Goal: Task Accomplishment & Management: Manage account settings

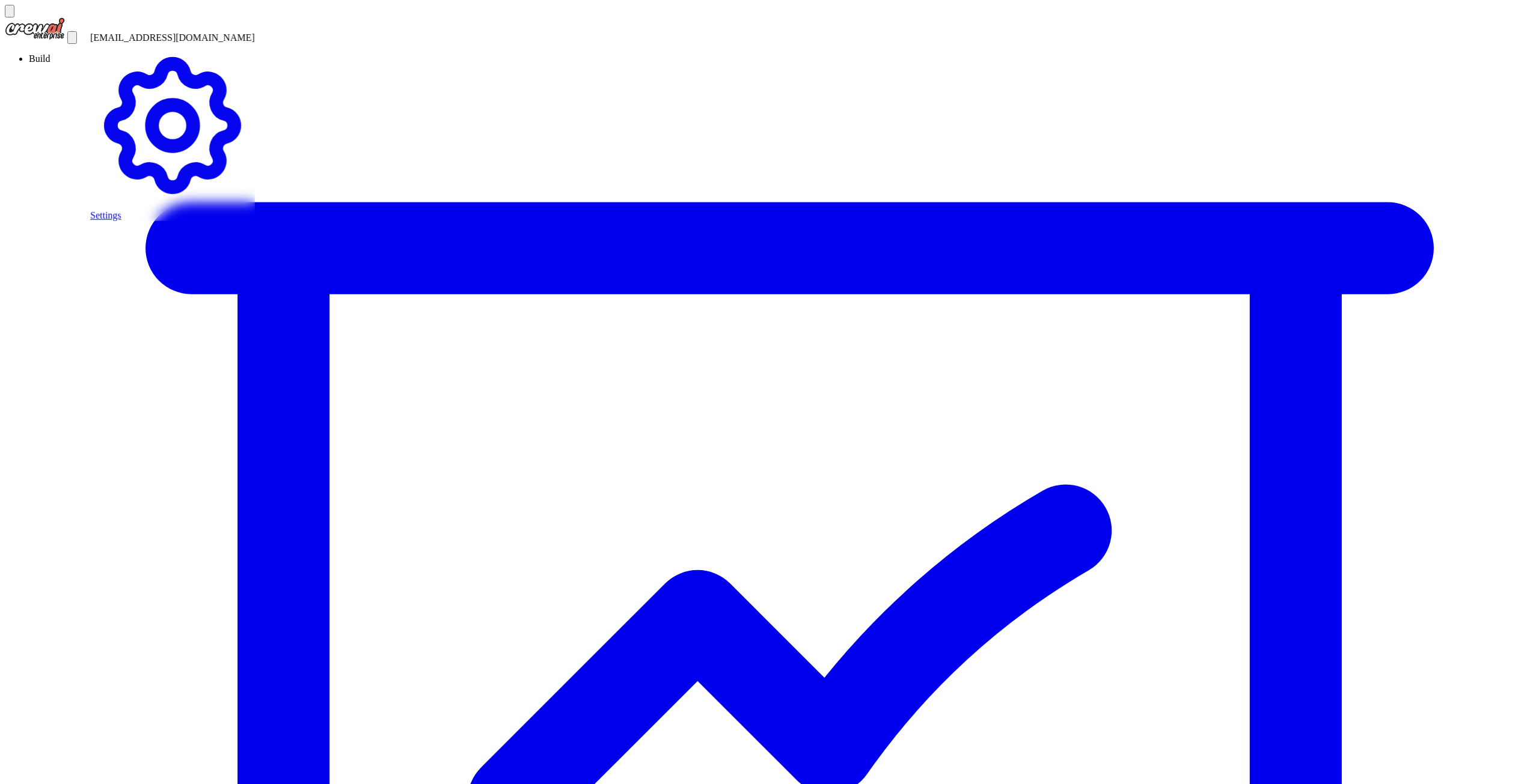
drag, startPoint x: 227, startPoint y: 68, endPoint x: 711, endPoint y: 61, distance: 484.1
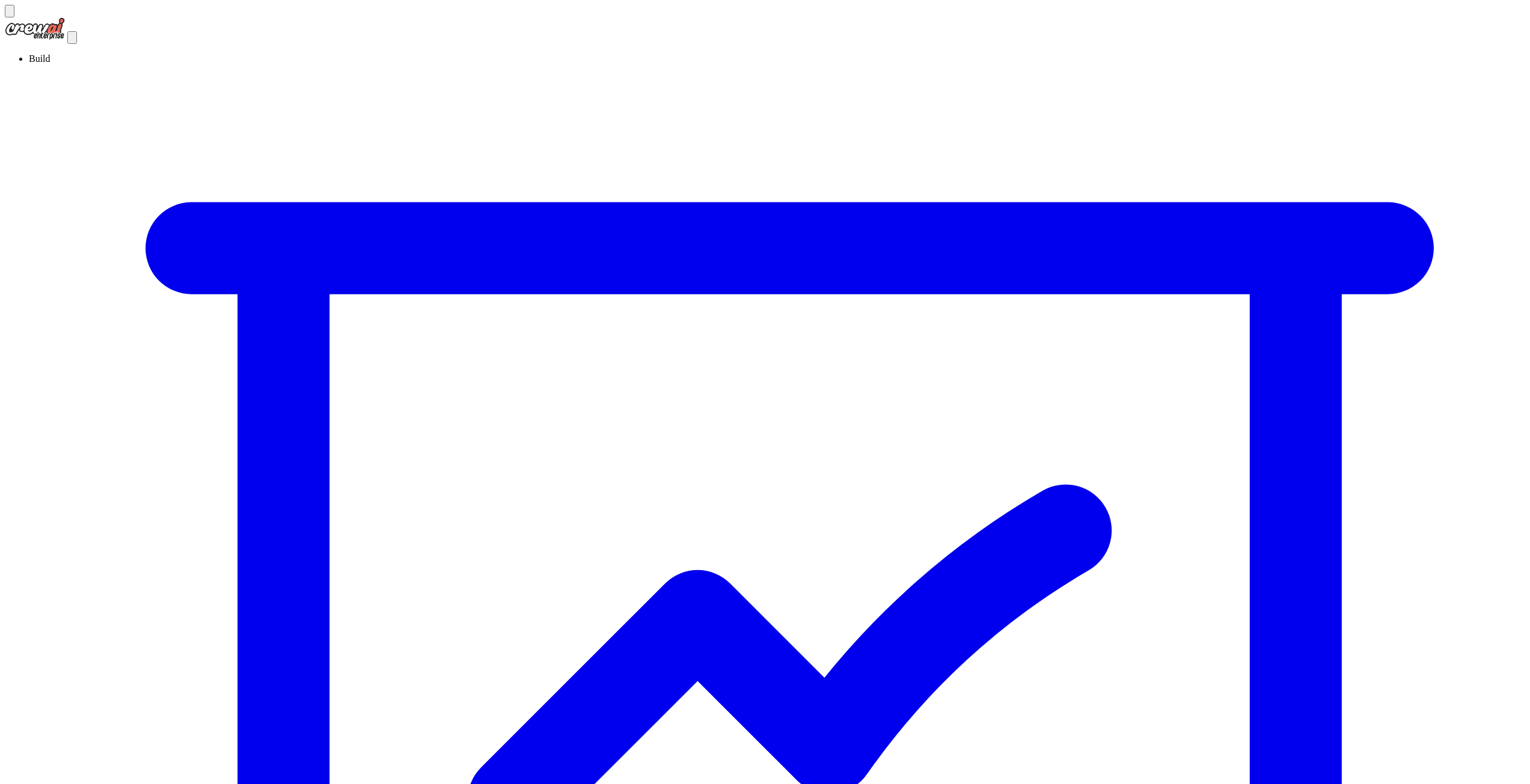
drag, startPoint x: 284, startPoint y: 190, endPoint x: 183, endPoint y: 183, distance: 101.2
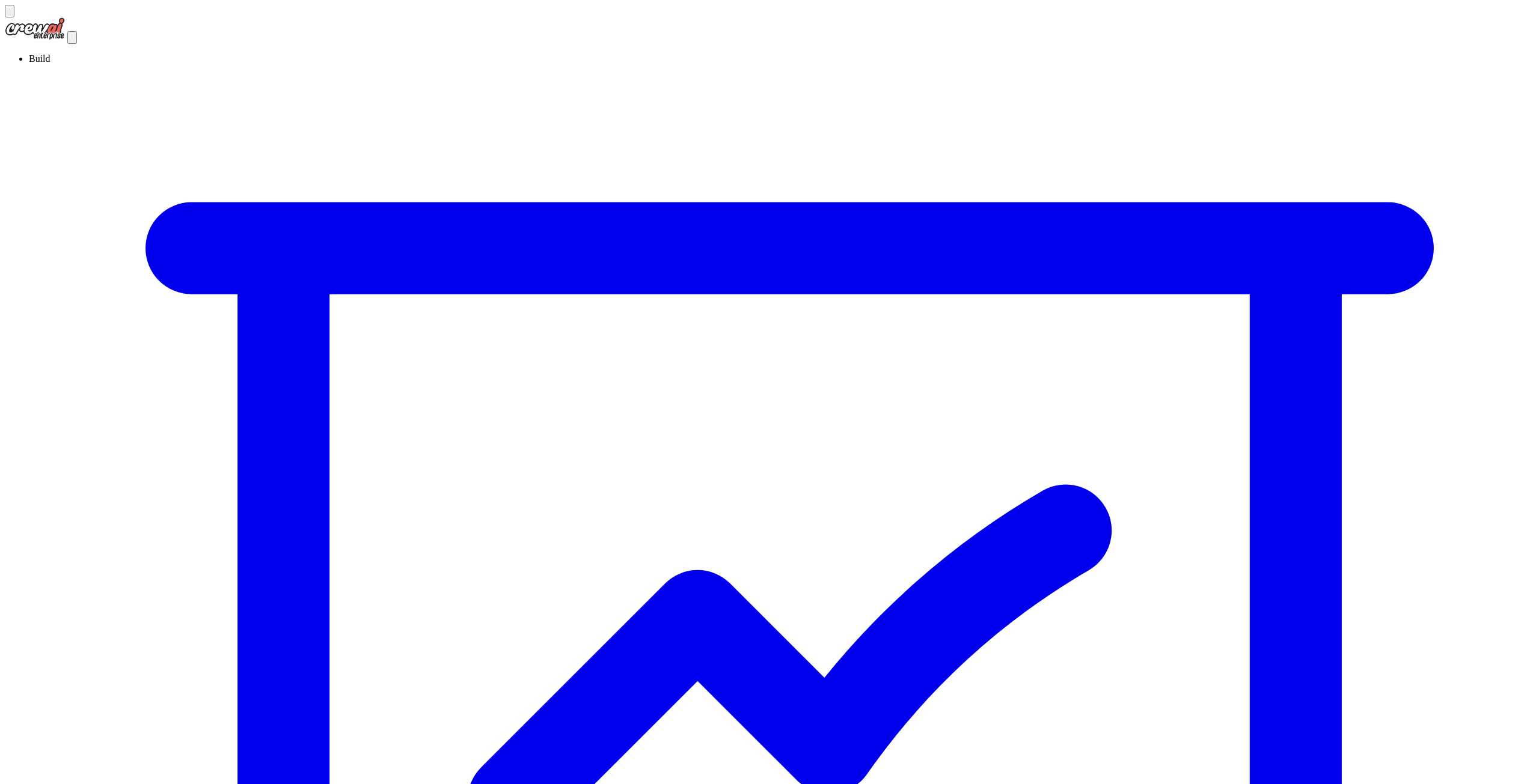
drag, startPoint x: 257, startPoint y: 141, endPoint x: 504, endPoint y: 138, distance: 247.0
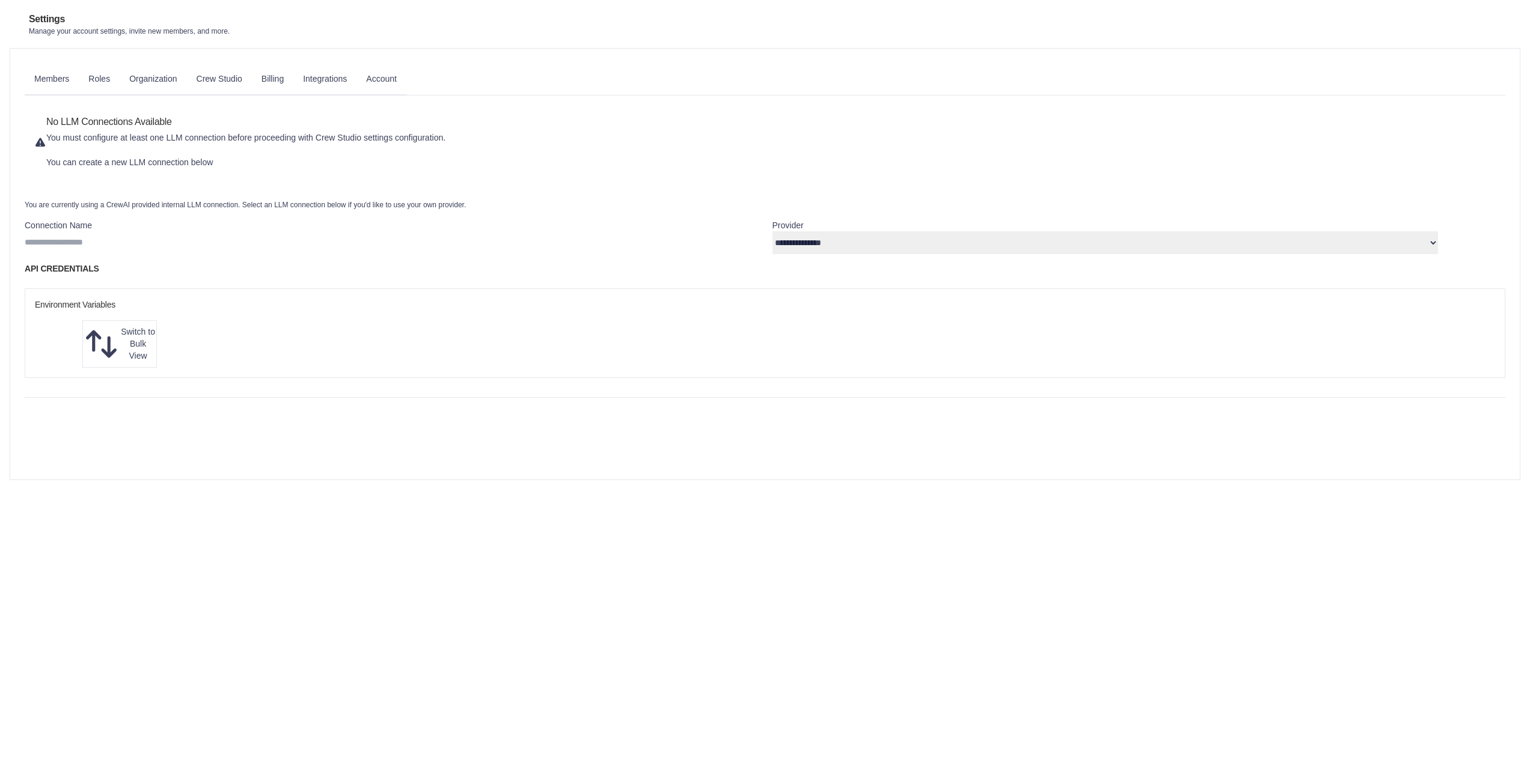
click at [293, 82] on link "Billing" at bounding box center [272, 79] width 41 height 33
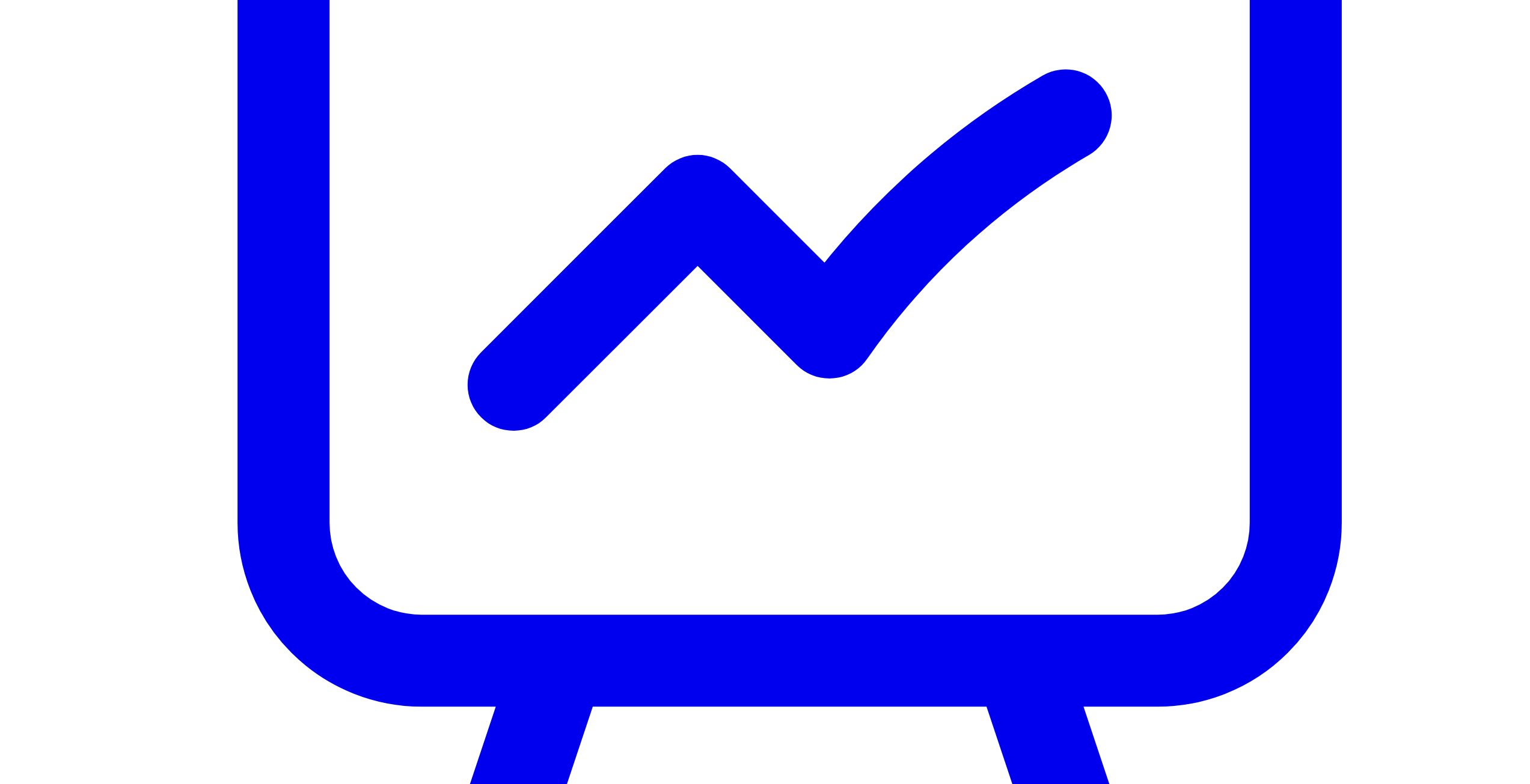
scroll to position [405, 0]
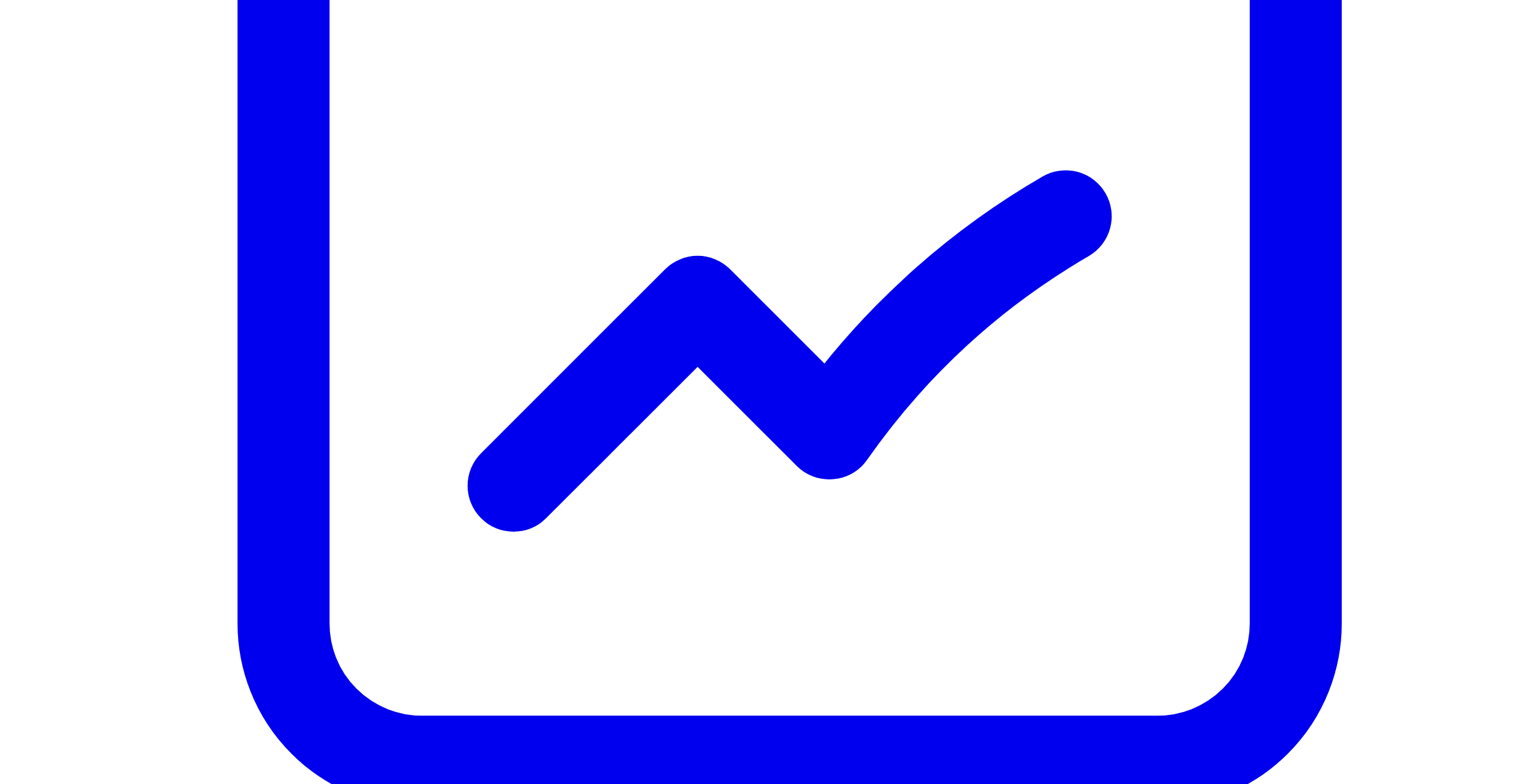
scroll to position [465, 0]
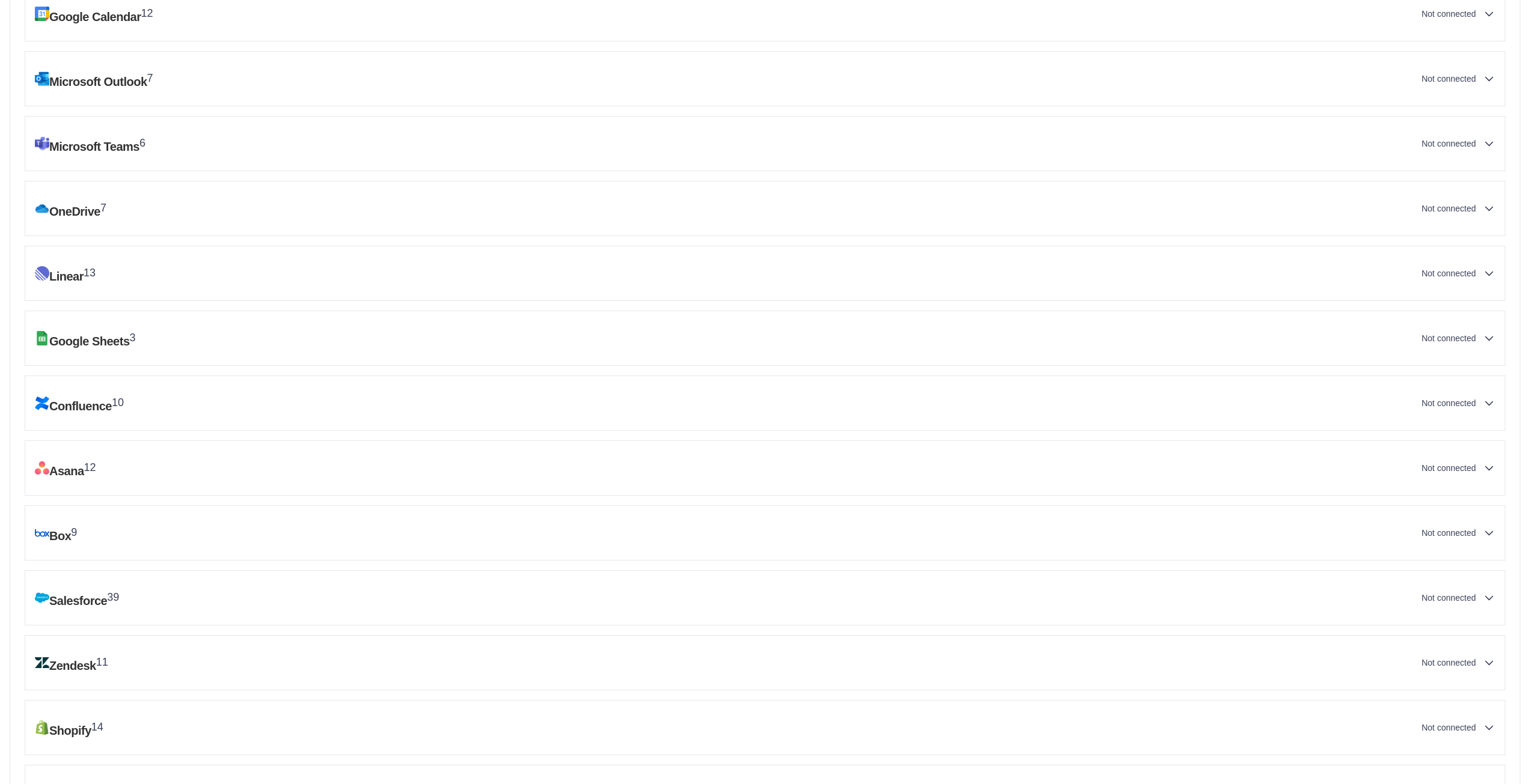
click at [267, 710] on div "Shopify 14 Not connected" at bounding box center [765, 727] width 1460 height 35
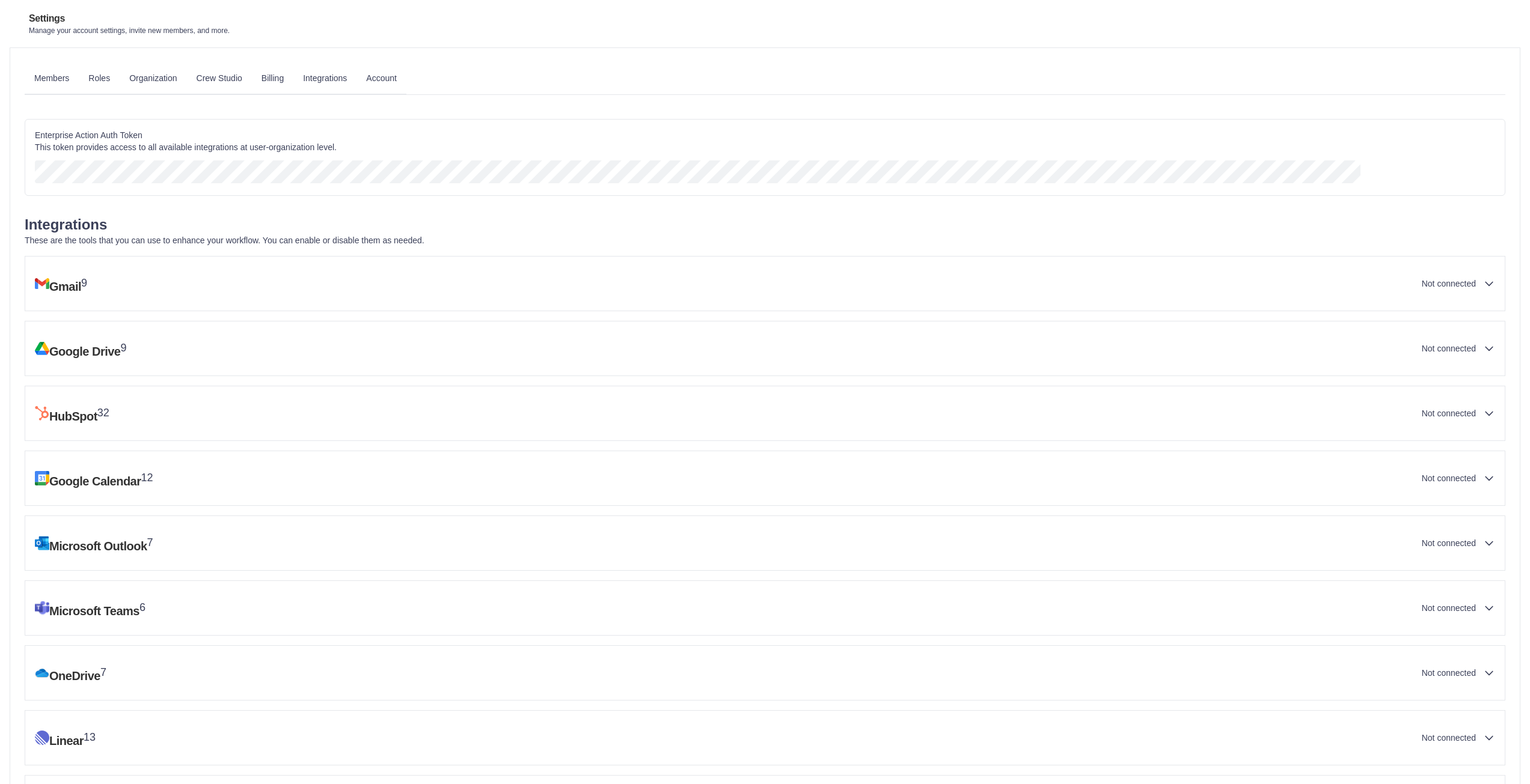
scroll to position [0, 0]
click at [418, 276] on div "Gmail 9 Not connected" at bounding box center [765, 284] width 1460 height 35
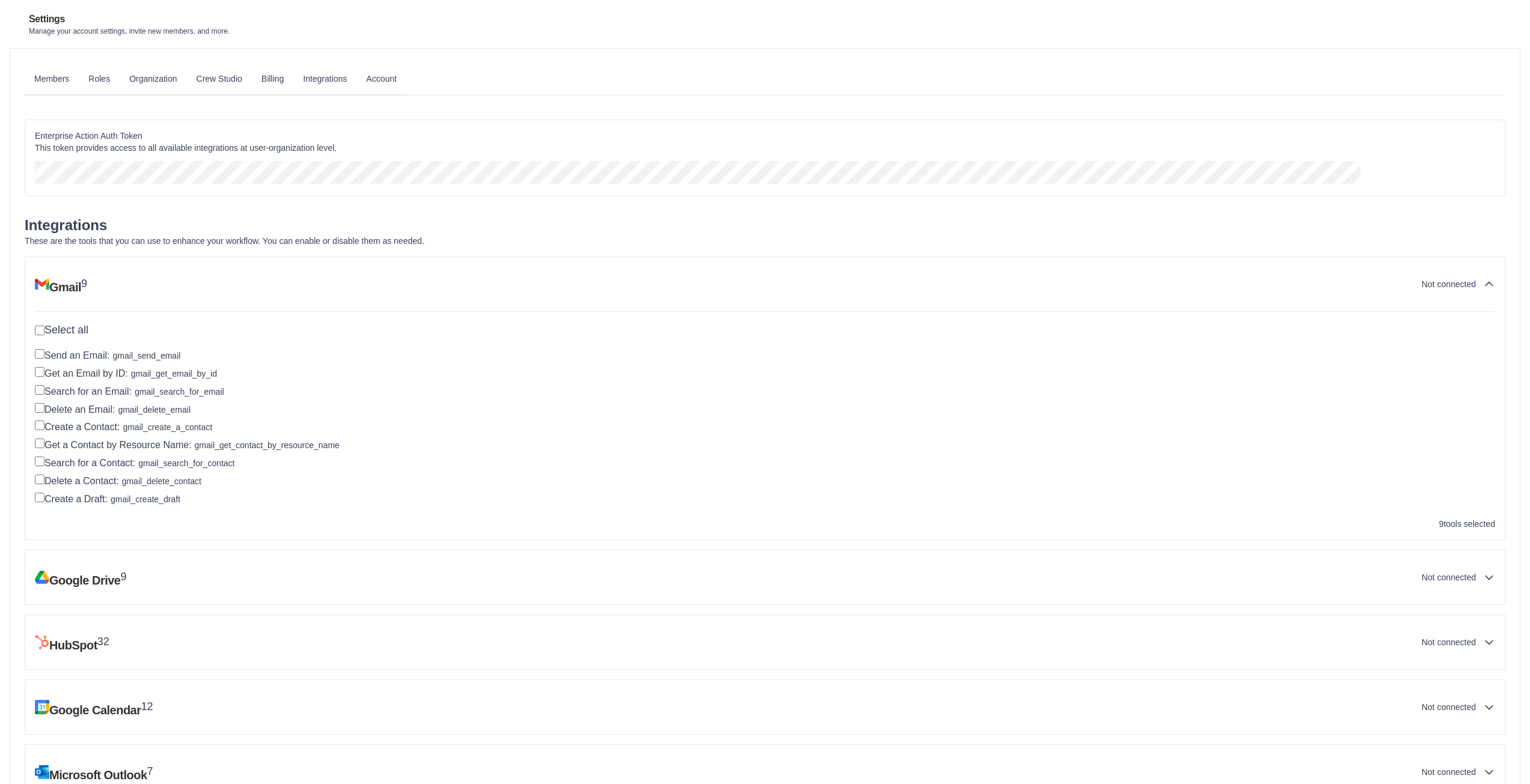
click at [407, 81] on link "Account" at bounding box center [381, 79] width 50 height 33
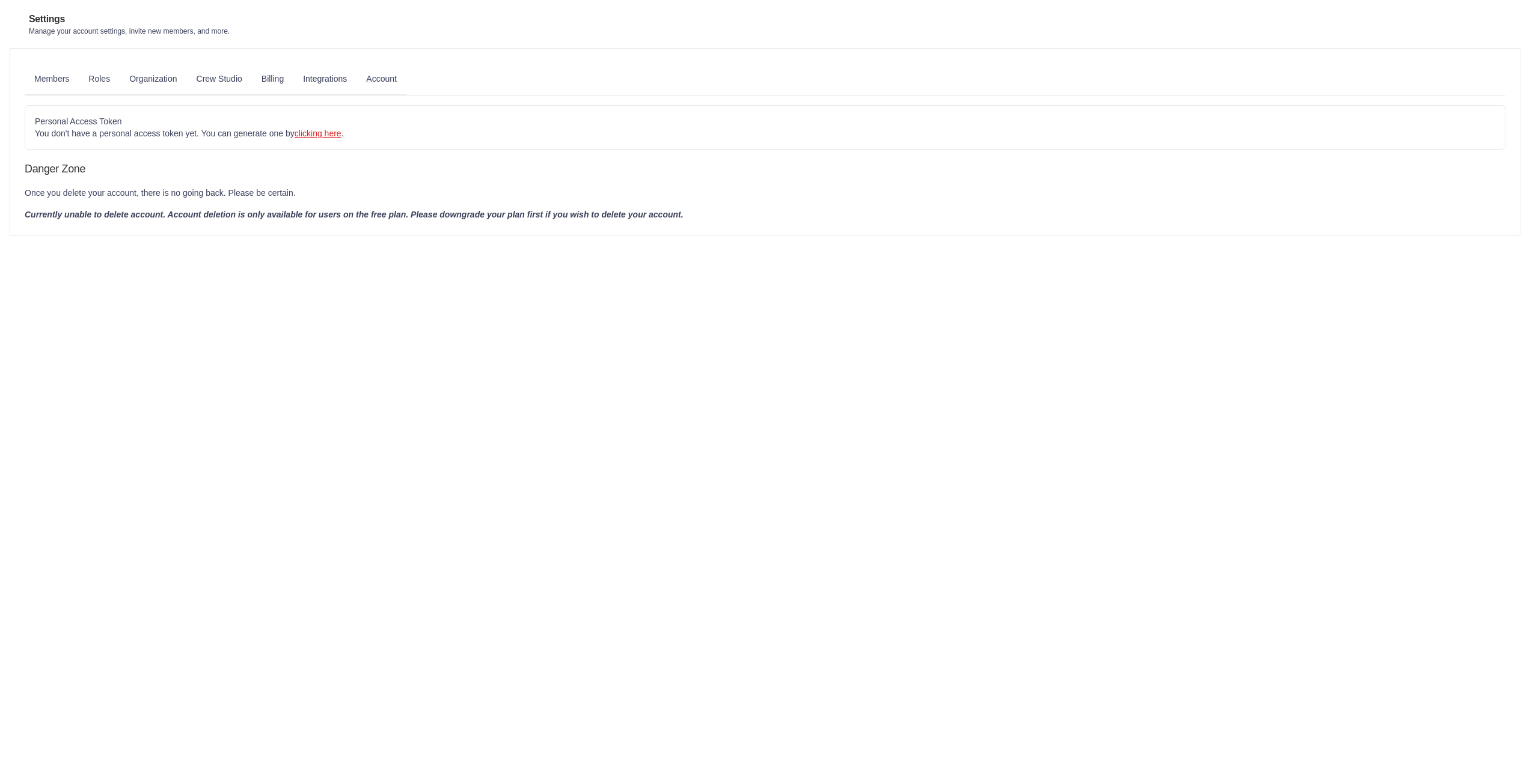
click at [341, 138] on link "clicking here" at bounding box center [318, 133] width 47 height 9
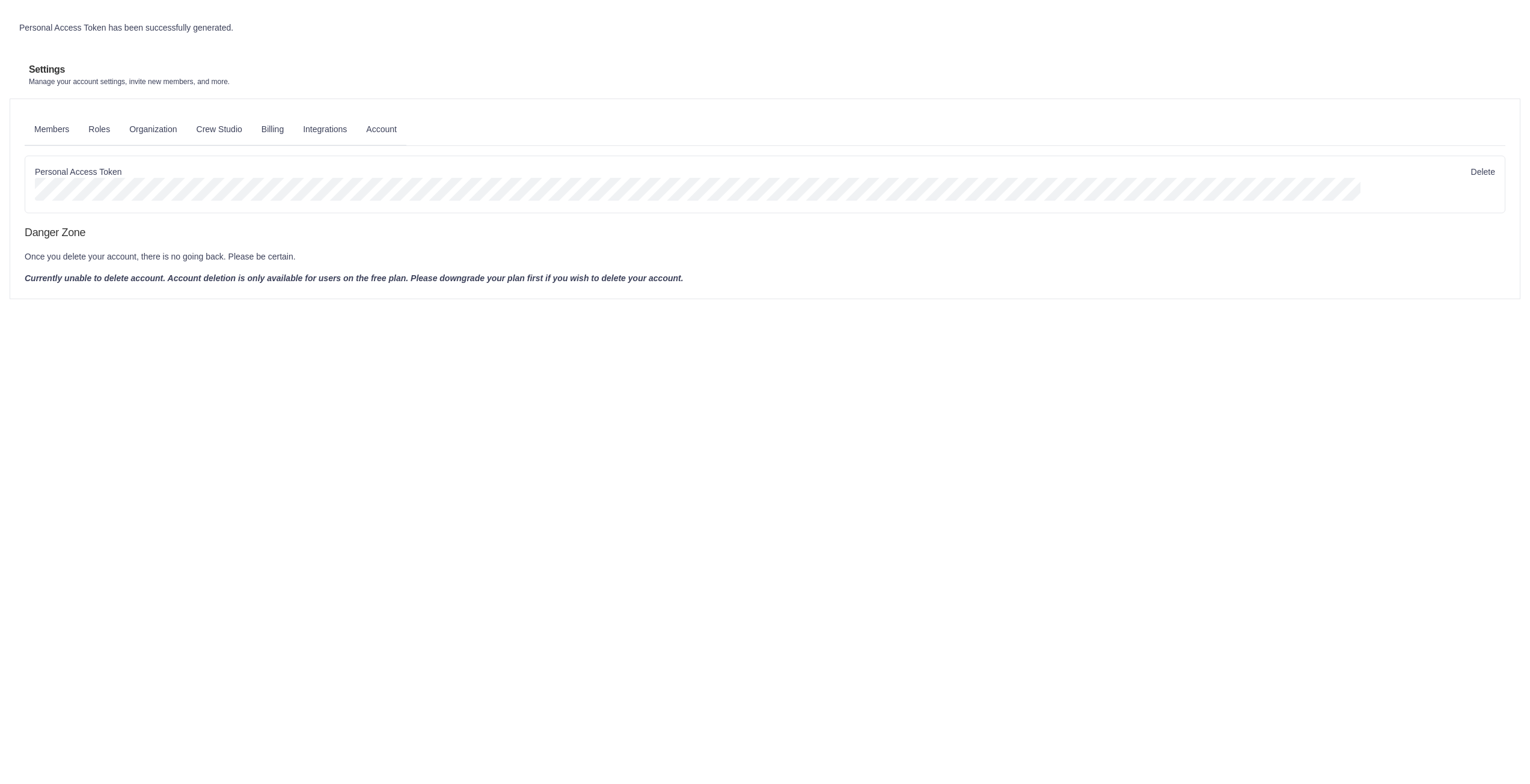
click at [79, 126] on link "Members" at bounding box center [52, 130] width 54 height 33
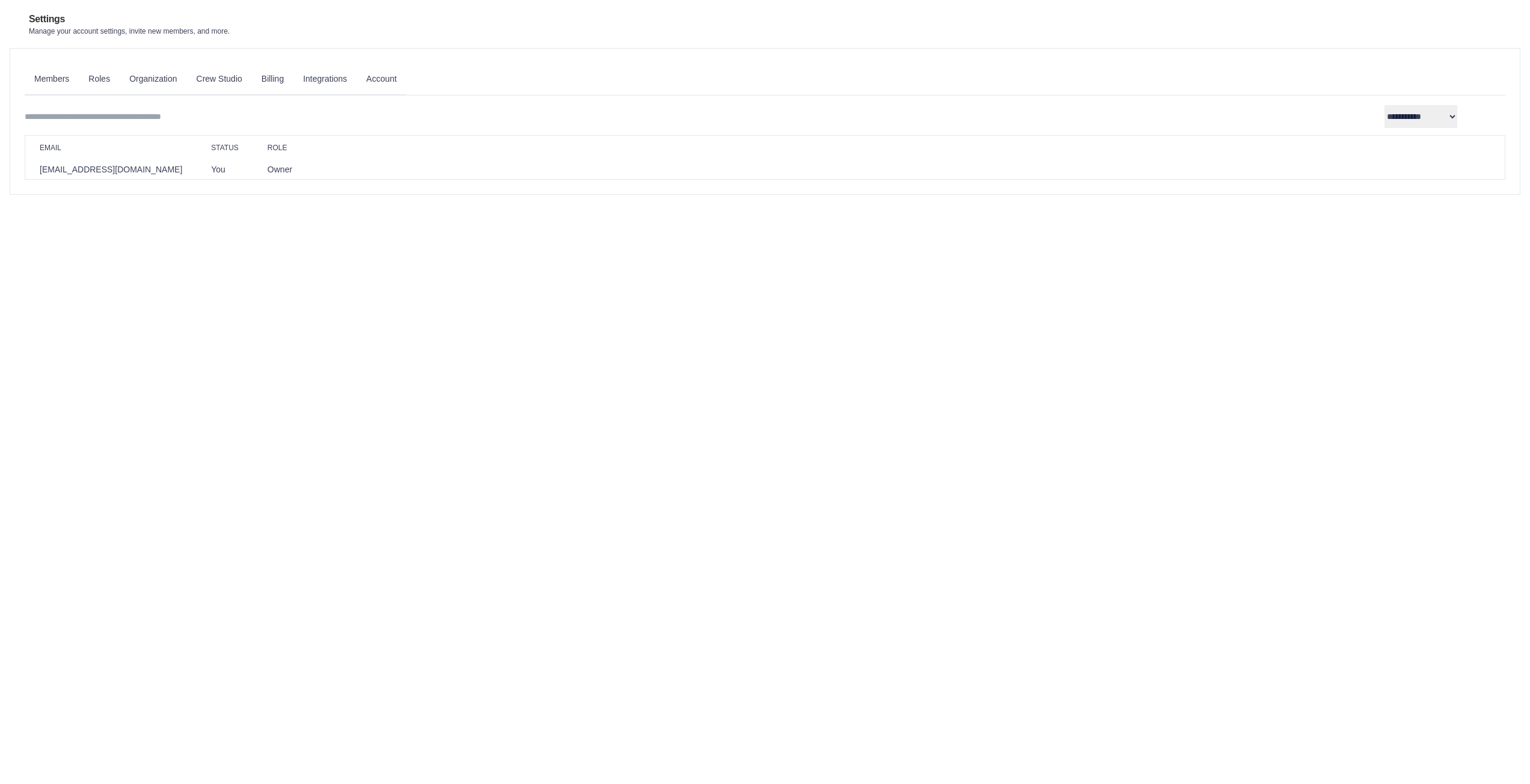
click at [0, 0] on link "Integrations" at bounding box center [0, 0] width 0 height 0
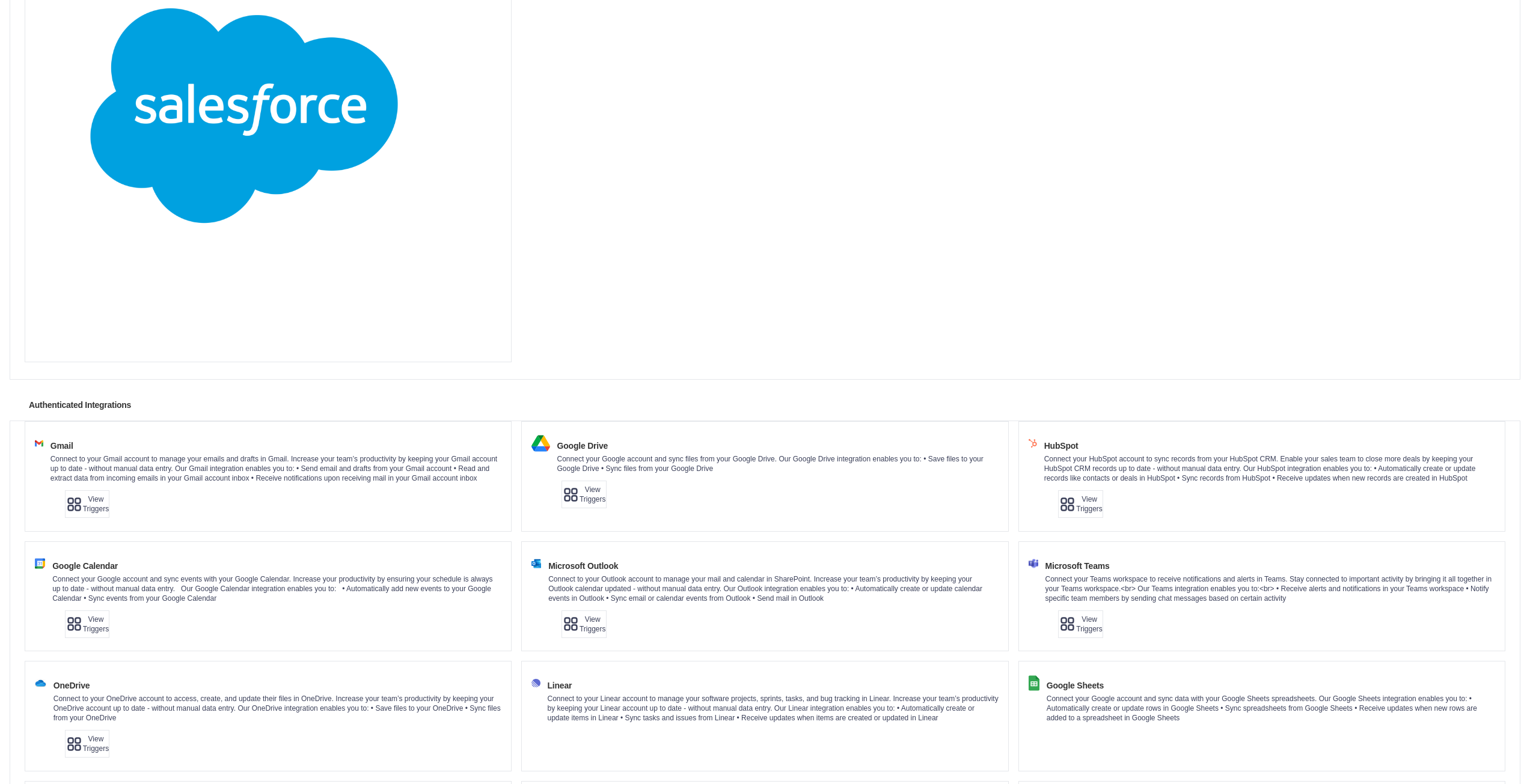
scroll to position [481, 0]
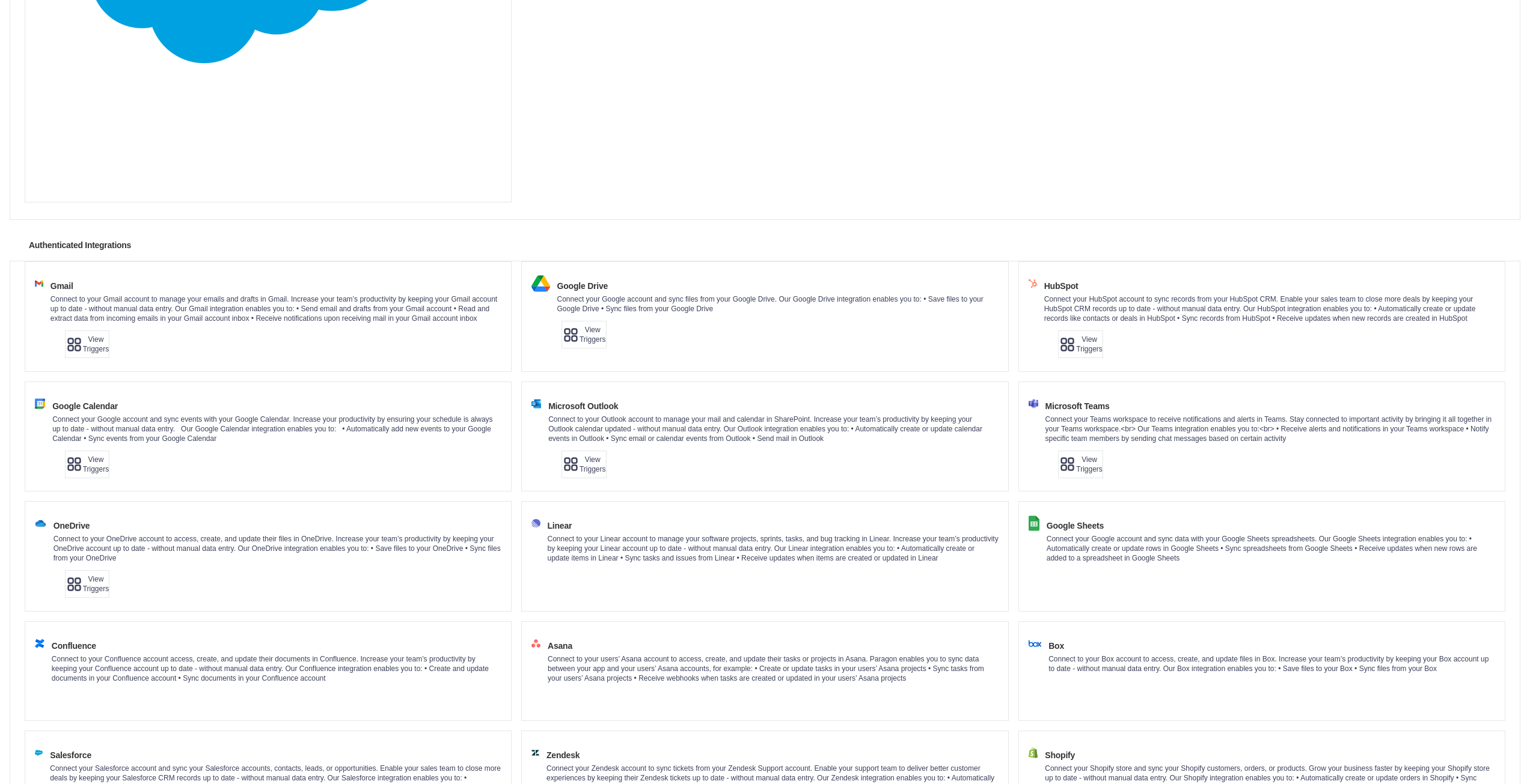
click at [0, 0] on link "Automations" at bounding box center [0, 0] width 0 height 0
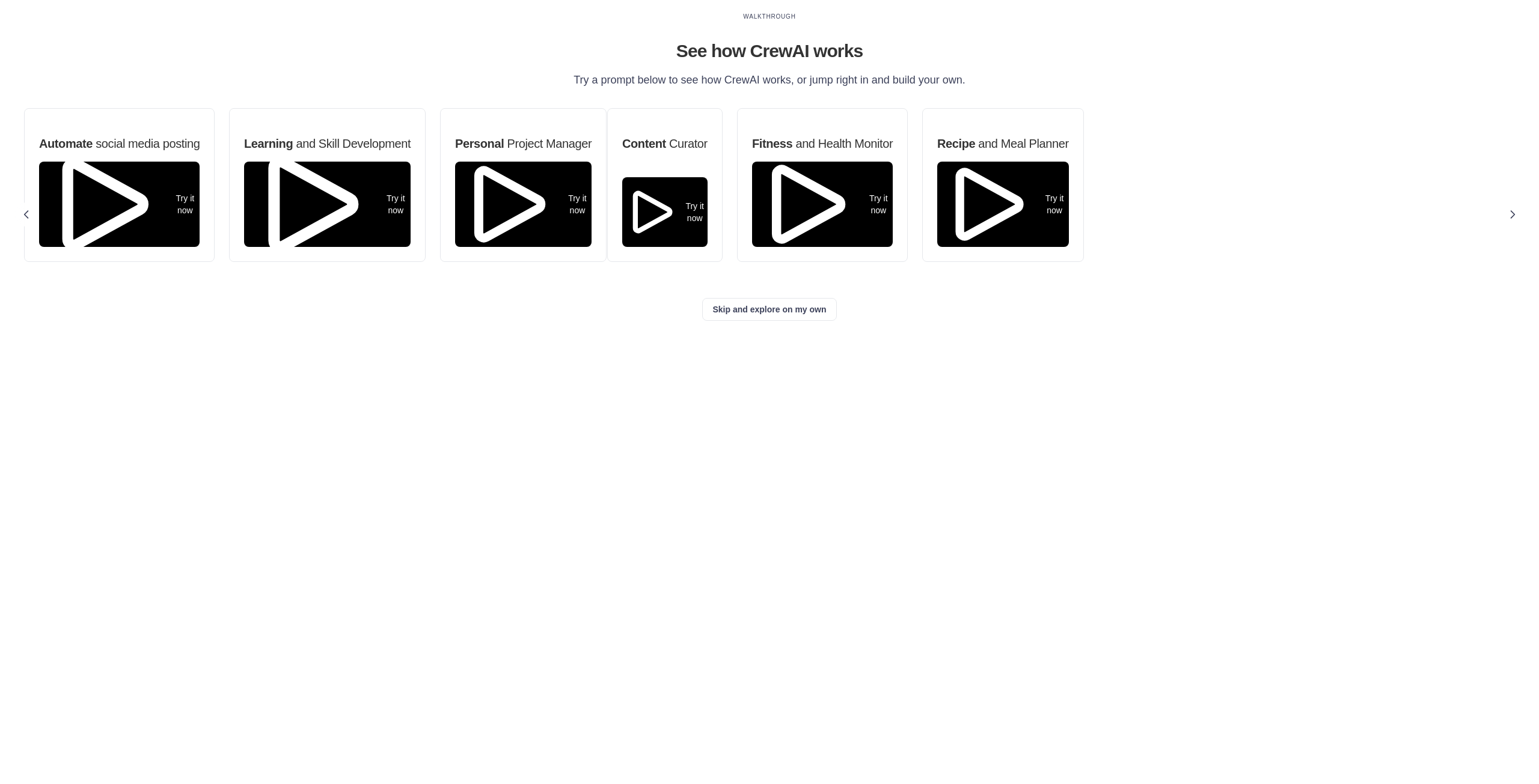
click at [0, 0] on link "Crew Studio" at bounding box center [0, 0] width 0 height 0
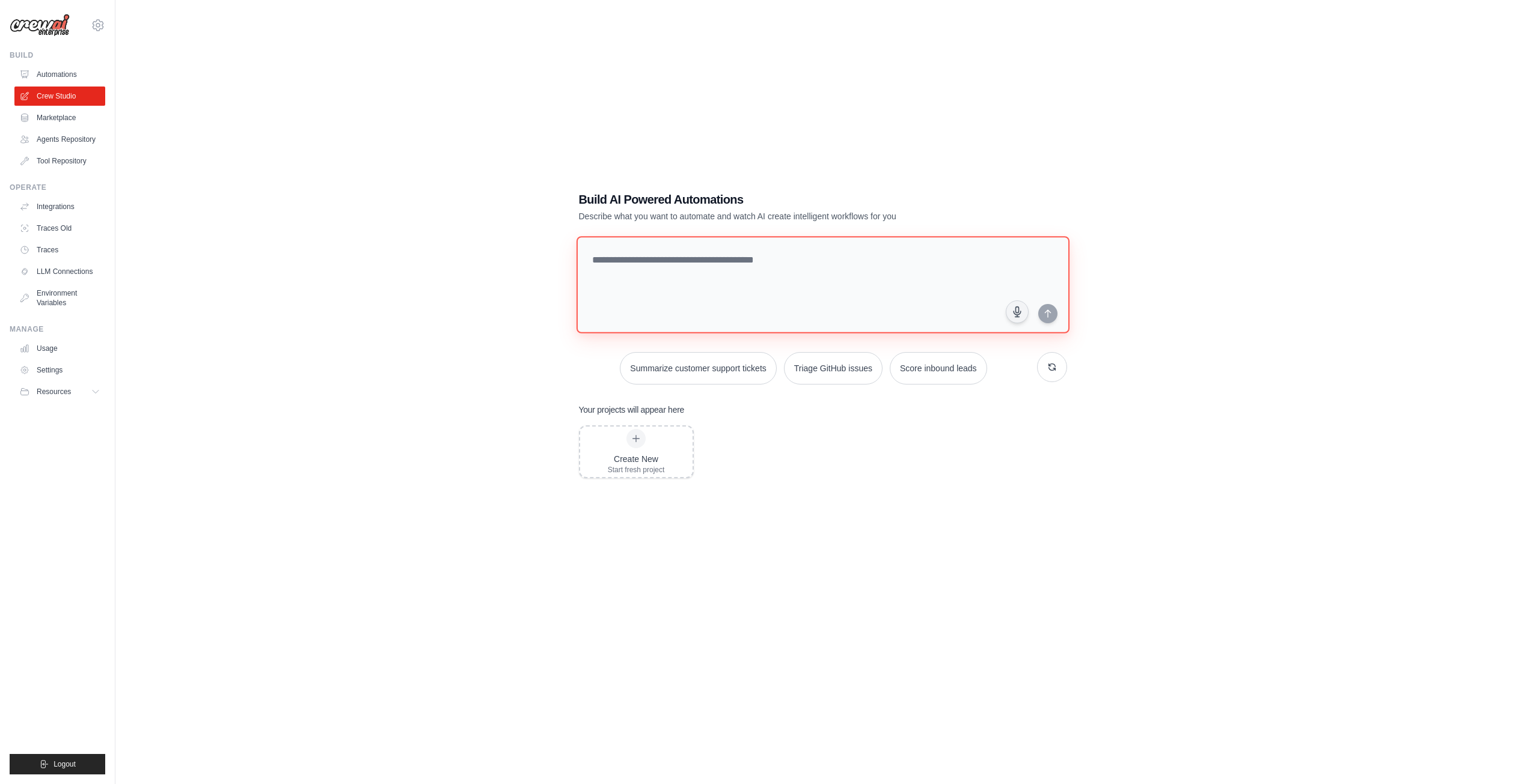
click at [752, 280] on textarea at bounding box center [822, 285] width 493 height 98
click at [37, 22] on img at bounding box center [39, 25] width 60 height 22
click at [635, 257] on textarea at bounding box center [822, 285] width 493 height 98
paste textarea "**********"
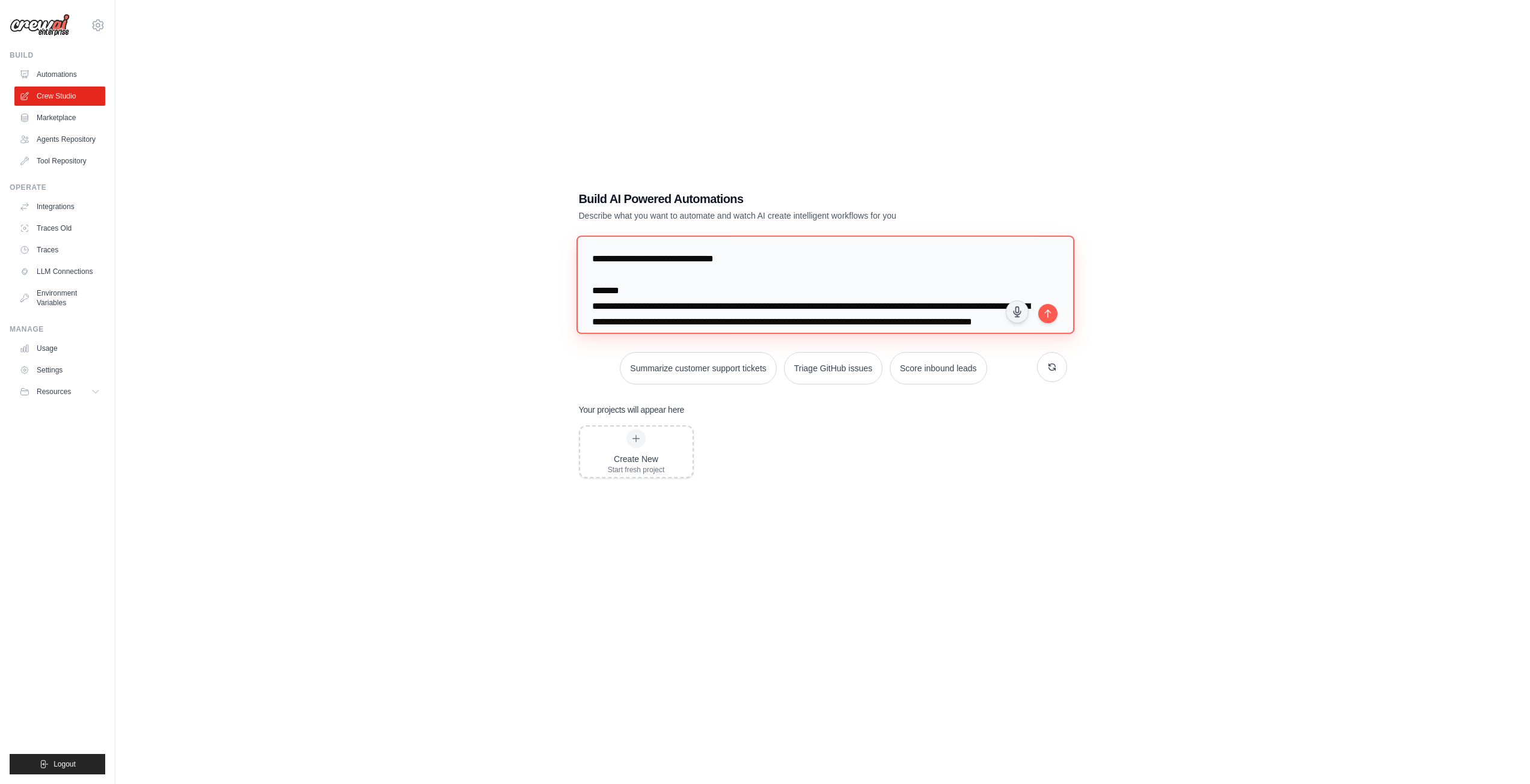
drag, startPoint x: 622, startPoint y: 287, endPoint x: 566, endPoint y: 285, distance: 56.0
click at [566, 285] on div "Build AI Powered Automations Describe what you want to automate and watch AI cr…" at bounding box center [823, 404] width 517 height 466
drag, startPoint x: 658, startPoint y: 257, endPoint x: 552, endPoint y: 248, distance: 106.4
click at [552, 248] on div "Build AI Powered Automations Describe what you want to automate and watch AI cr…" at bounding box center [823, 403] width 1376 height 784
click at [626, 252] on textarea at bounding box center [825, 285] width 498 height 98
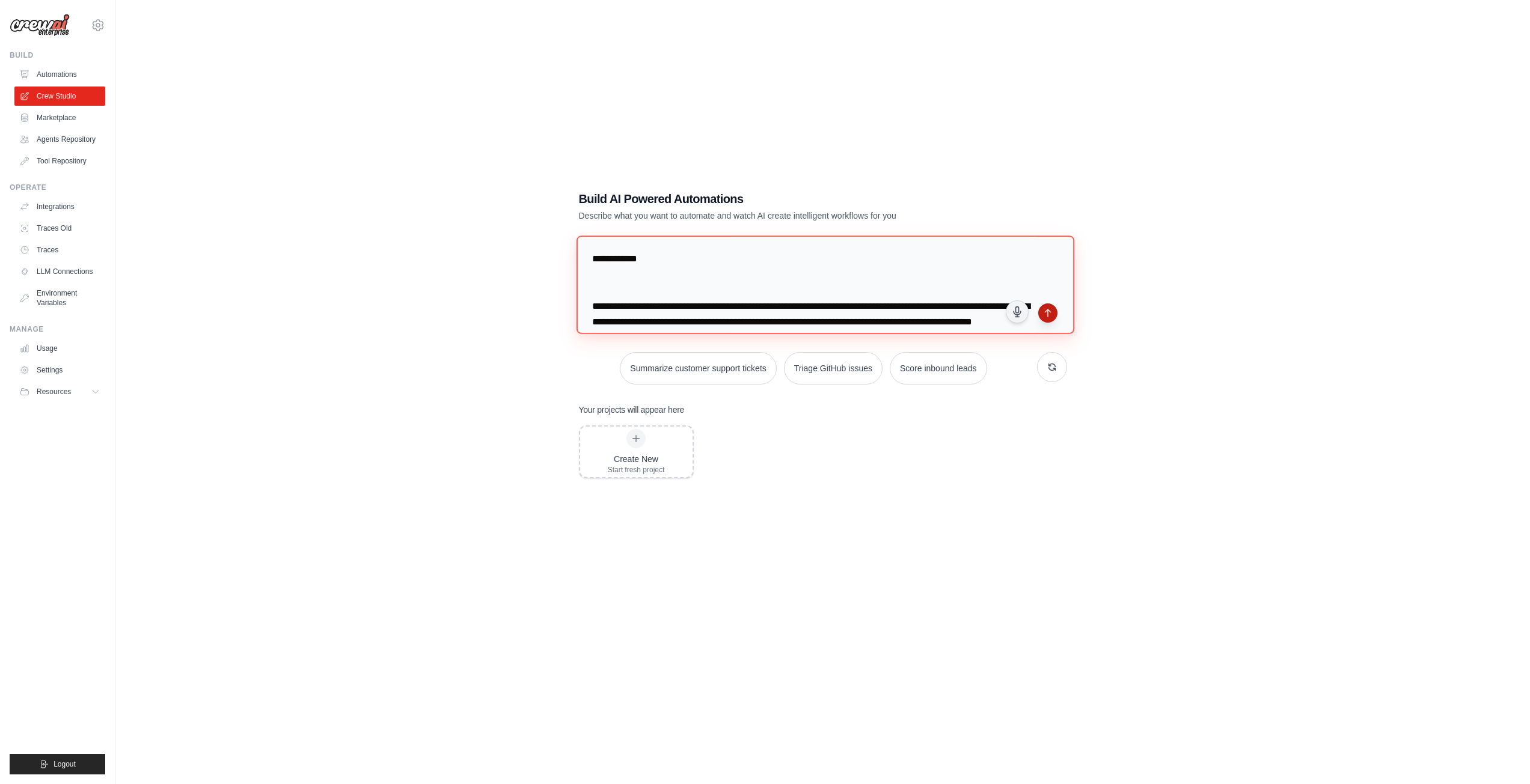
type textarea "**********"
click at [1049, 309] on icon "submit" at bounding box center [1047, 313] width 9 height 9
drag, startPoint x: 1055, startPoint y: 367, endPoint x: 405, endPoint y: 471, distance: 658.3
click at [413, 475] on div "Build AI Powered Automations Describe what you want to automate and watch AI cr…" at bounding box center [823, 403] width 1376 height 784
click at [666, 466] on div "Create New Start fresh project" at bounding box center [636, 451] width 112 height 50
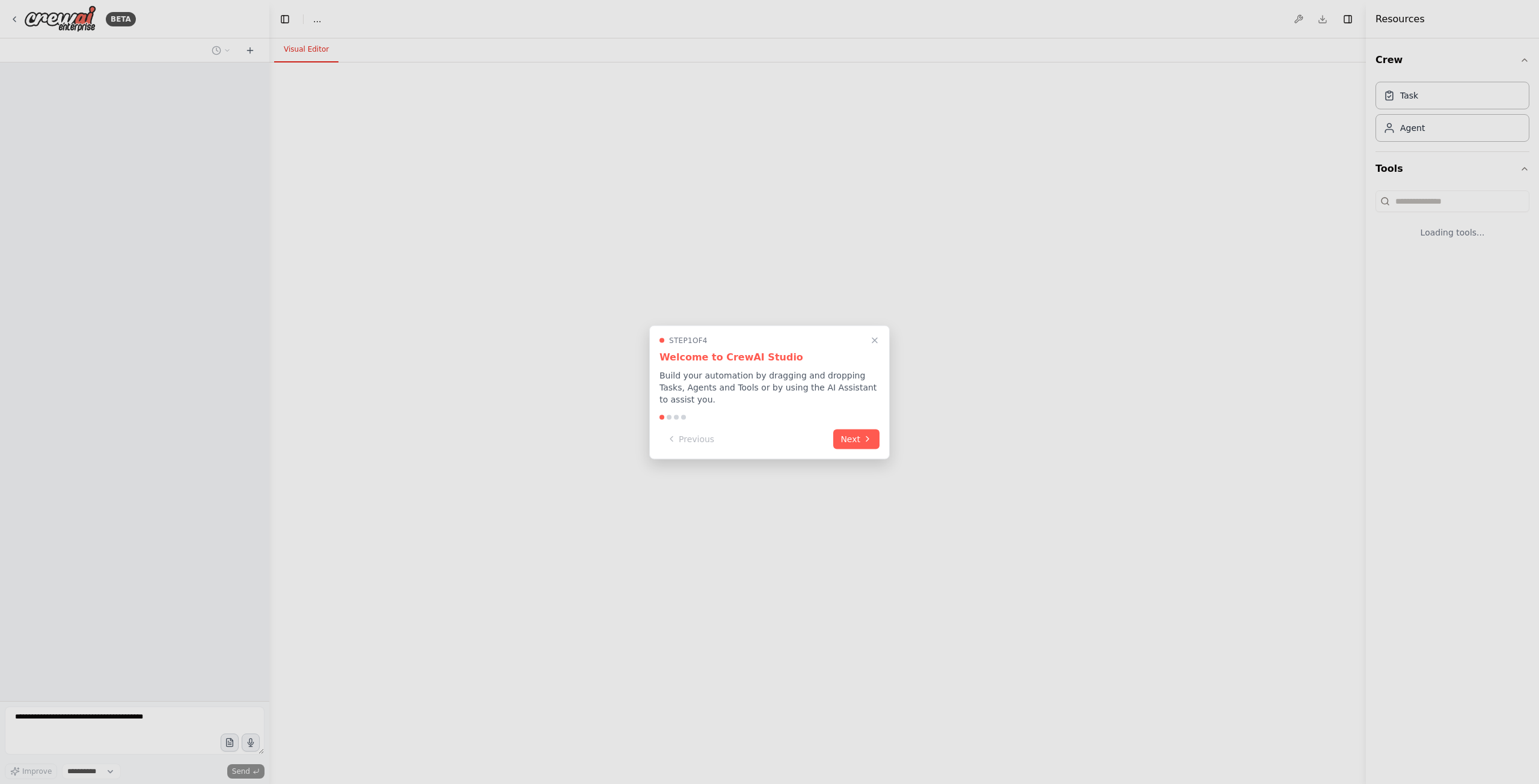
select select "****"
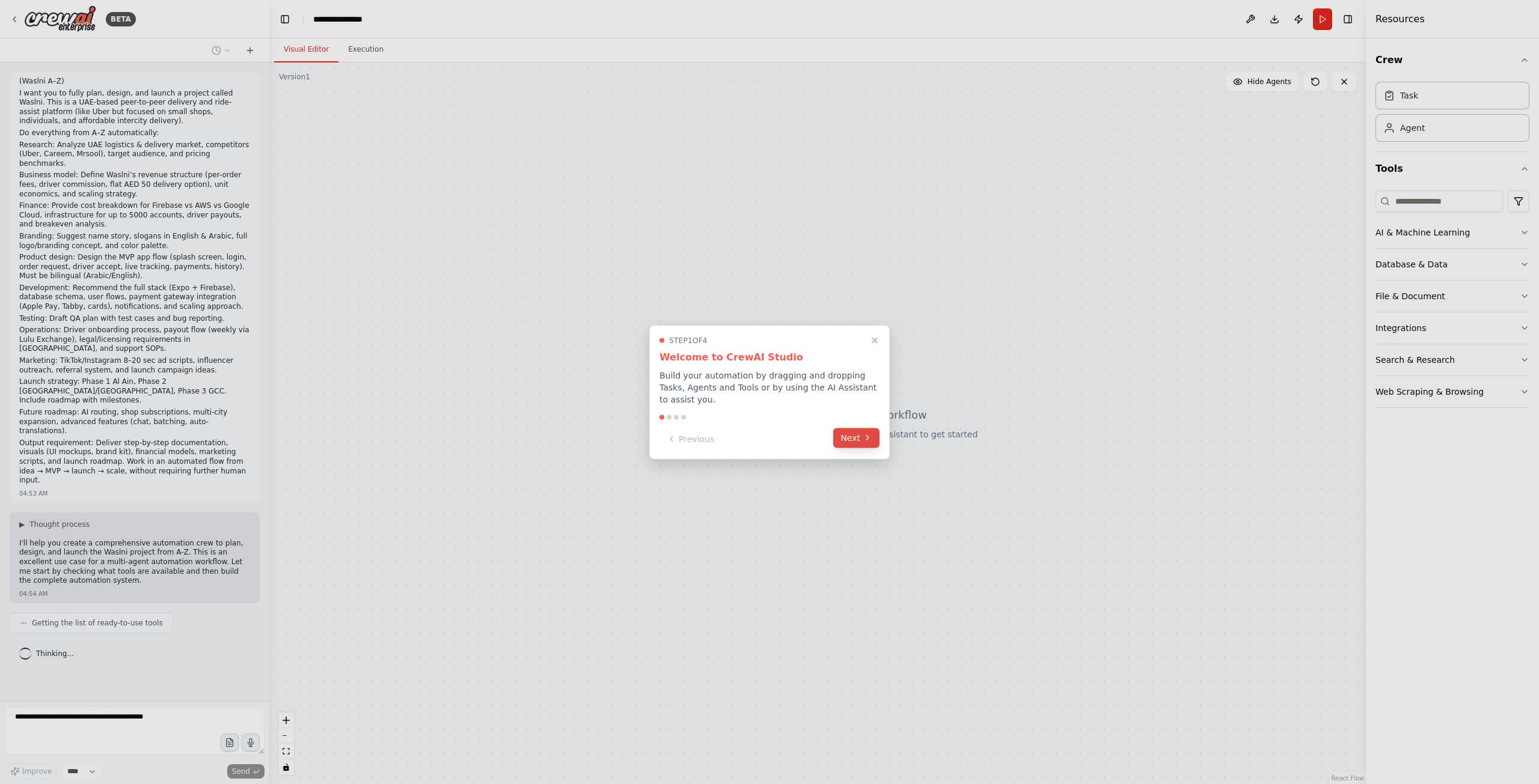
click at [843, 432] on button "Next" at bounding box center [856, 438] width 47 height 20
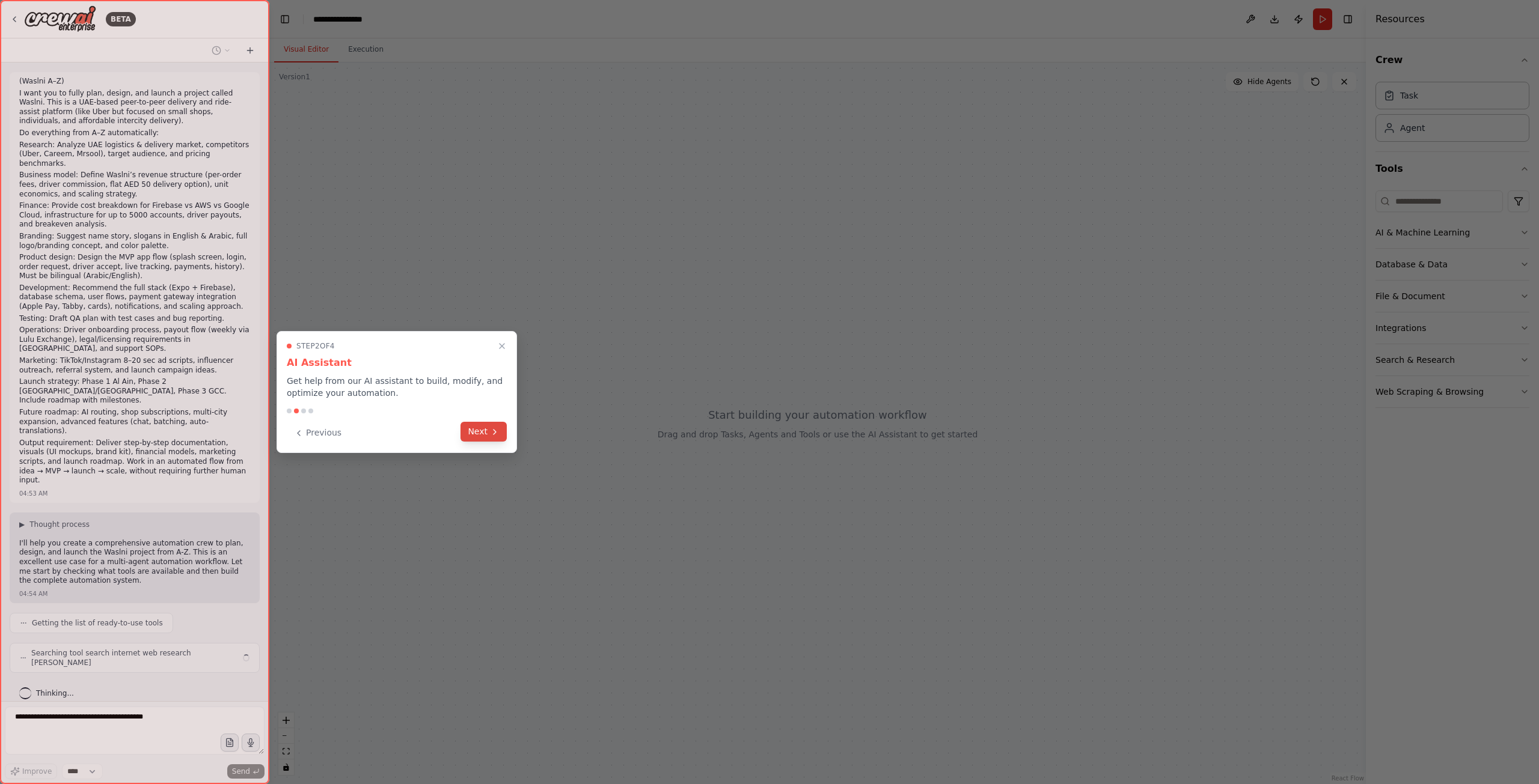
click at [492, 437] on icon at bounding box center [495, 432] width 9 height 9
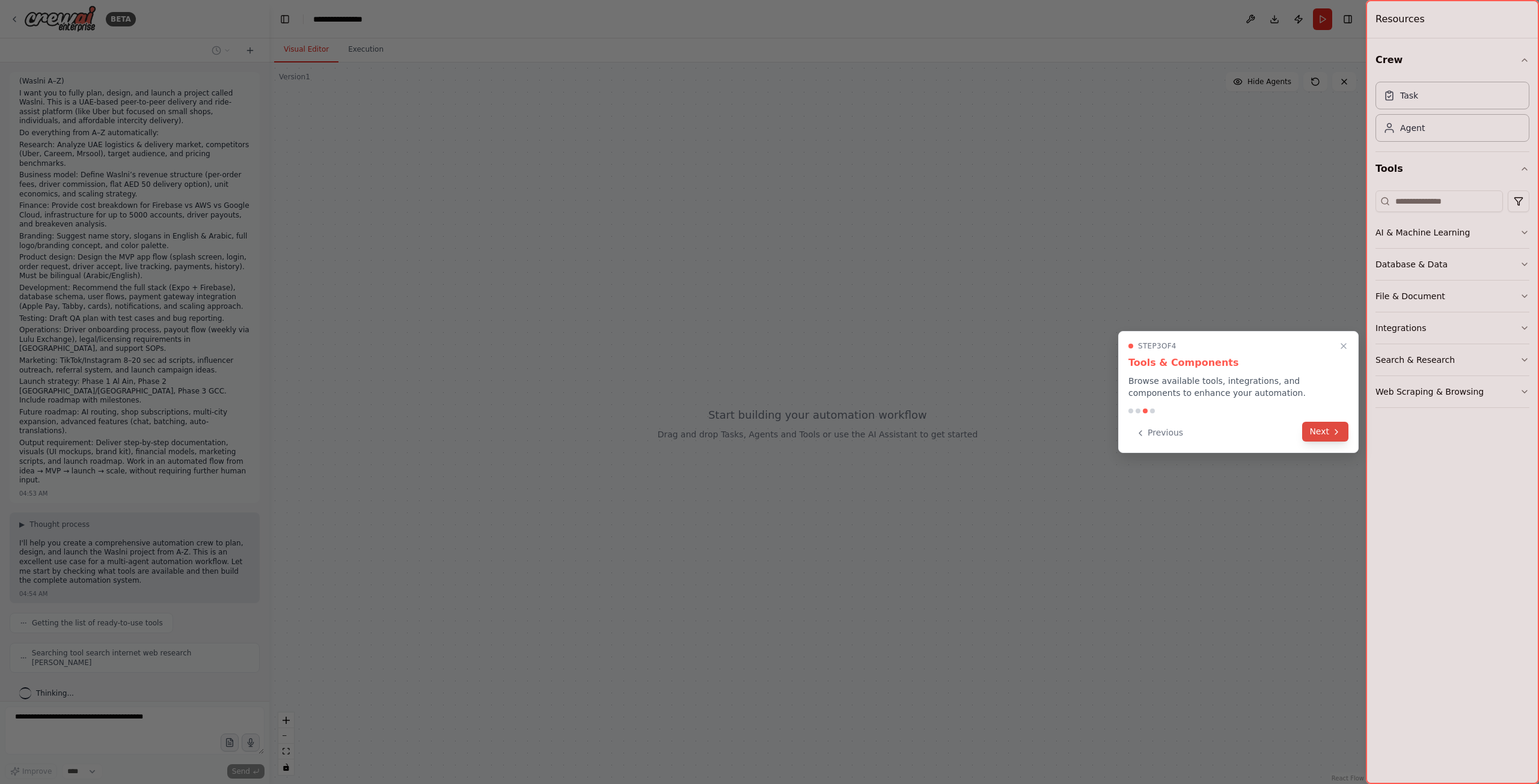
click at [1317, 437] on button "Next" at bounding box center [1325, 432] width 47 height 20
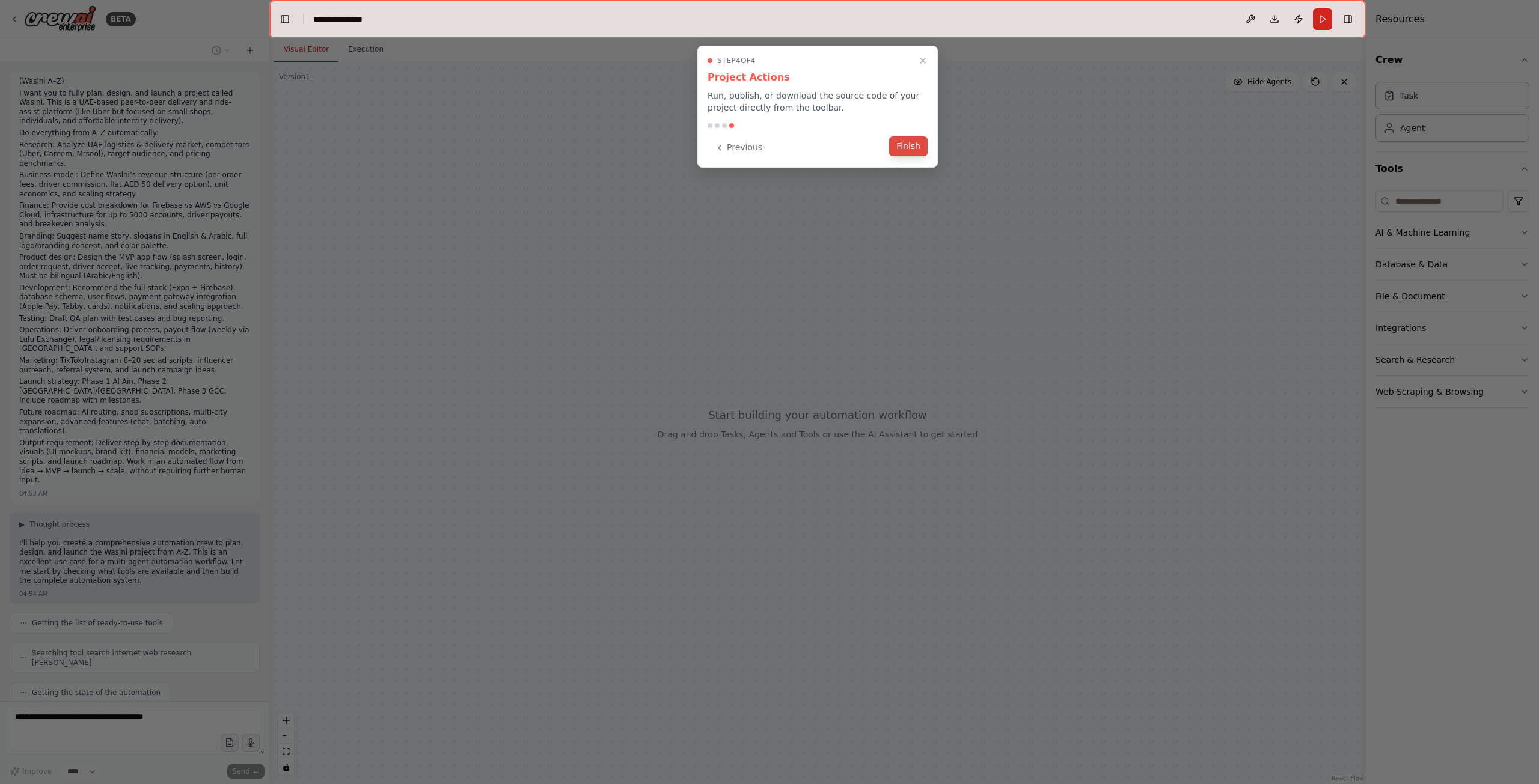
click at [911, 150] on button "Finish" at bounding box center [908, 147] width 39 height 20
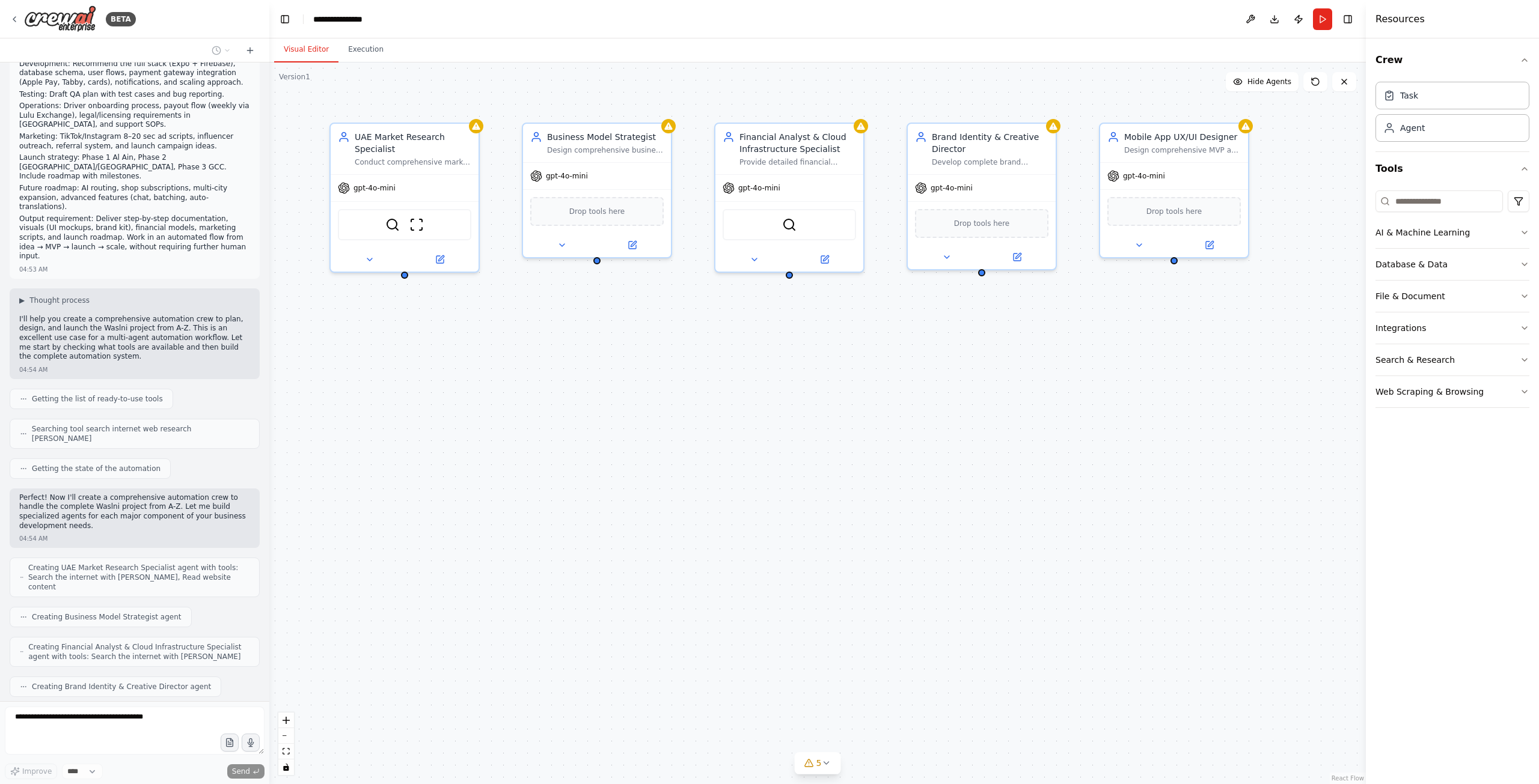
scroll to position [264, 0]
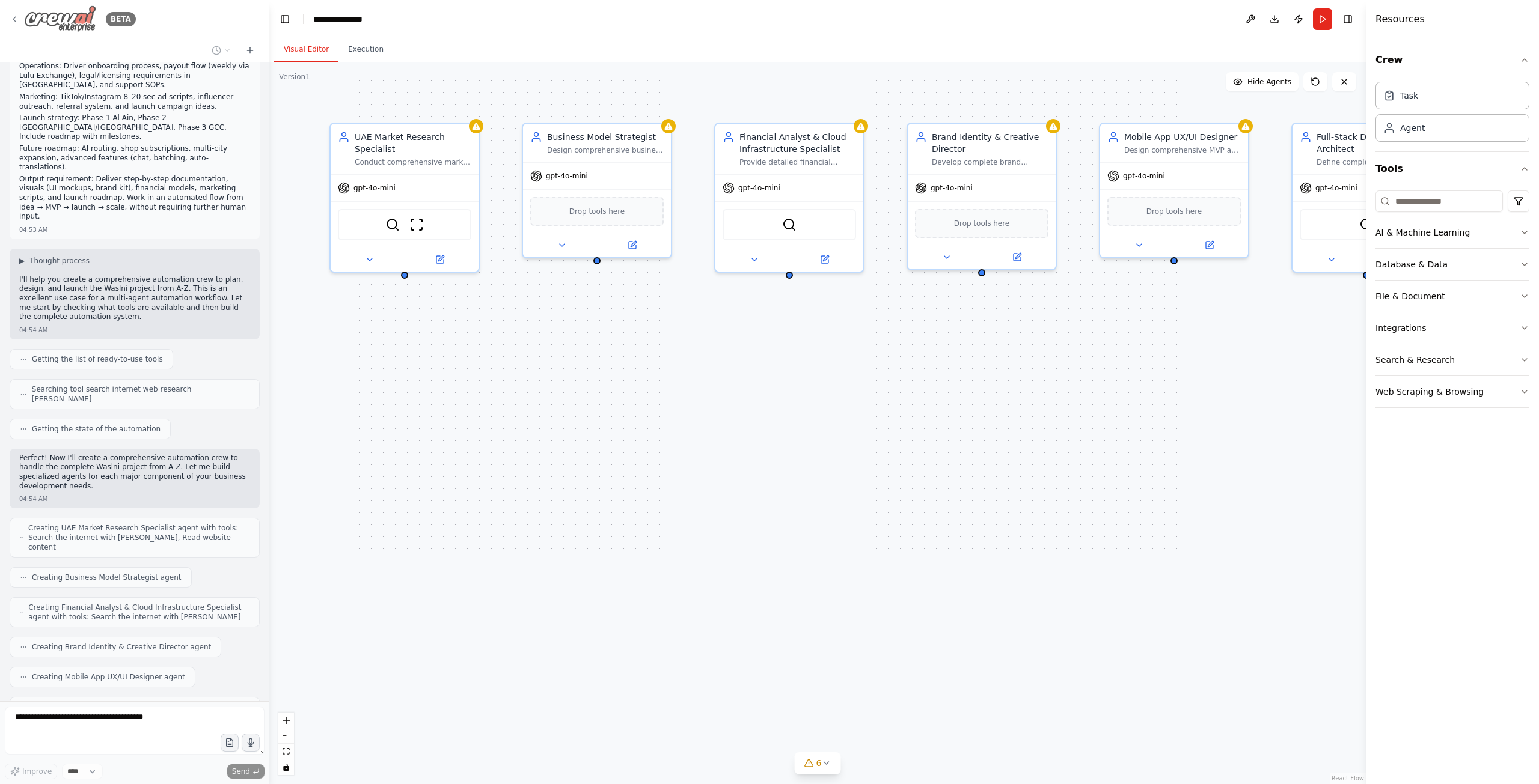
click at [13, 19] on icon at bounding box center [14, 19] width 9 height 9
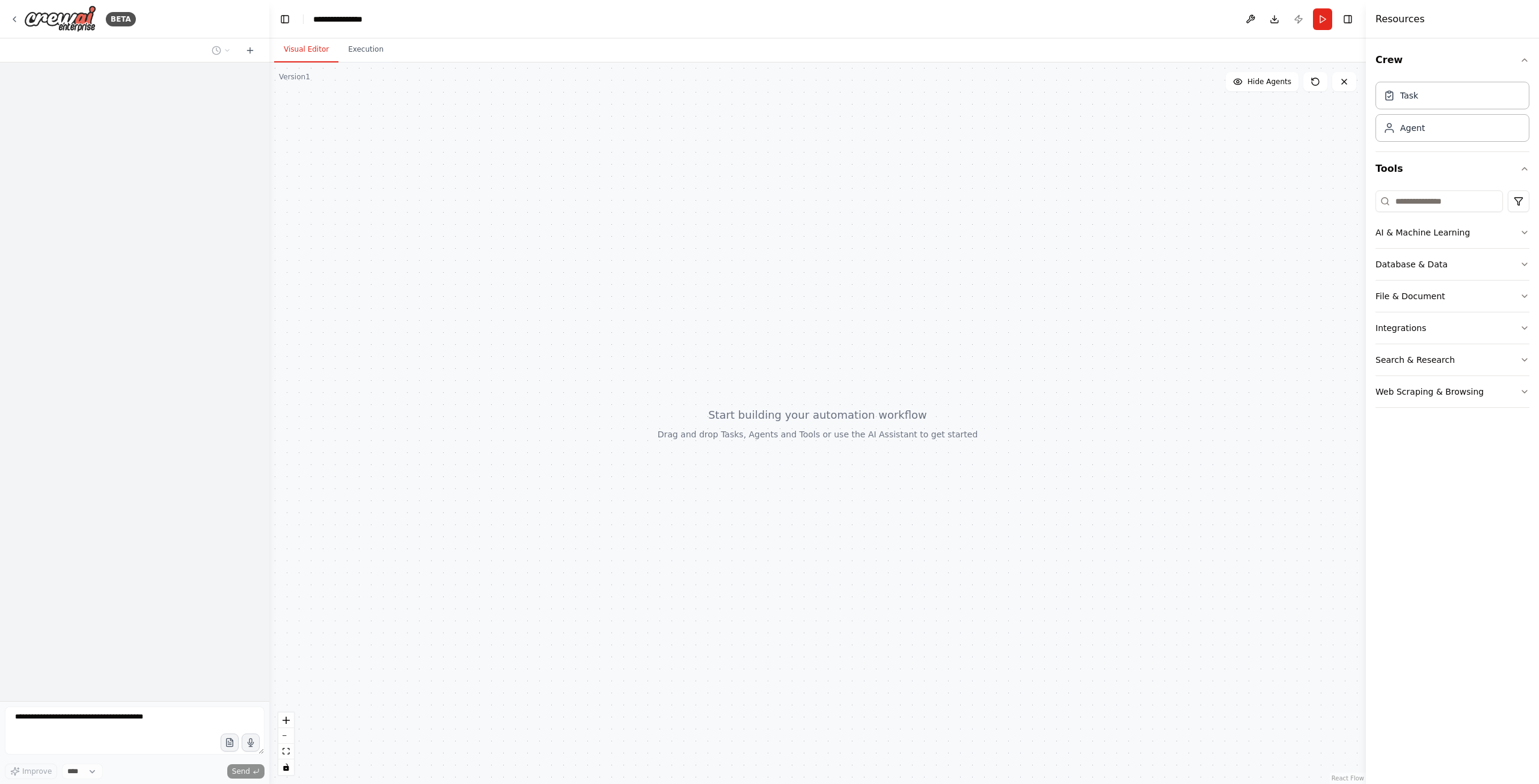
click at [99, 105] on div at bounding box center [134, 382] width 269 height 639
click at [121, 53] on div at bounding box center [134, 50] width 269 height 24
click at [115, 100] on div "04:55 AM" at bounding box center [135, 104] width 231 height 9
click at [119, 743] on textarea at bounding box center [134, 730] width 260 height 48
paste textarea "**********"
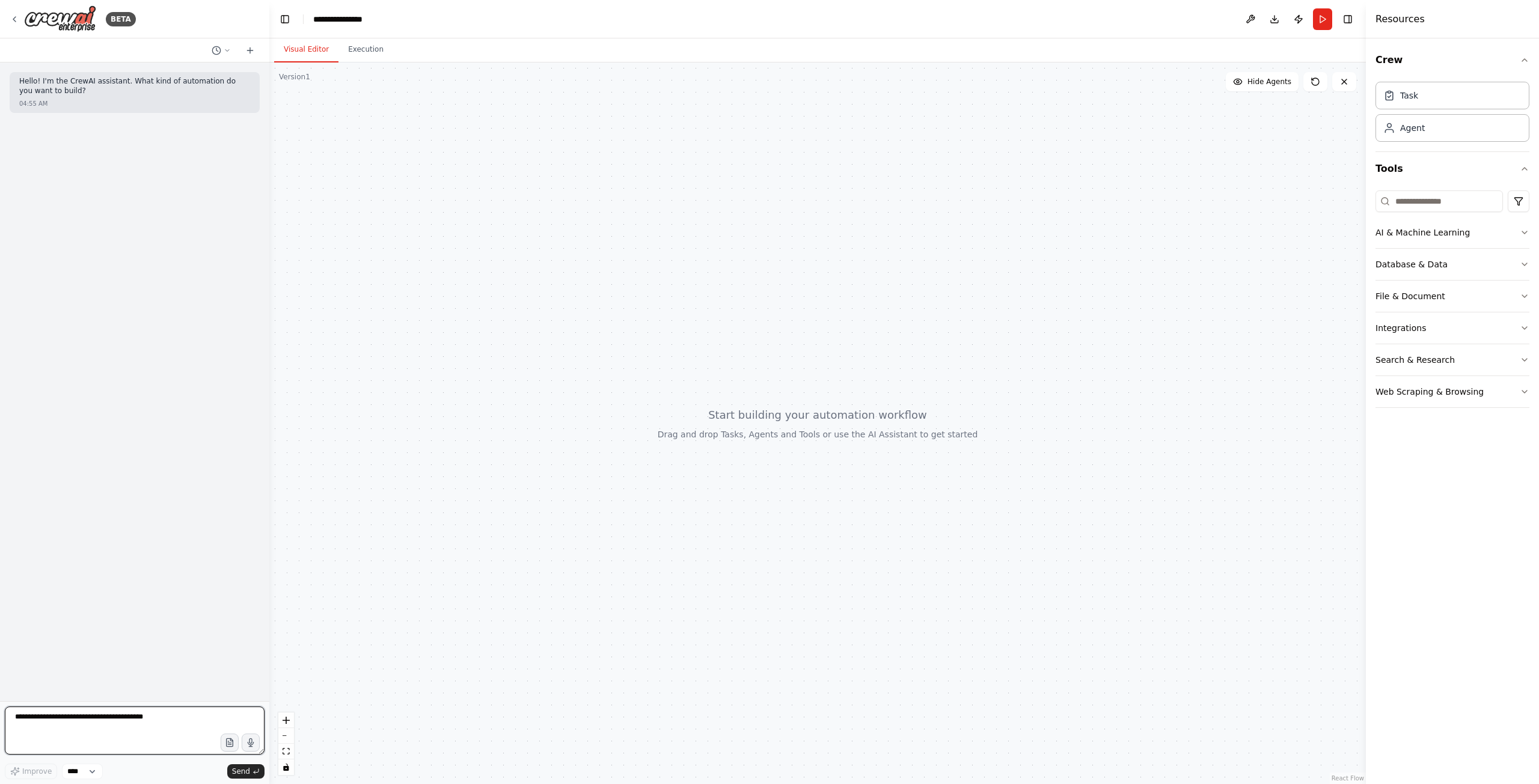
type textarea "**********"
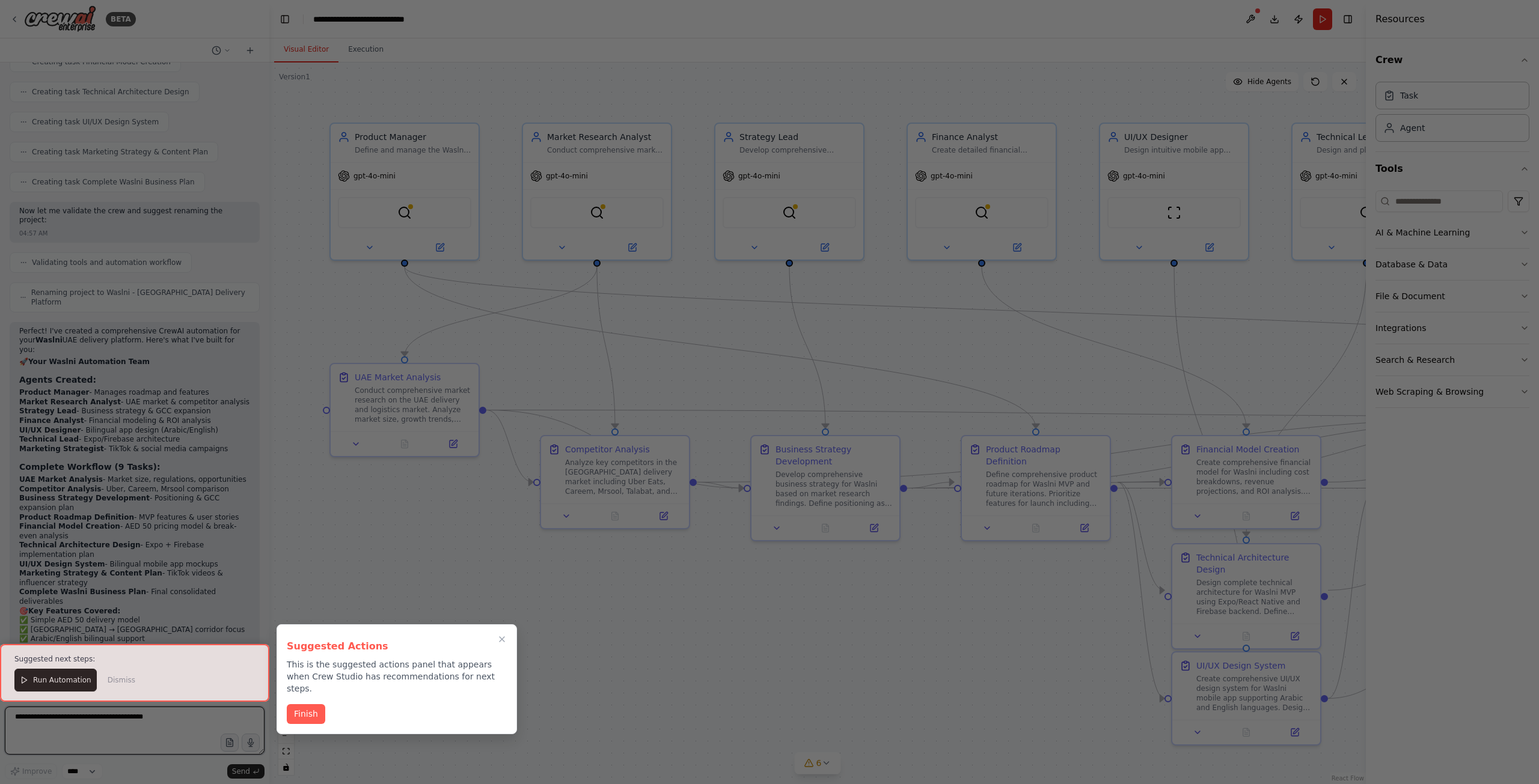
scroll to position [1829, 0]
click at [306, 703] on button "Finish" at bounding box center [306, 713] width 39 height 20
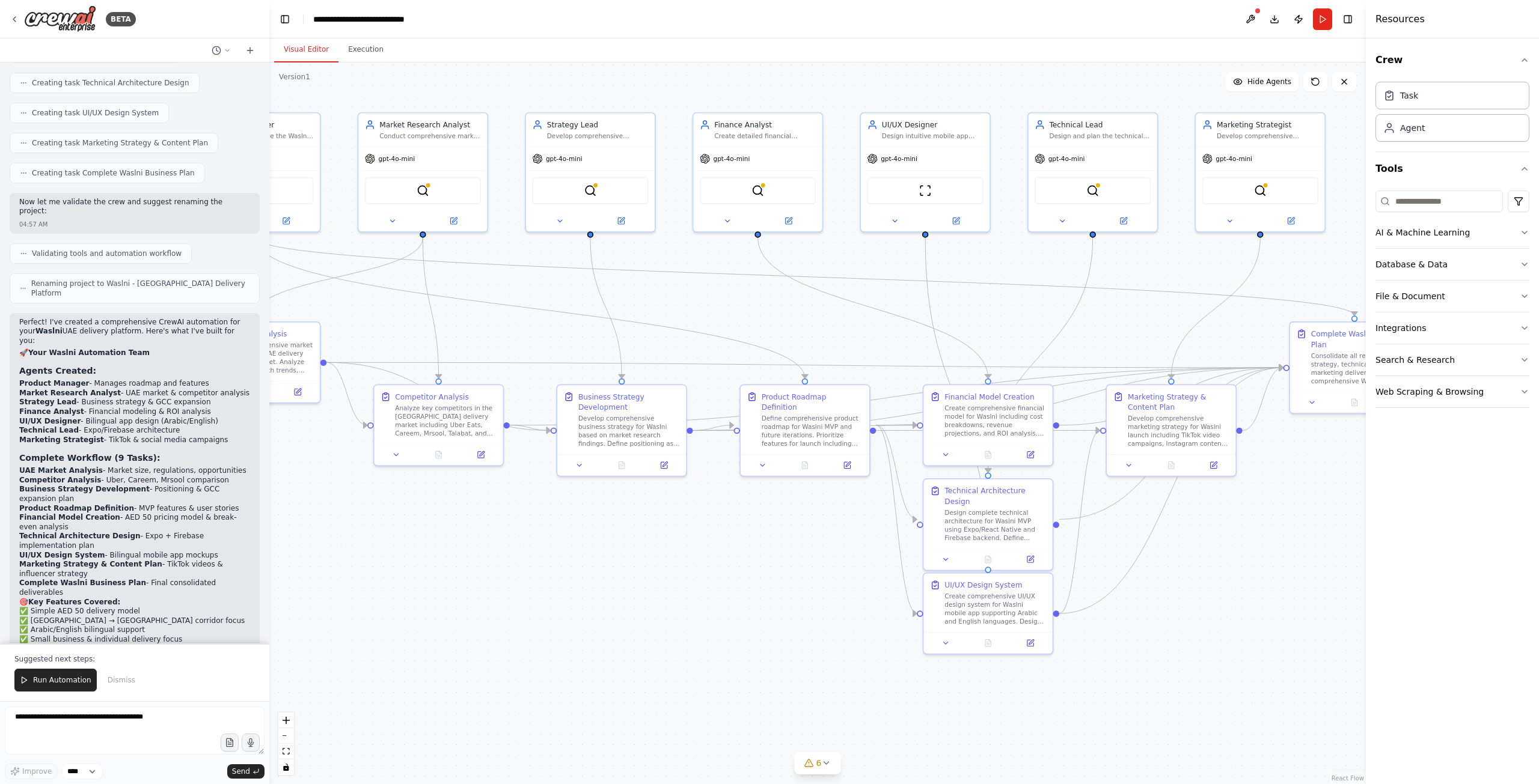
drag, startPoint x: 925, startPoint y: 645, endPoint x: 741, endPoint y: 599, distance: 189.7
click at [741, 599] on div ".deletable-edge-delete-btn { width: 20px; height: 20px; border: 0px solid #ffff…" at bounding box center [817, 423] width 1096 height 722
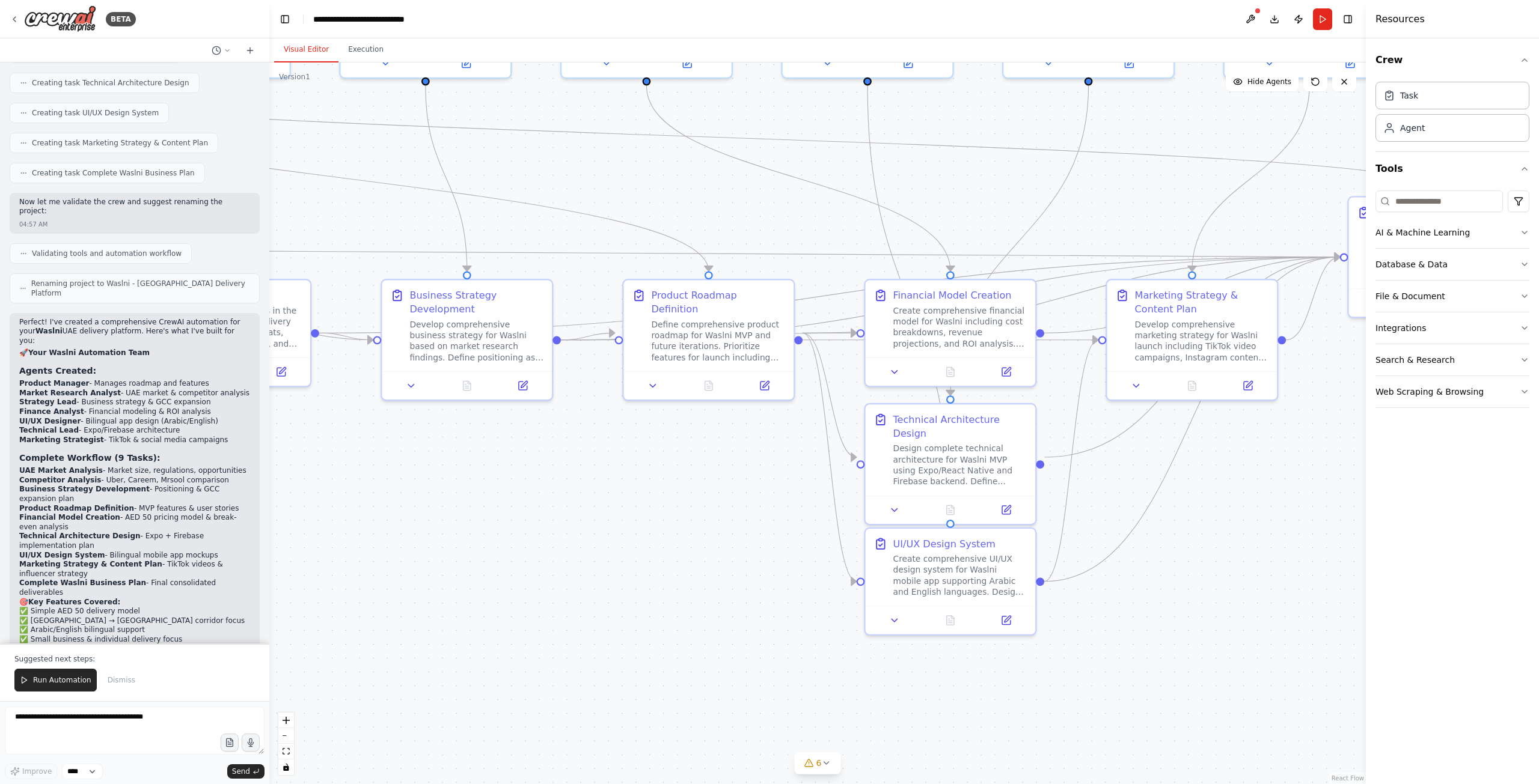
drag, startPoint x: 815, startPoint y: 602, endPoint x: 709, endPoint y: 568, distance: 111.3
click at [709, 568] on div ".deletable-edge-delete-btn { width: 20px; height: 20px; border: 0px solid #ffff…" at bounding box center [817, 423] width 1096 height 722
click at [1528, 231] on icon "button" at bounding box center [1524, 233] width 9 height 9
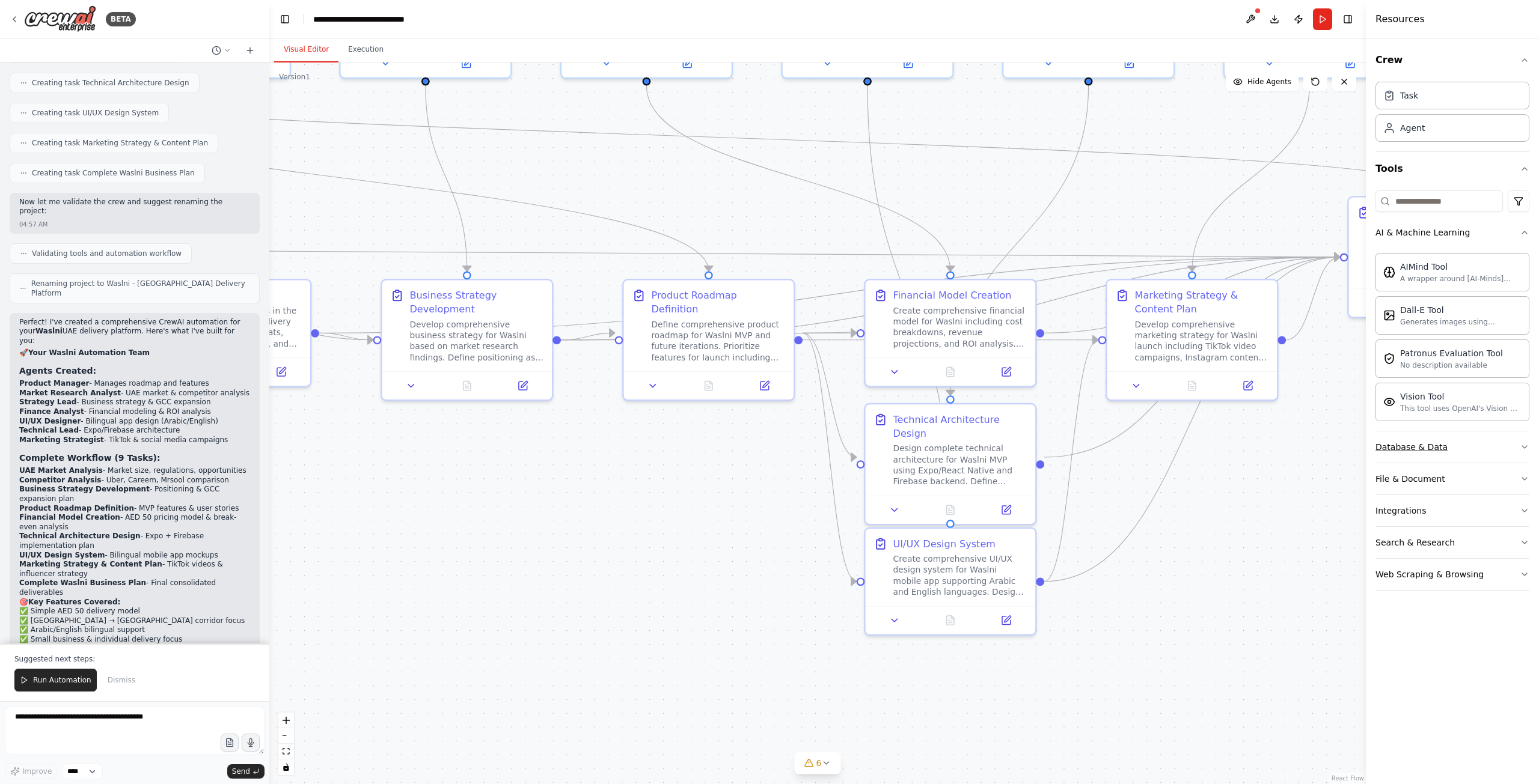
click at [1526, 447] on icon "button" at bounding box center [1524, 447] width 9 height 9
click at [1524, 616] on icon "button" at bounding box center [1524, 618] width 9 height 9
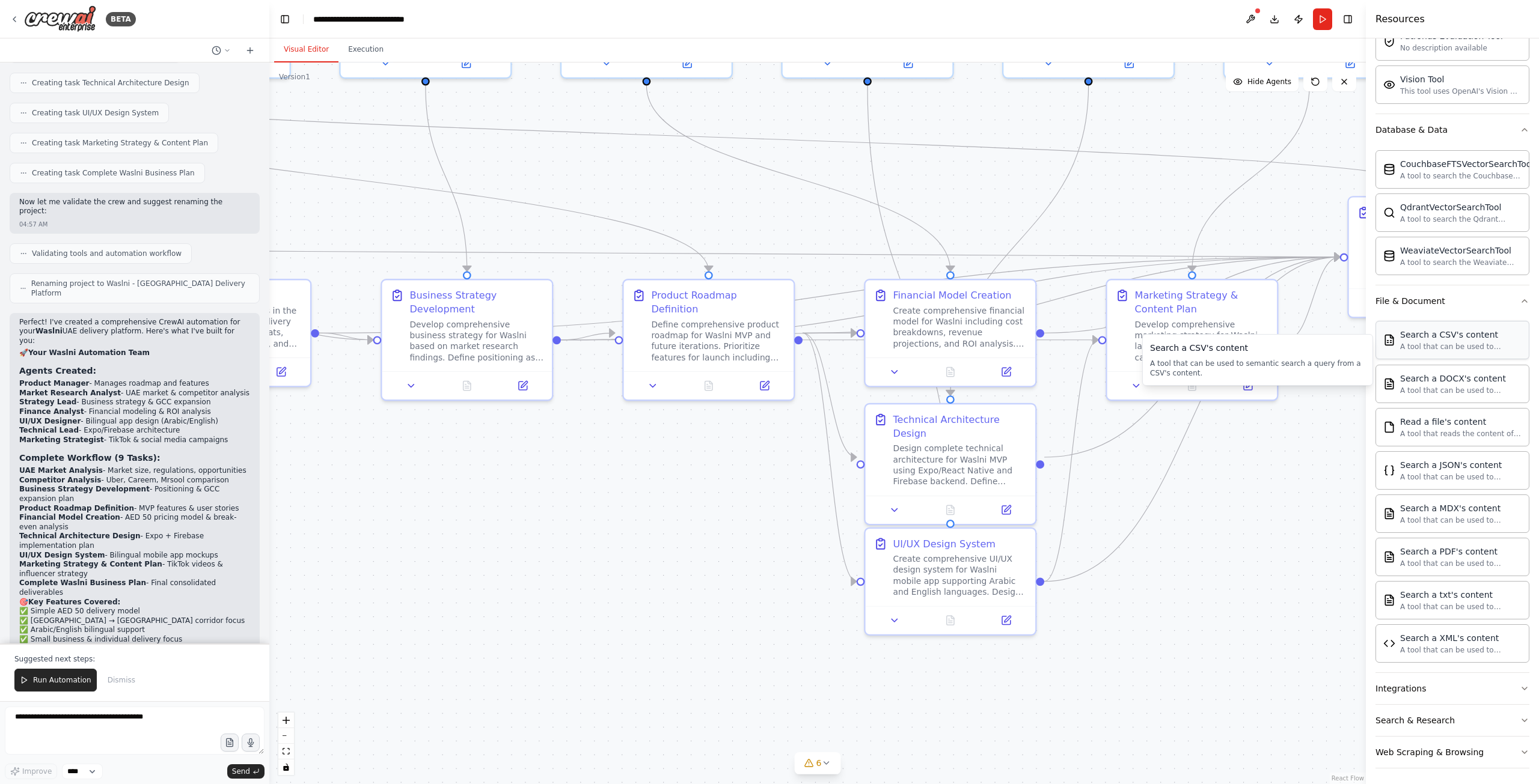
scroll to position [321, 0]
click at [1208, 619] on div ".deletable-edge-delete-btn { width: 20px; height: 20px; border: 0px solid #ffff…" at bounding box center [817, 423] width 1096 height 722
click at [57, 685] on span "Run Automation" at bounding box center [62, 680] width 58 height 9
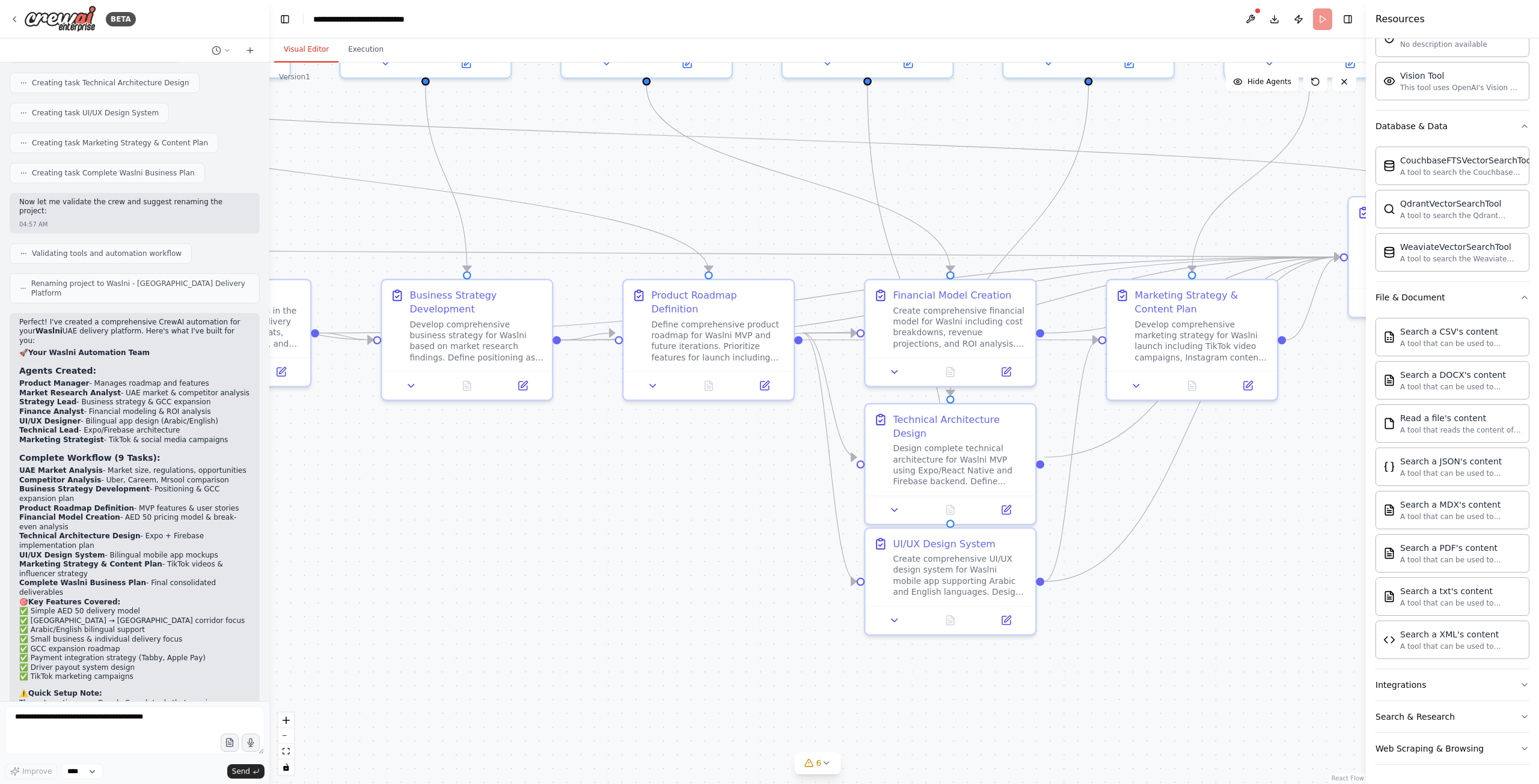
scroll to position [1772, 0]
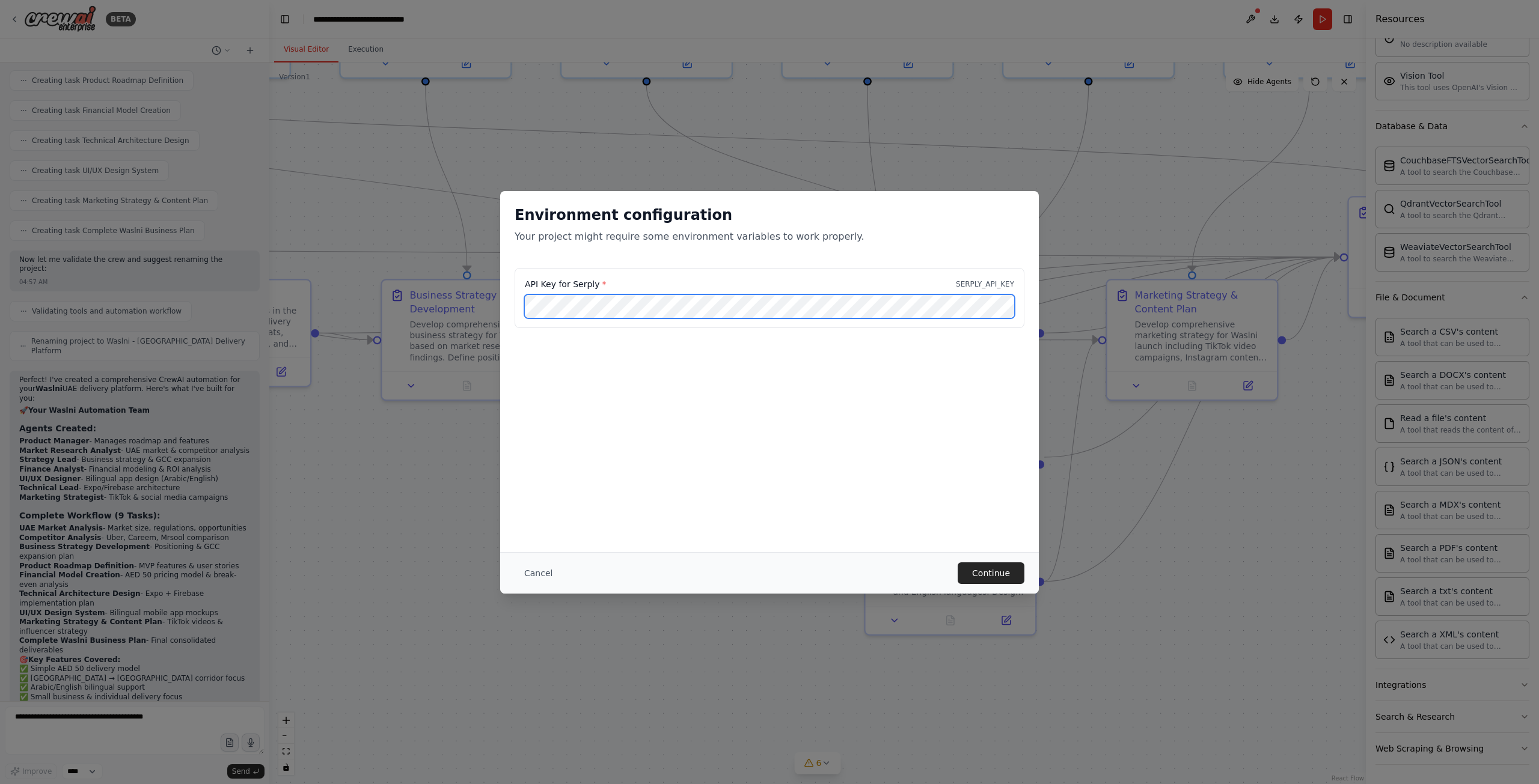
click at [495, 306] on div "Environment configuration Your project might require some environment variables…" at bounding box center [770, 392] width 1539 height 784
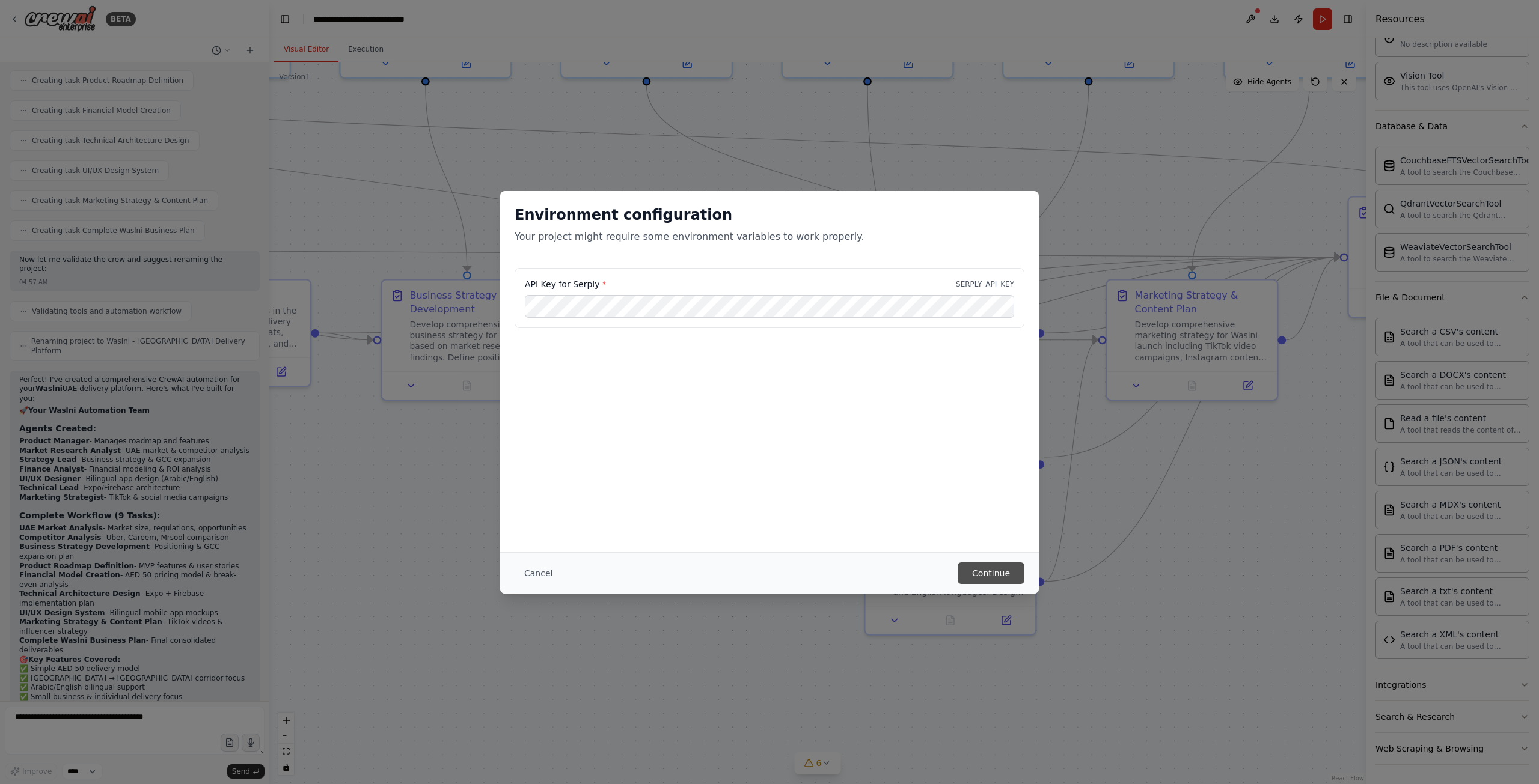
click at [985, 571] on button "Continue" at bounding box center [991, 573] width 67 height 22
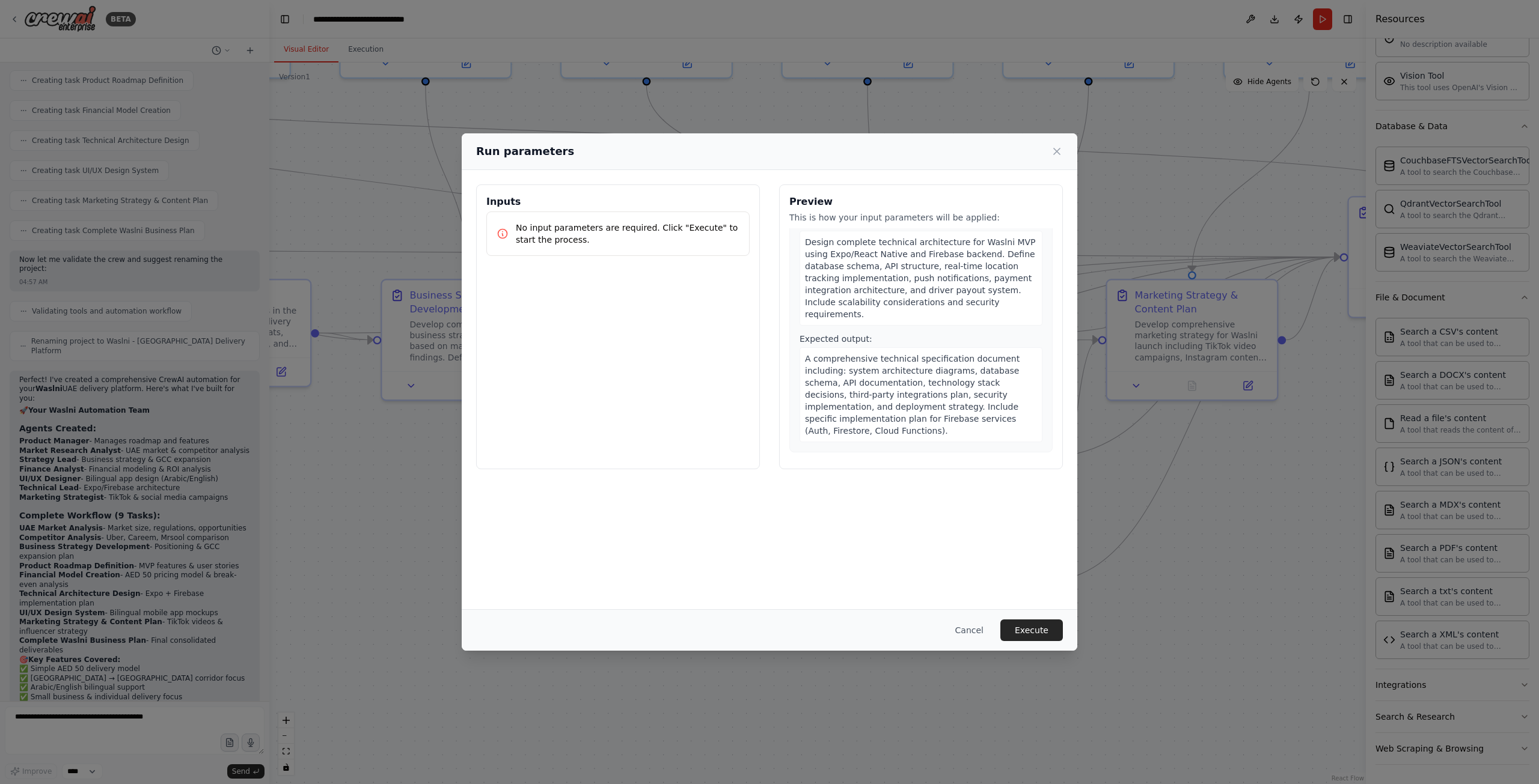
scroll to position [1563, 0]
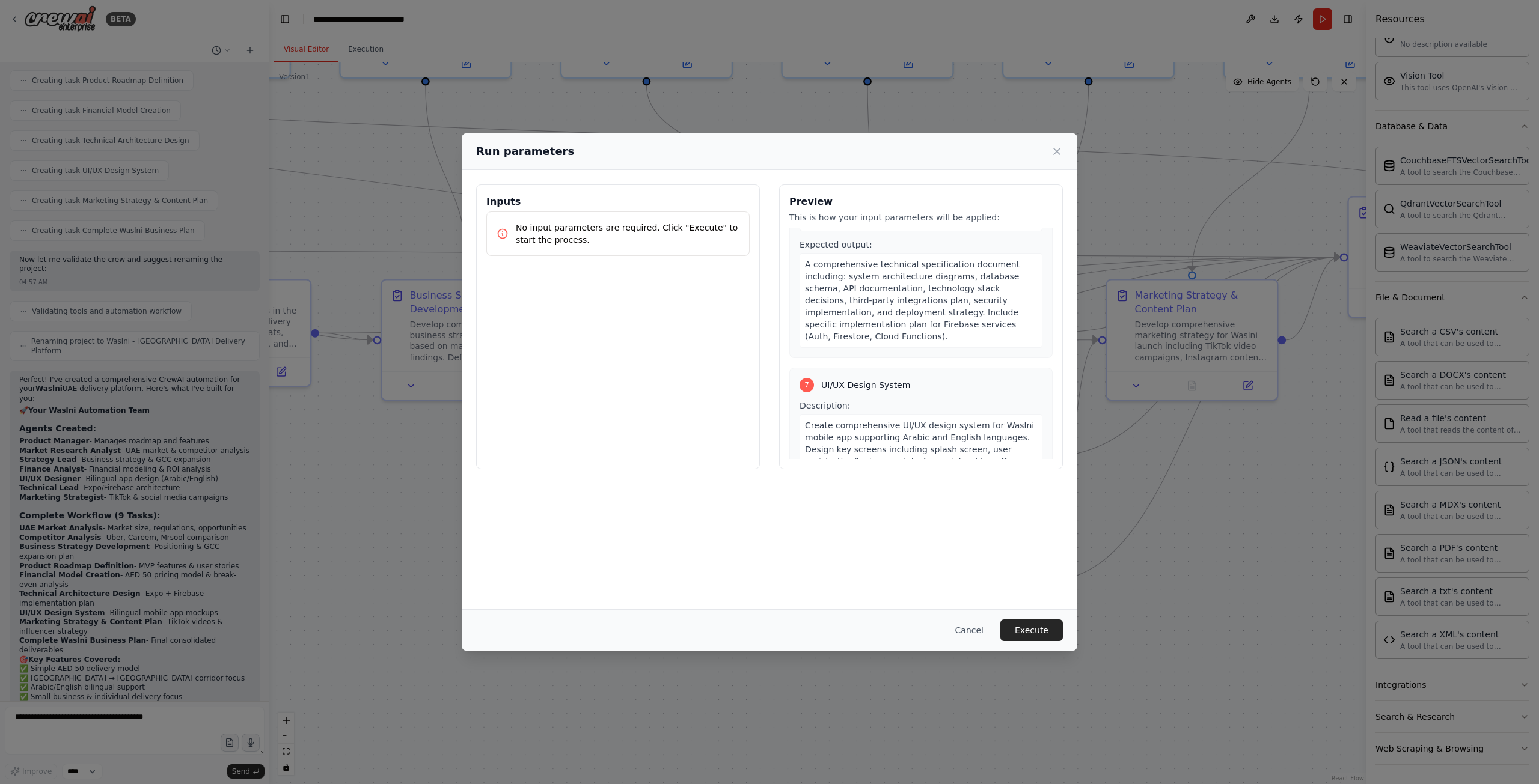
click at [891, 528] on div "Expected output: A complete design system including: high-fidelity mockups for …" at bounding box center [921, 582] width 243 height 109
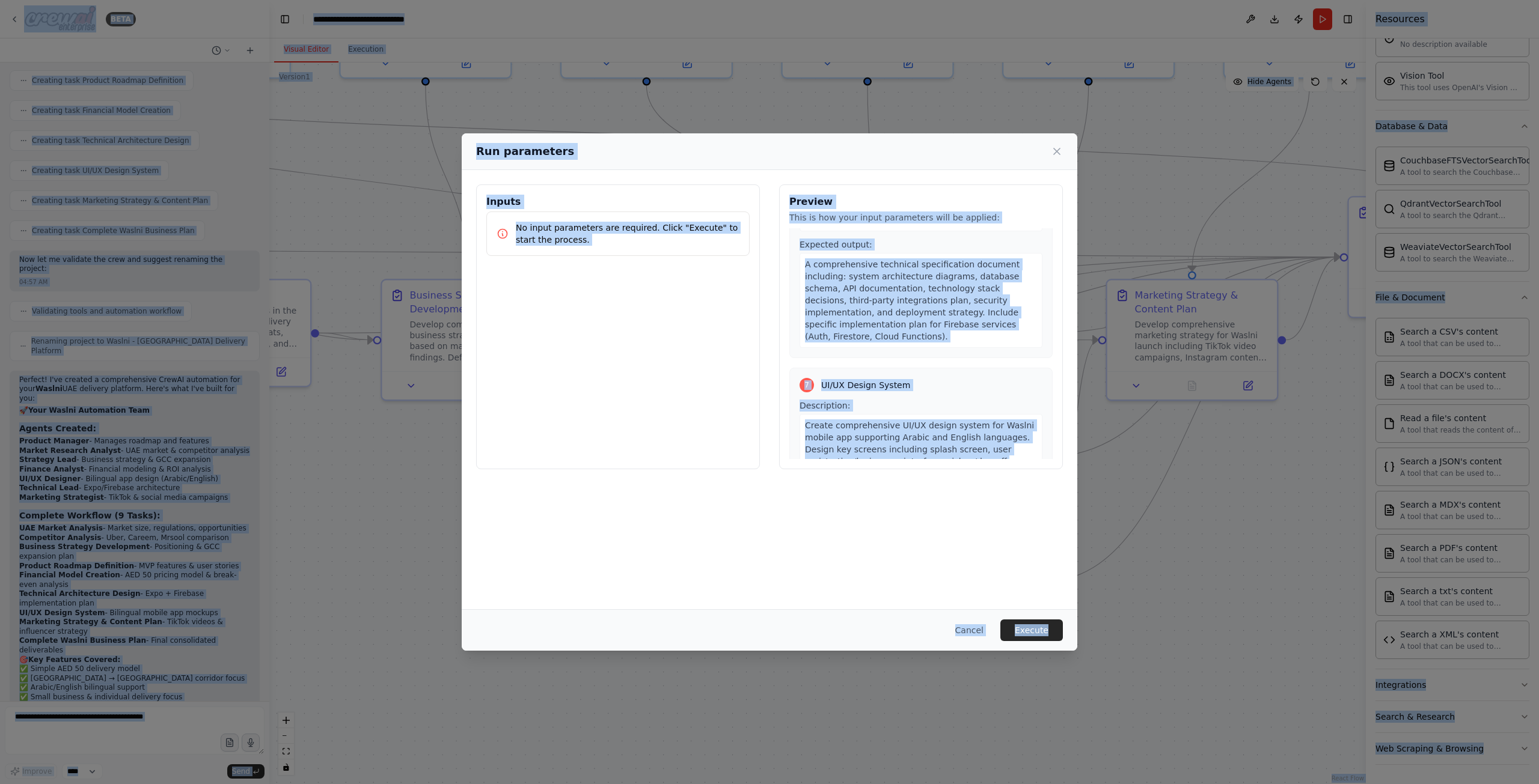
click at [898, 528] on div "Expected output: A complete design system including: high-fidelity mockups for …" at bounding box center [921, 582] width 243 height 109
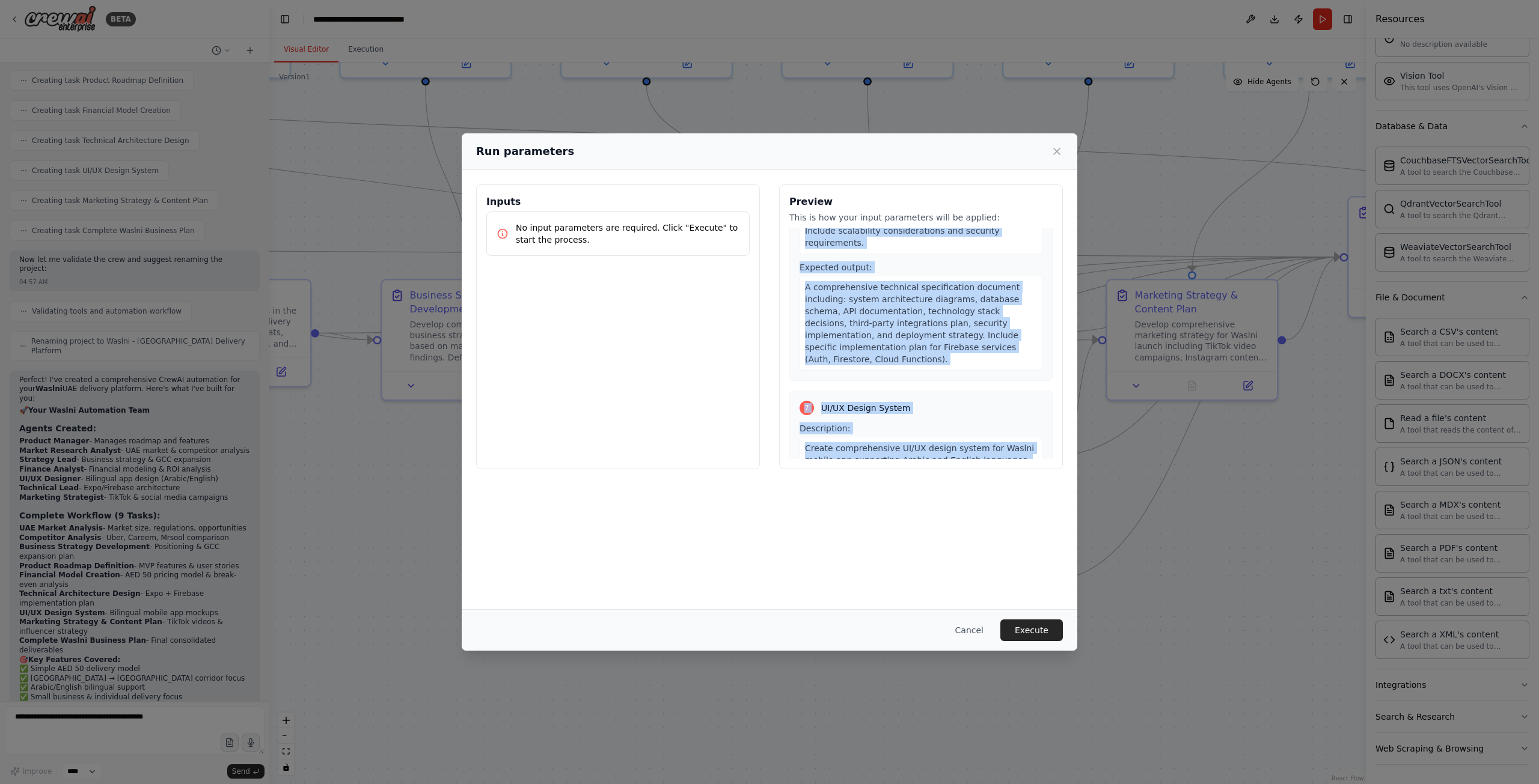
scroll to position [2114, 0]
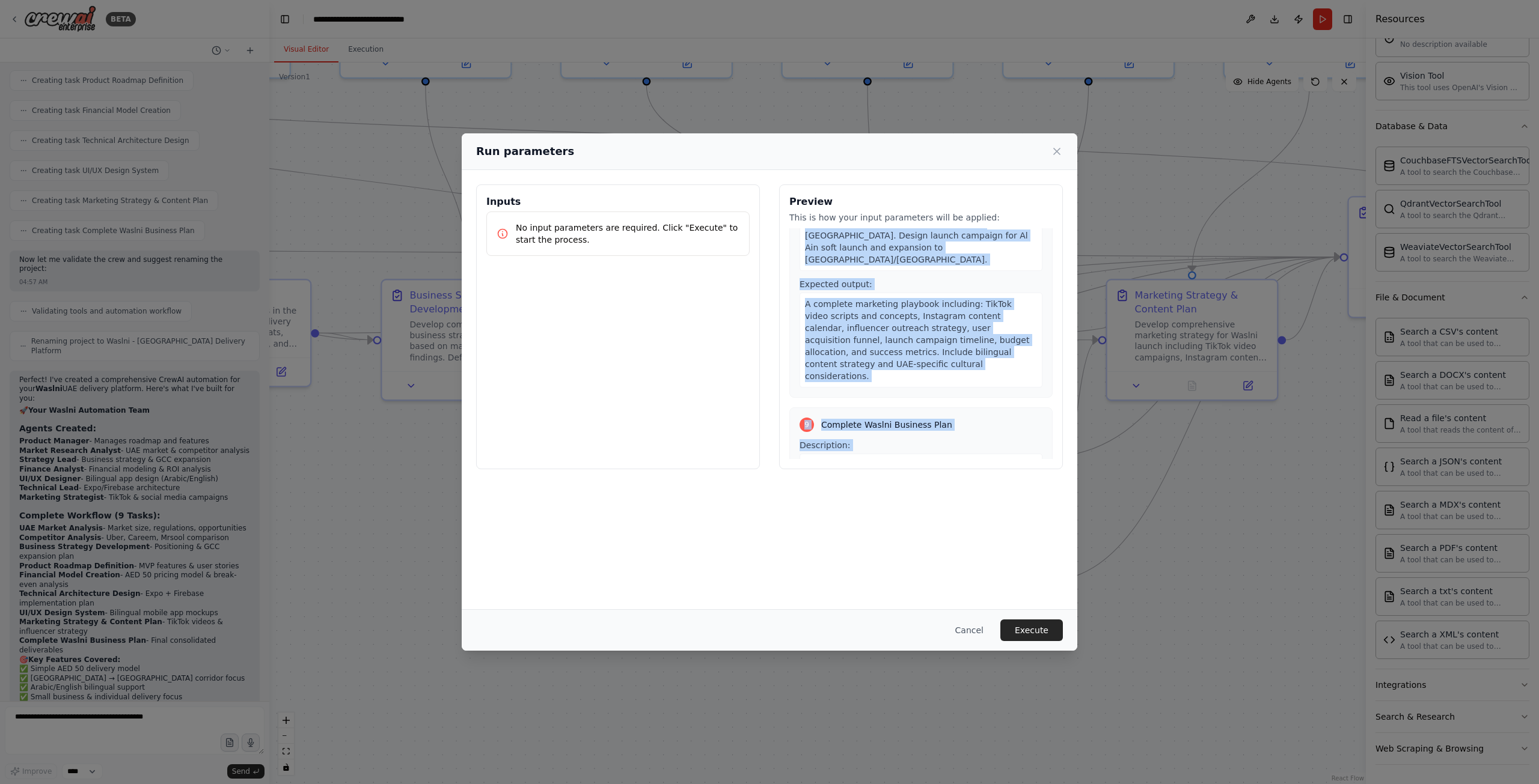
drag, startPoint x: 860, startPoint y: 250, endPoint x: 939, endPoint y: 430, distance: 196.6
click at [953, 442] on div "1 UAE Market Analysis Description: Conduct comprehensive market research on the…" at bounding box center [920, 344] width 263 height 231
copy div "1 UAE Market Analysis Description: Conduct comprehensive market research on the…"
click at [1027, 627] on button "Execute" at bounding box center [1031, 630] width 63 height 22
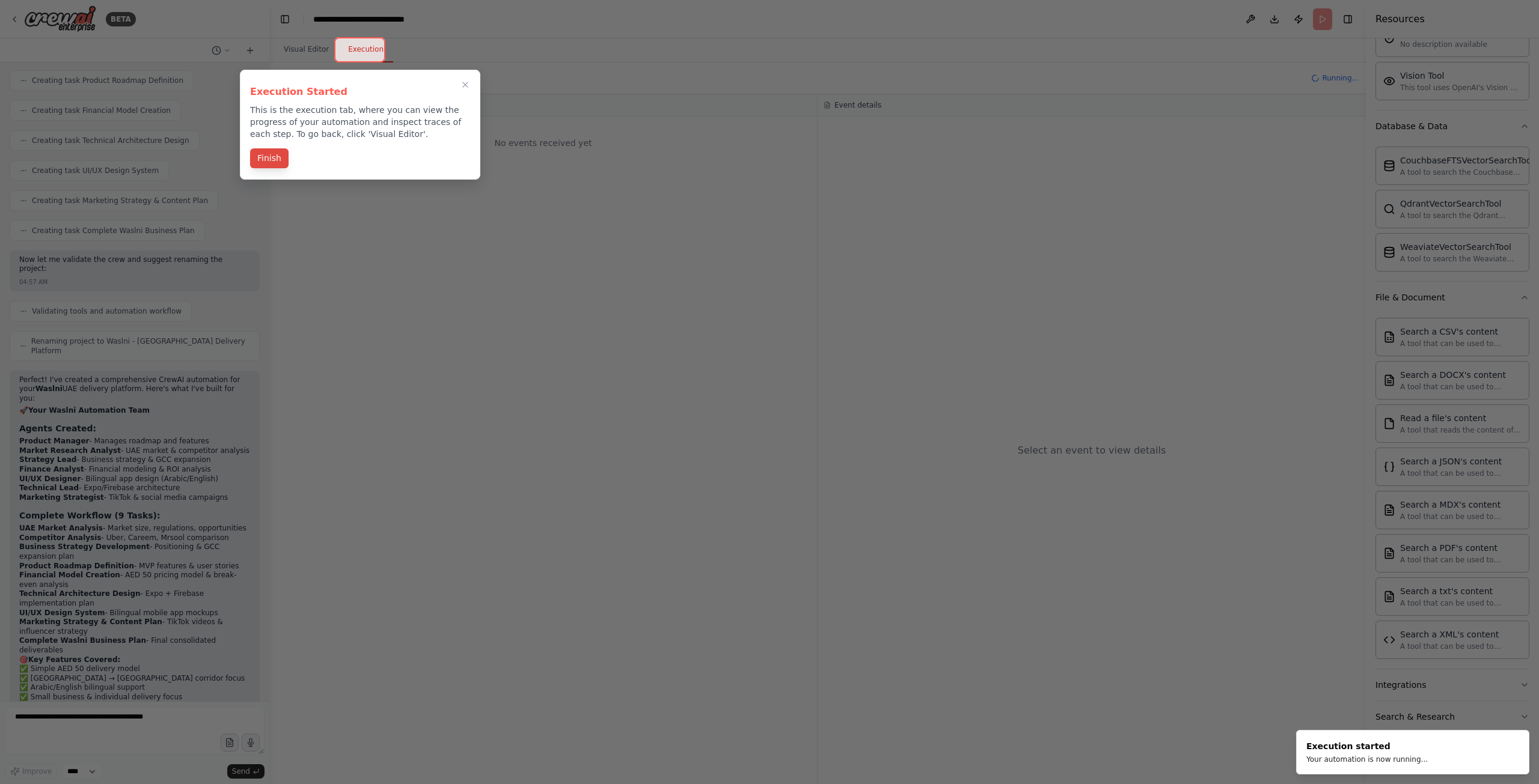
click at [273, 161] on button "Finish" at bounding box center [269, 158] width 39 height 20
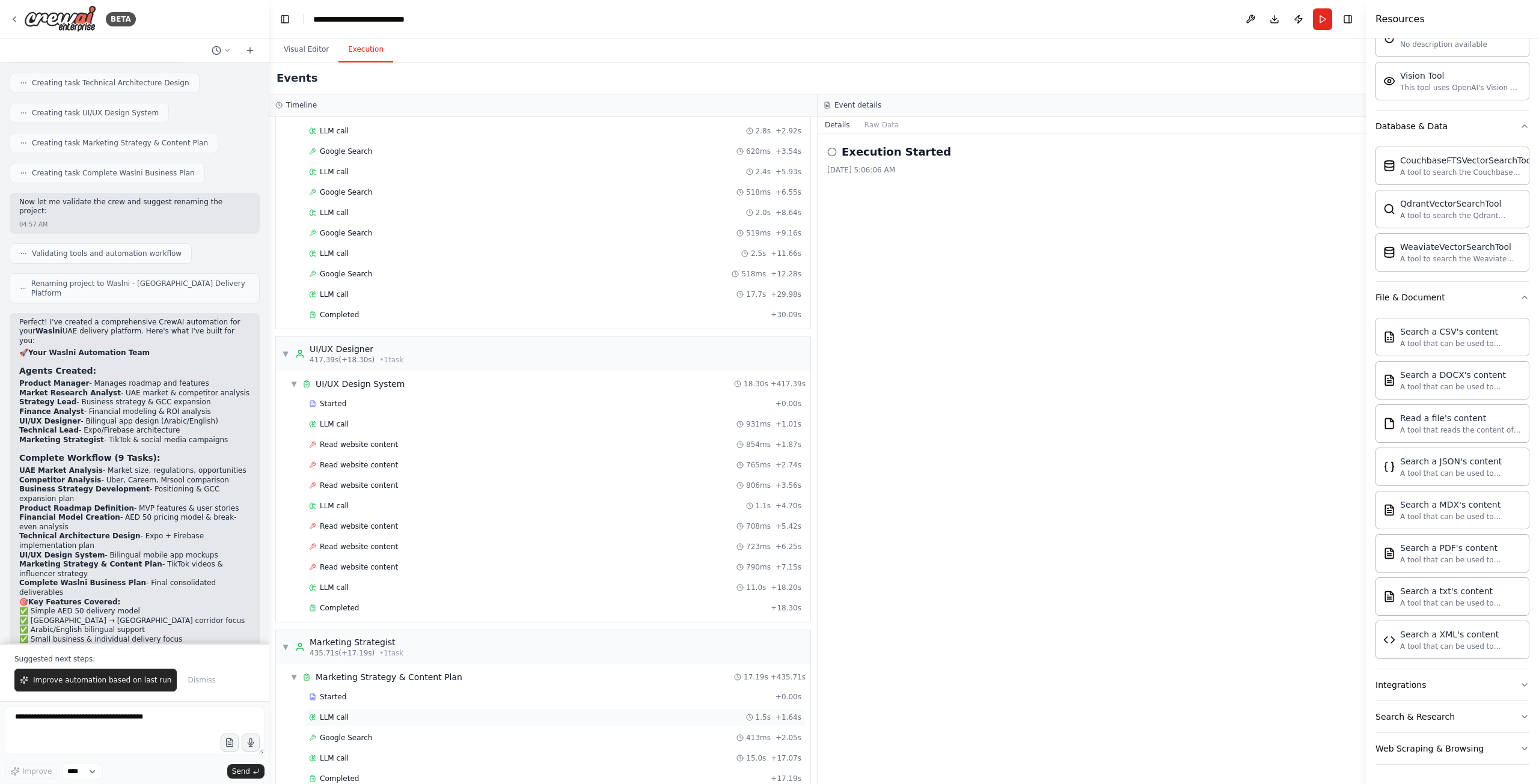
scroll to position [5138, 0]
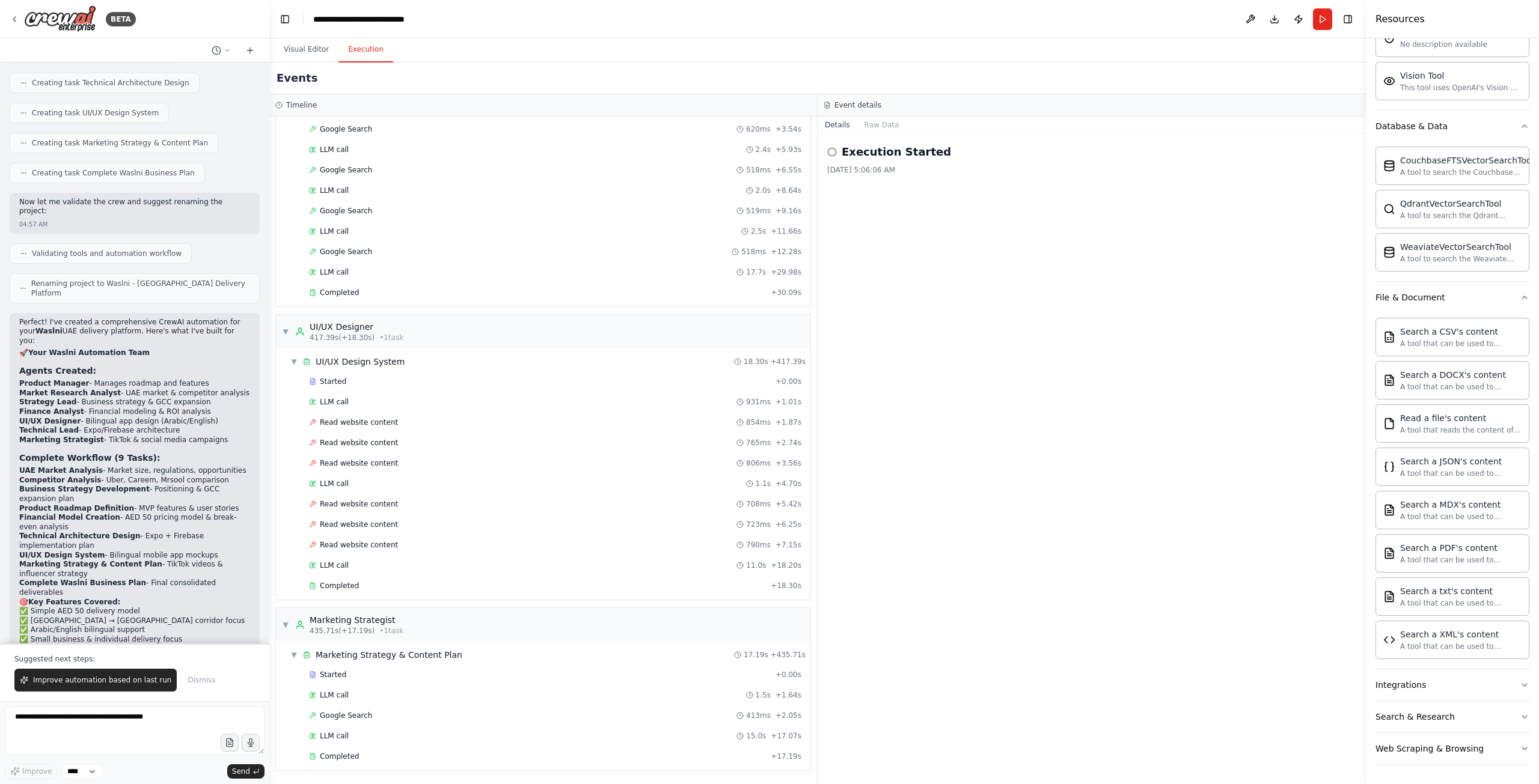
click at [836, 154] on icon at bounding box center [832, 152] width 9 height 9
click at [831, 154] on icon at bounding box center [832, 152] width 9 height 9
click at [870, 126] on button "Raw Data" at bounding box center [882, 125] width 50 height 17
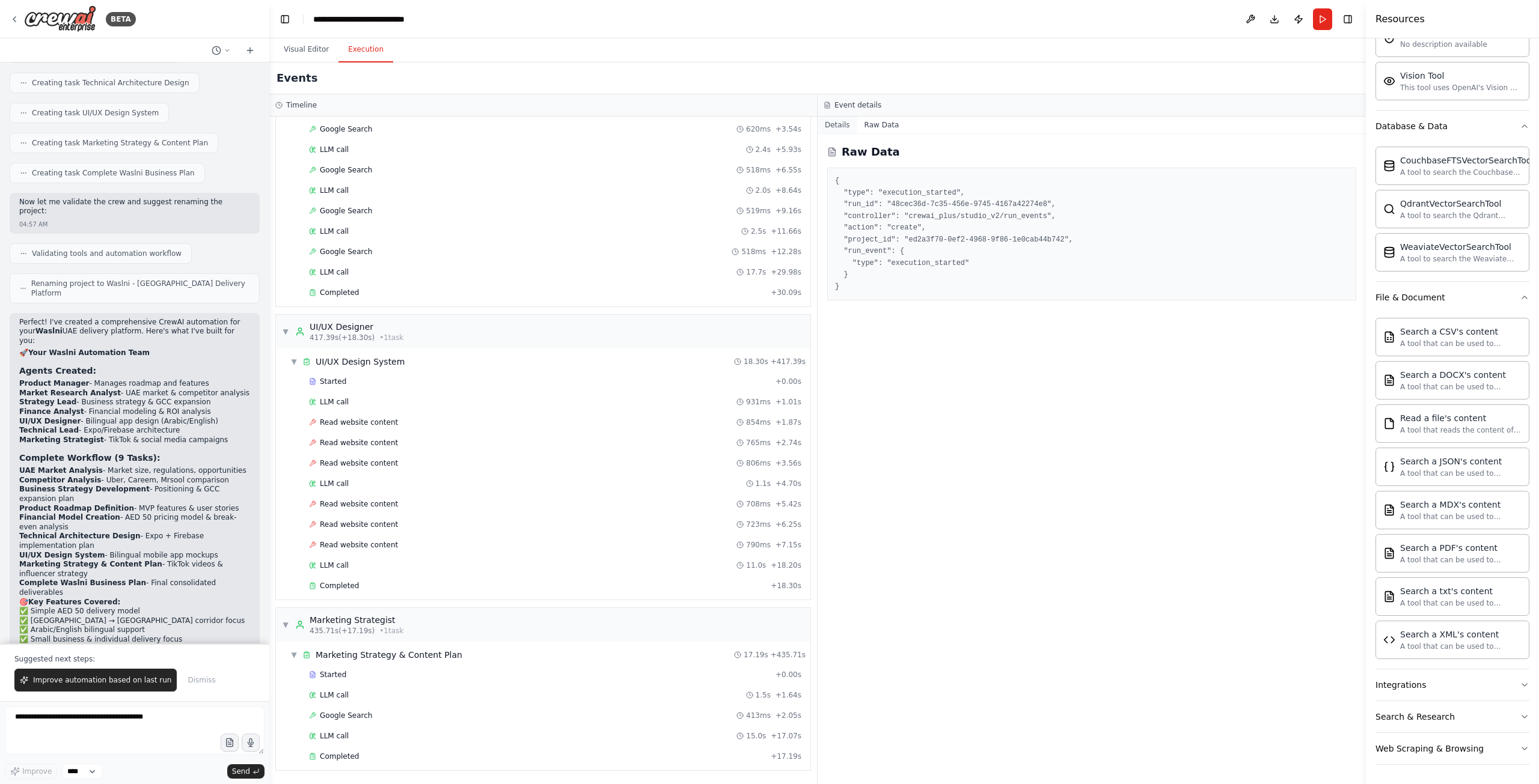
click at [835, 126] on button "Details" at bounding box center [837, 125] width 40 height 17
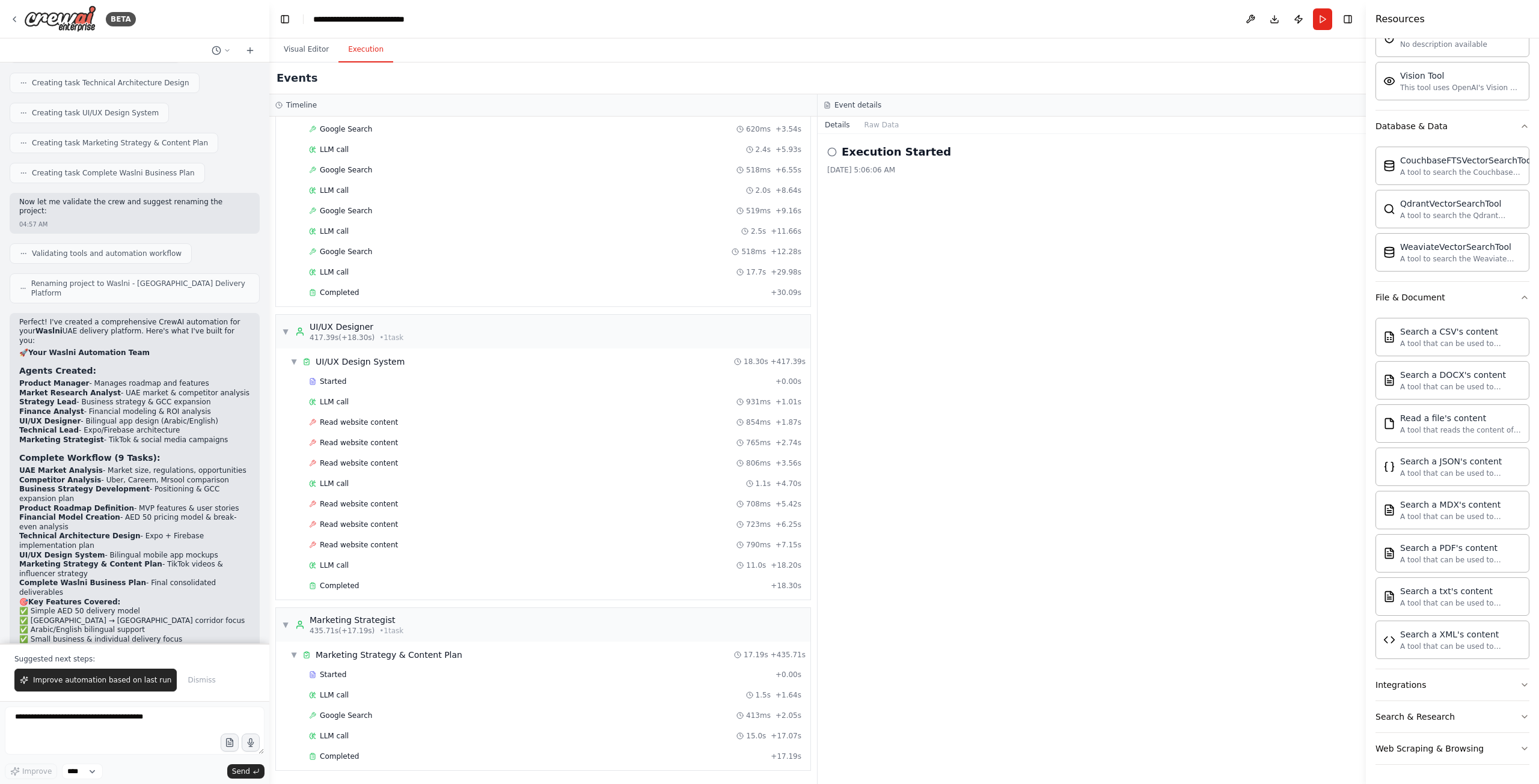
click at [952, 383] on div "Execution Started 9/20/2025, 5:06:06 AM" at bounding box center [1091, 459] width 548 height 650
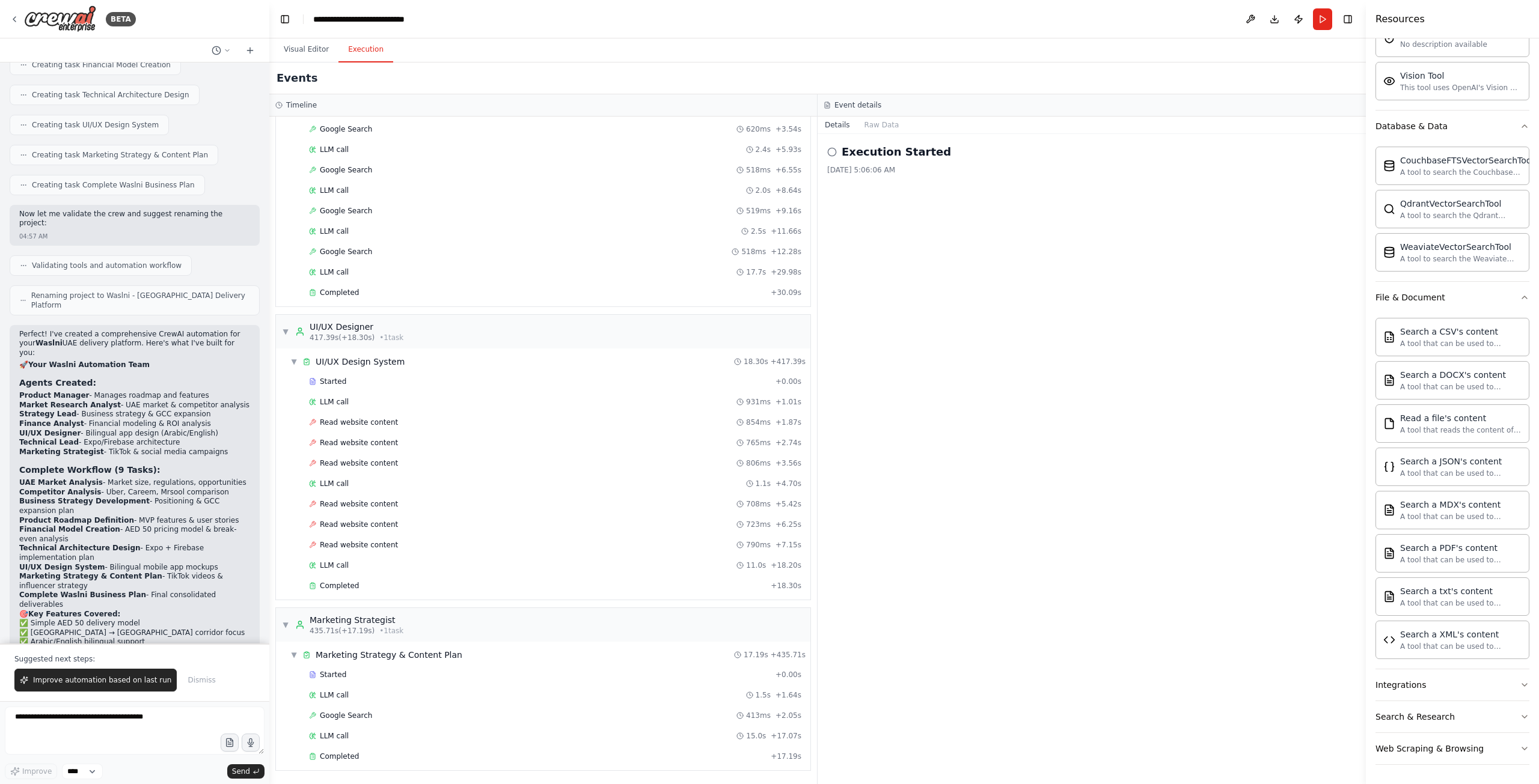
scroll to position [1829, 0]
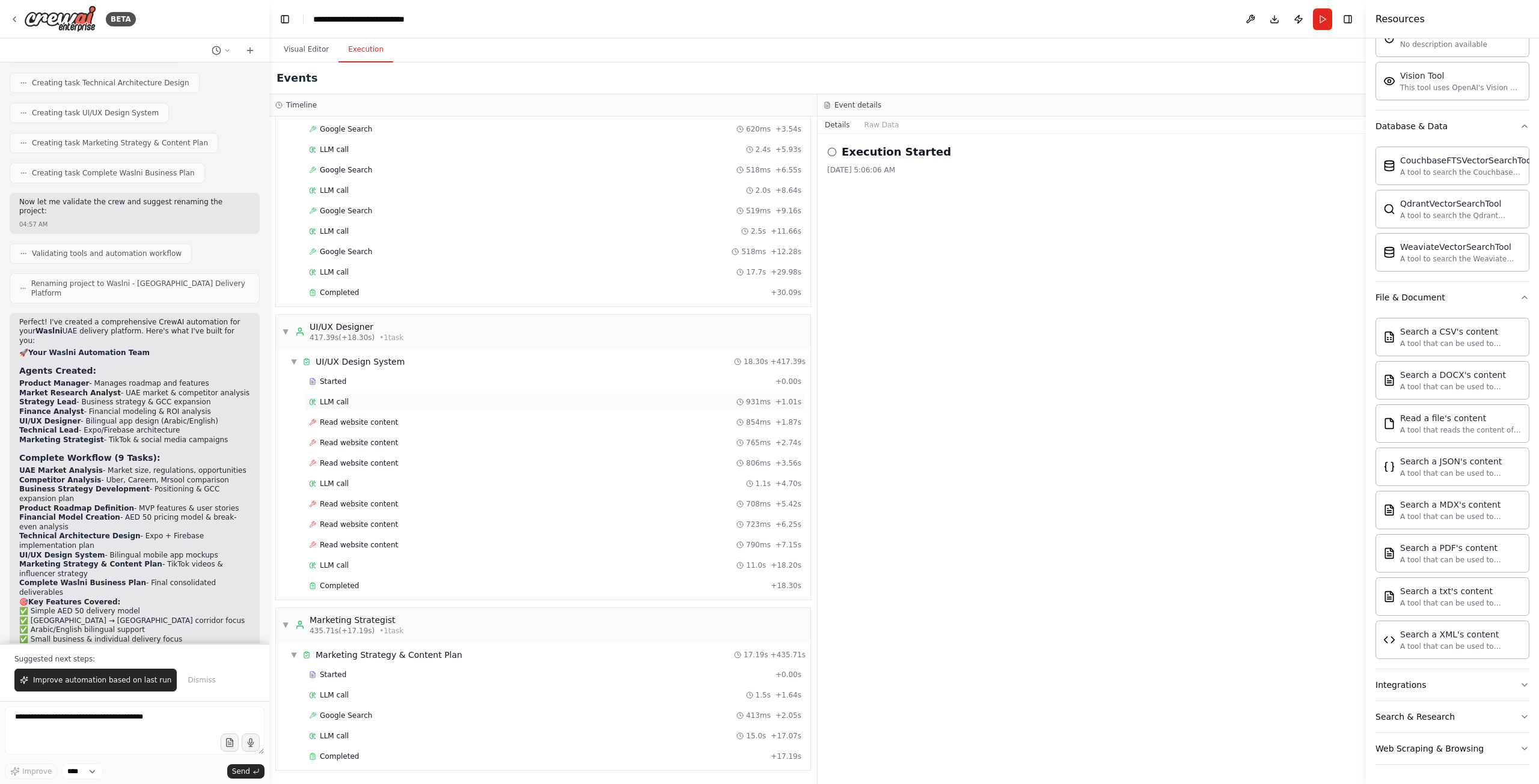
click at [396, 408] on div "LLM call 931ms + 1.01s" at bounding box center [555, 402] width 500 height 18
click at [339, 382] on span "Started" at bounding box center [333, 382] width 26 height 9
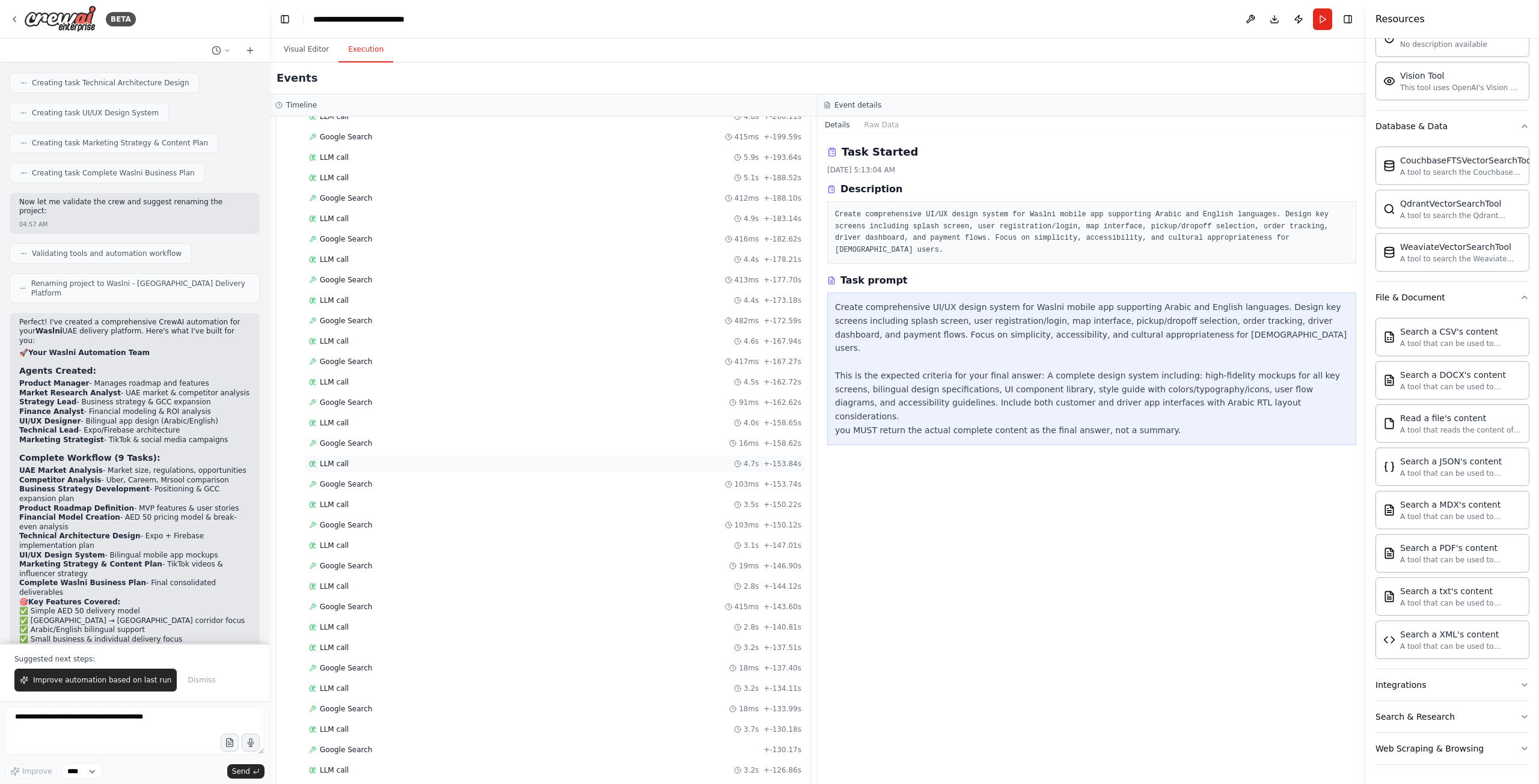
scroll to position [2915, 0]
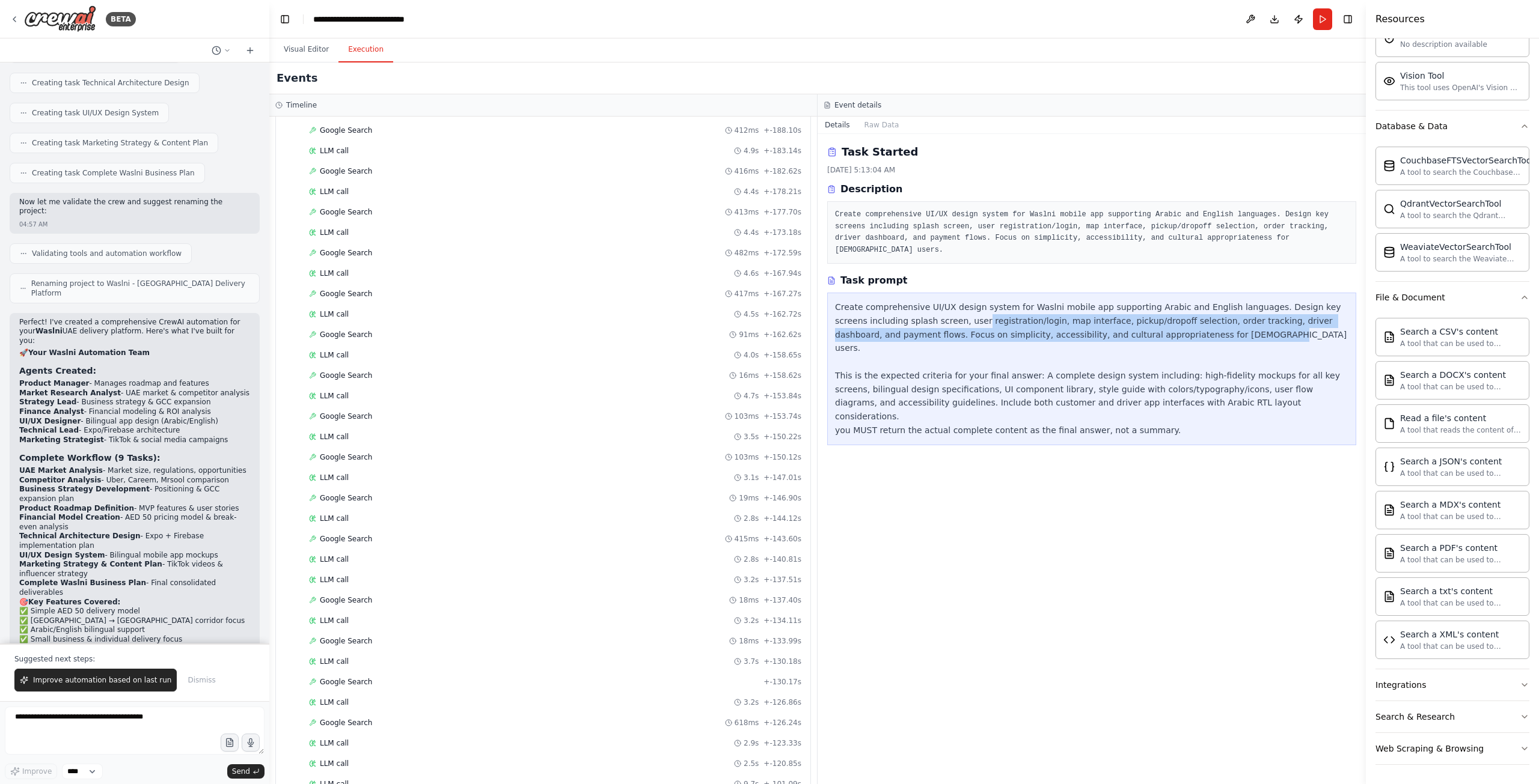
drag, startPoint x: 904, startPoint y: 306, endPoint x: 1167, endPoint y: 328, distance: 263.9
click at [1167, 328] on div "Create comprehensive UI/UX design system for Waslni mobile app supporting Arabi…" at bounding box center [1091, 368] width 514 height 137
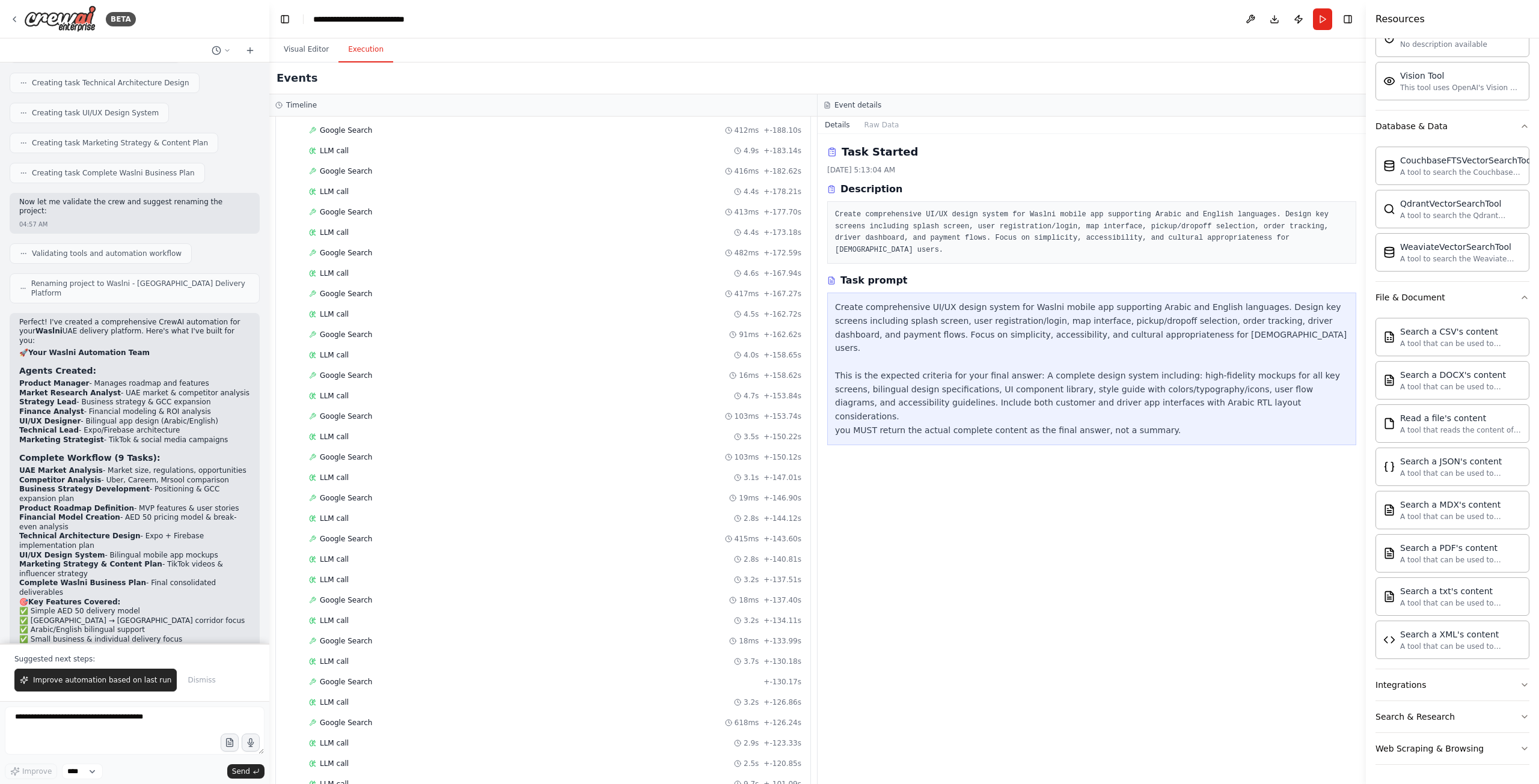
click at [1150, 333] on div "Create comprehensive UI/UX design system for Waslni mobile app supporting Arabi…" at bounding box center [1091, 368] width 514 height 137
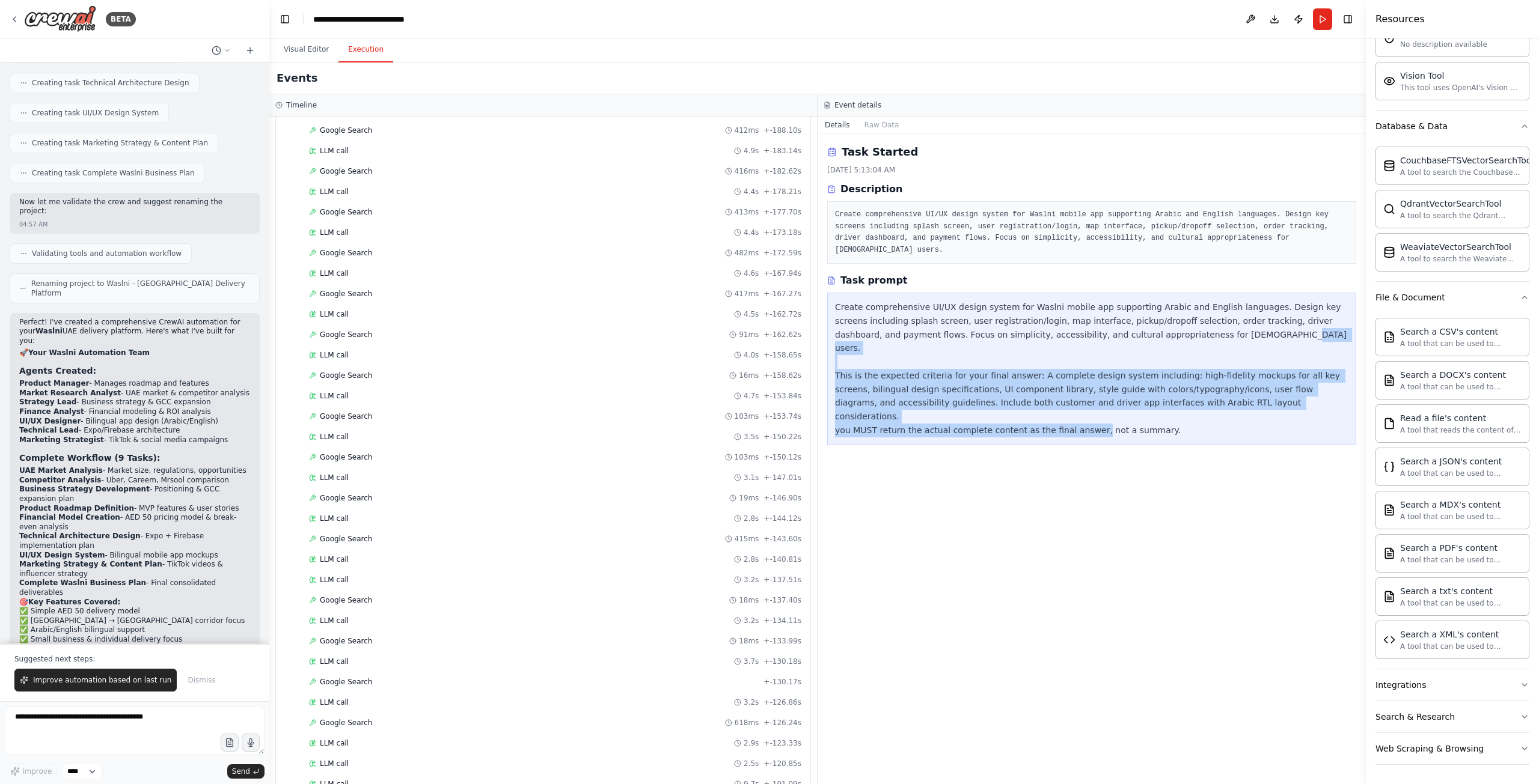
drag, startPoint x: 839, startPoint y: 349, endPoint x: 1160, endPoint y: 393, distance: 324.0
click at [1158, 393] on div "Create comprehensive UI/UX design system for Waslni mobile app supporting Arabi…" at bounding box center [1091, 368] width 514 height 137
click at [1112, 385] on div "Create comprehensive UI/UX design system for Waslni mobile app supporting Arabi…" at bounding box center [1091, 368] width 514 height 137
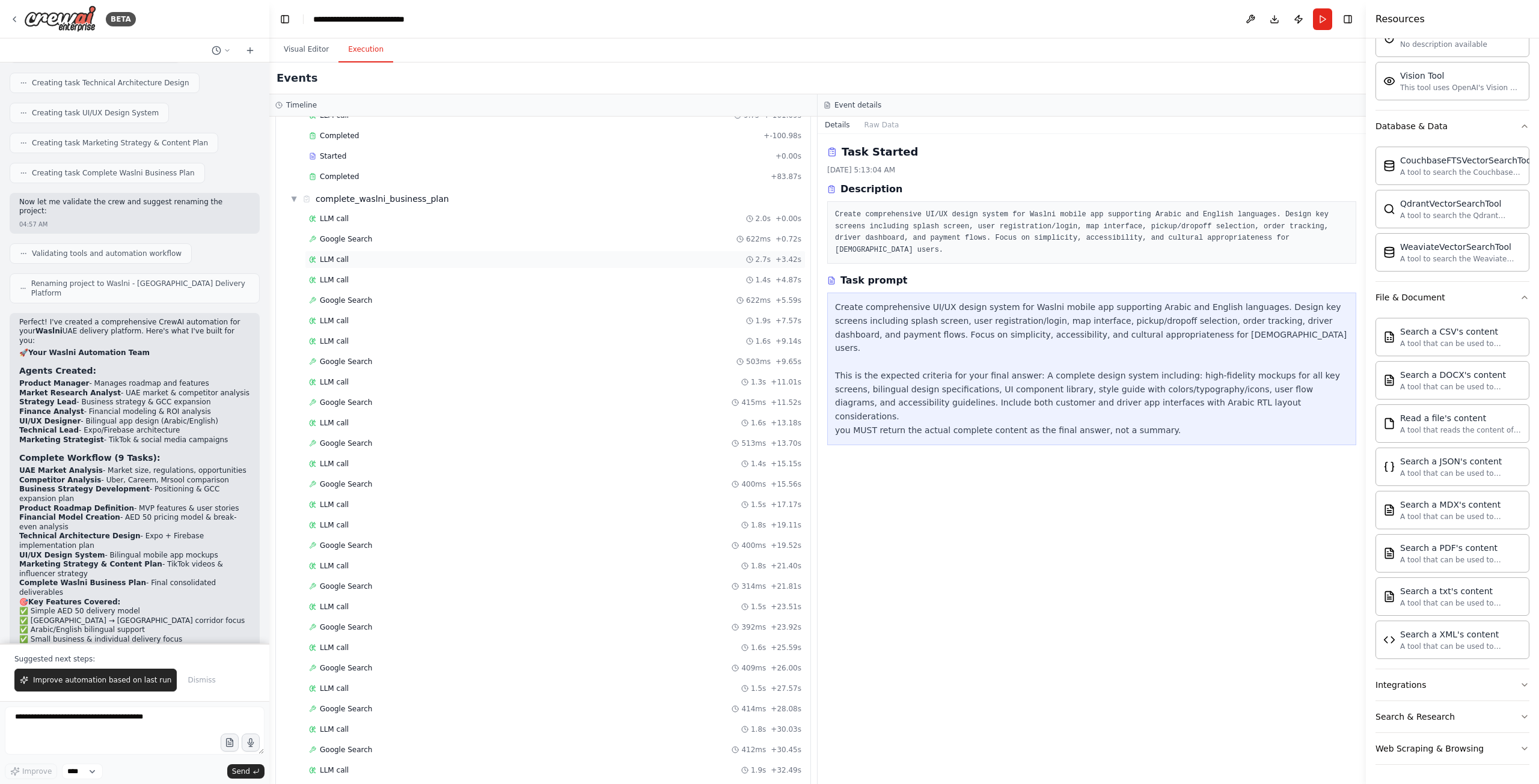
scroll to position [3576, 0]
click at [335, 167] on span "Started" at bounding box center [333, 164] width 26 height 9
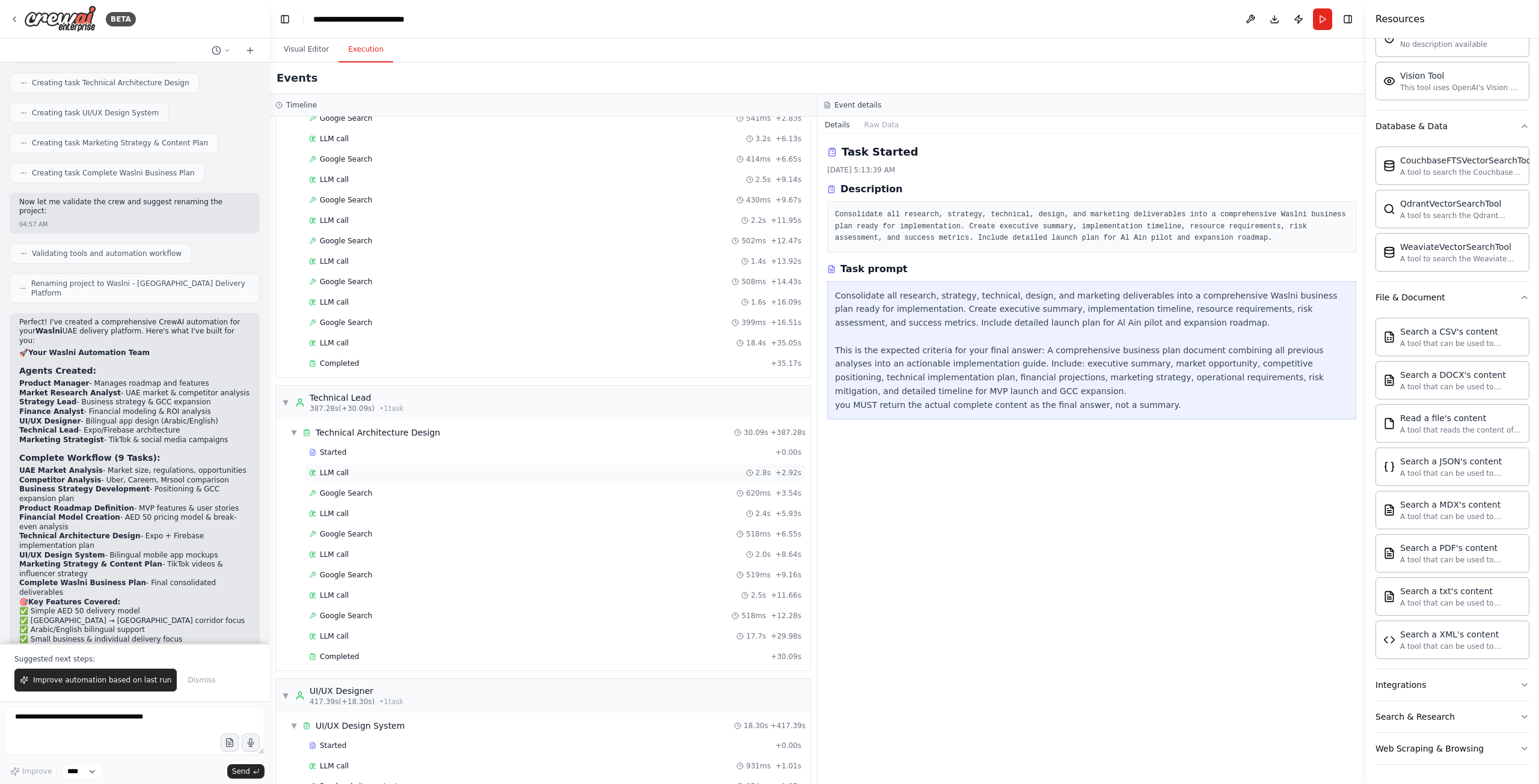
scroll to position [4778, 0]
click at [365, 444] on div "Started" at bounding box center [539, 449] width 462 height 9
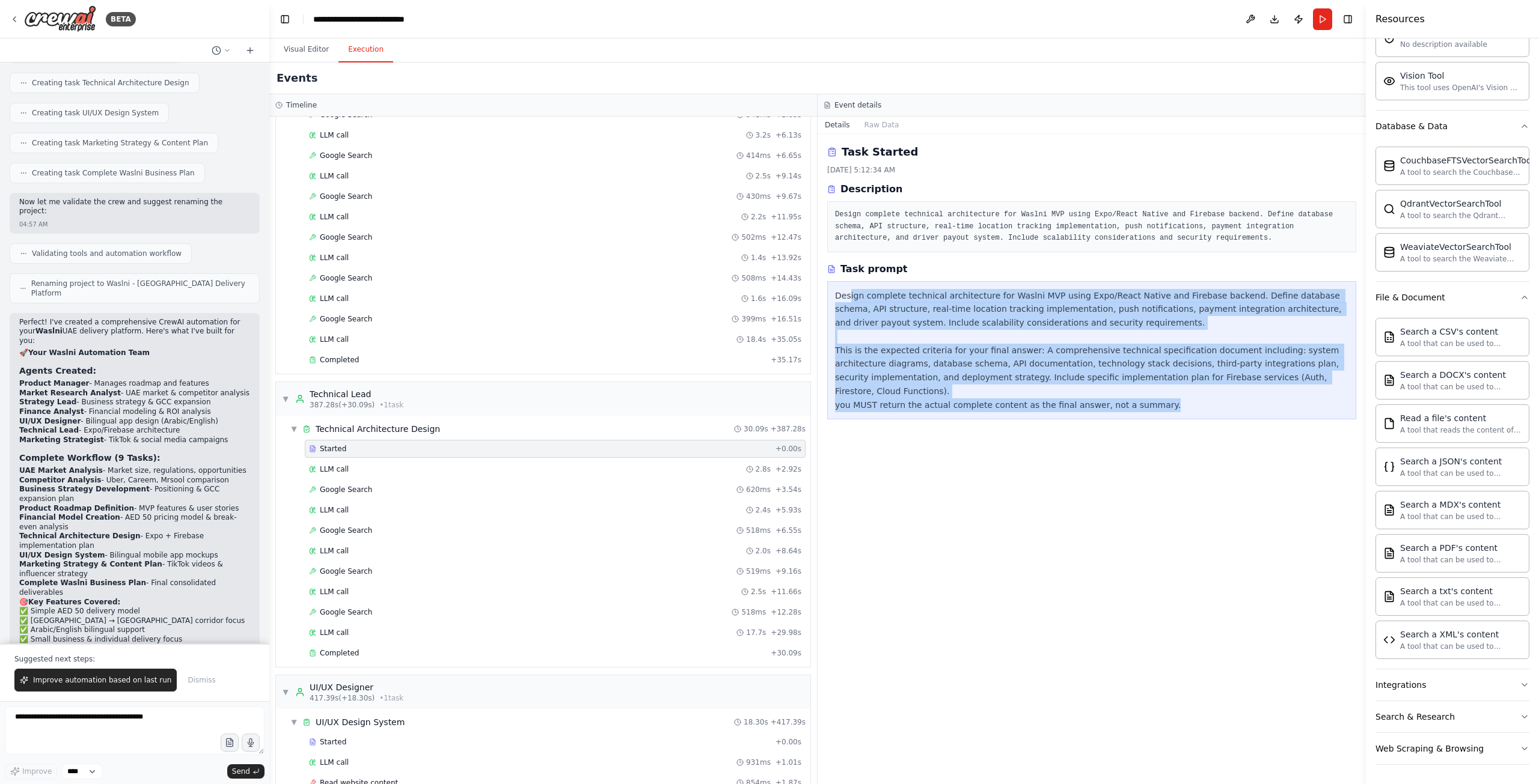
drag, startPoint x: 848, startPoint y: 289, endPoint x: 1175, endPoint y: 399, distance: 345.0
click at [1175, 399] on div "Design complete technical architecture for Waslni MVP using Expo/React Native a…" at bounding box center [1091, 351] width 529 height 139
click at [1181, 393] on div "Design complete technical architecture for Waslni MVP using Expo/React Native a…" at bounding box center [1091, 351] width 514 height 123
drag, startPoint x: 969, startPoint y: 295, endPoint x: 1256, endPoint y: 392, distance: 302.9
click at [1256, 392] on div "Design complete technical architecture for Waslni MVP using Expo/React Native a…" at bounding box center [1091, 351] width 514 height 123
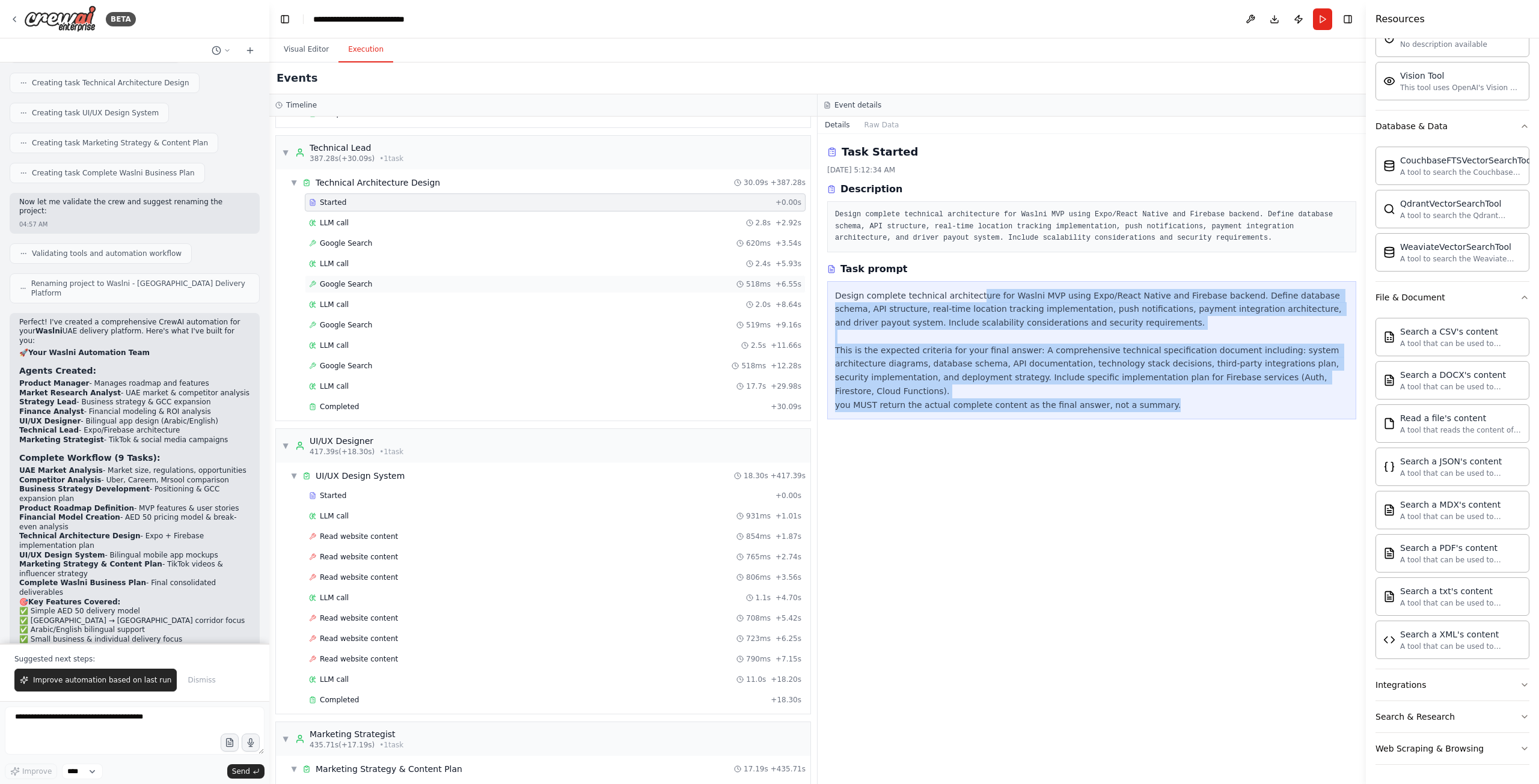
scroll to position [5138, 0]
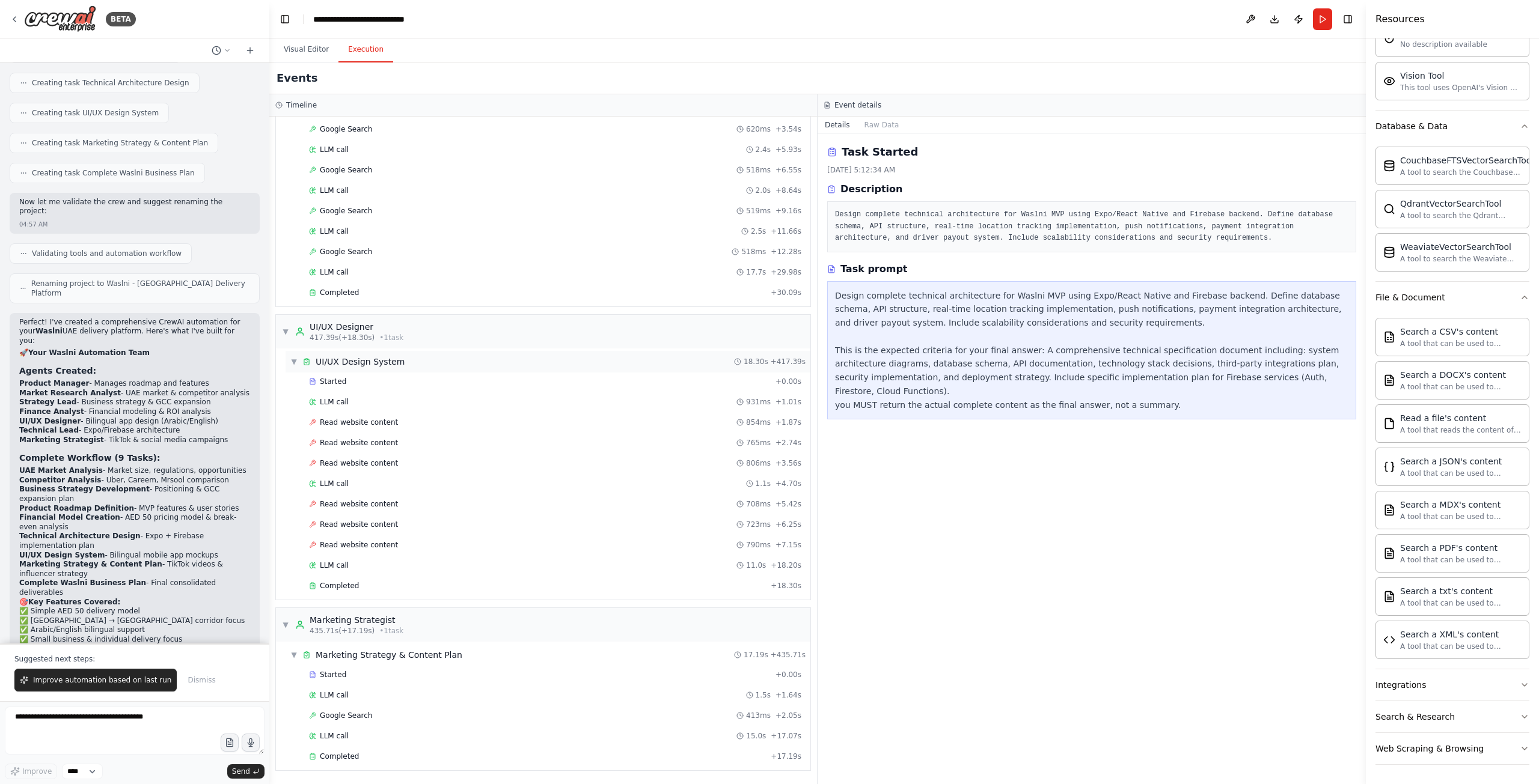
click at [356, 361] on div "UI/UX Design System" at bounding box center [360, 361] width 89 height 12
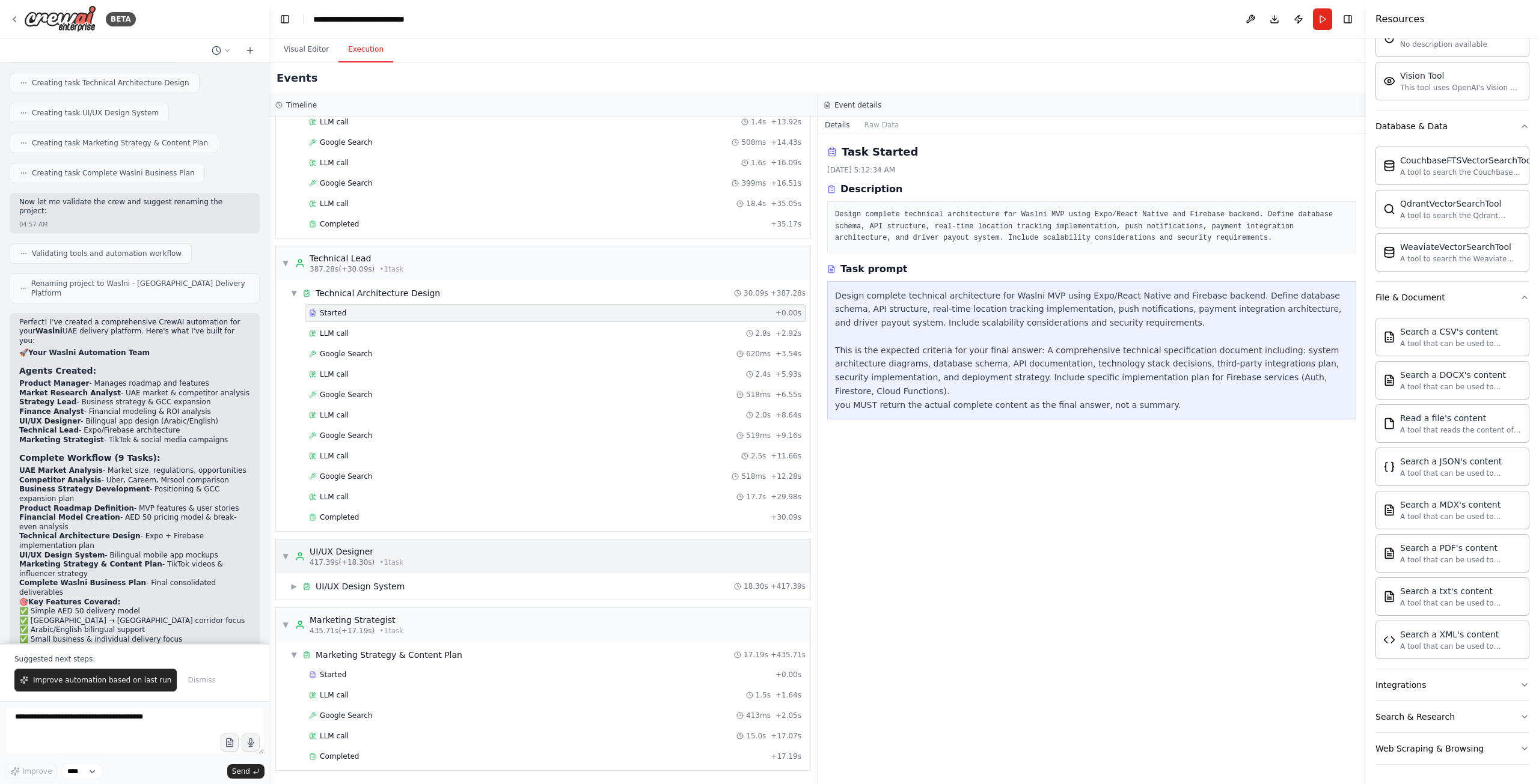
click at [285, 561] on div "▼ UI/UX Designer 417.39s (+18.30s) • 1 task" at bounding box center [342, 557] width 122 height 22
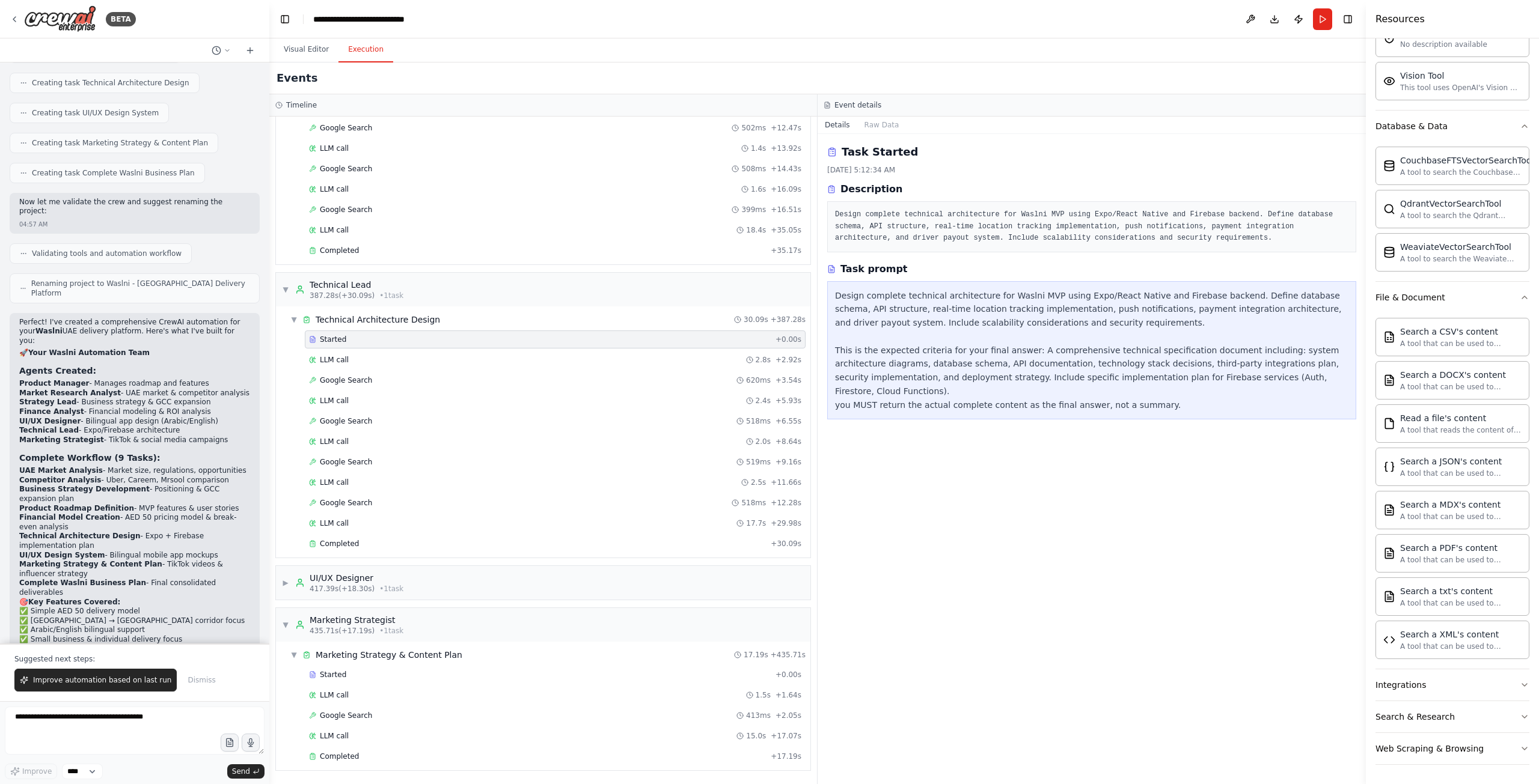
scroll to position [4887, 0]
click at [289, 583] on span "▶" at bounding box center [285, 582] width 7 height 9
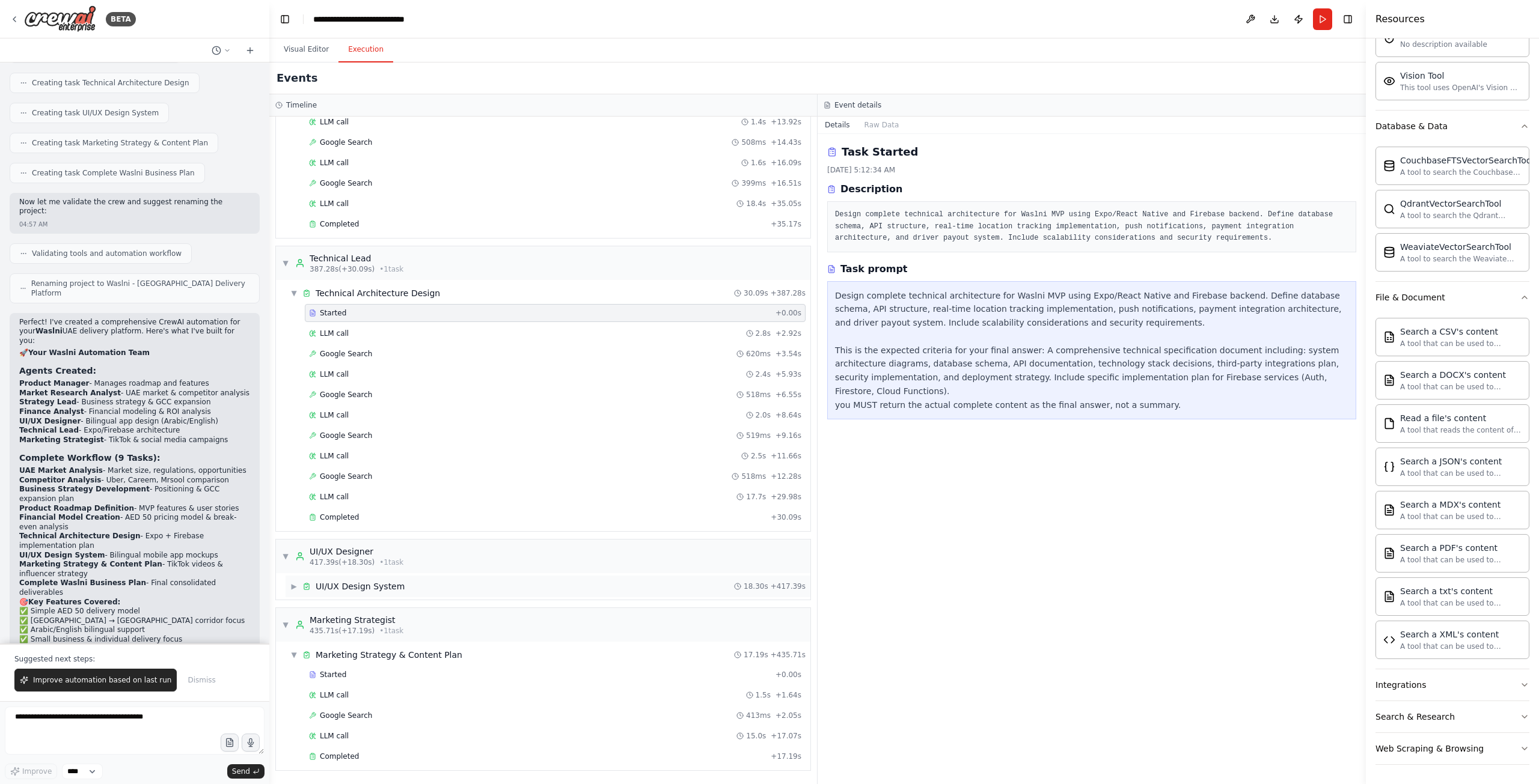
click at [292, 589] on span "▶" at bounding box center [293, 586] width 7 height 9
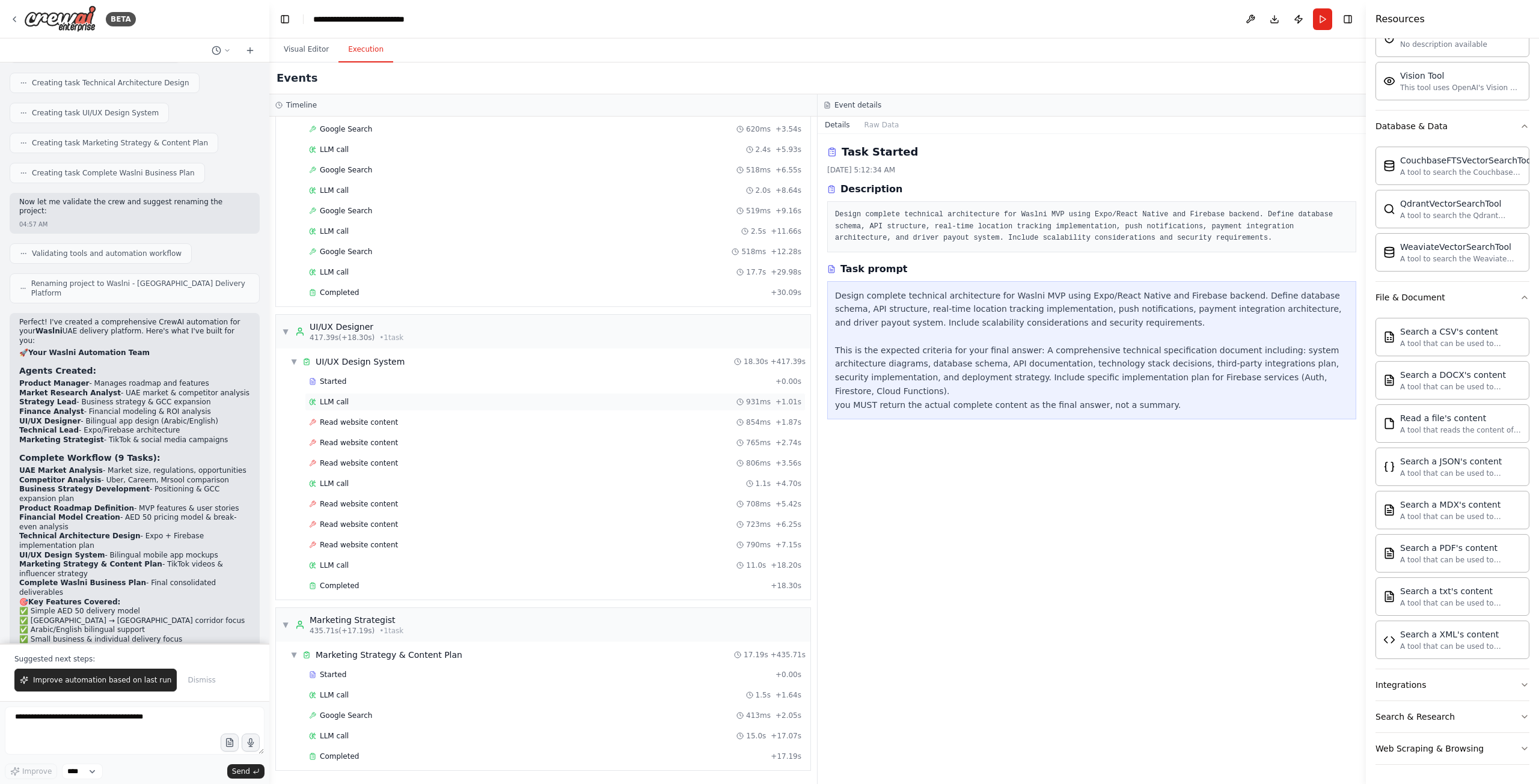
click at [351, 402] on div "LLM call 931ms + 1.01s" at bounding box center [555, 402] width 493 height 9
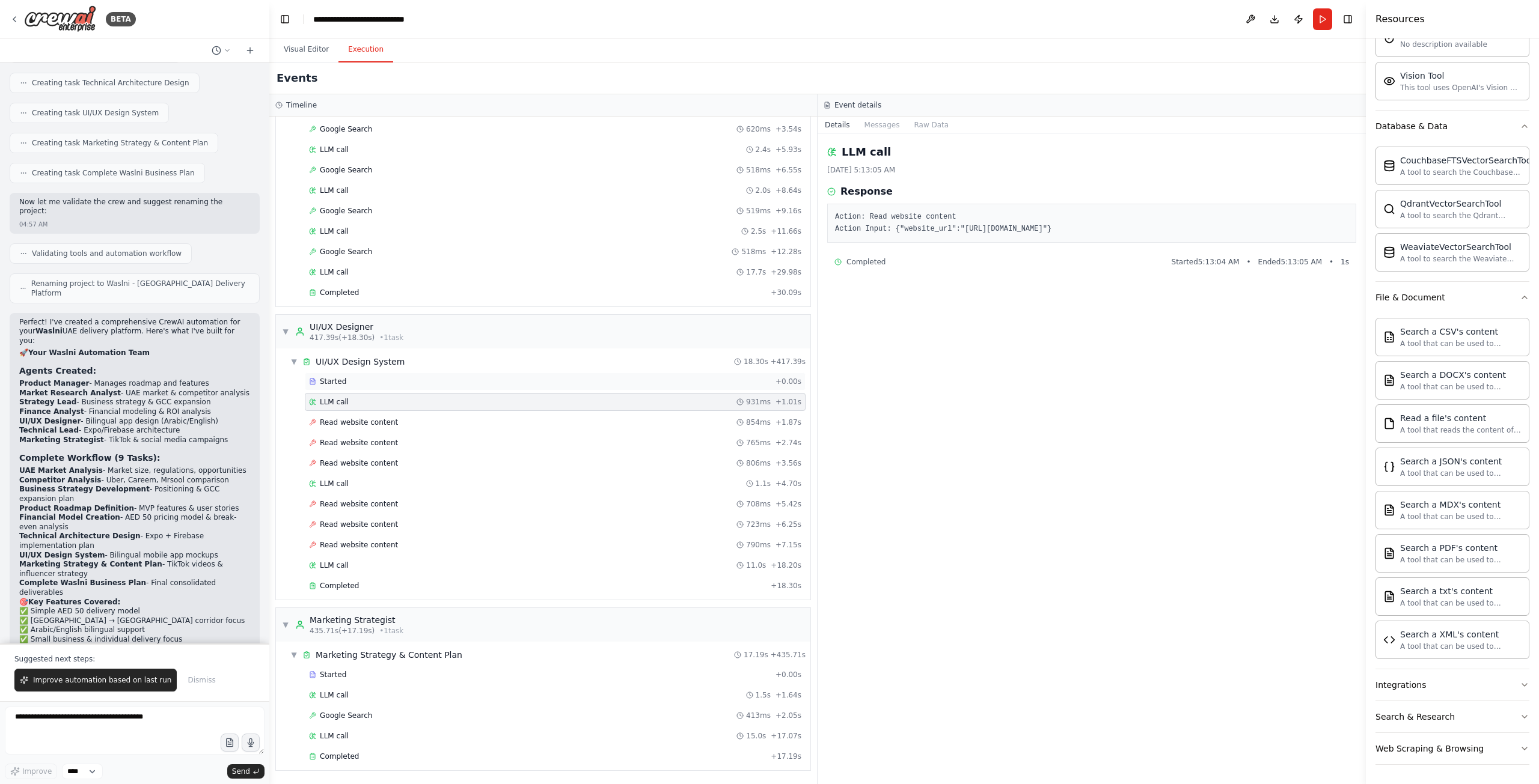
click at [362, 383] on div "Started" at bounding box center [539, 382] width 462 height 9
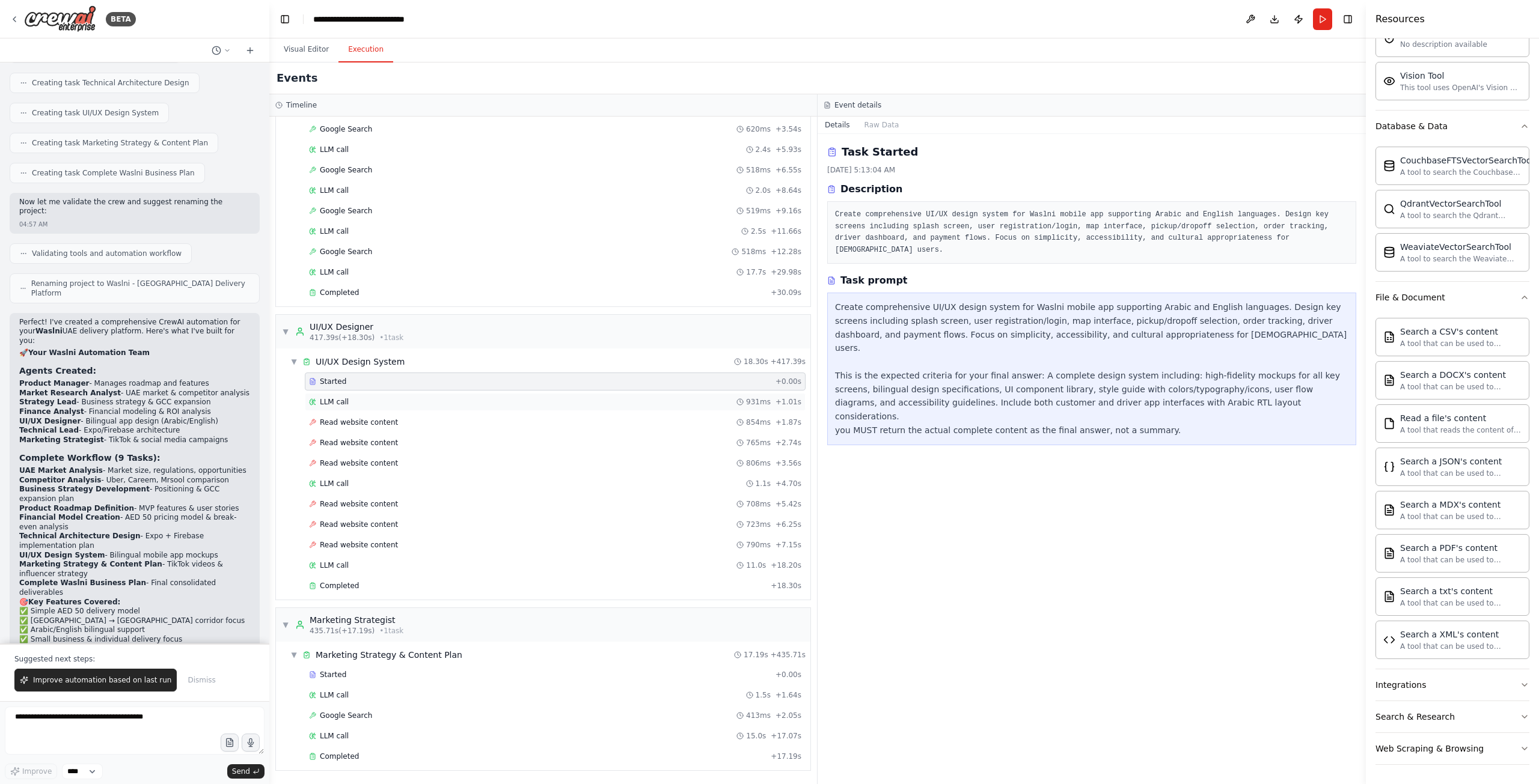
click at [362, 395] on div "LLM call 931ms + 1.01s" at bounding box center [555, 402] width 500 height 18
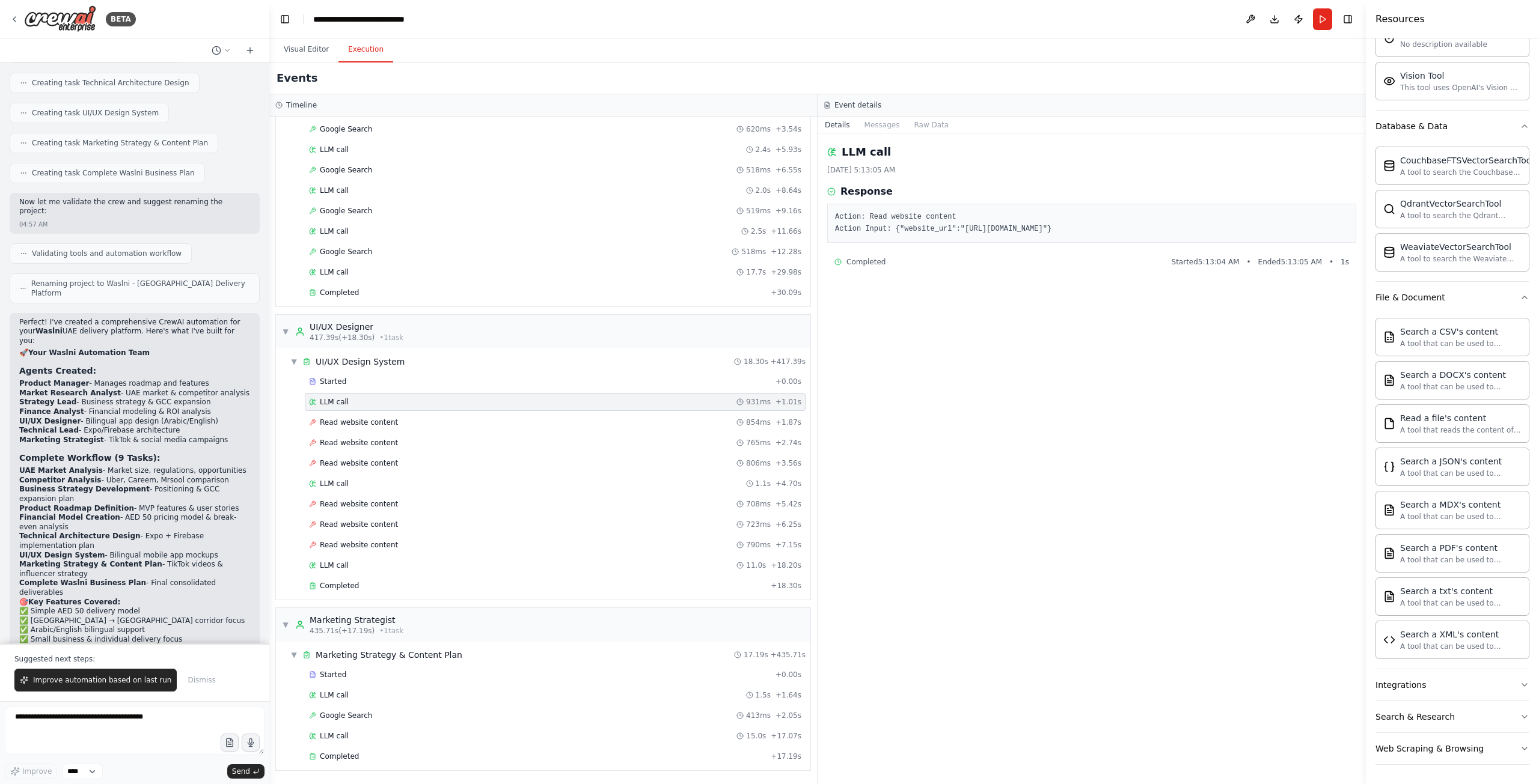
click at [364, 409] on div "LLM call 931ms + 1.01s" at bounding box center [555, 402] width 500 height 18
click at [365, 417] on div "Read website content 854ms + 1.87s" at bounding box center [555, 422] width 500 height 18
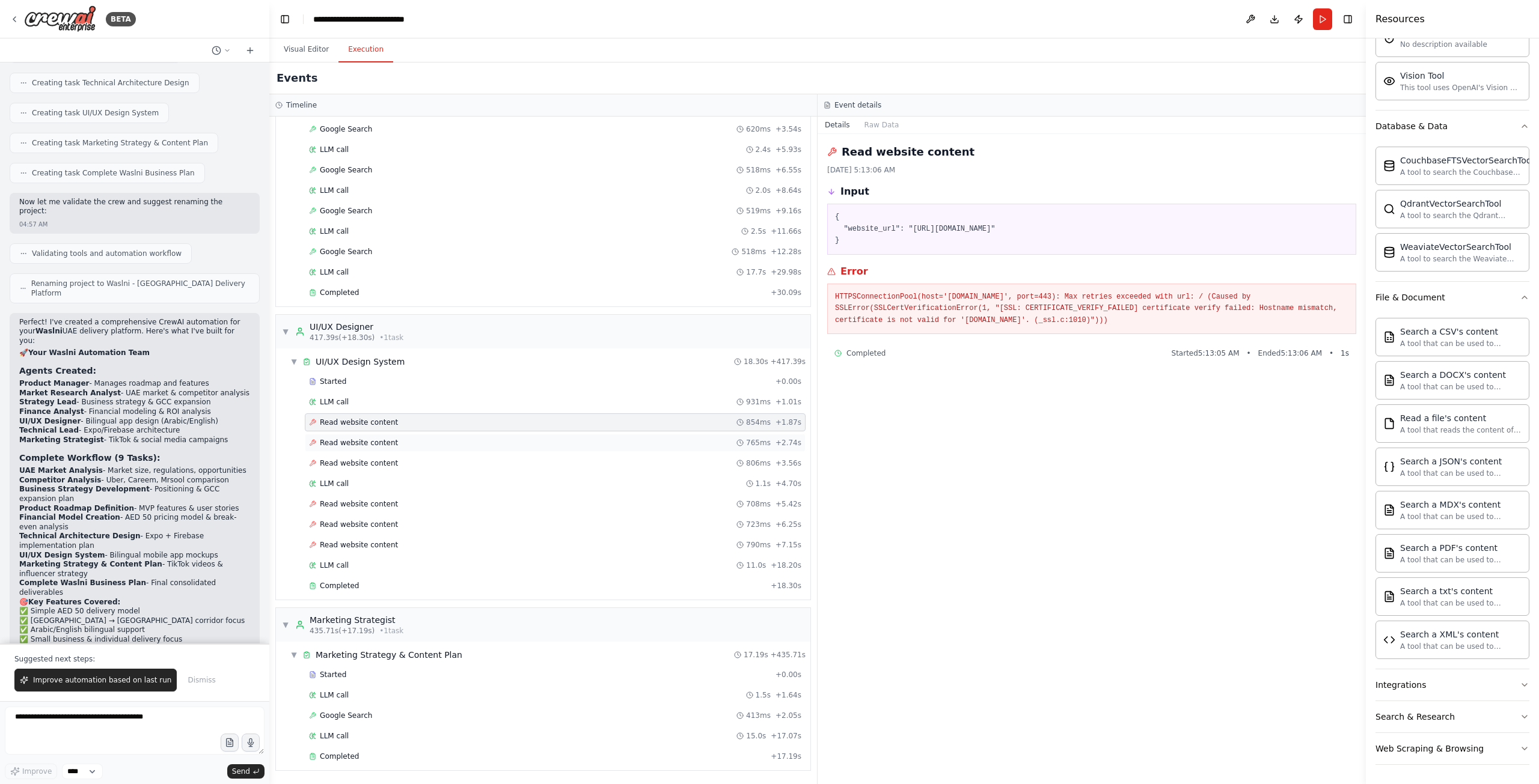
click at [375, 447] on div "Read website content 765ms + 2.74s" at bounding box center [555, 442] width 500 height 18
click at [390, 477] on div "LLM call 1.1s + 4.70s" at bounding box center [555, 483] width 500 height 18
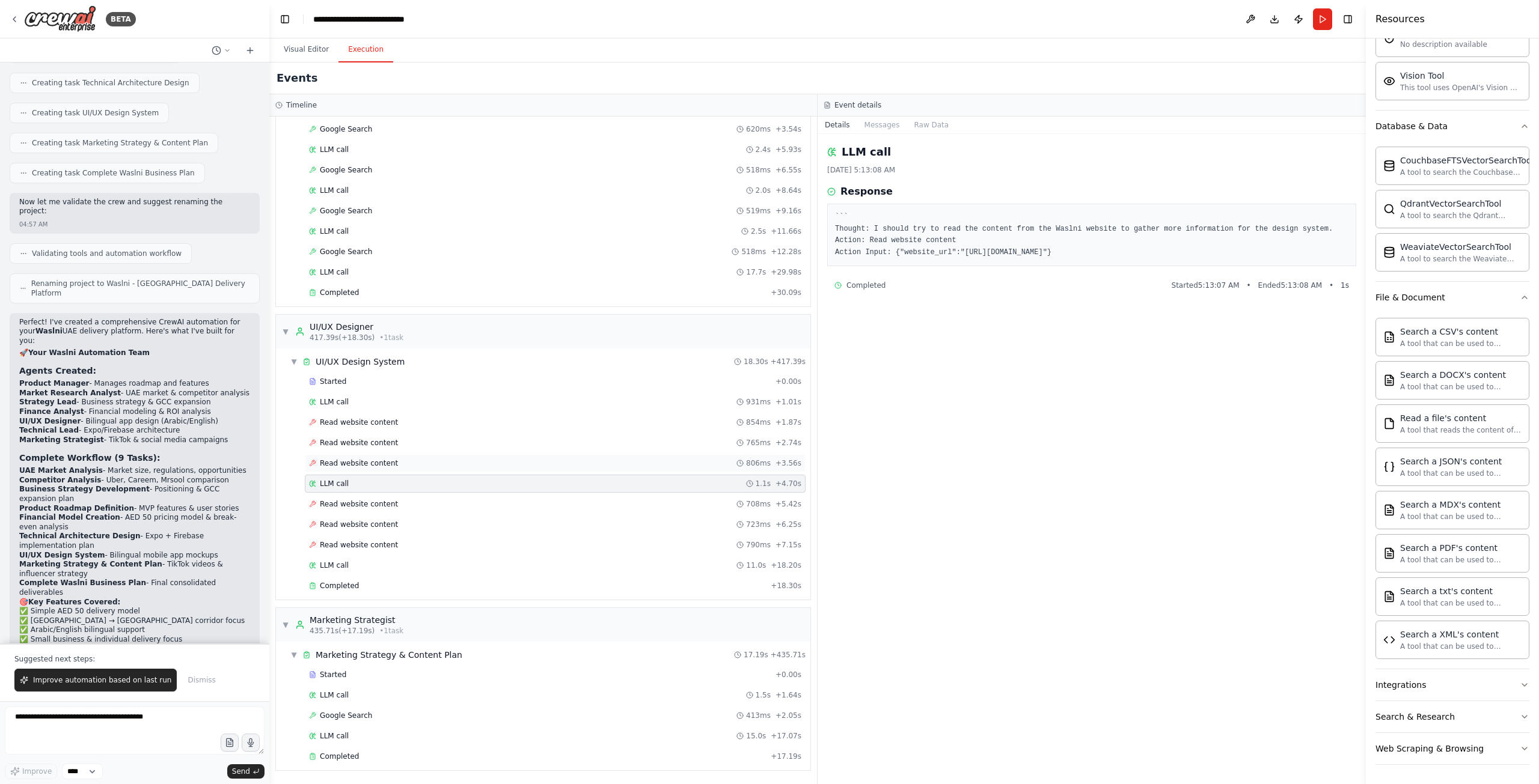
click at [386, 464] on span "Read website content" at bounding box center [358, 463] width 78 height 9
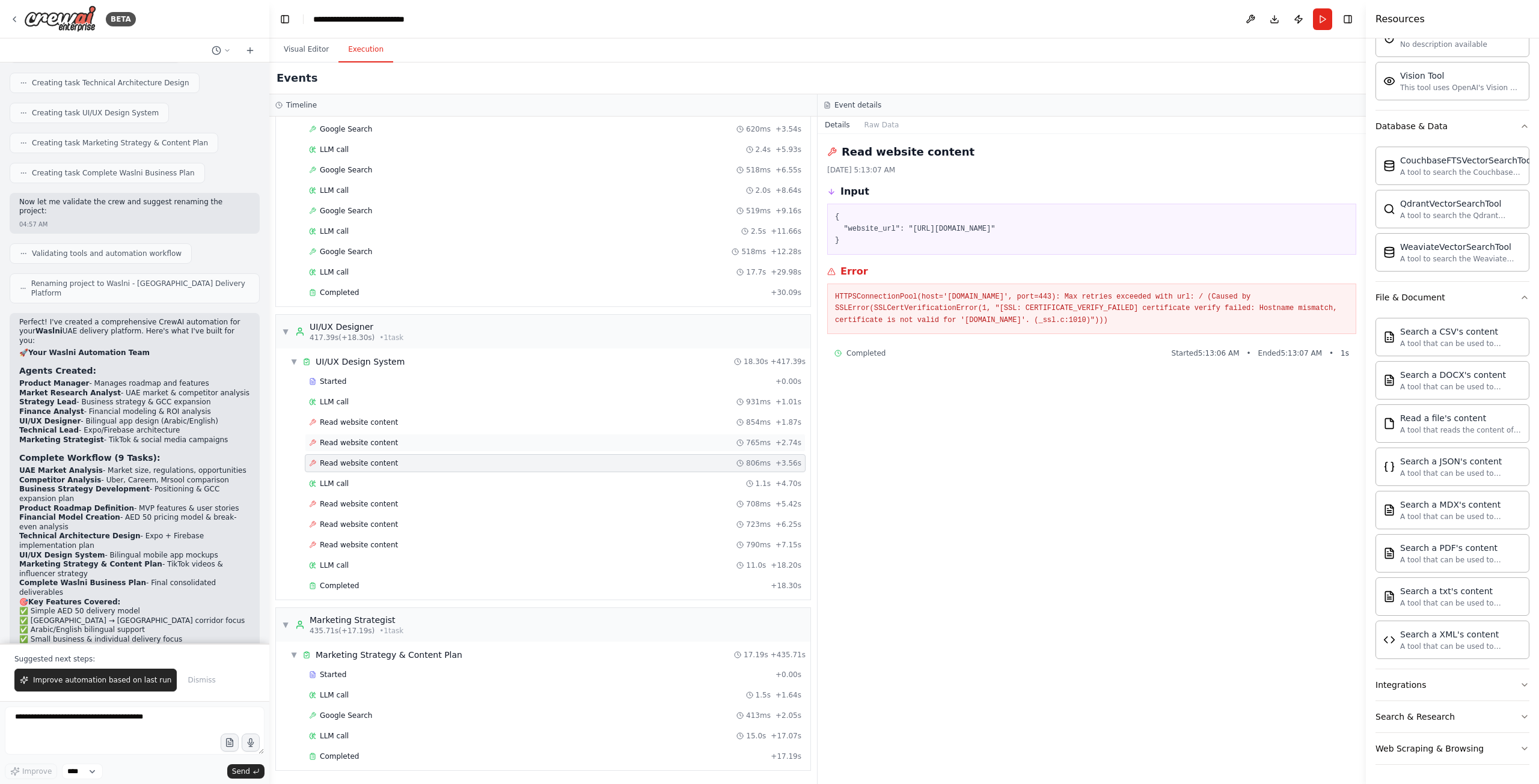
click at [389, 447] on div "Read website content 765ms + 2.74s" at bounding box center [555, 442] width 500 height 18
click at [399, 432] on div "Started + 0.00s LLM call 931ms + 1.01s Read website content 854ms + 1.87s Read …" at bounding box center [548, 485] width 524 height 225
click at [330, 676] on span "Started" at bounding box center [333, 675] width 26 height 9
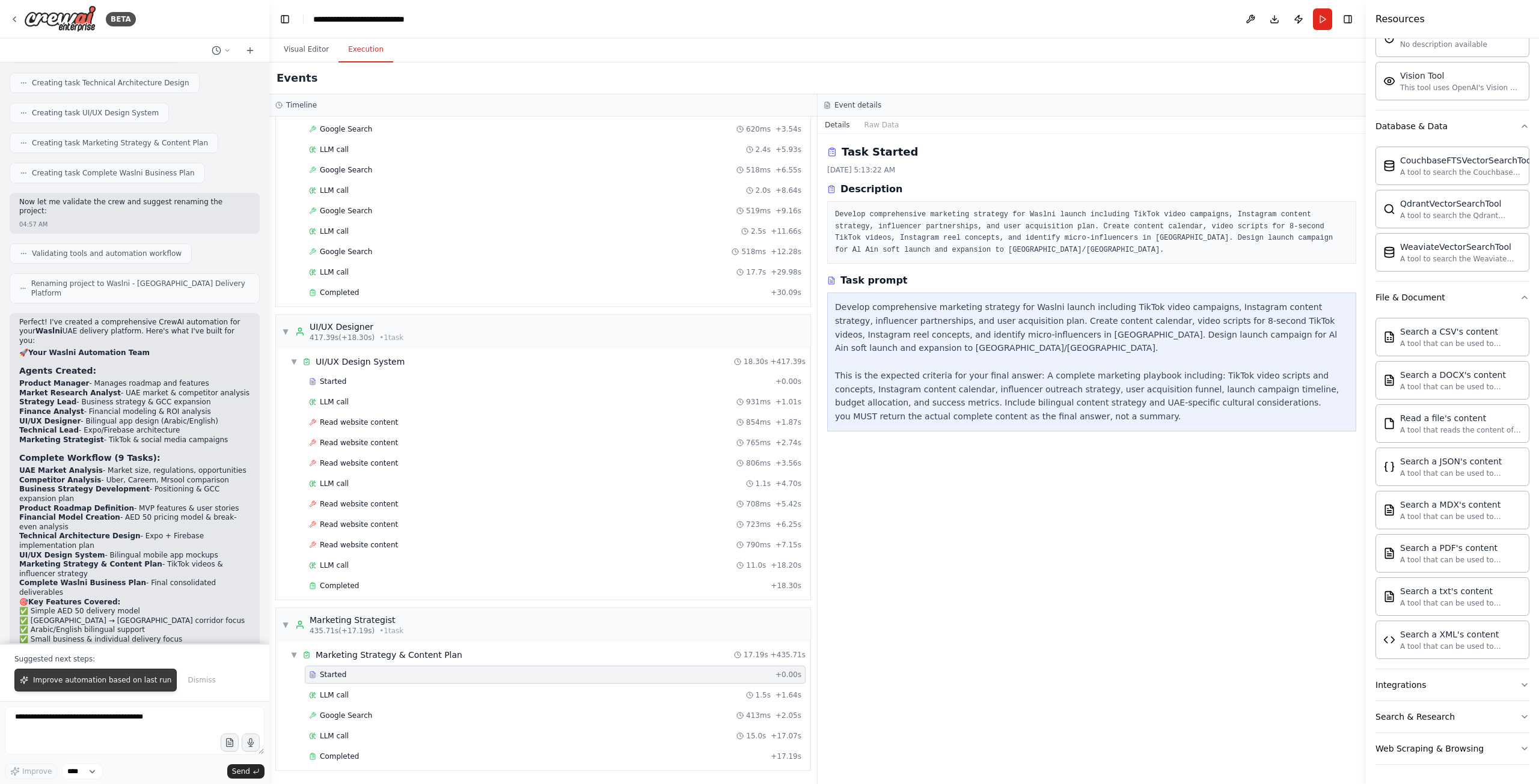
click at [118, 685] on span "Improve automation based on last run" at bounding box center [102, 680] width 138 height 9
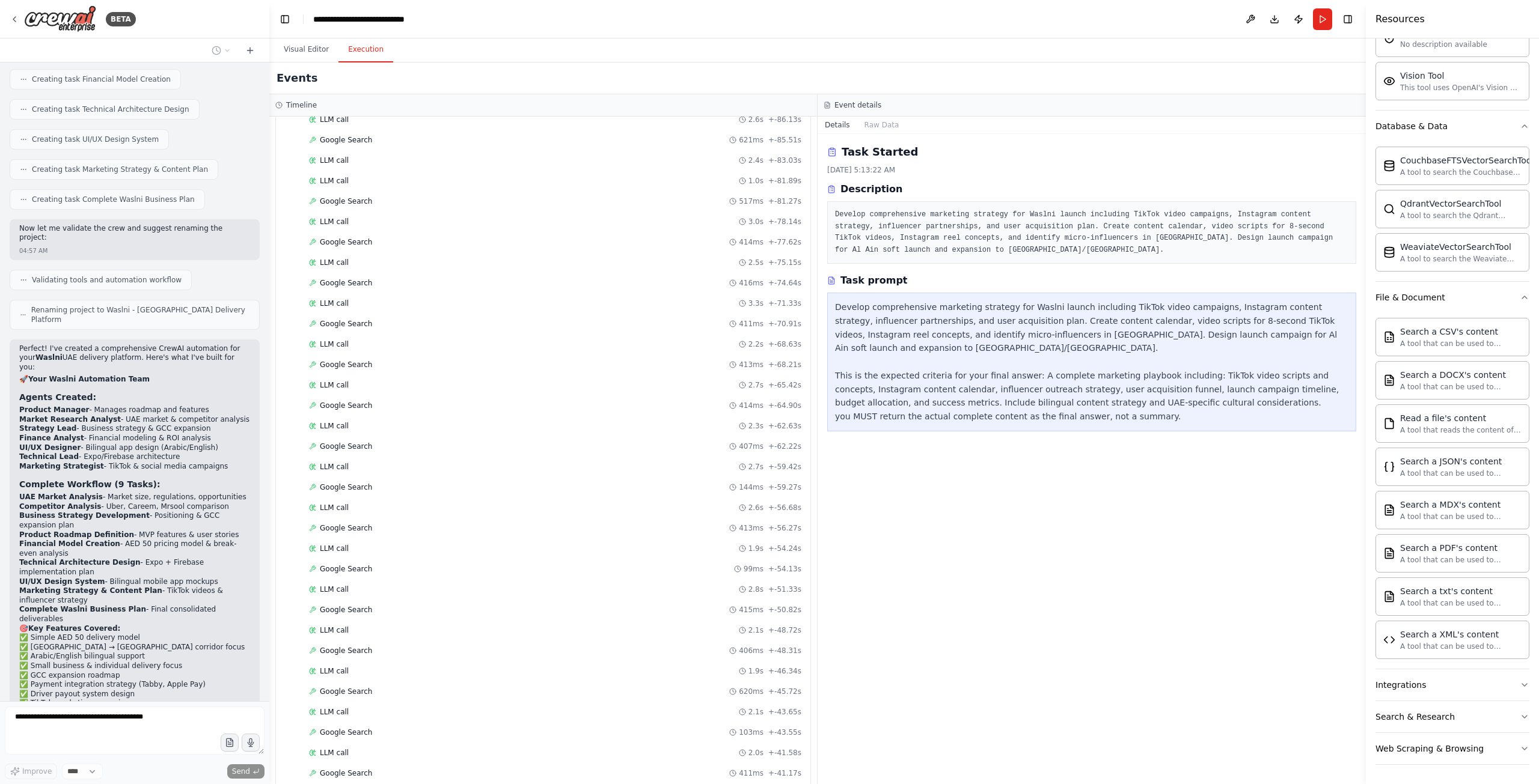
scroll to position [0, 0]
click at [345, 185] on div "Started + -89.02s" at bounding box center [555, 189] width 500 height 18
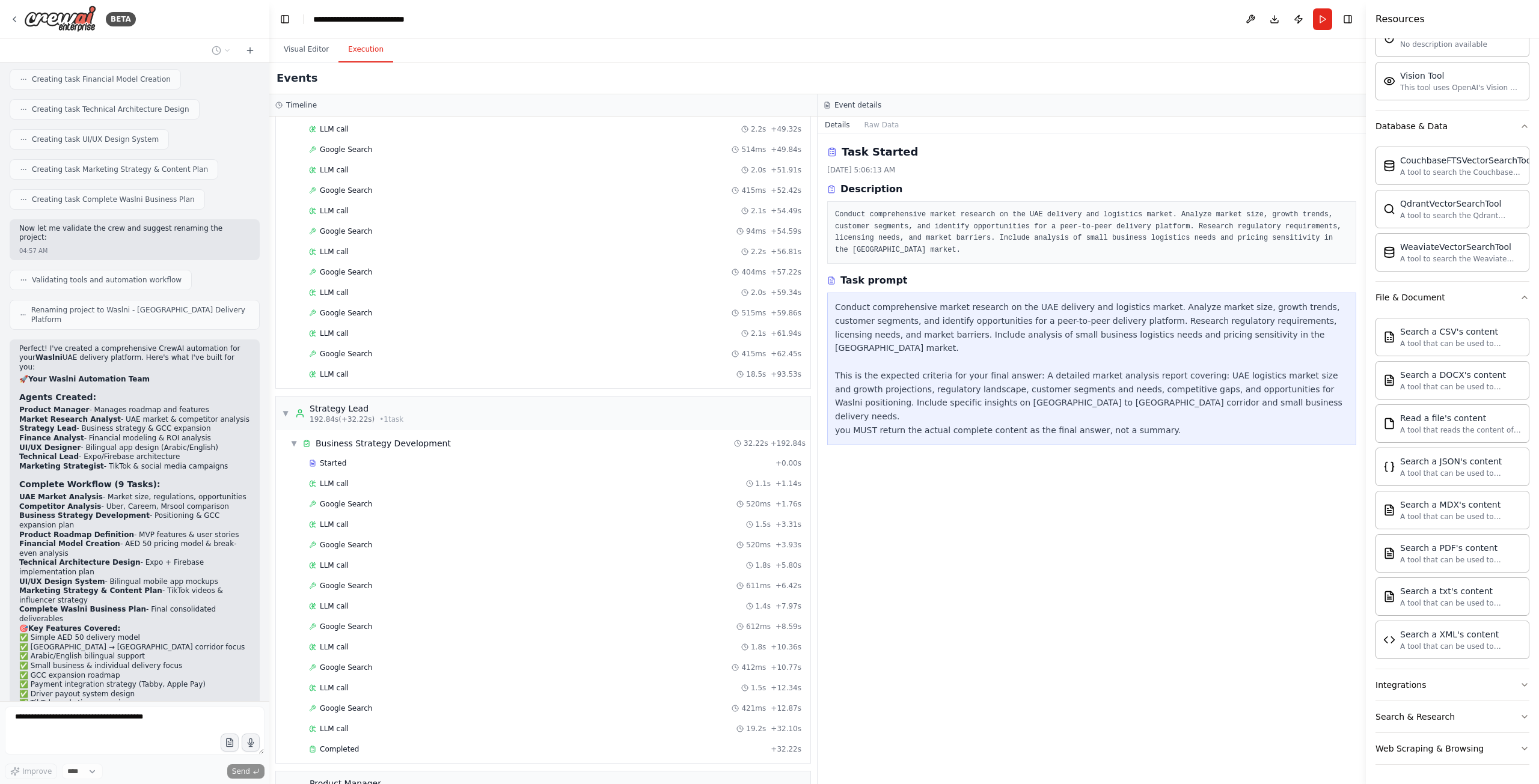
scroll to position [1141, 0]
click at [316, 105] on div "Timeline" at bounding box center [543, 105] width 535 height 9
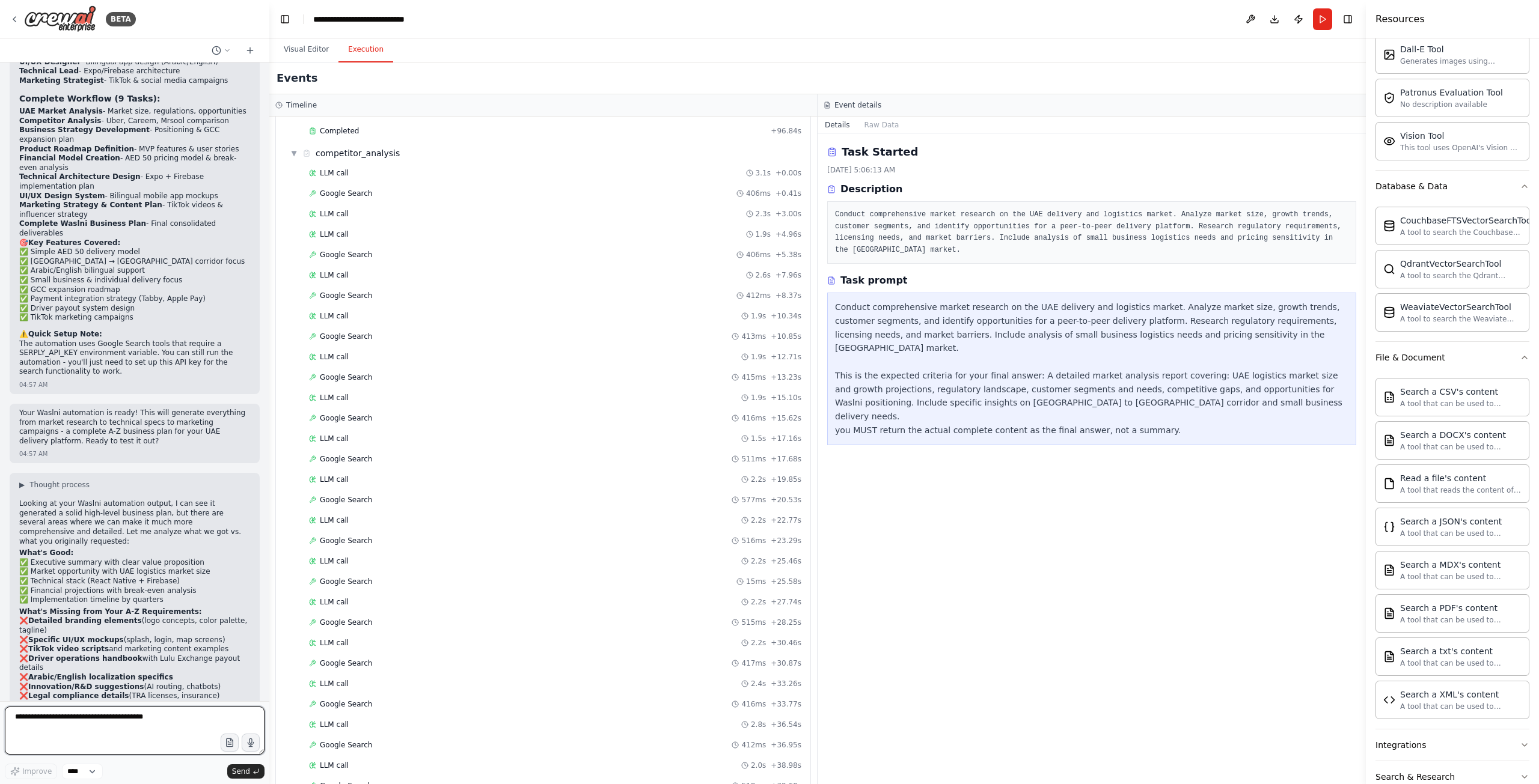
scroll to position [0, 0]
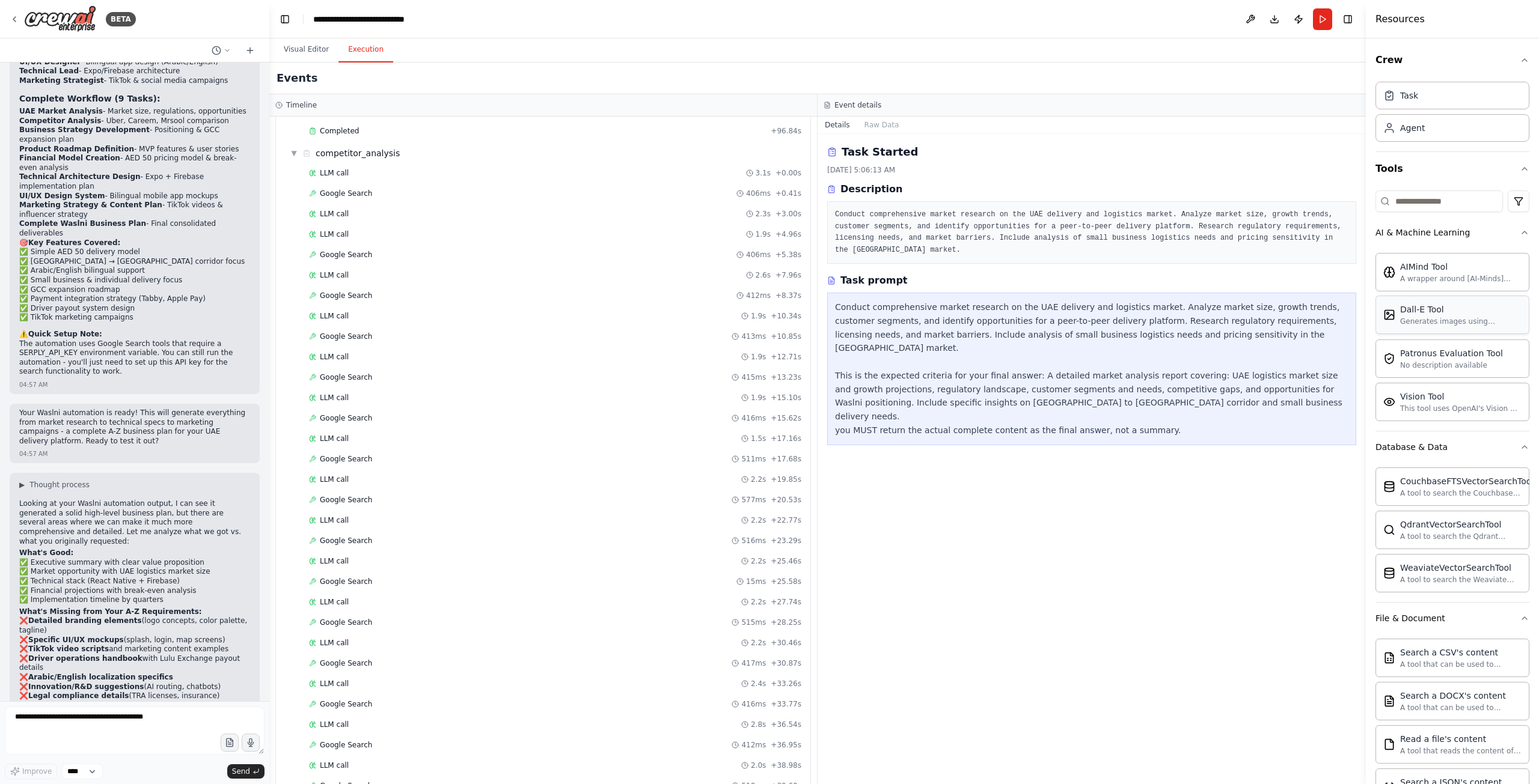
click at [1451, 319] on div "Generates images using OpenAI's Dall-E model." at bounding box center [1461, 321] width 122 height 9
click at [1434, 264] on div "AIMind Tool" at bounding box center [1461, 266] width 122 height 12
click at [1522, 233] on div "Crew Task Agent Tools AI & Machine Learning AIMind Tool A wrapper around [AI-Mi…" at bounding box center [1451, 412] width 173 height 746
click at [1508, 236] on button "AI & Machine Learning" at bounding box center [1452, 233] width 154 height 31
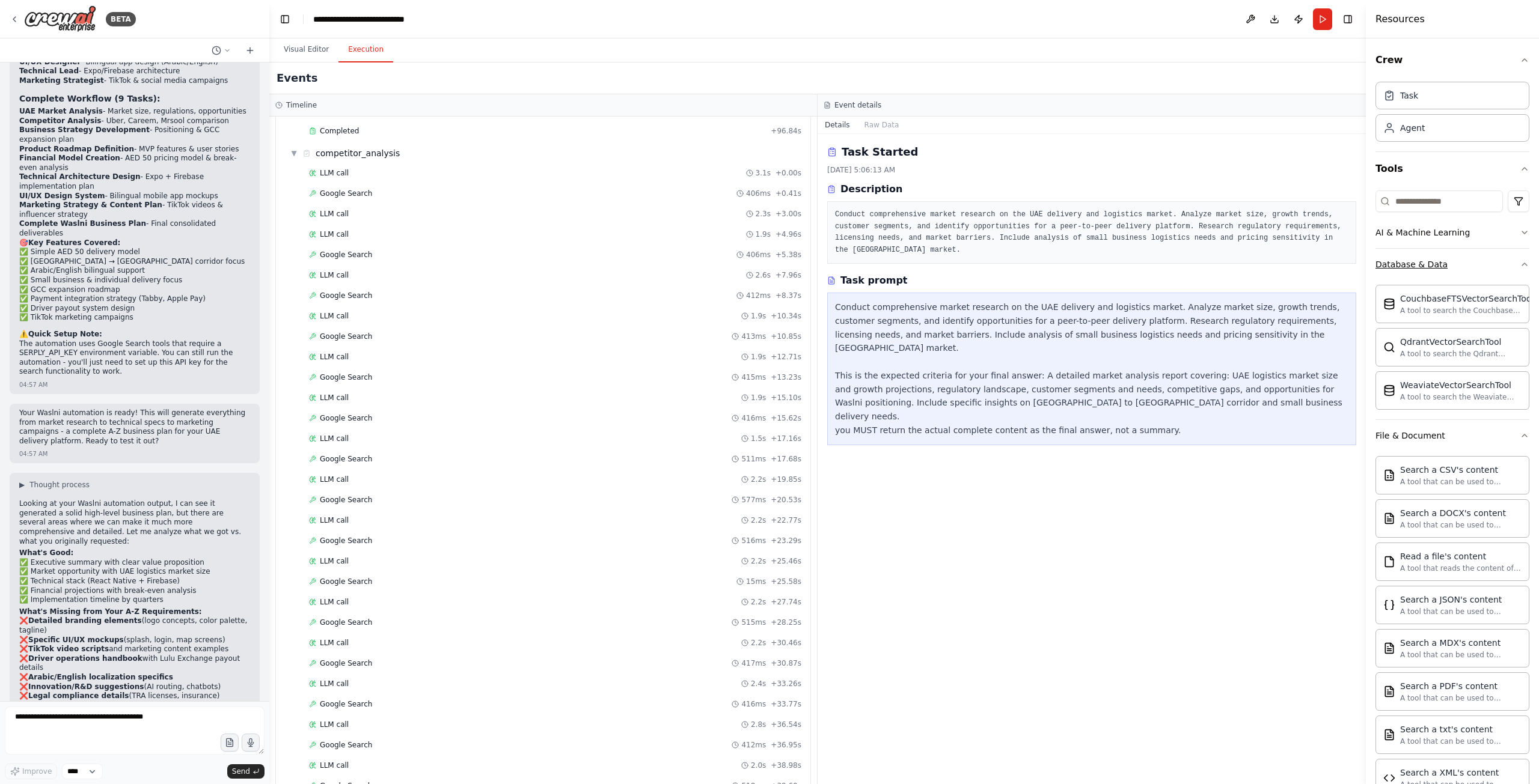
click at [1520, 264] on icon "button" at bounding box center [1524, 264] width 9 height 9
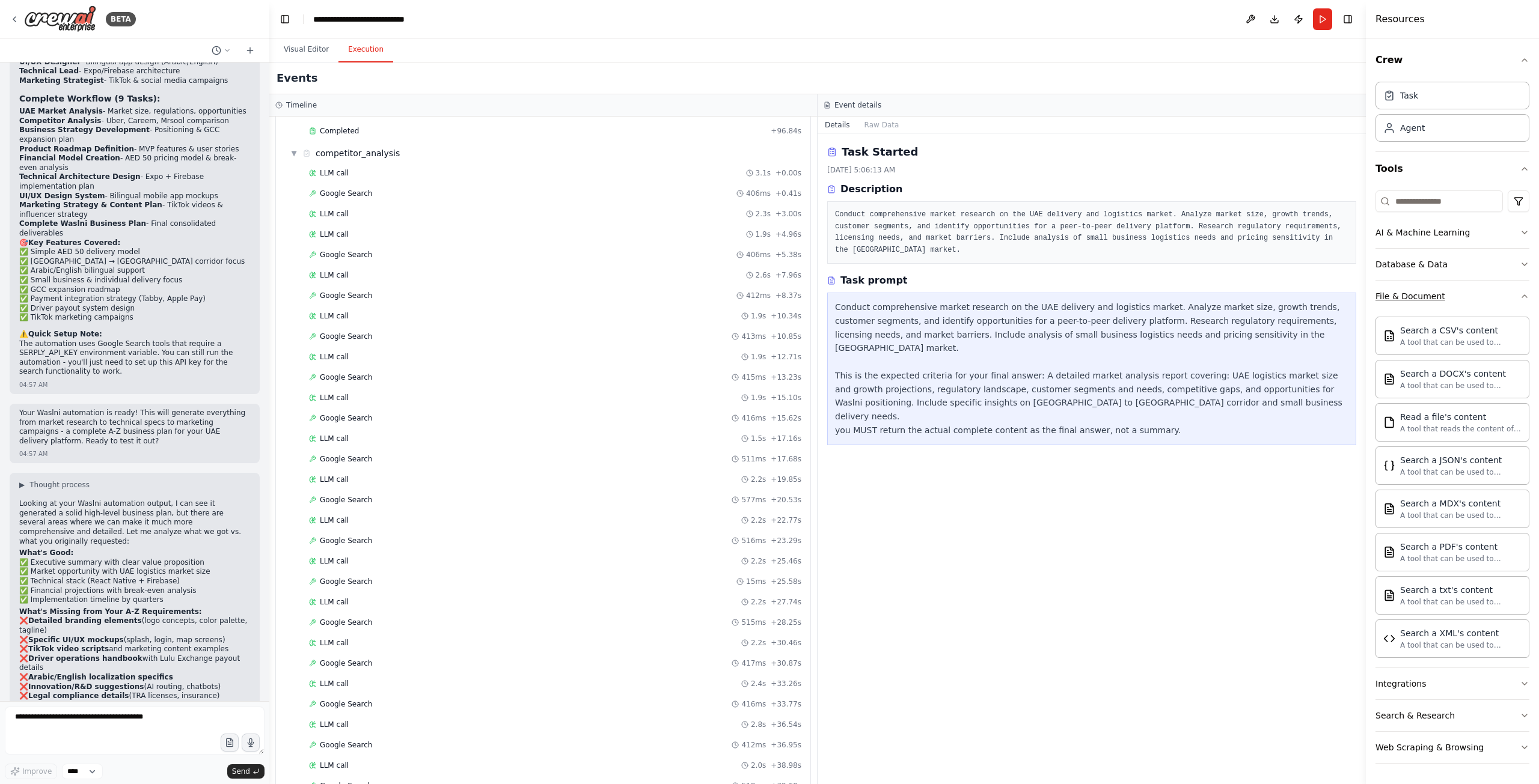
click at [1523, 298] on icon "button" at bounding box center [1524, 296] width 9 height 9
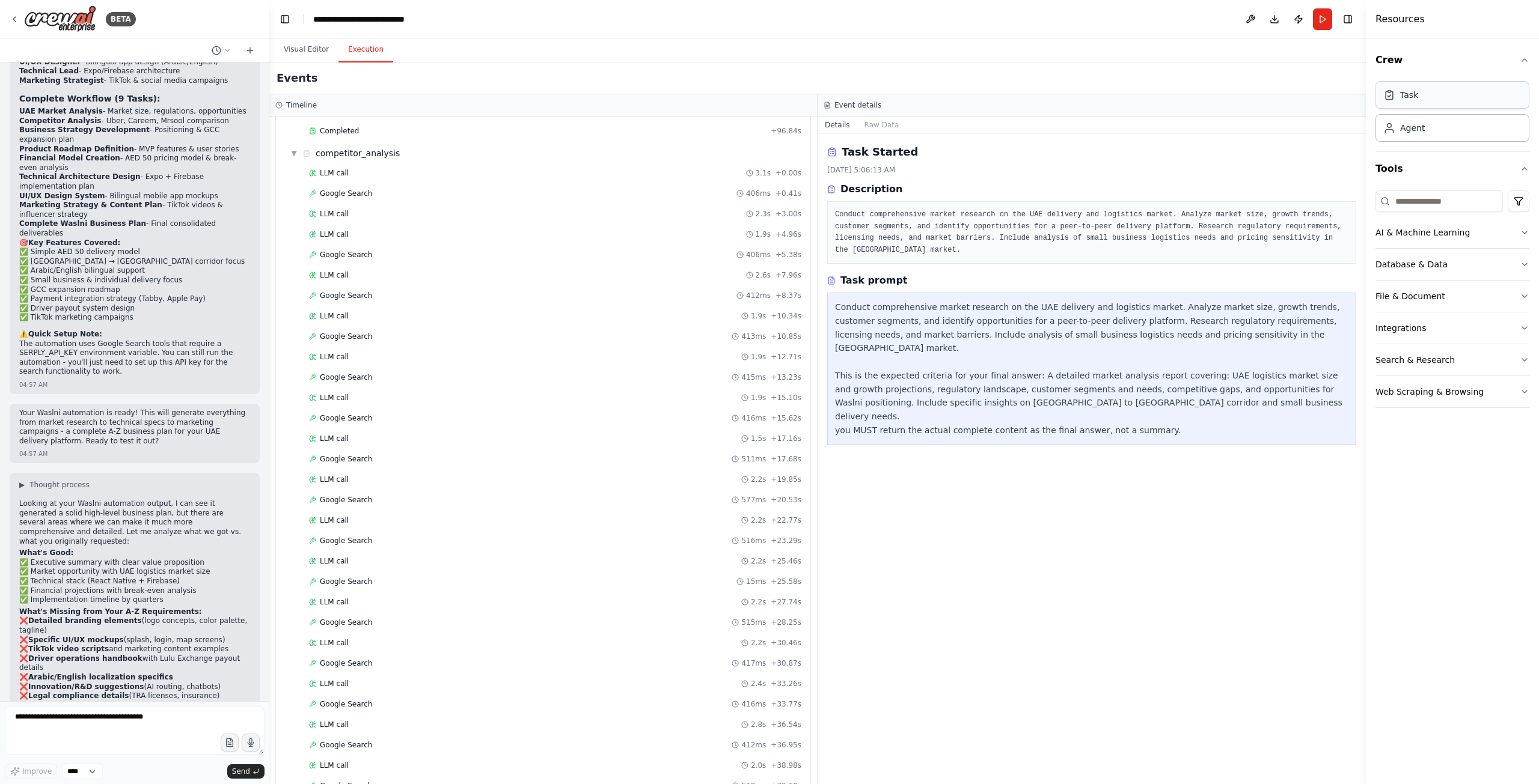
click at [1412, 95] on div "Task" at bounding box center [1409, 95] width 18 height 12
click at [1416, 132] on div "Agent" at bounding box center [1413, 127] width 25 height 12
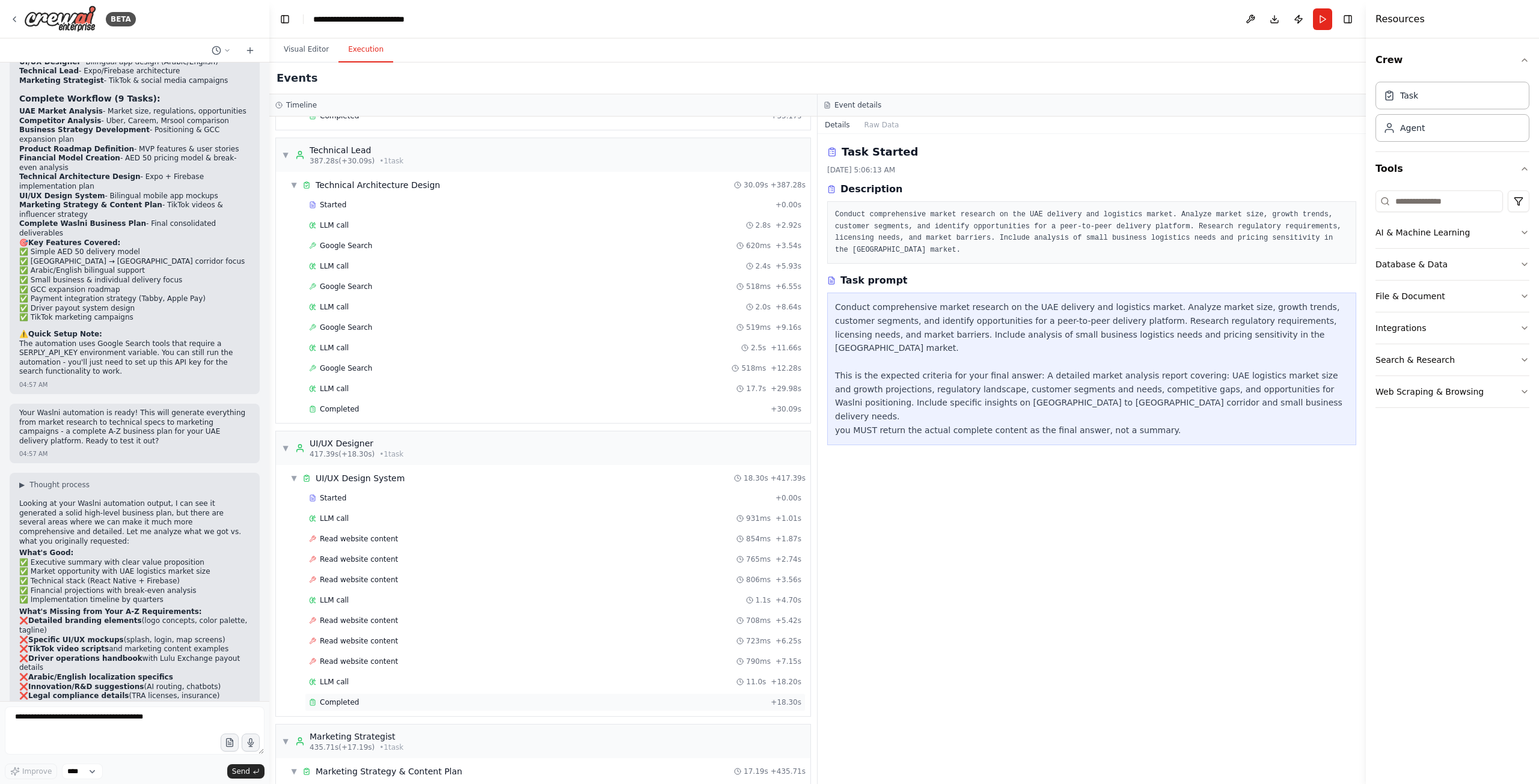
scroll to position [5138, 0]
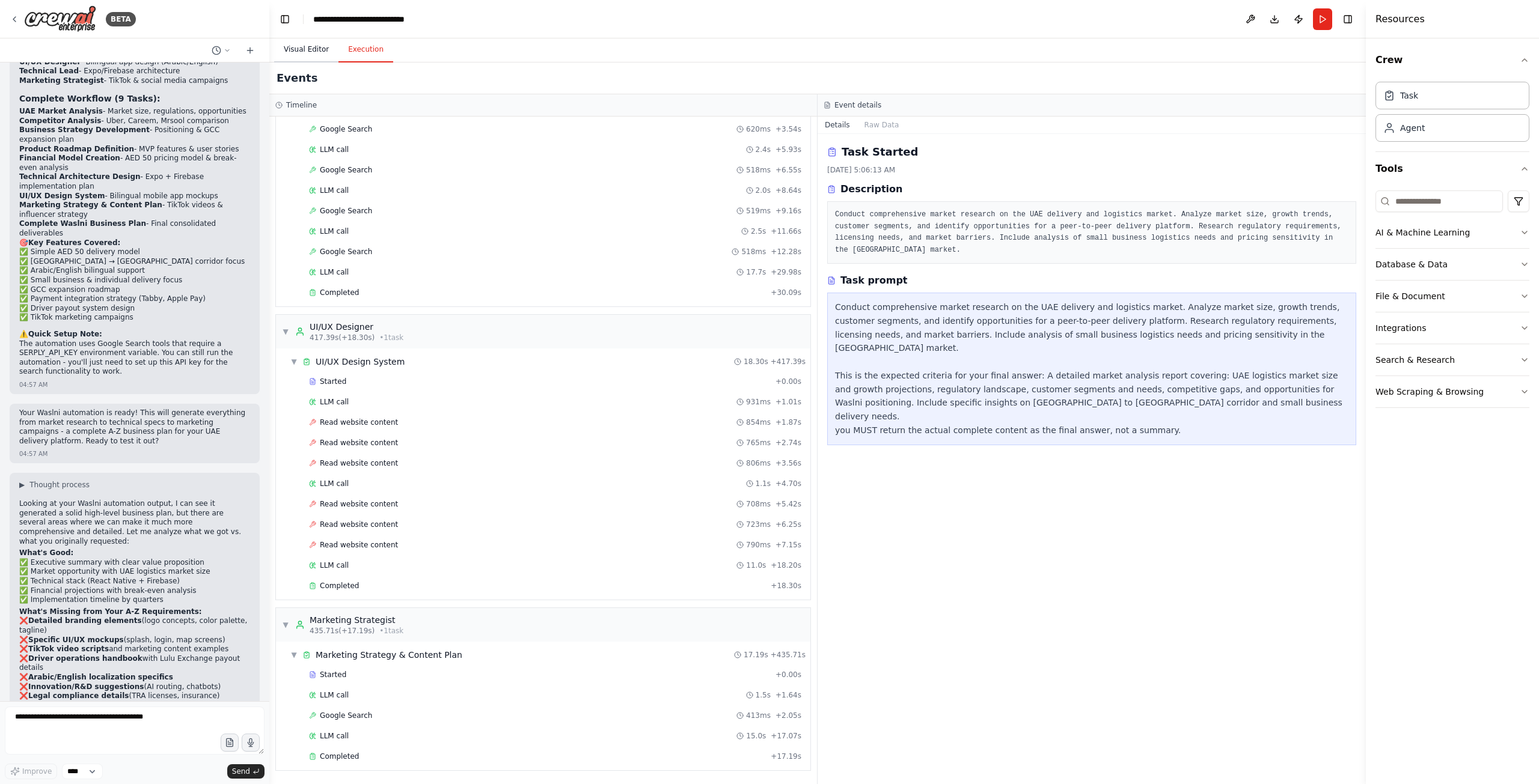
click at [304, 50] on button "Visual Editor" at bounding box center [306, 50] width 64 height 26
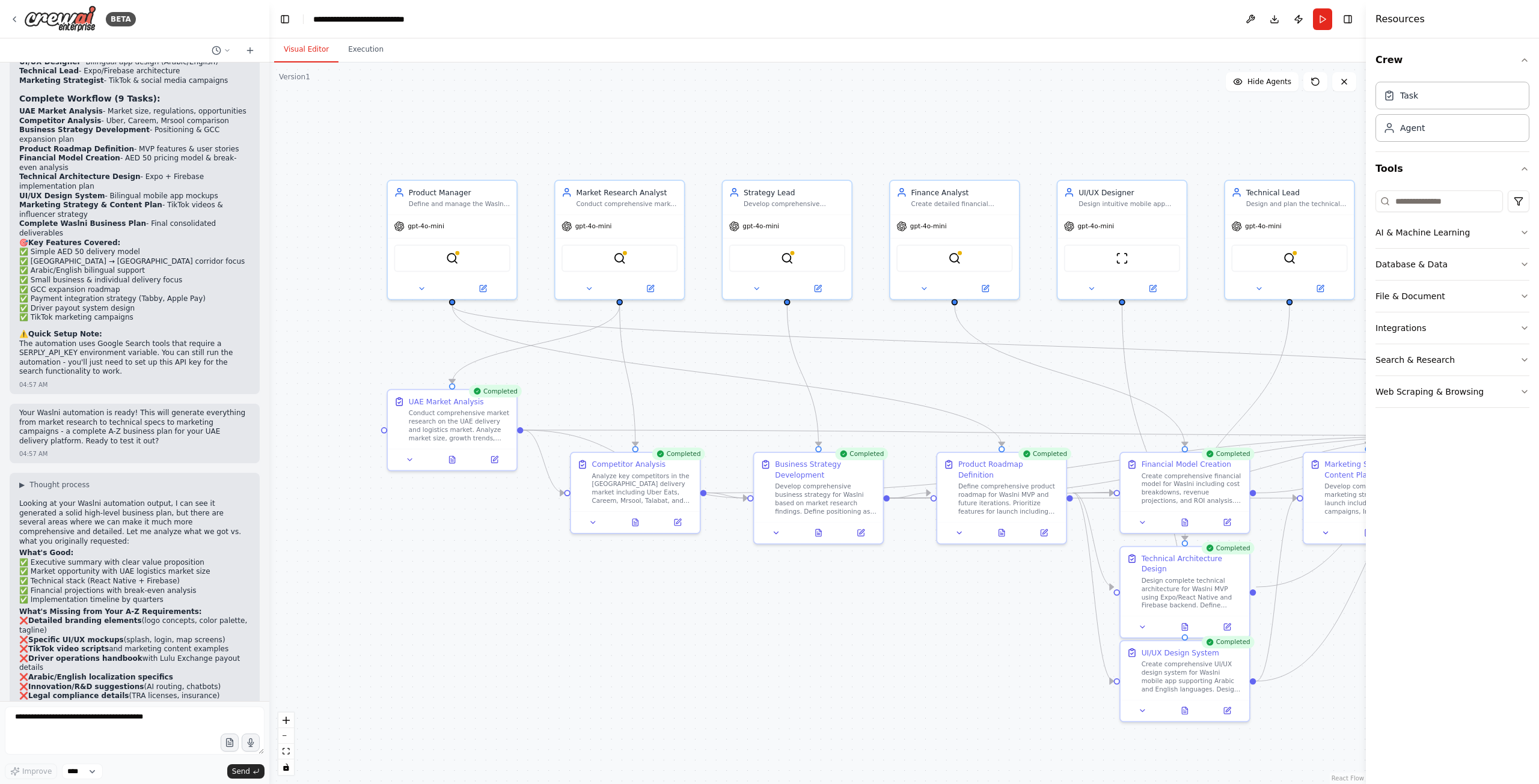
drag, startPoint x: 702, startPoint y: 574, endPoint x: 1060, endPoint y: 629, distance: 362.2
click at [1060, 629] on div ".deletable-edge-delete-btn { width: 20px; height: 20px; border: 0px solid #ffff…" at bounding box center [817, 423] width 1096 height 722
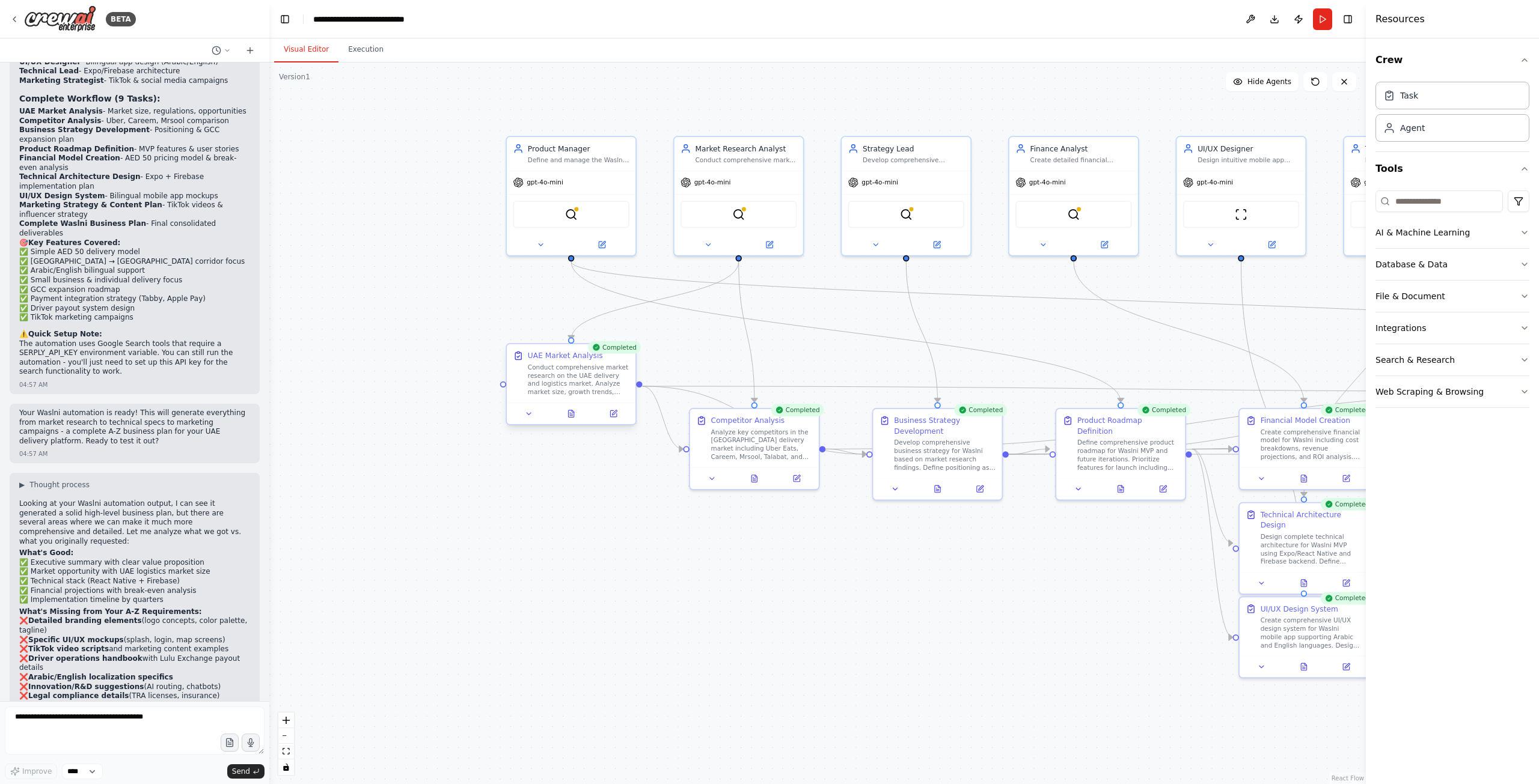
click at [555, 384] on div "Conduct comprehensive market research on the UAE delivery and logistics market.…" at bounding box center [578, 379] width 102 height 33
click at [576, 421] on div at bounding box center [571, 413] width 129 height 22
click at [573, 415] on icon at bounding box center [570, 413] width 5 height 7
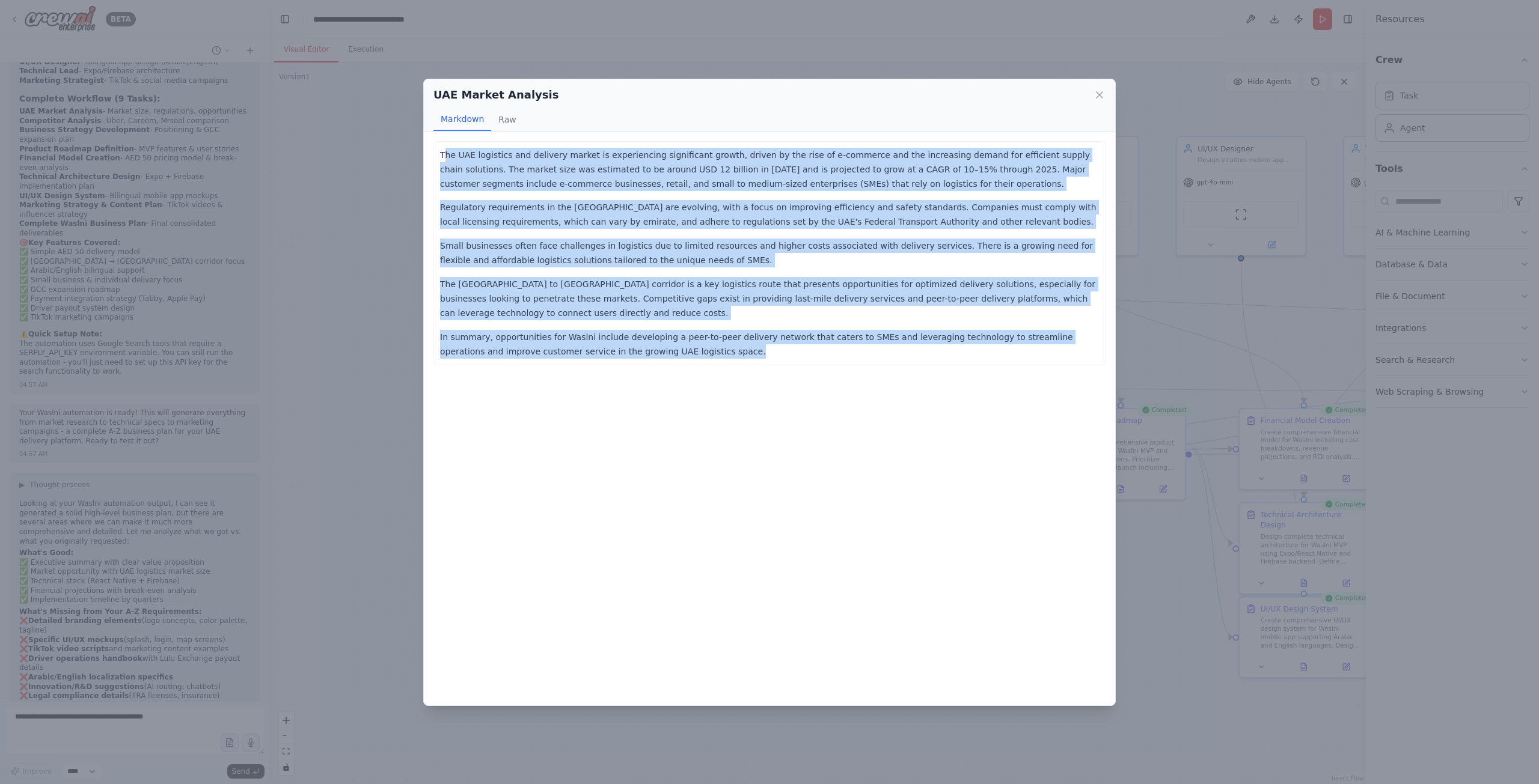
drag, startPoint x: 447, startPoint y: 154, endPoint x: 755, endPoint y: 367, distance: 374.5
click at [755, 367] on div "The UAE logistics and delivery market is experiencing significant growth, drive…" at bounding box center [769, 419] width 691 height 574
click at [738, 366] on div "The UAE logistics and delivery market is experiencing significant growth, drive…" at bounding box center [769, 419] width 691 height 574
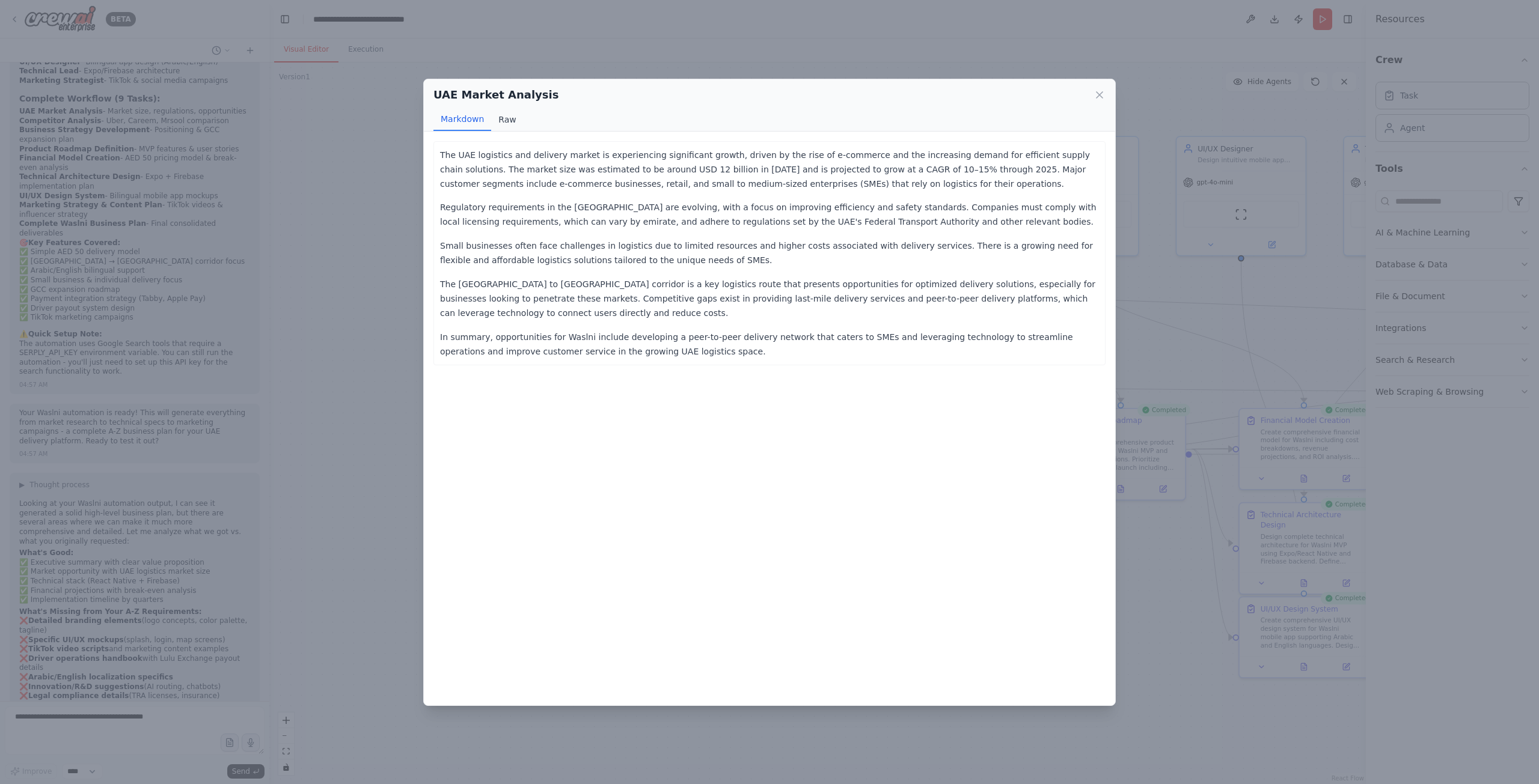
click at [505, 120] on button "Raw" at bounding box center [507, 119] width 32 height 22
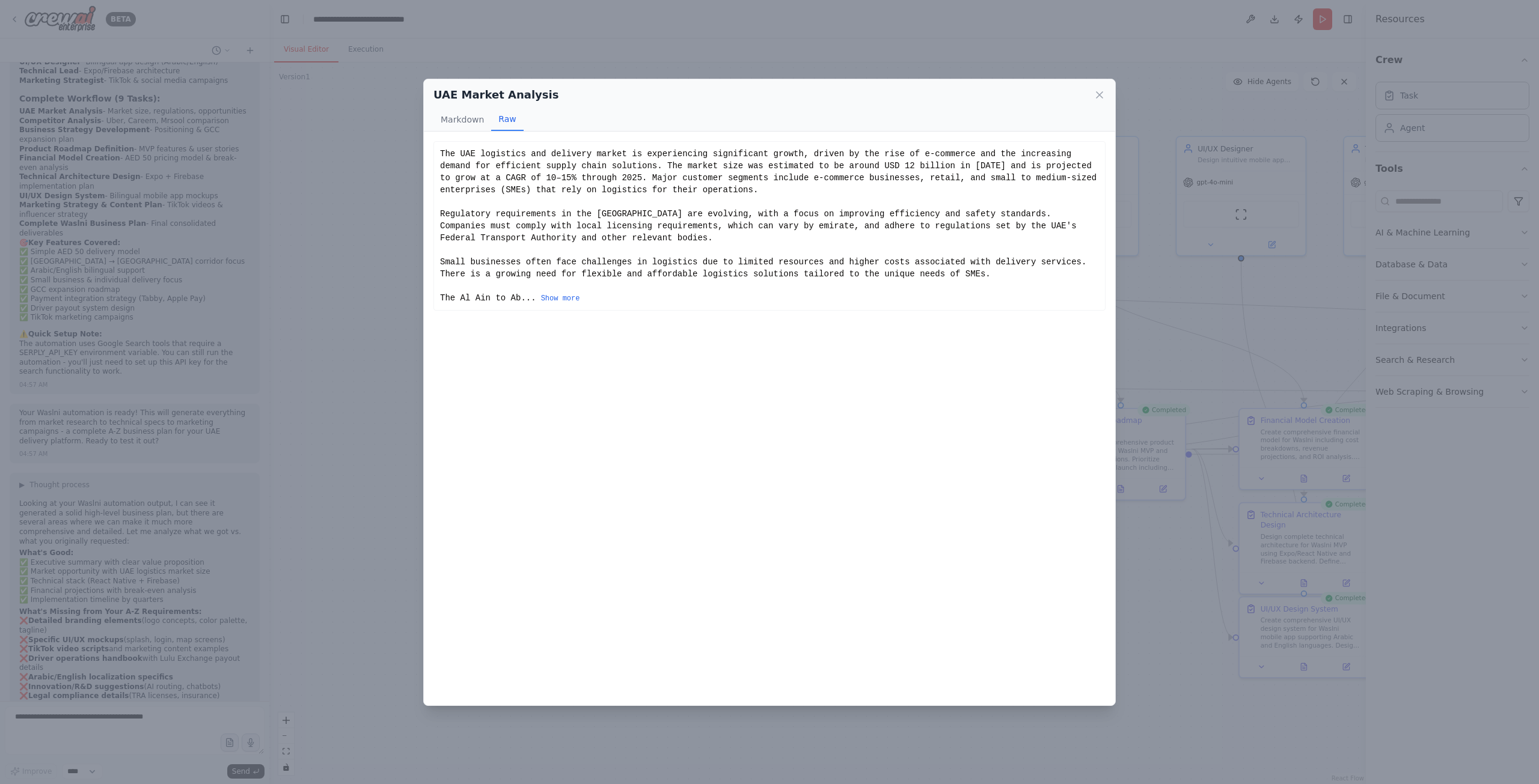
click at [543, 303] on div "The UAE logistics and delivery market is experiencing significant growth, drive…" at bounding box center [769, 226] width 659 height 156
click at [547, 298] on button "Show more" at bounding box center [560, 299] width 39 height 9
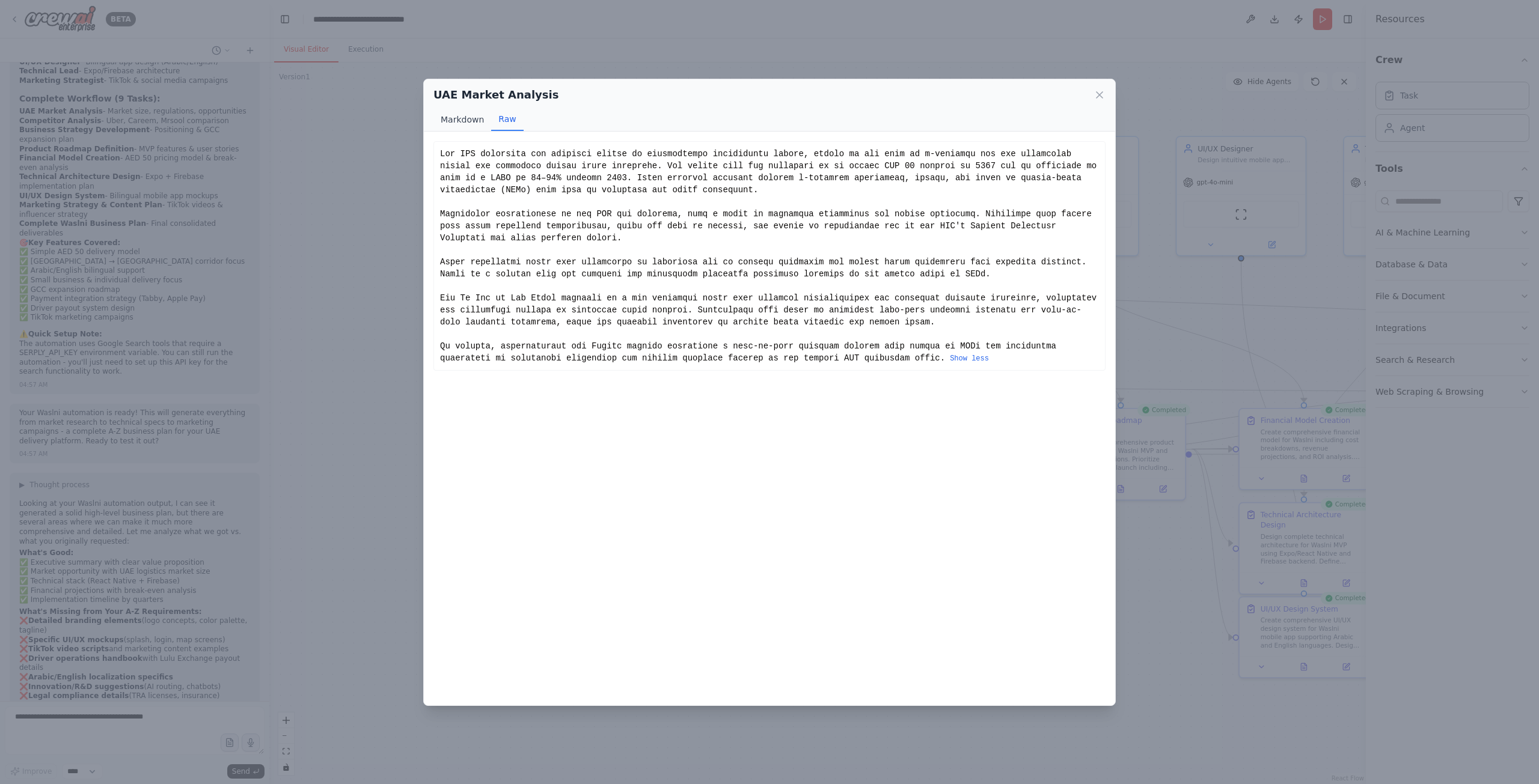
click at [468, 113] on button "Markdown" at bounding box center [462, 119] width 57 height 22
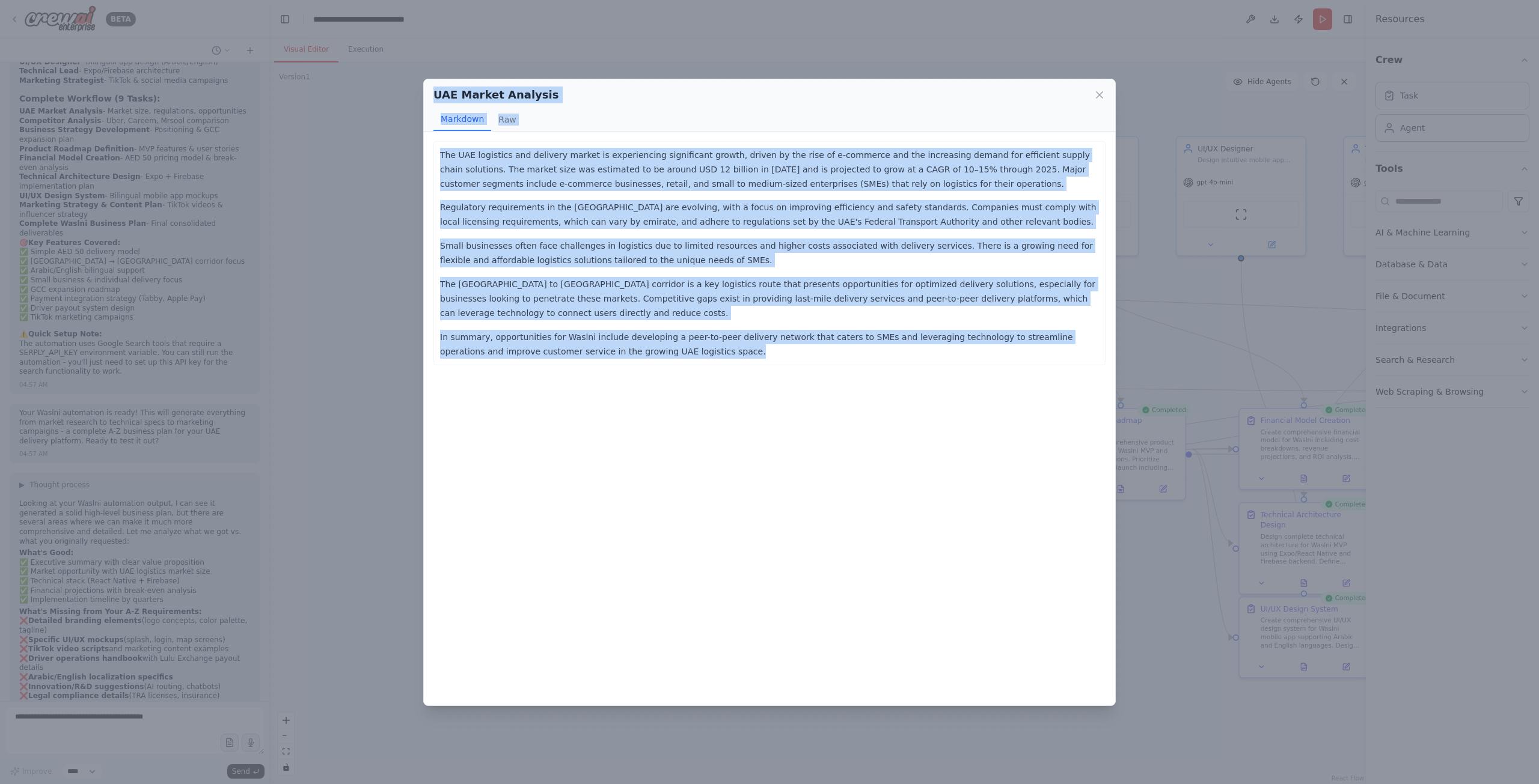
drag, startPoint x: 644, startPoint y: 344, endPoint x: 416, endPoint y: 79, distance: 349.6
click at [416, 79] on div "UAE Market Analysis Markdown Raw The UAE logistics and delivery market is exper…" at bounding box center [770, 392] width 1539 height 784
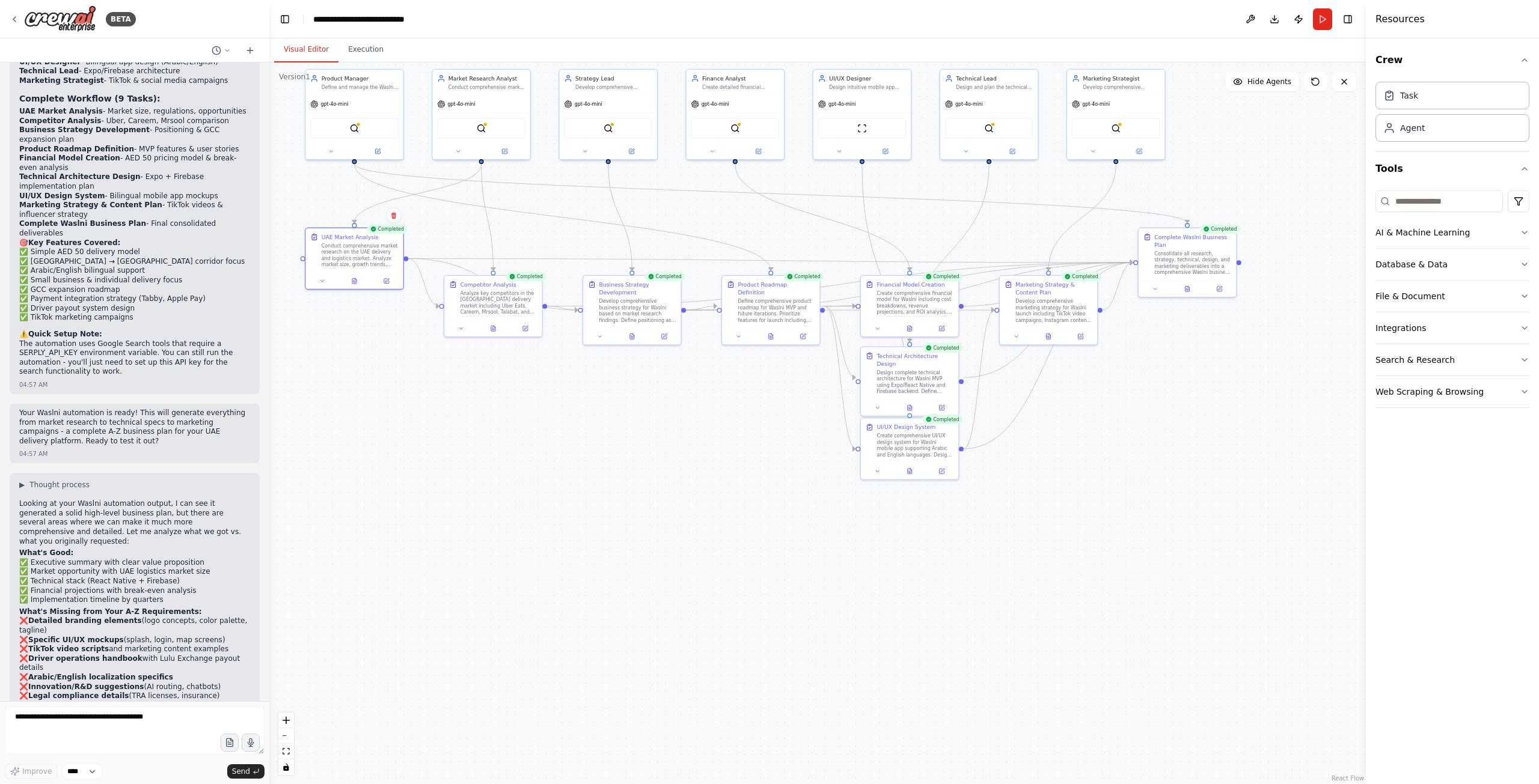
drag, startPoint x: 868, startPoint y: 616, endPoint x: 590, endPoint y: 474, distance: 312.2
click at [593, 477] on div ".deletable-edge-delete-btn { width: 20px; height: 20px; border: 0px solid #ffff…" at bounding box center [817, 423] width 1096 height 722
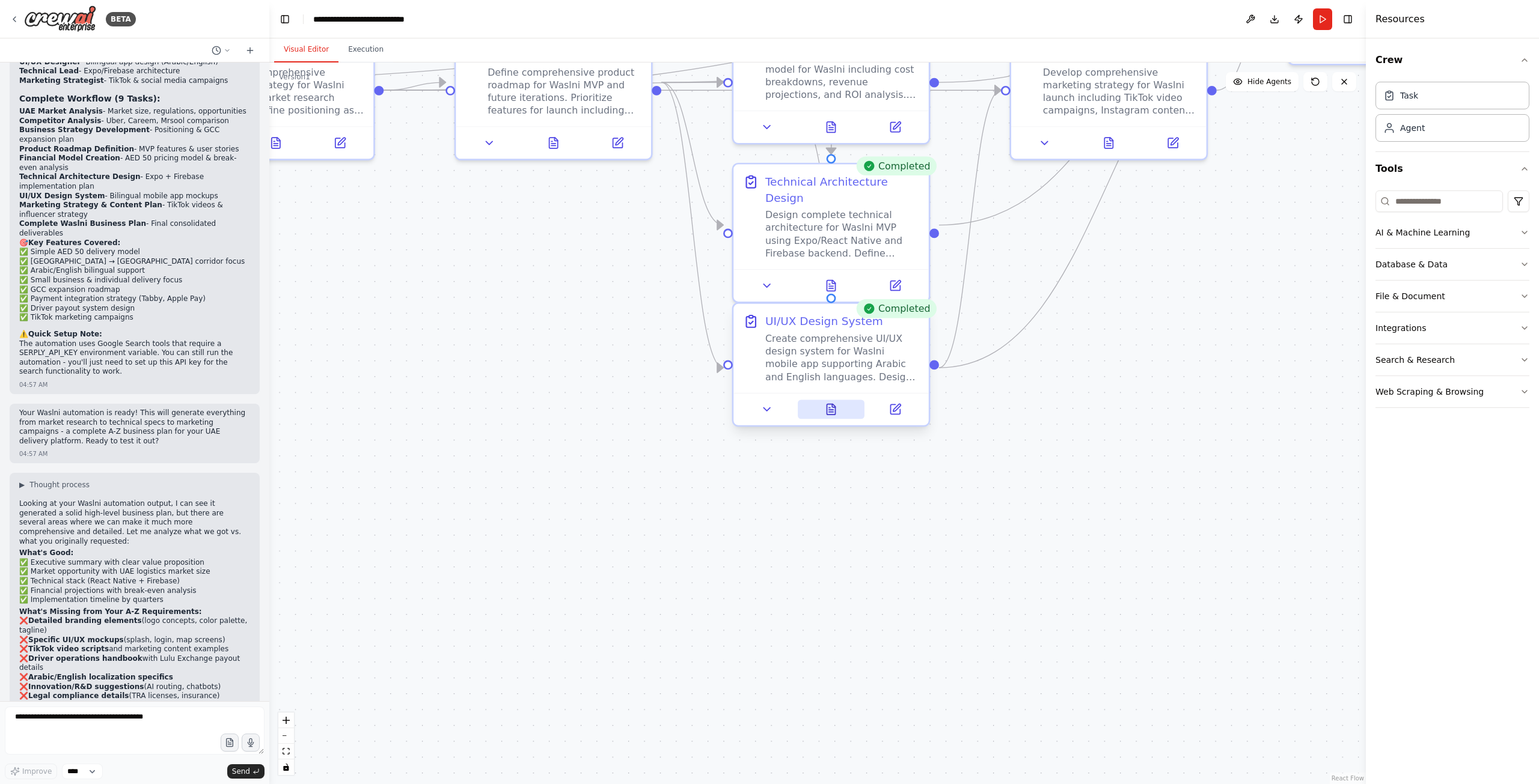
click at [837, 406] on icon at bounding box center [831, 409] width 12 height 12
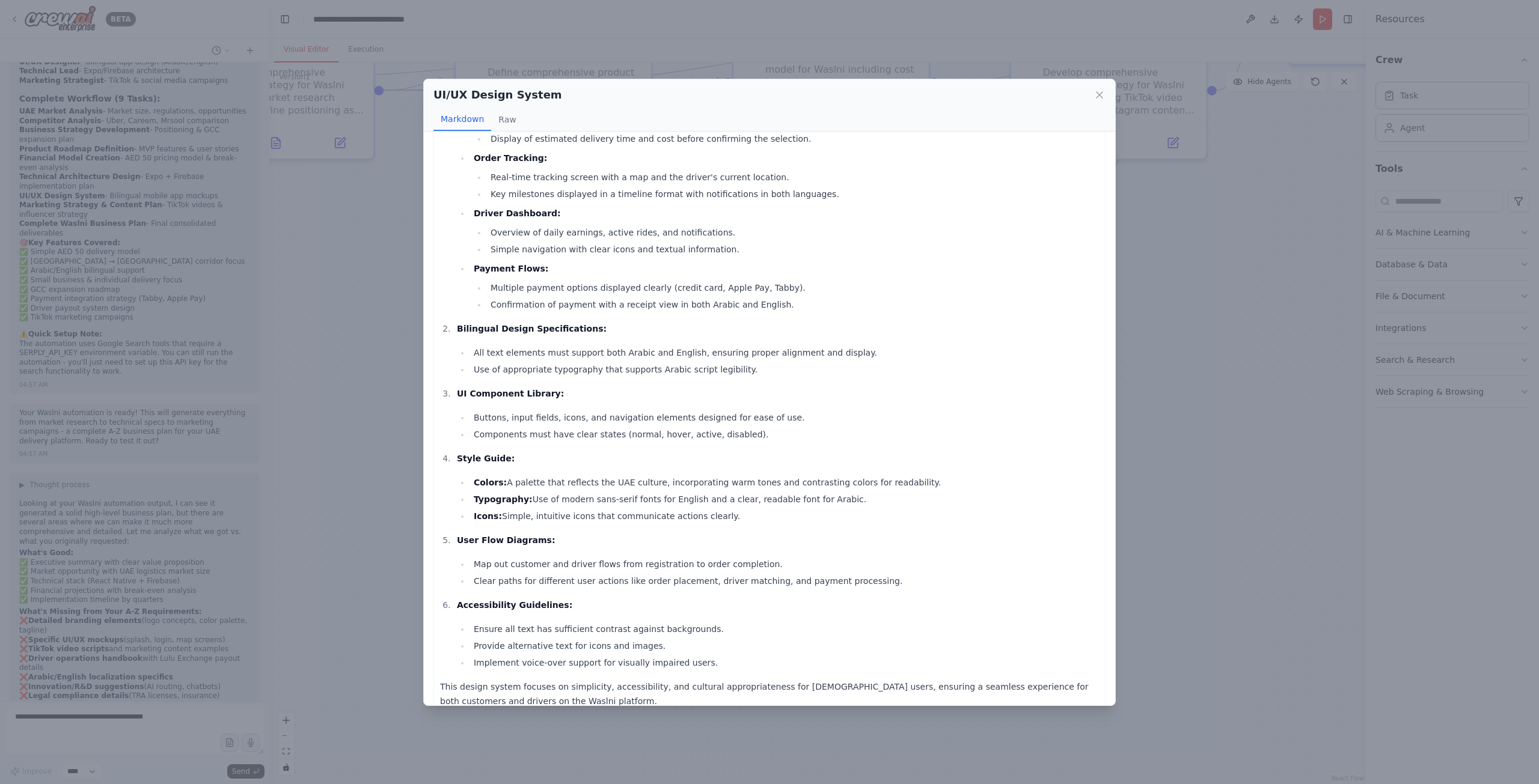
scroll to position [319, 0]
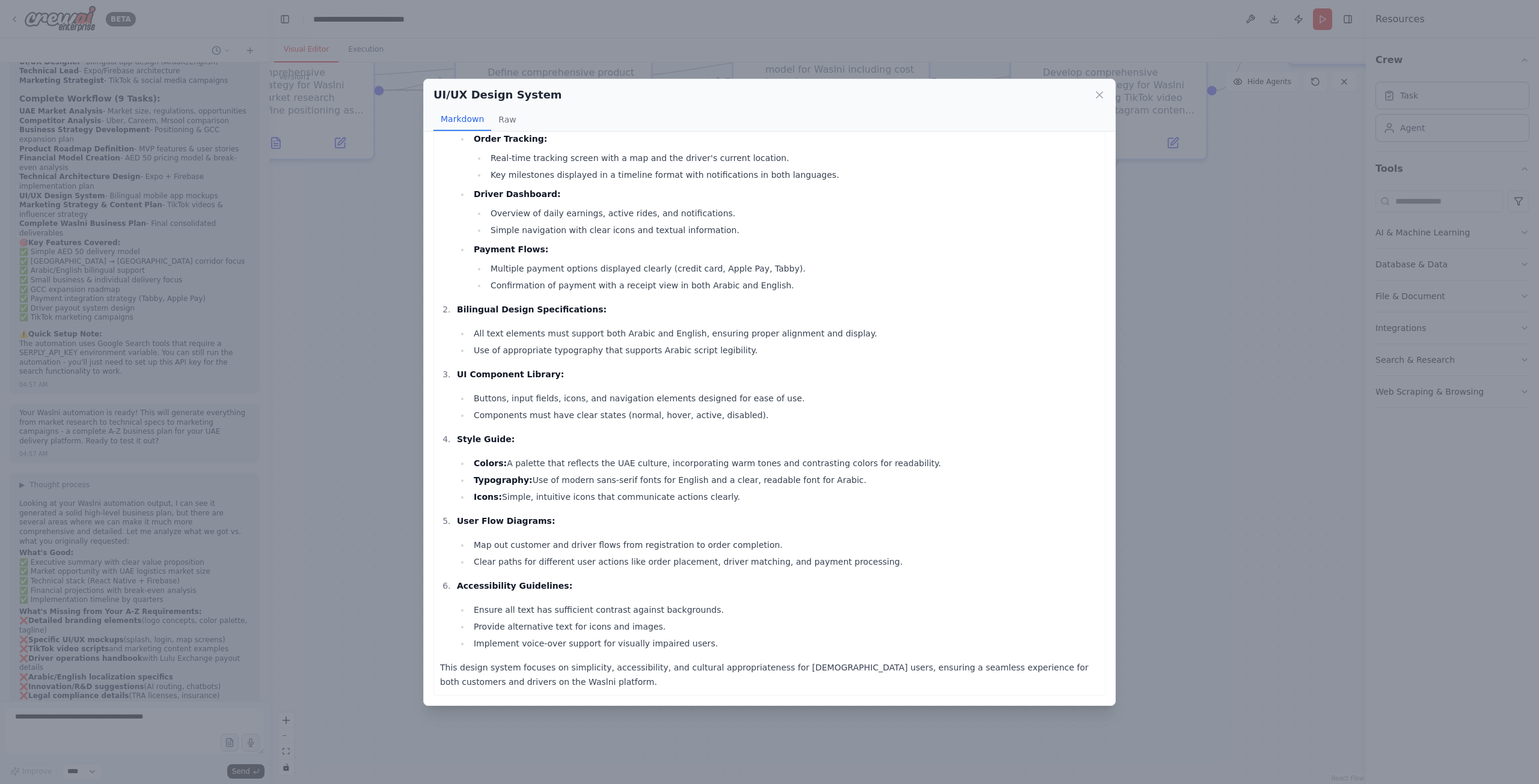
click at [1147, 530] on div "UI/UX Design System Markdown Raw Design System for Waslni Mobile App High-Fidel…" at bounding box center [770, 392] width 1539 height 784
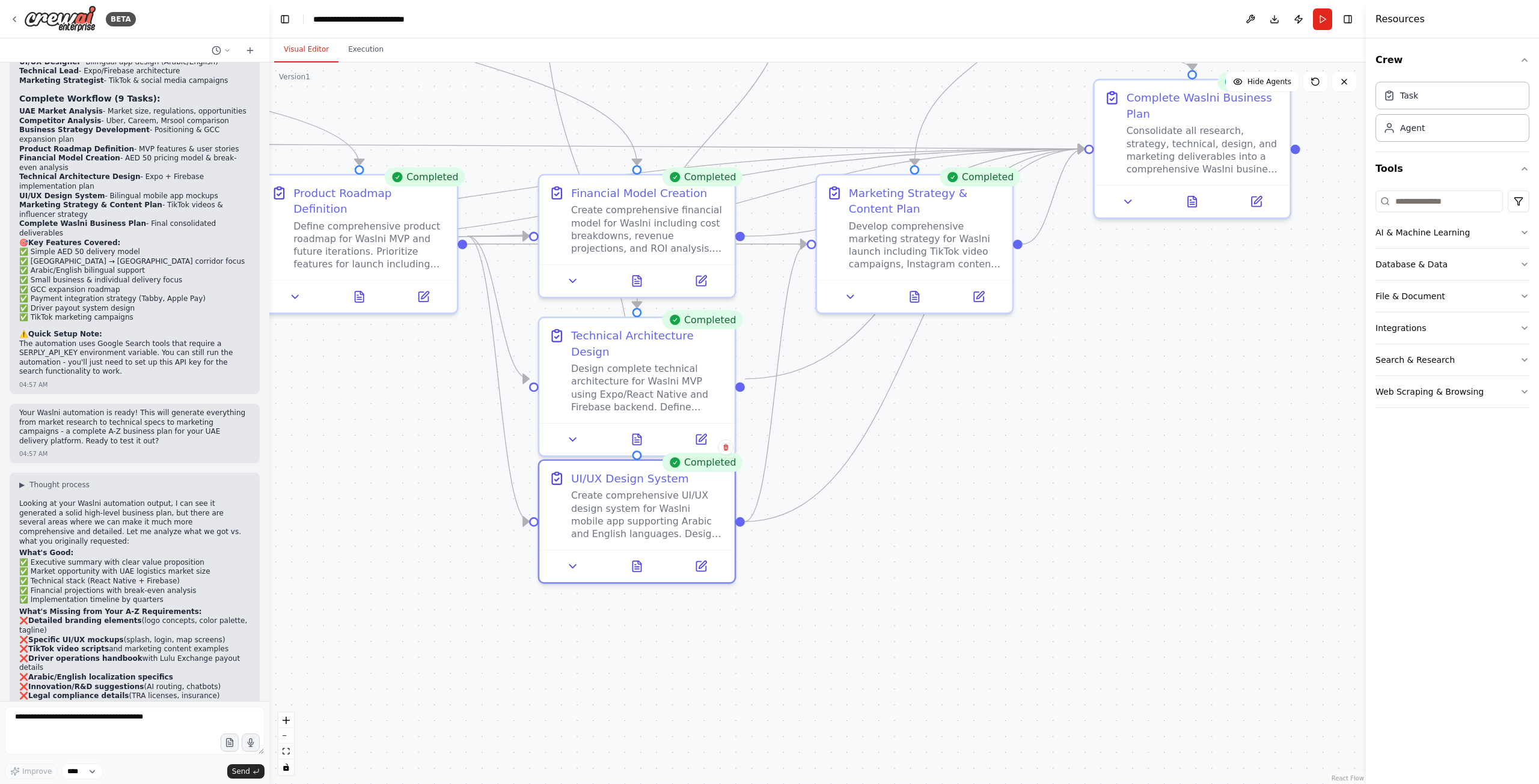
drag, startPoint x: 1074, startPoint y: 461, endPoint x: 896, endPoint y: 600, distance: 225.8
click at [896, 600] on div ".deletable-edge-delete-btn { width: 20px; height: 20px; border: 0px solid #ffff…" at bounding box center [817, 423] width 1096 height 722
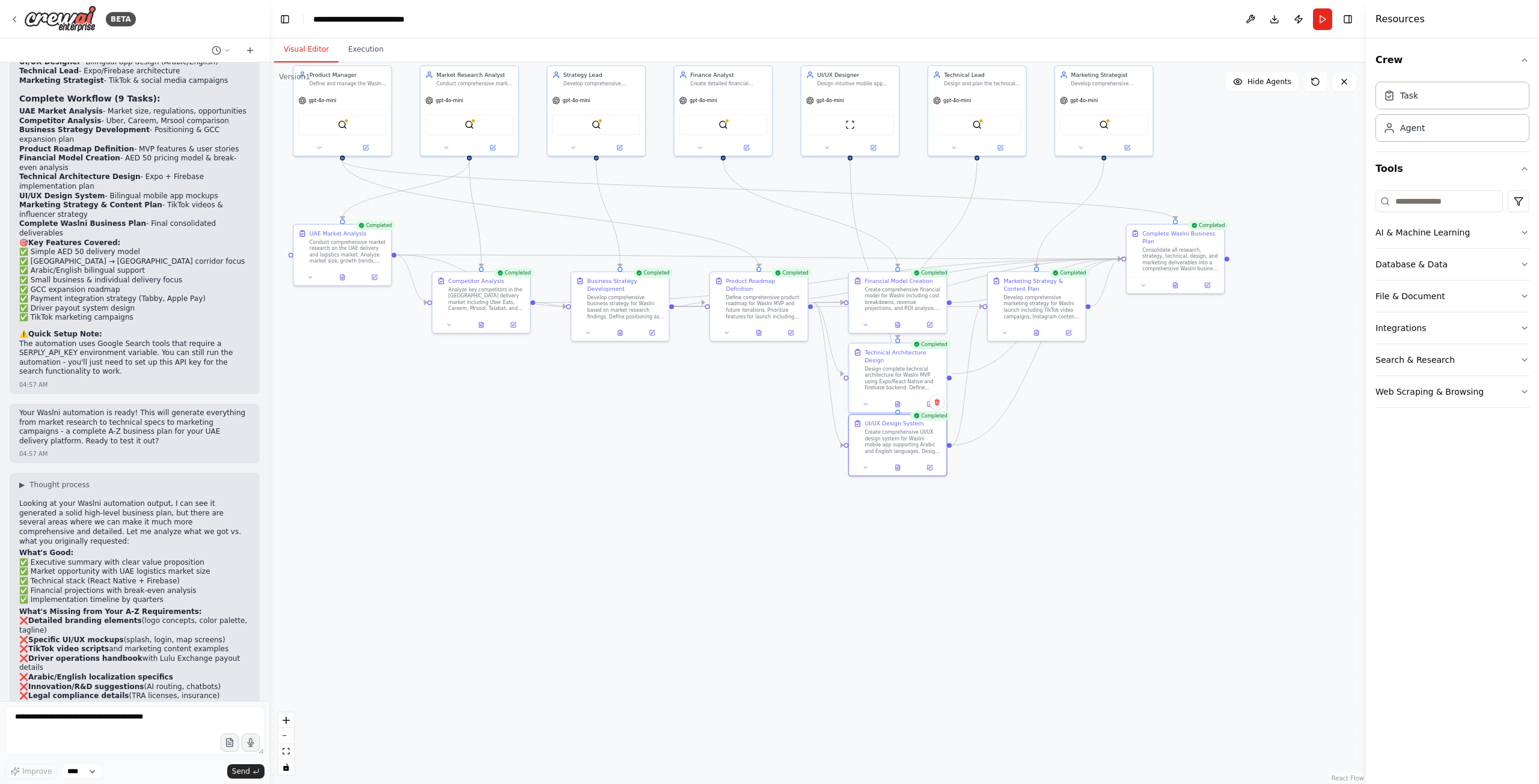
drag, startPoint x: 1080, startPoint y: 435, endPoint x: 1171, endPoint y: 404, distance: 96.1
click at [1171, 404] on div ".deletable-edge-delete-btn { width: 20px; height: 20px; border: 0px solid #ffff…" at bounding box center [817, 423] width 1096 height 722
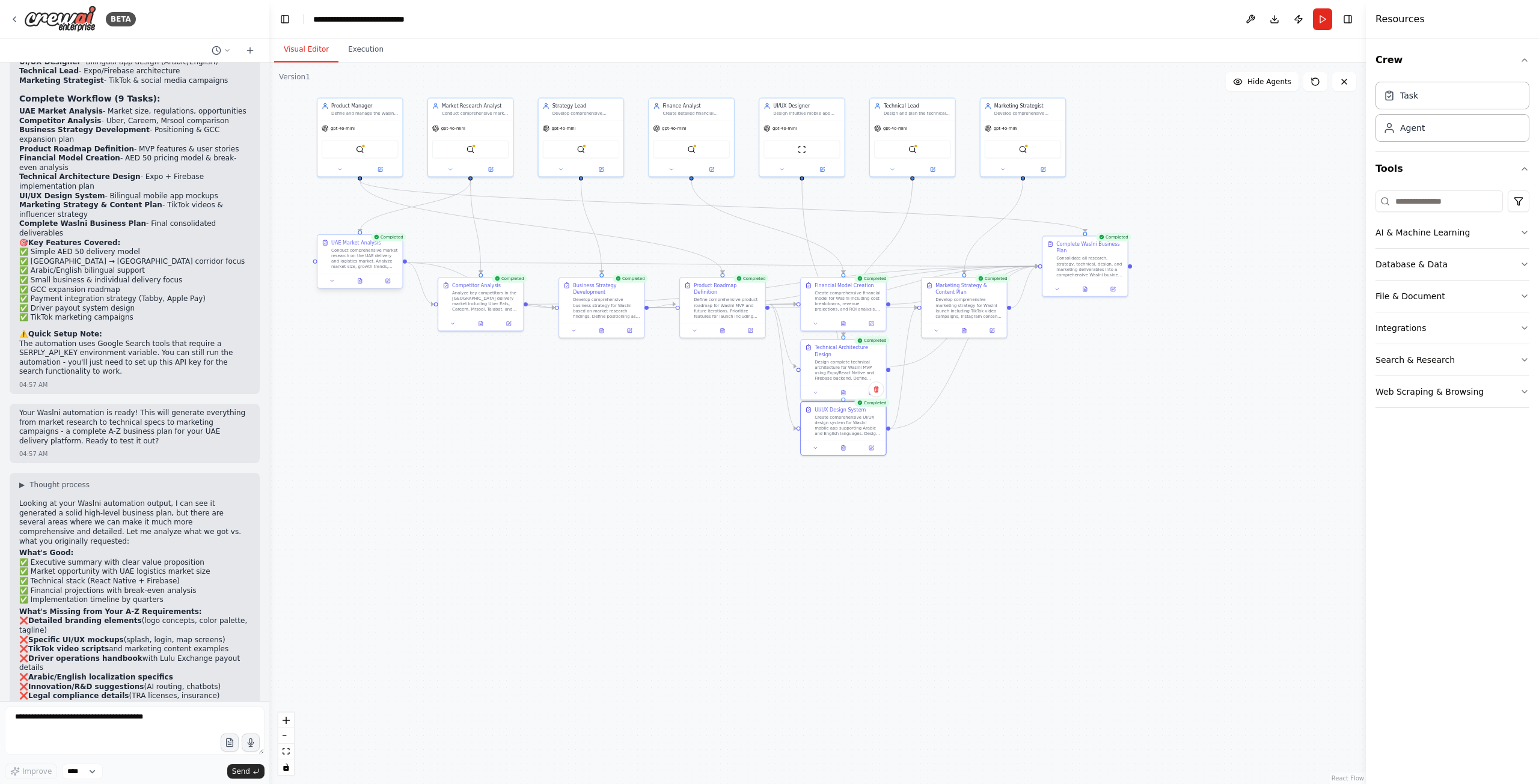
click at [359, 287] on div at bounding box center [359, 281] width 85 height 15
click at [356, 271] on div "UAE Market Analysis Conduct comprehensive market research on the UAE delivery a…" at bounding box center [359, 254] width 85 height 39
click at [330, 281] on icon at bounding box center [332, 281] width 5 height 5
click at [543, 422] on div ".deletable-edge-delete-btn { width: 20px; height: 20px; border: 0px solid #ffff…" at bounding box center [817, 423] width 1096 height 722
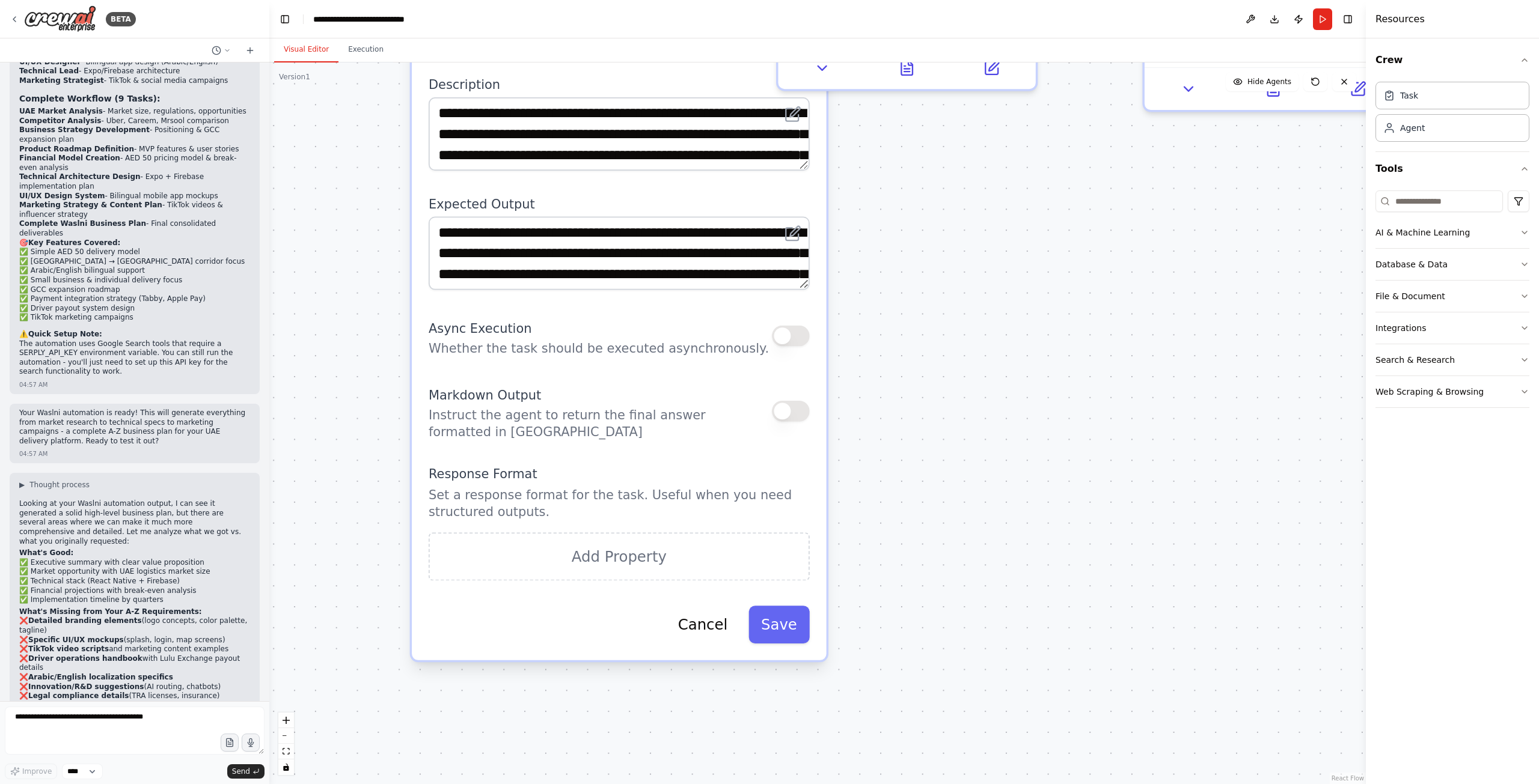
drag, startPoint x: 682, startPoint y: 444, endPoint x: 1037, endPoint y: 379, distance: 360.9
click at [1037, 379] on div ".deletable-edge-delete-btn { width: 20px; height: 20px; border: 0px solid #ffff…" at bounding box center [817, 423] width 1096 height 722
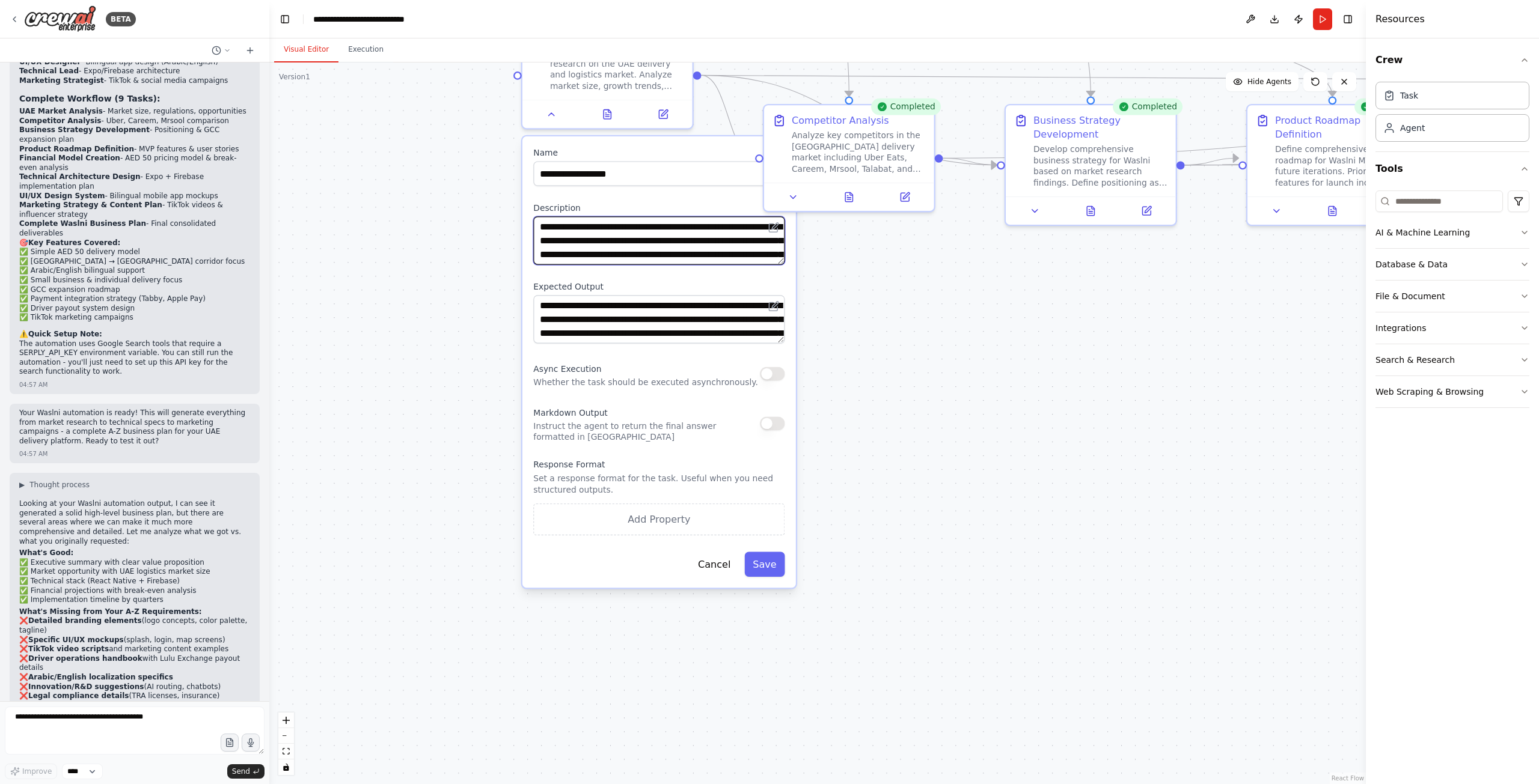
click at [625, 258] on textarea "**********" at bounding box center [659, 240] width 251 height 48
click at [653, 311] on textarea "**********" at bounding box center [659, 319] width 251 height 48
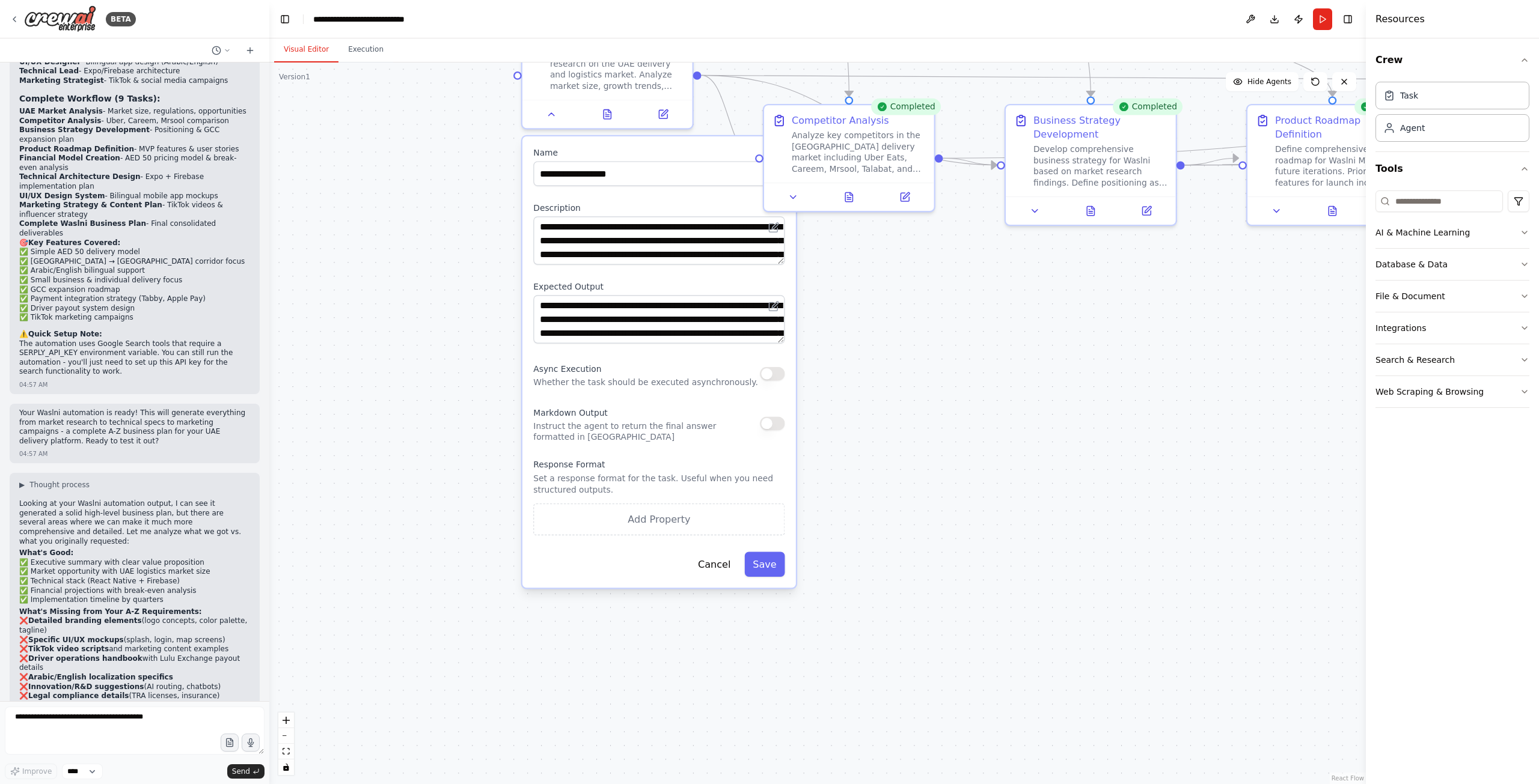
click at [882, 392] on div ".deletable-edge-delete-btn { width: 20px; height: 20px; border: 0px solid #ffff…" at bounding box center [817, 423] width 1096 height 722
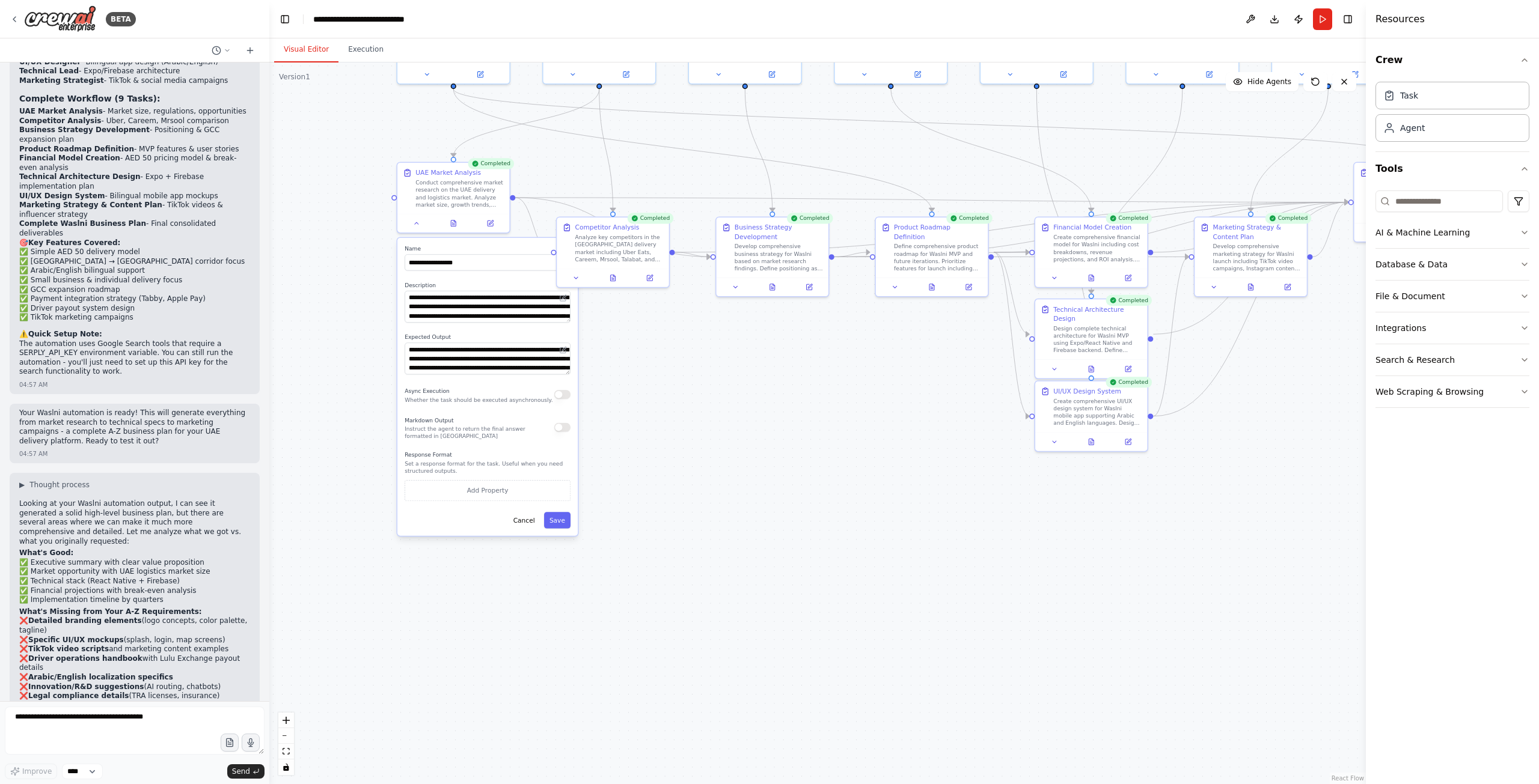
drag, startPoint x: 1022, startPoint y: 449, endPoint x: 776, endPoint y: 463, distance: 246.4
click at [776, 463] on div ".deletable-edge-delete-btn { width: 20px; height: 20px; border: 0px solid #ffff…" at bounding box center [817, 423] width 1096 height 722
click at [772, 462] on div ".deletable-edge-delete-btn { width: 20px; height: 20px; border: 0px solid #ffff…" at bounding box center [817, 423] width 1096 height 722
click at [715, 433] on div ".deletable-edge-delete-btn { width: 20px; height: 20px; border: 0px solid #ffff…" at bounding box center [817, 423] width 1096 height 722
click at [417, 223] on icon at bounding box center [416, 221] width 7 height 7
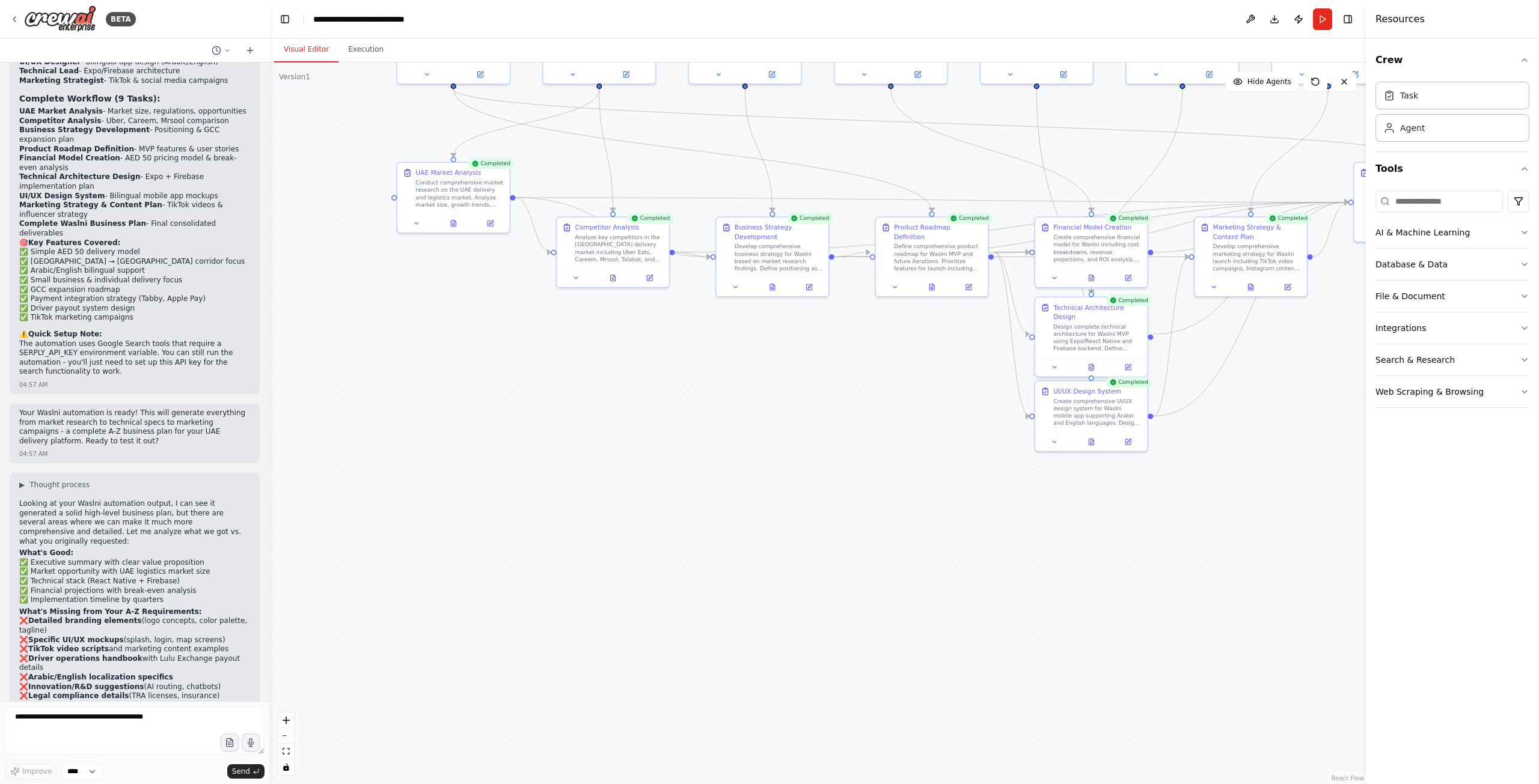
click at [1058, 365] on div at bounding box center [1091, 367] width 112 height 19
click at [1053, 364] on icon at bounding box center [1053, 367] width 7 height 7
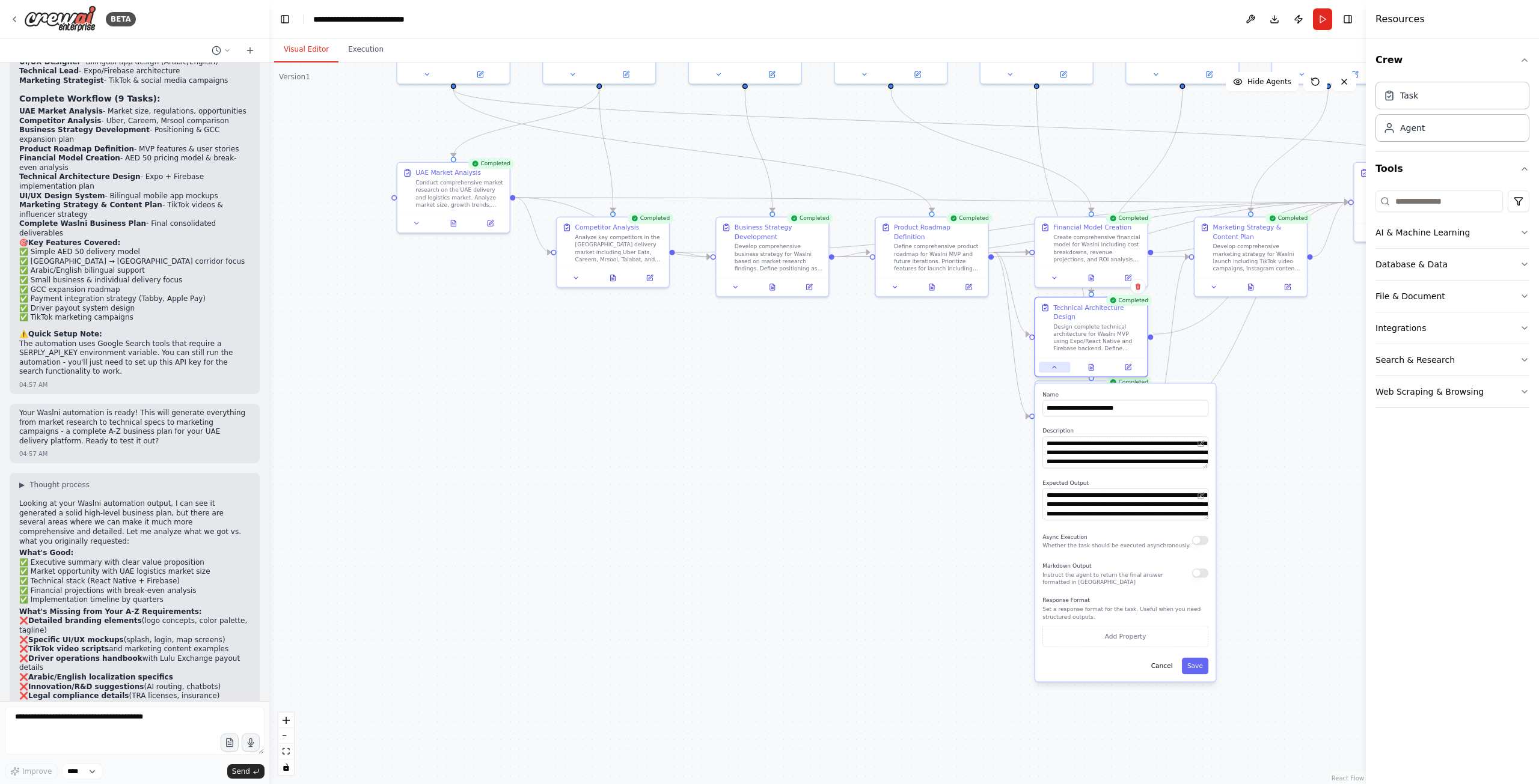
click at [1053, 364] on icon at bounding box center [1053, 367] width 7 height 7
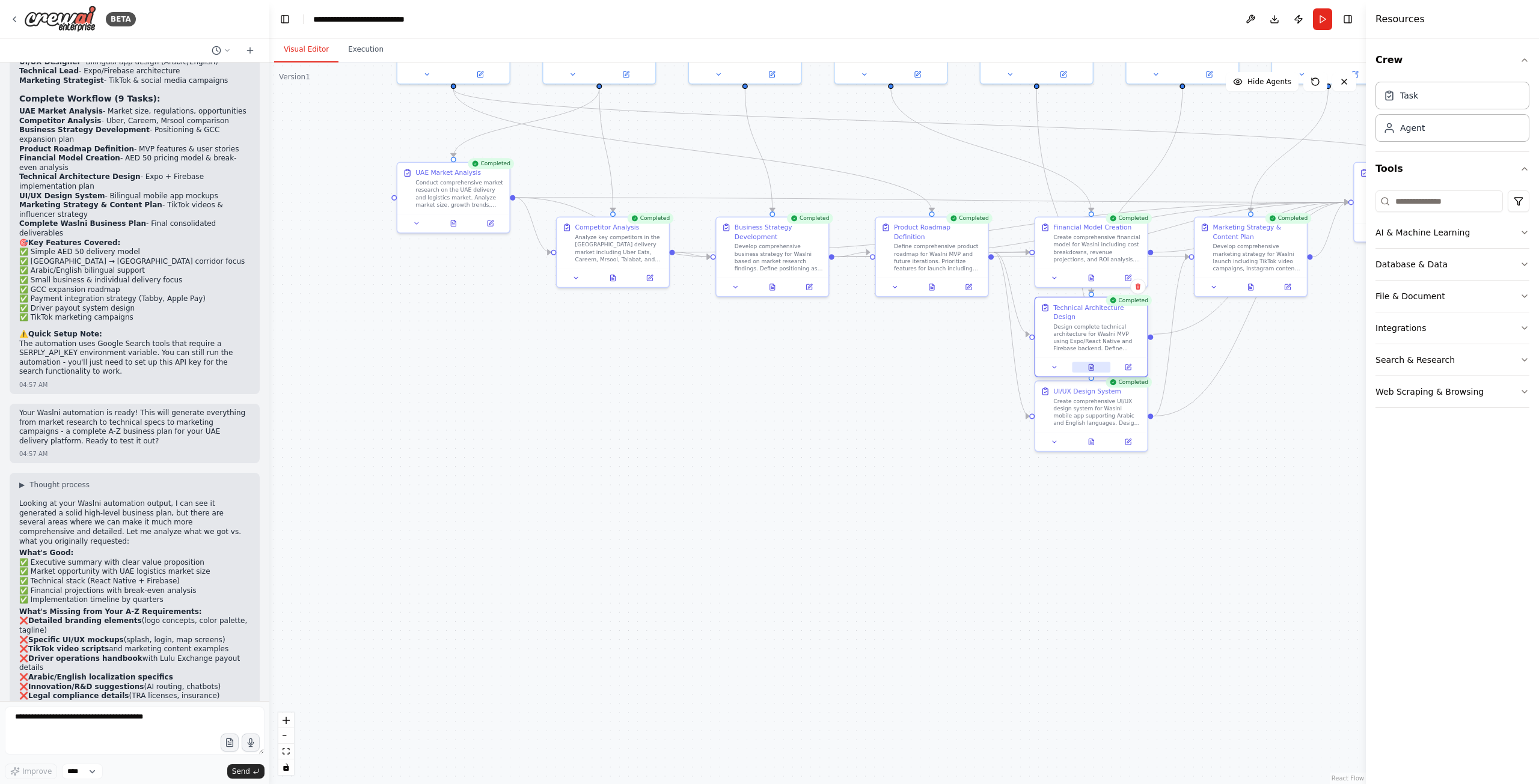
click at [1088, 361] on button at bounding box center [1091, 367] width 39 height 11
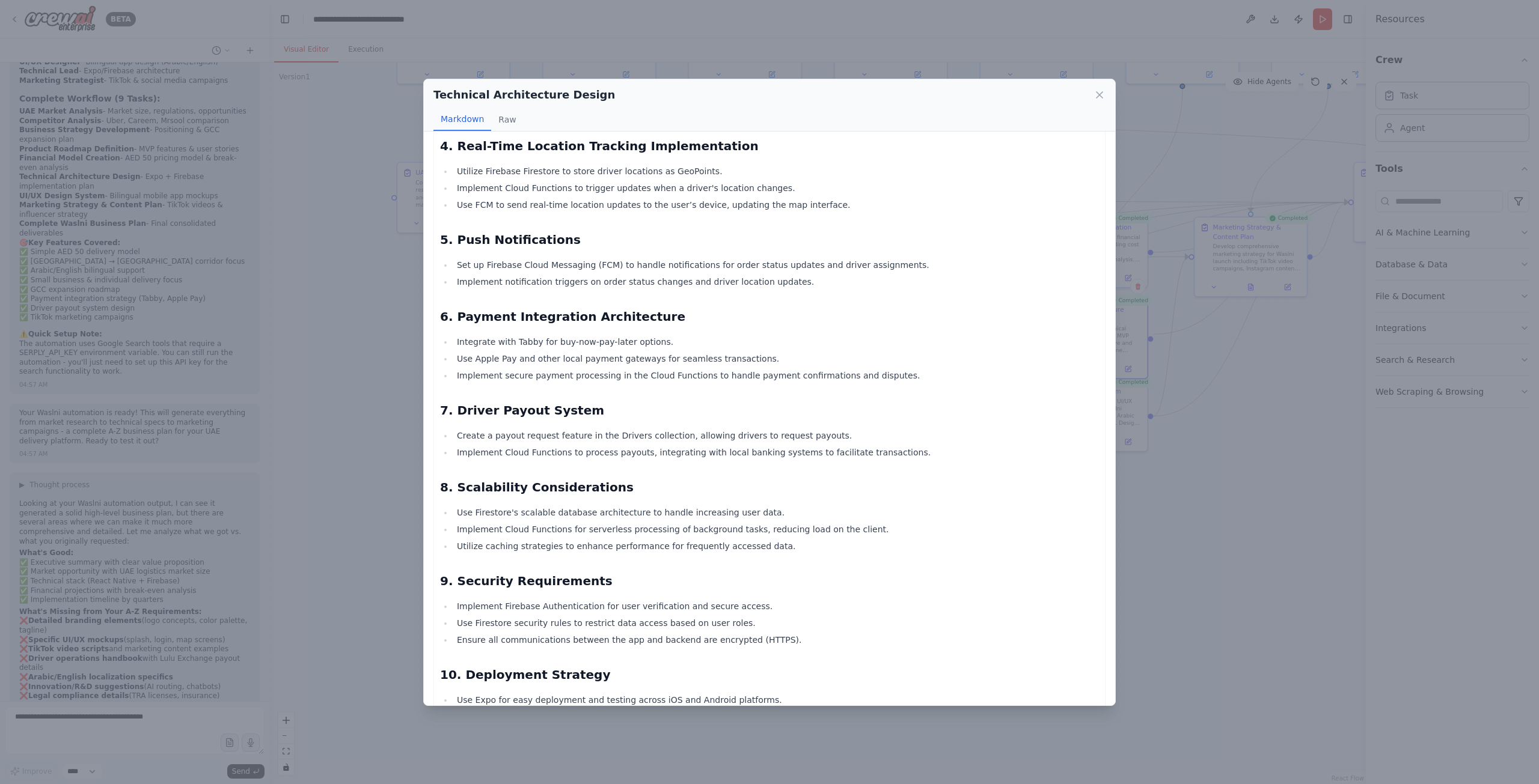
scroll to position [1045, 0]
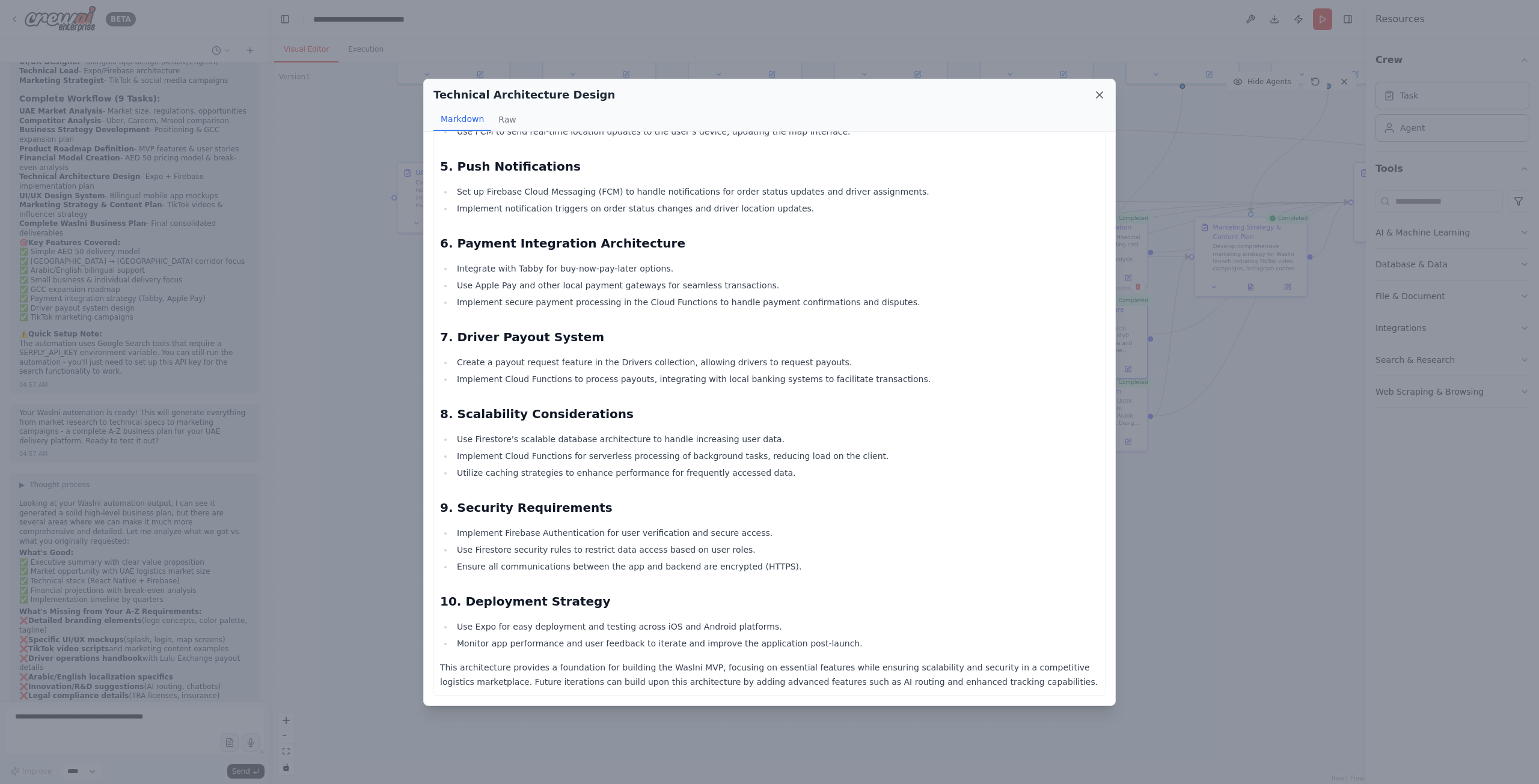
click at [1096, 95] on icon at bounding box center [1098, 95] width 12 height 12
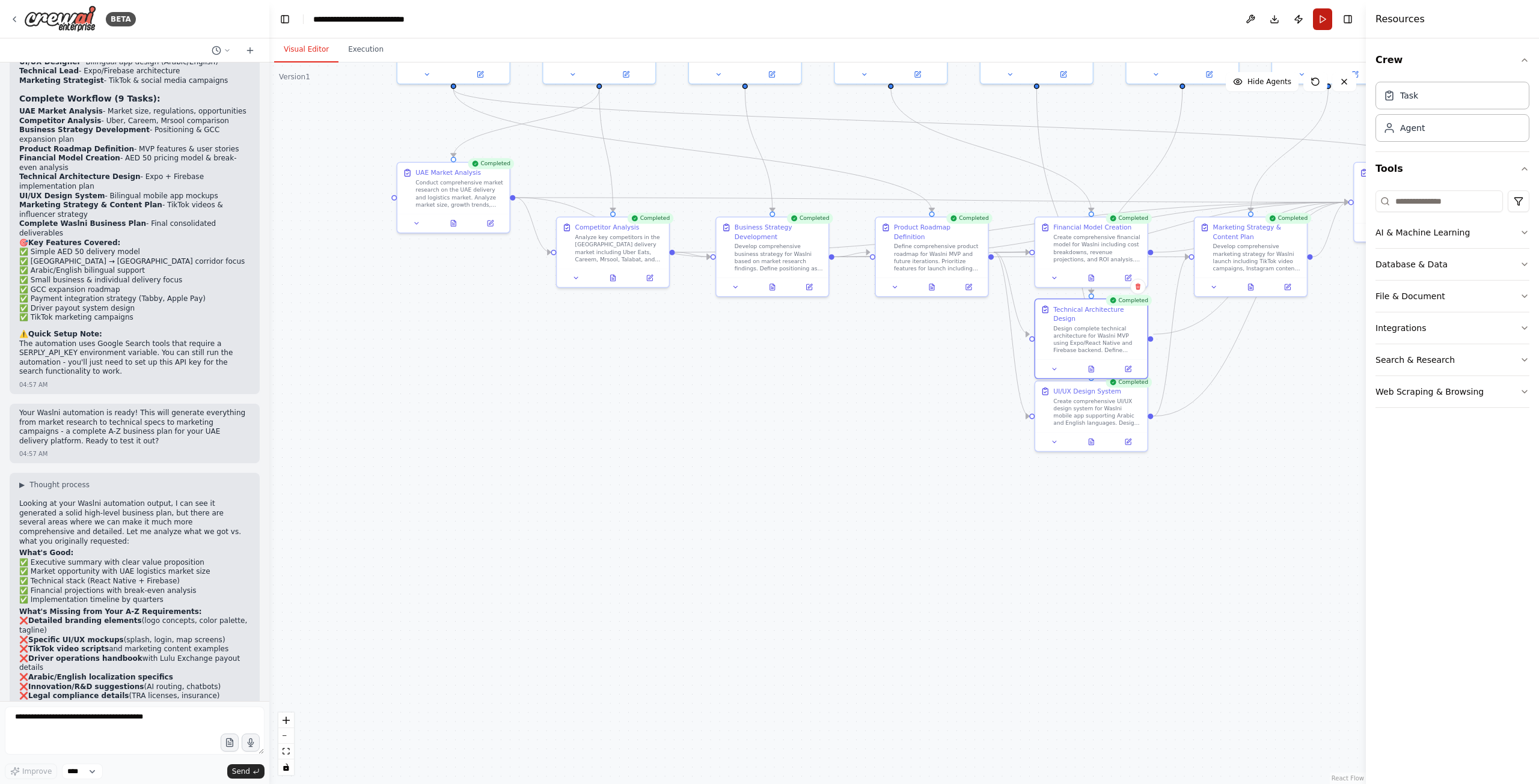
click at [1320, 18] on button "Run" at bounding box center [1322, 19] width 19 height 22
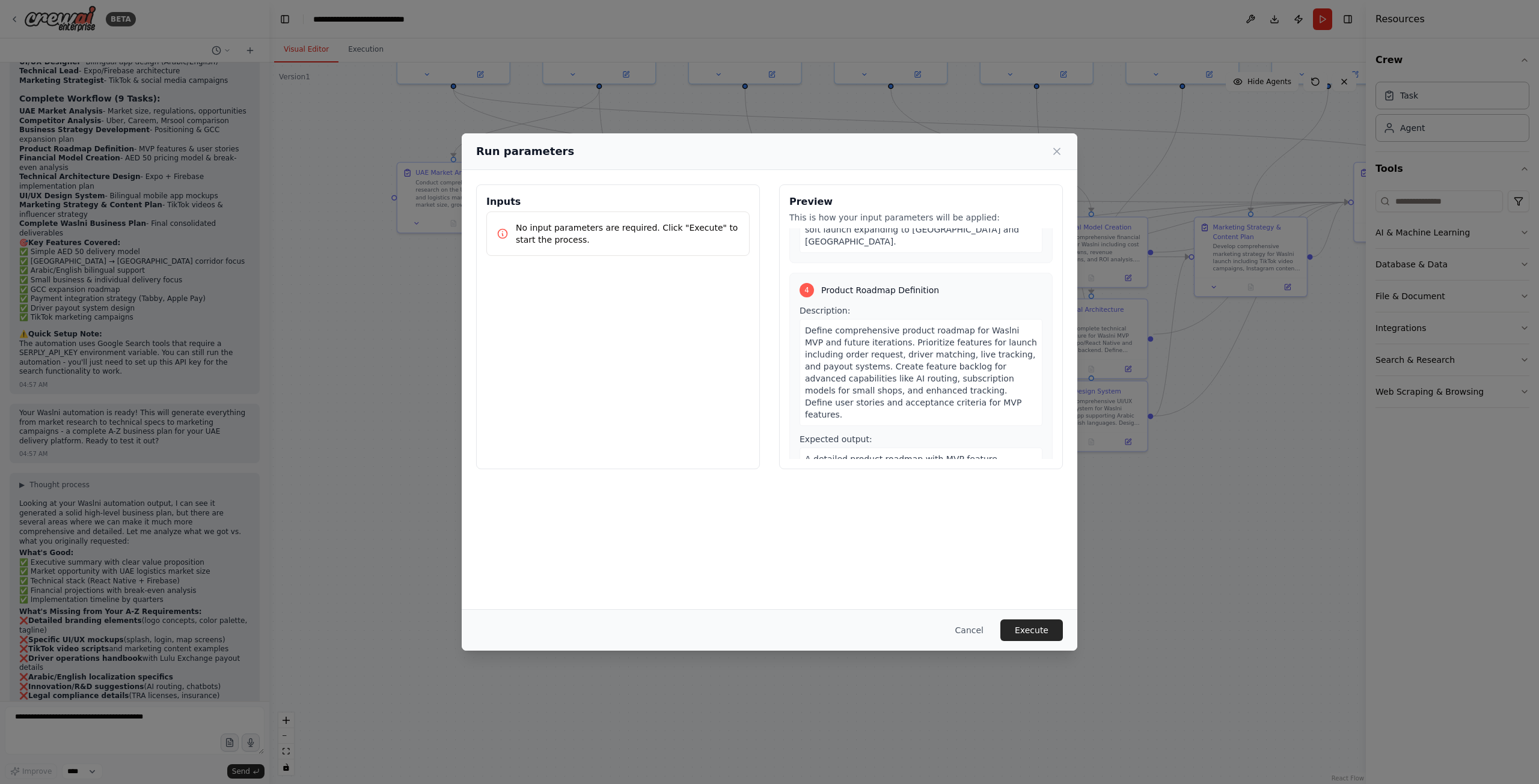
scroll to position [962, 0]
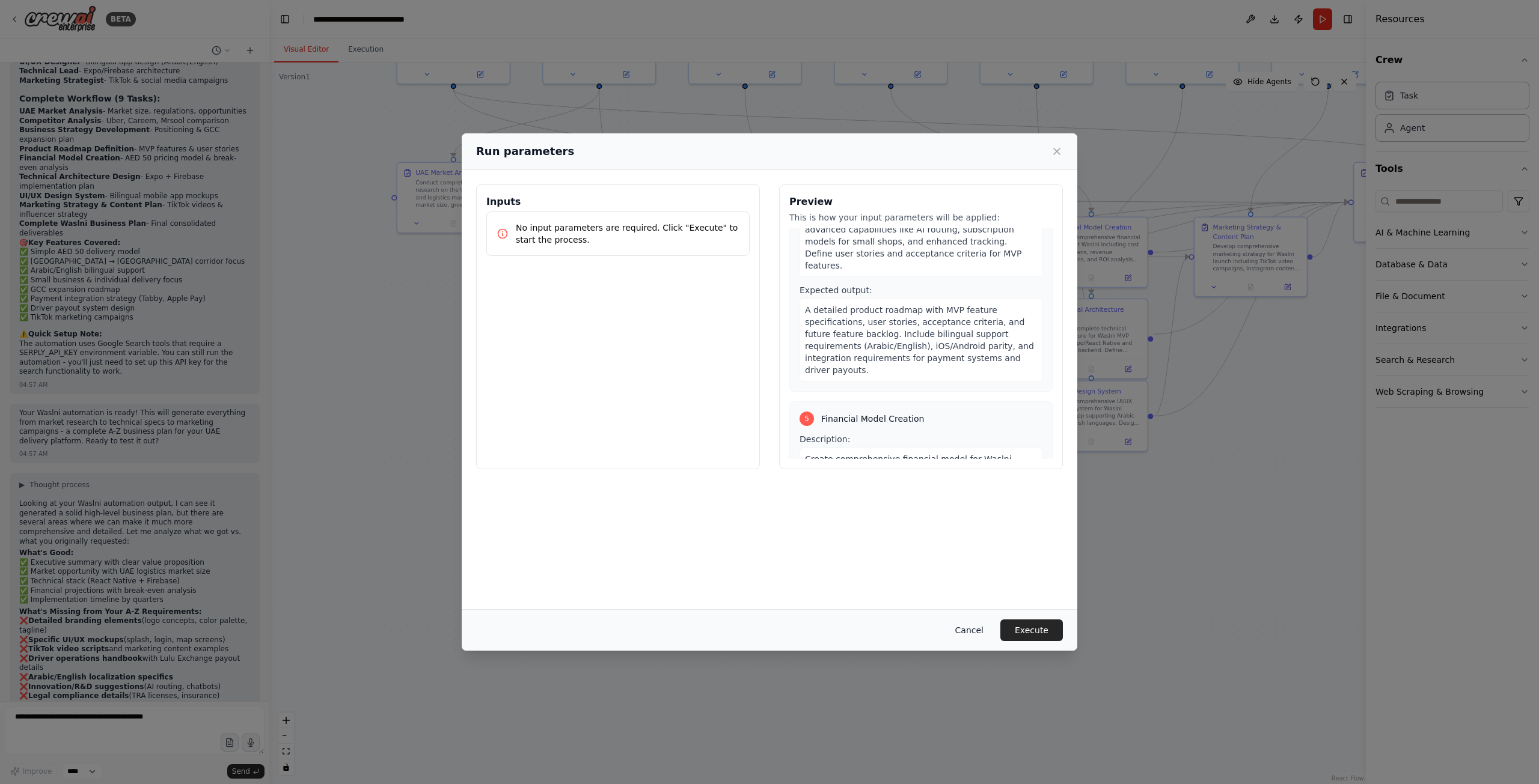
click at [968, 630] on button "Cancel" at bounding box center [969, 630] width 47 height 22
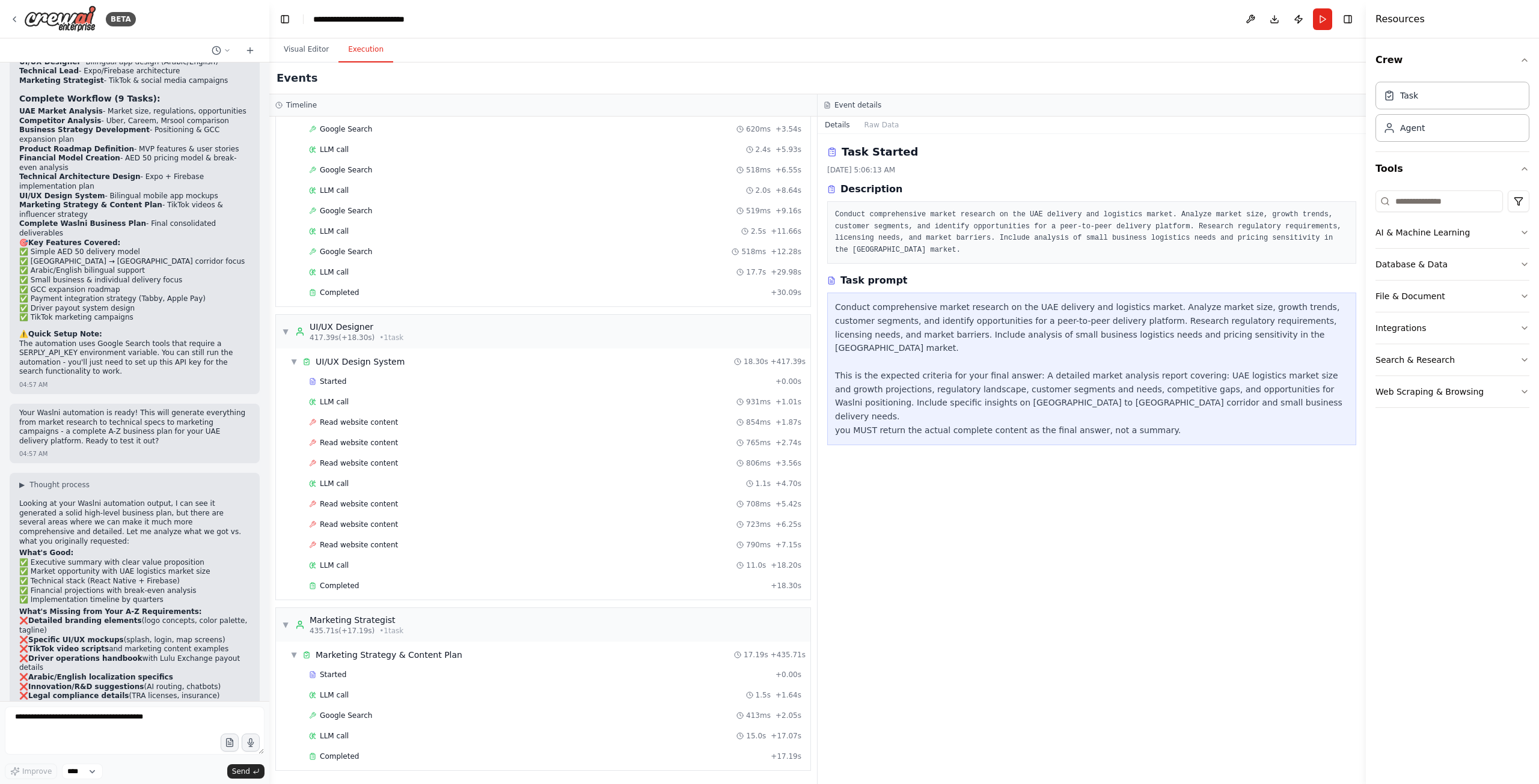
click at [365, 50] on button "Execution" at bounding box center [365, 50] width 55 height 26
click at [340, 681] on div "Started + 0.00s" at bounding box center [555, 675] width 500 height 18
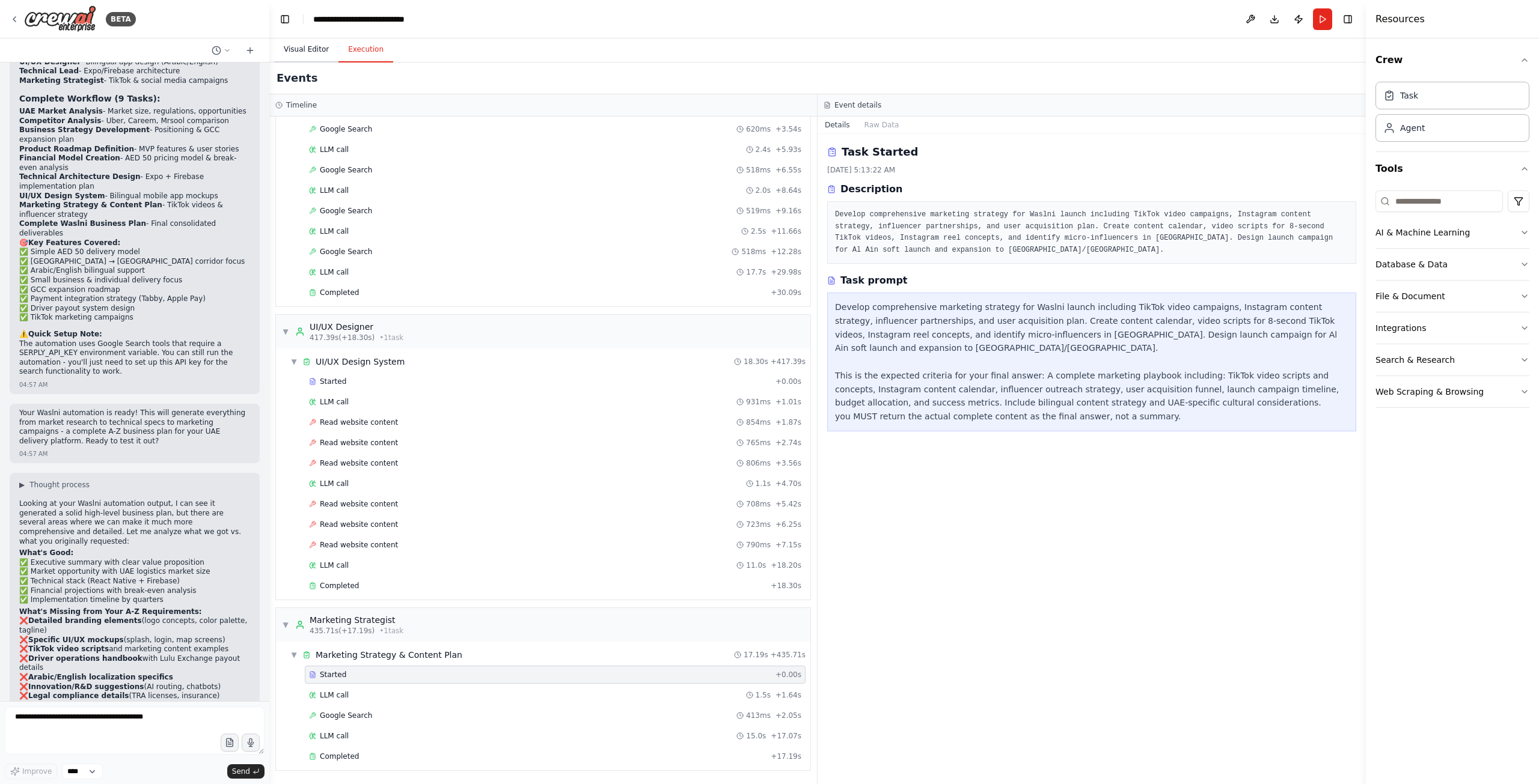
click at [295, 47] on button "Visual Editor" at bounding box center [306, 50] width 64 height 26
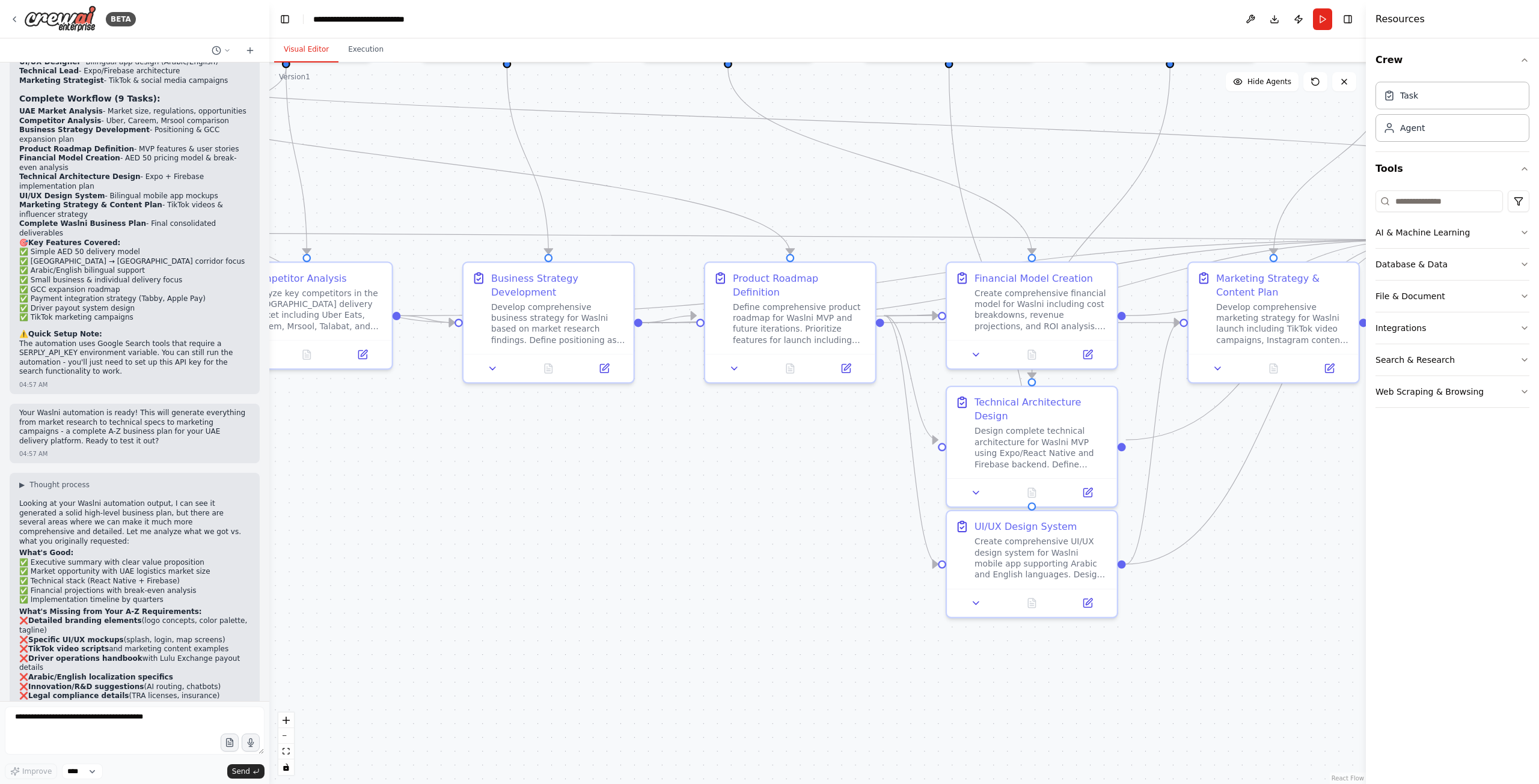
drag, startPoint x: 965, startPoint y: 398, endPoint x: 587, endPoint y: 514, distance: 395.4
click at [587, 514] on div ".deletable-edge-delete-btn { width: 20px; height: 20px; border: 0px solid #ffff…" at bounding box center [817, 423] width 1096 height 722
click at [487, 371] on button at bounding box center [492, 366] width 47 height 17
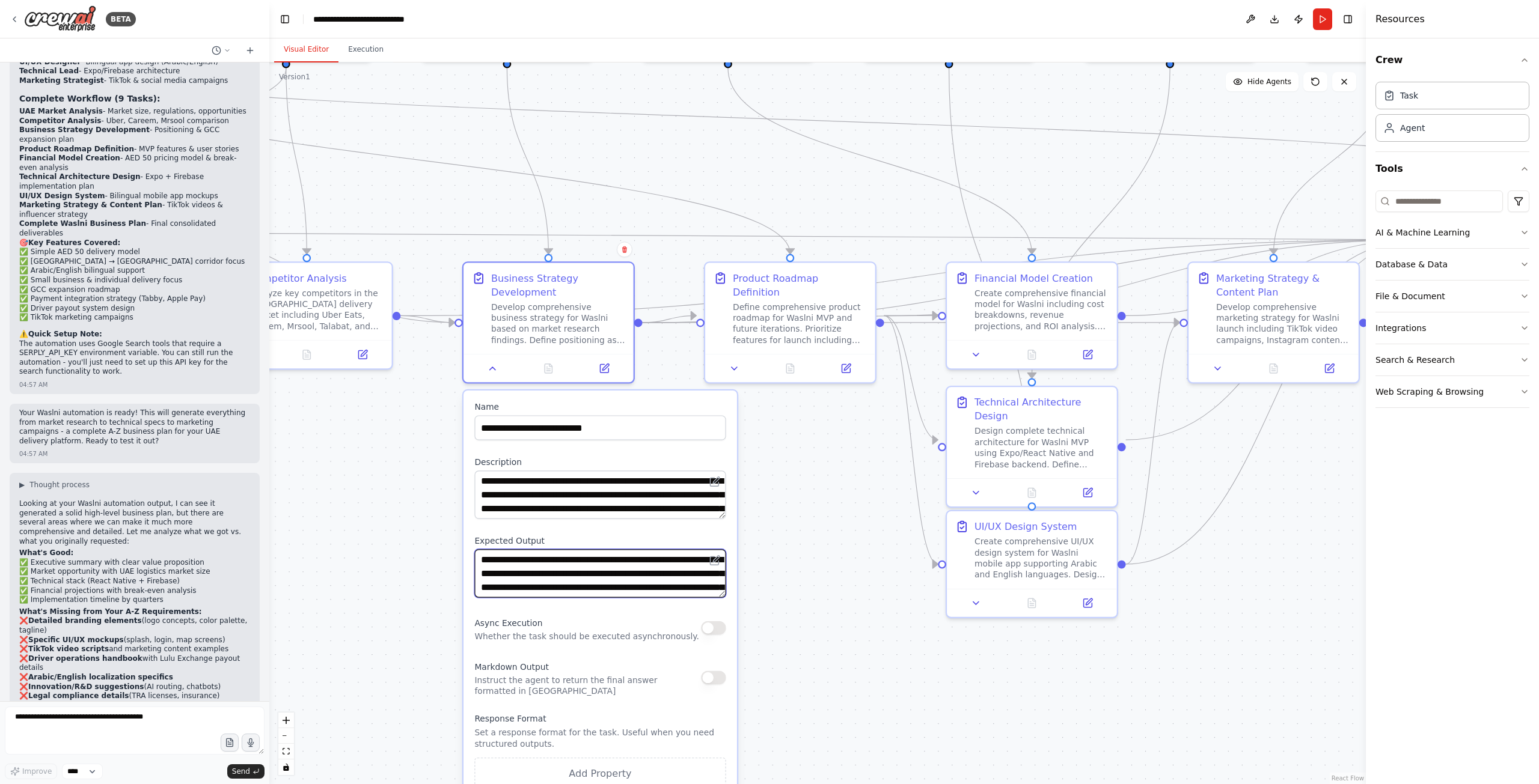
click at [634, 567] on textarea "**********" at bounding box center [600, 573] width 251 height 48
click at [856, 626] on div ".deletable-edge-delete-btn { width: 20px; height: 20px; border: 0px solid #ffff…" at bounding box center [817, 423] width 1096 height 722
click at [666, 240] on icon "Edge from 800c54fc-3304-456c-878a-59abb3902370 to 15191bad-cf70-494d-b354-05347…" at bounding box center [789, 237] width 1262 height 7
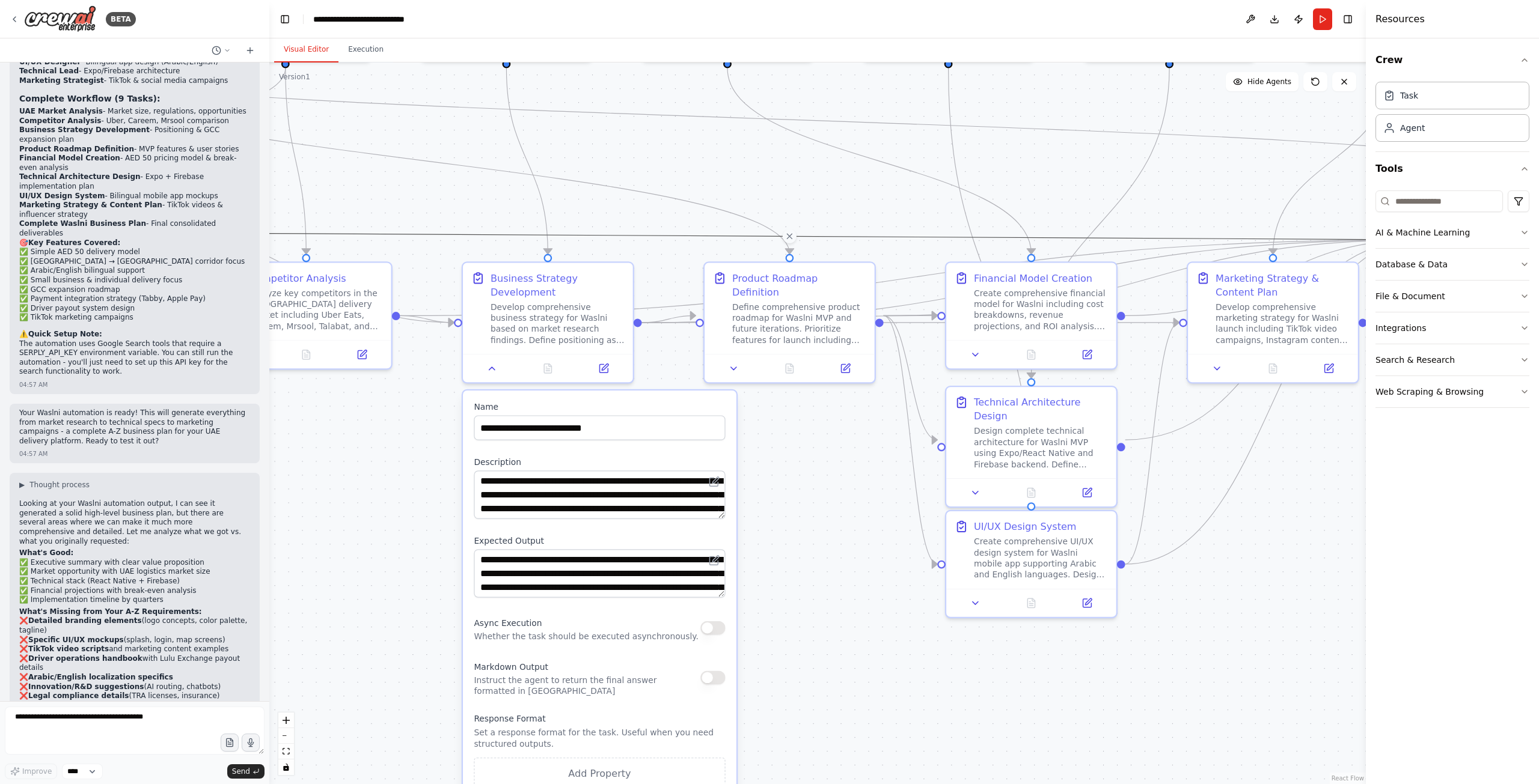
click at [786, 417] on div ".deletable-edge-delete-btn { width: 20px; height: 20px; border: 0px solid #ffff…" at bounding box center [817, 423] width 1096 height 722
click at [493, 375] on div at bounding box center [548, 365] width 170 height 28
click at [487, 370] on icon at bounding box center [493, 366] width 11 height 11
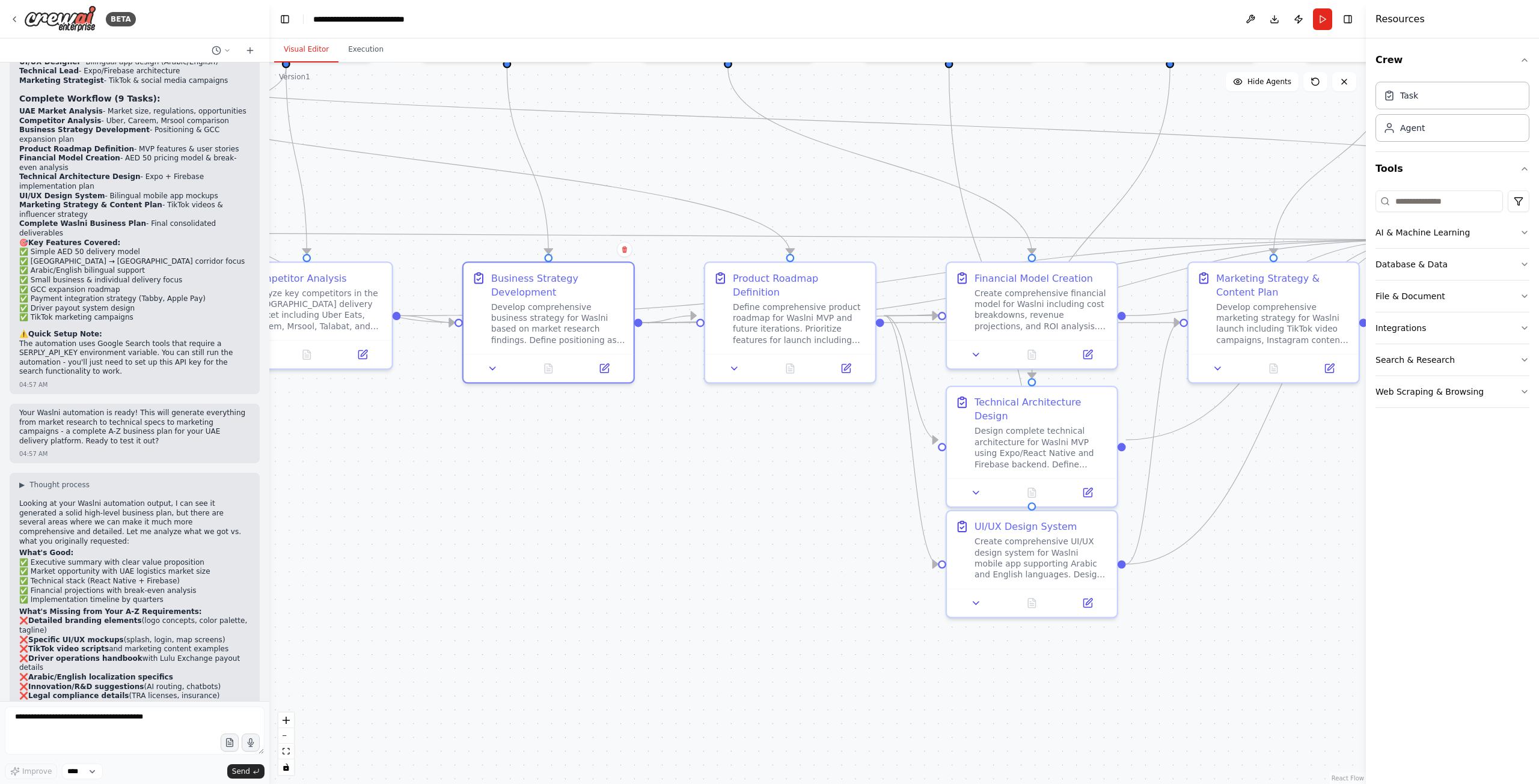
click at [587, 462] on div ".deletable-edge-delete-btn { width: 20px; height: 20px; border: 0px solid #ffff…" at bounding box center [817, 423] width 1096 height 722
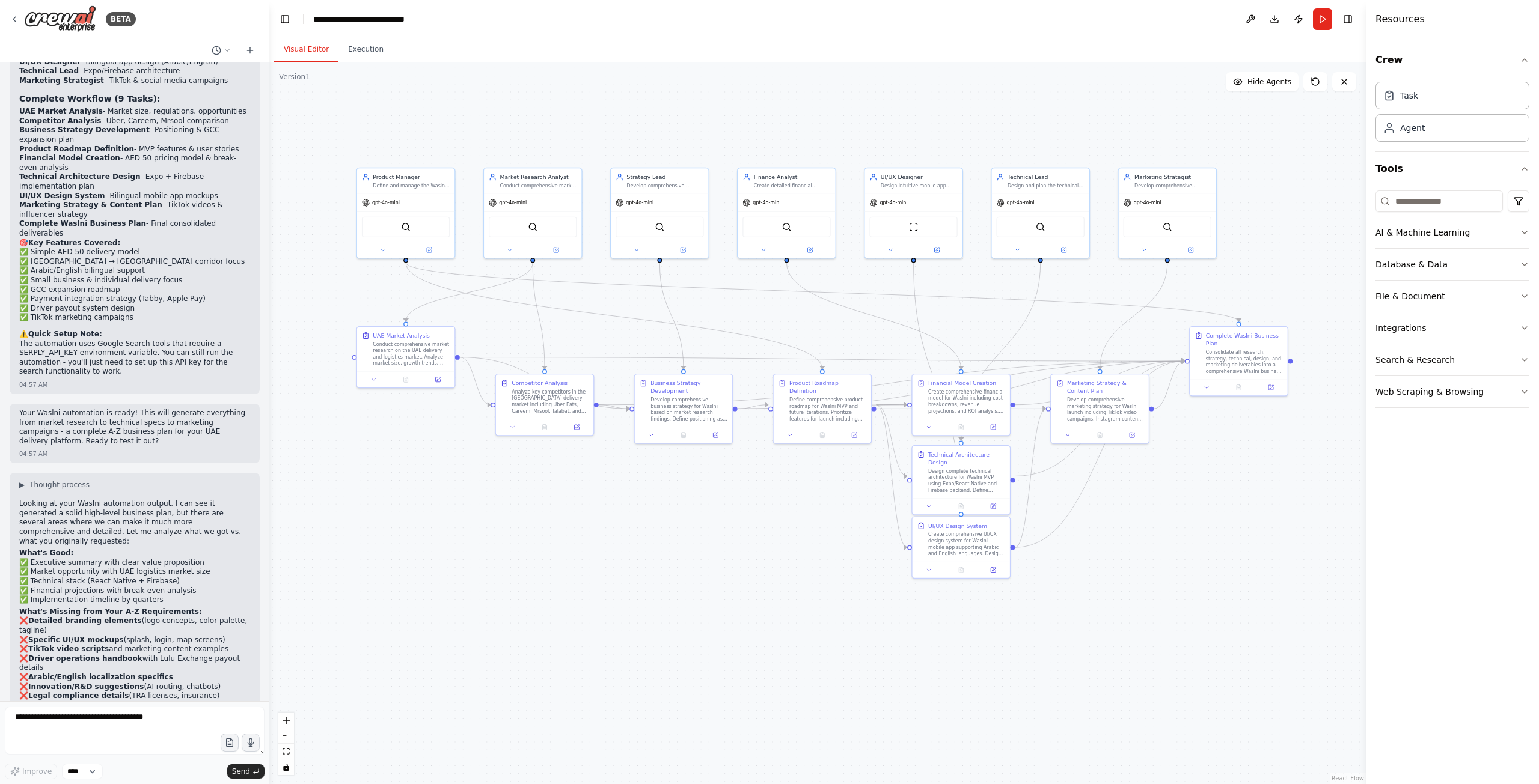
drag, startPoint x: 491, startPoint y: 530, endPoint x: 582, endPoint y: 513, distance: 92.6
click at [598, 559] on div ".deletable-edge-delete-btn { width: 20px; height: 20px; border: 0px solid #ffff…" at bounding box center [817, 423] width 1096 height 722
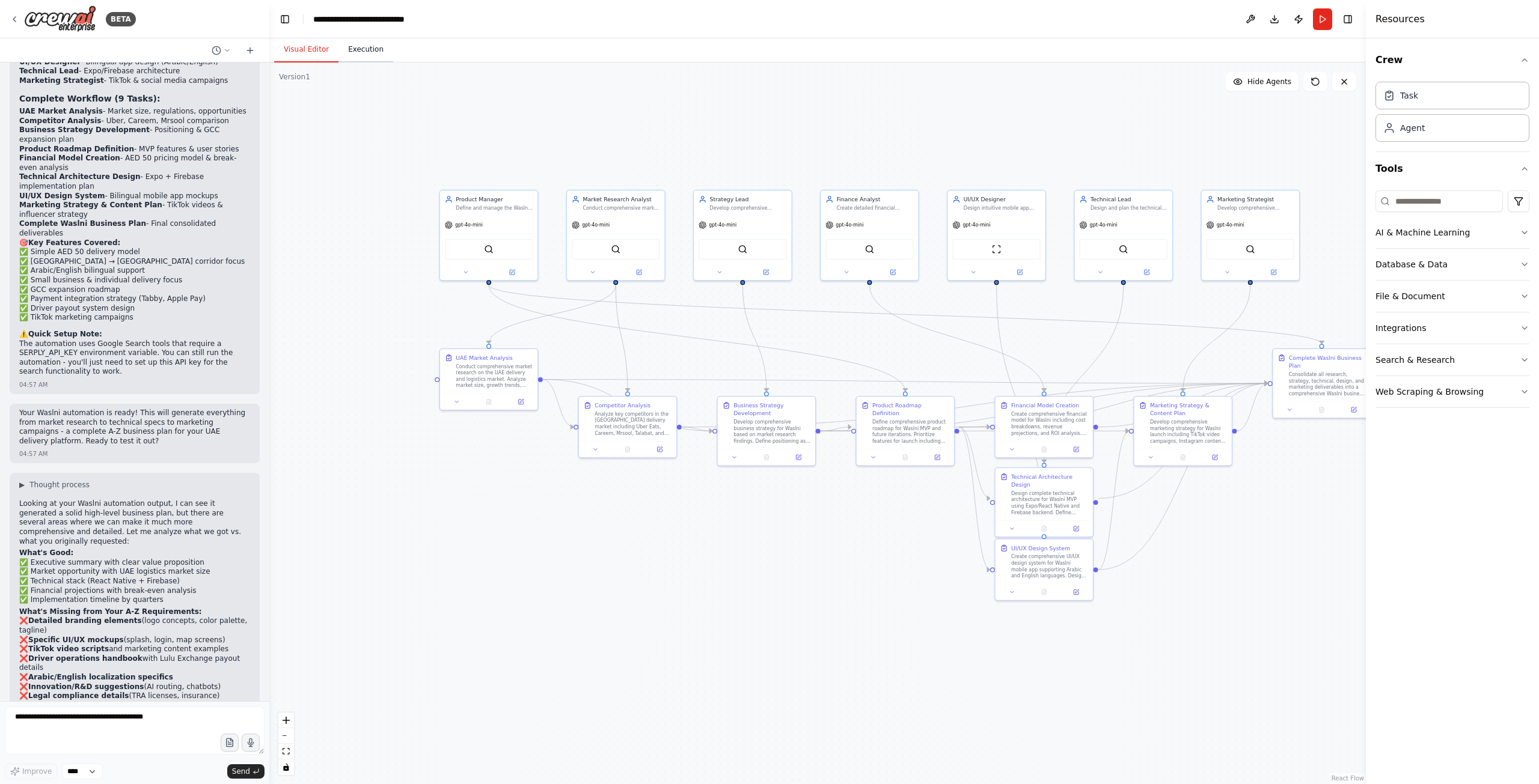
click at [368, 54] on button "Execution" at bounding box center [365, 50] width 55 height 26
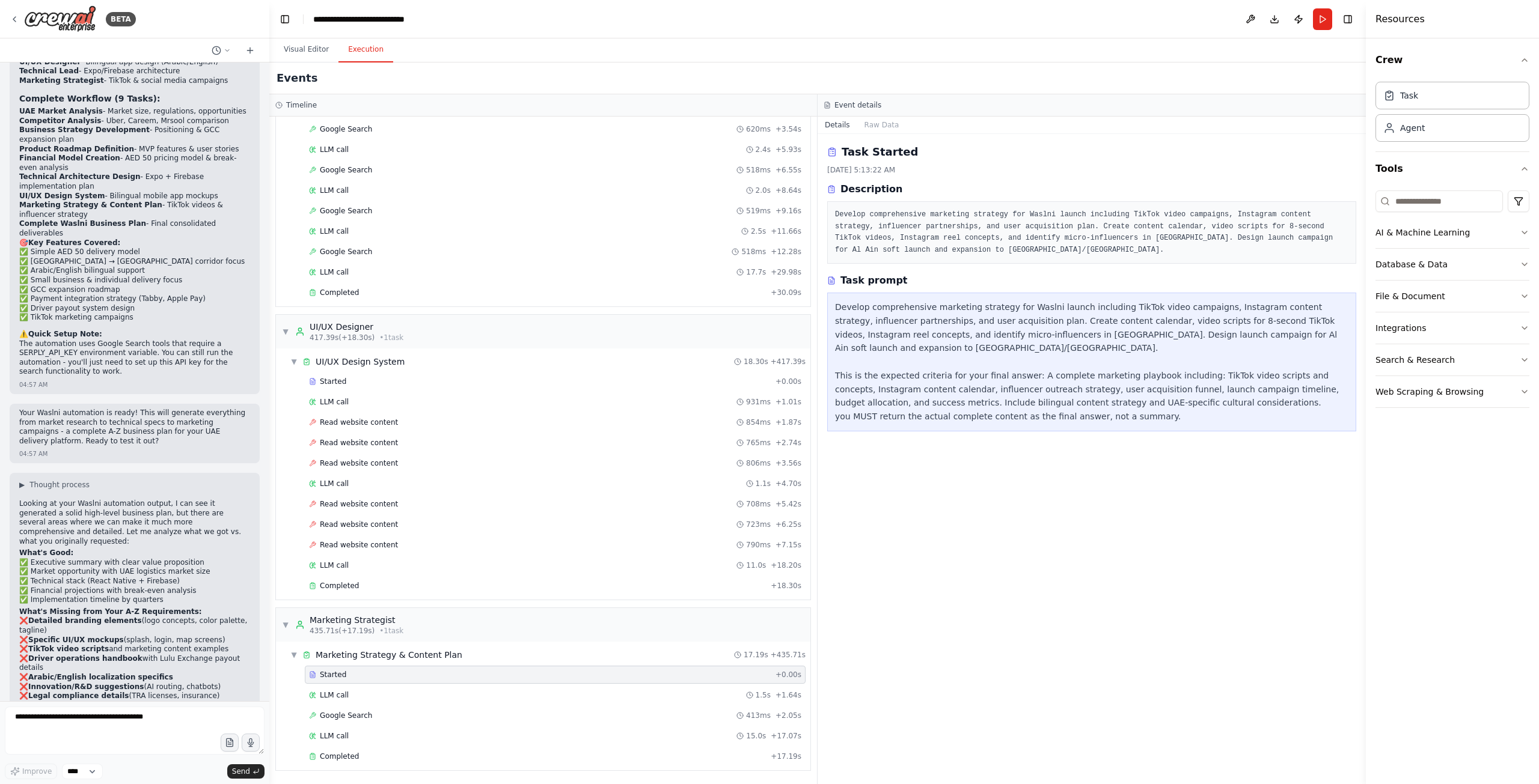
click at [949, 564] on div "Task Started 9/20/2025, 5:13:22 AM Description Develop comprehensive marketing …" at bounding box center [1091, 459] width 548 height 650
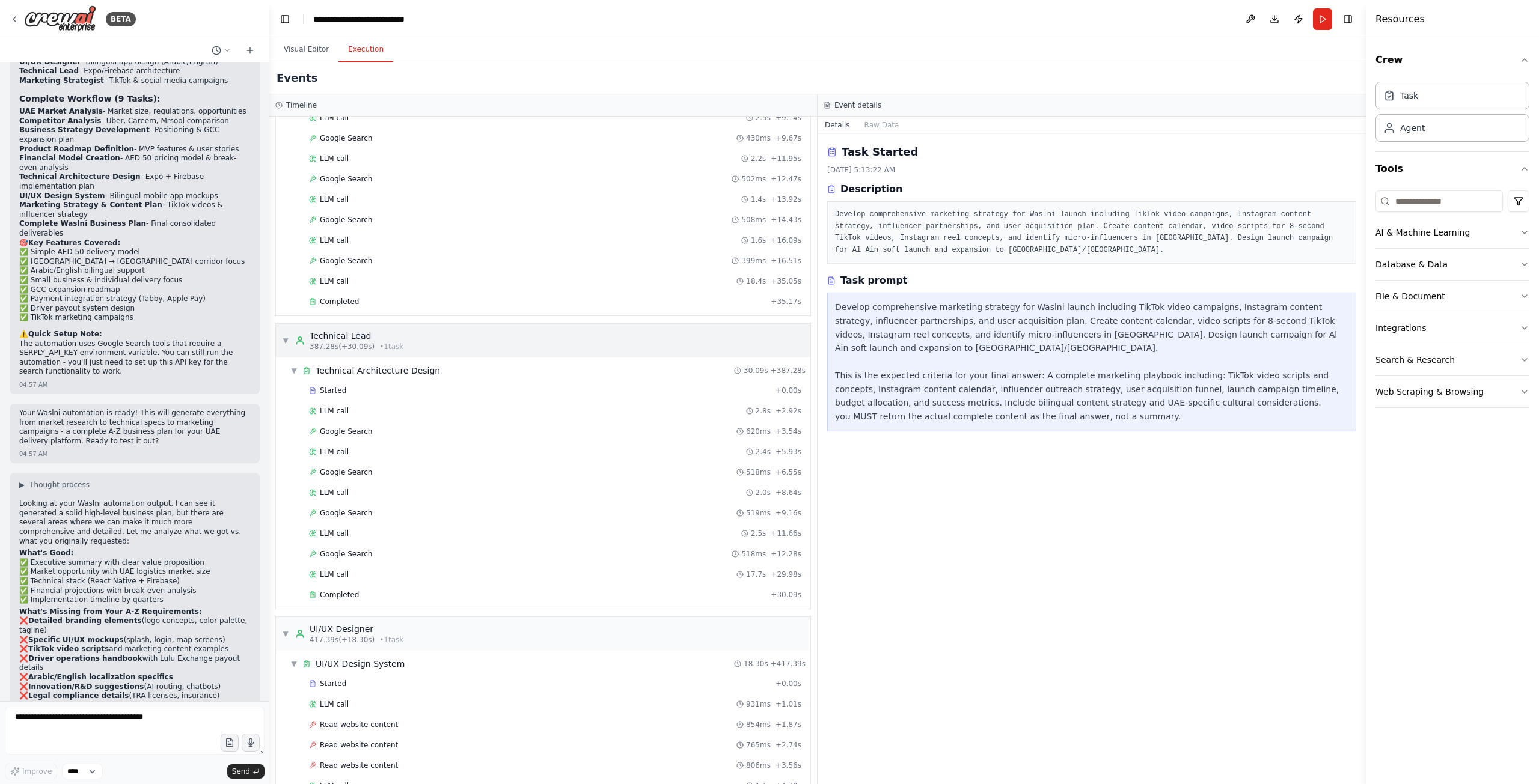
scroll to position [4717, 0]
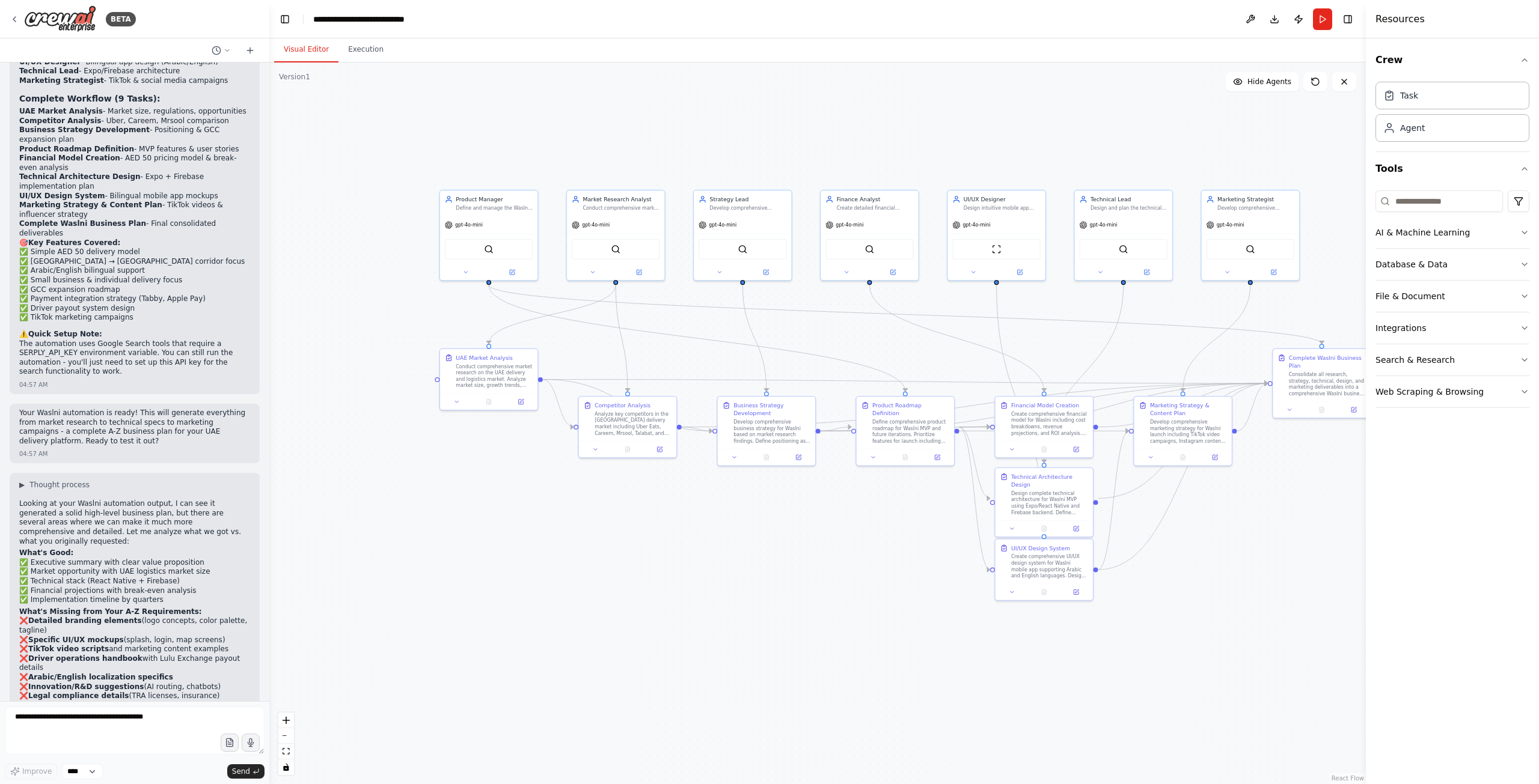
click at [301, 53] on button "Visual Editor" at bounding box center [306, 50] width 64 height 26
click at [801, 460] on button at bounding box center [797, 456] width 27 height 9
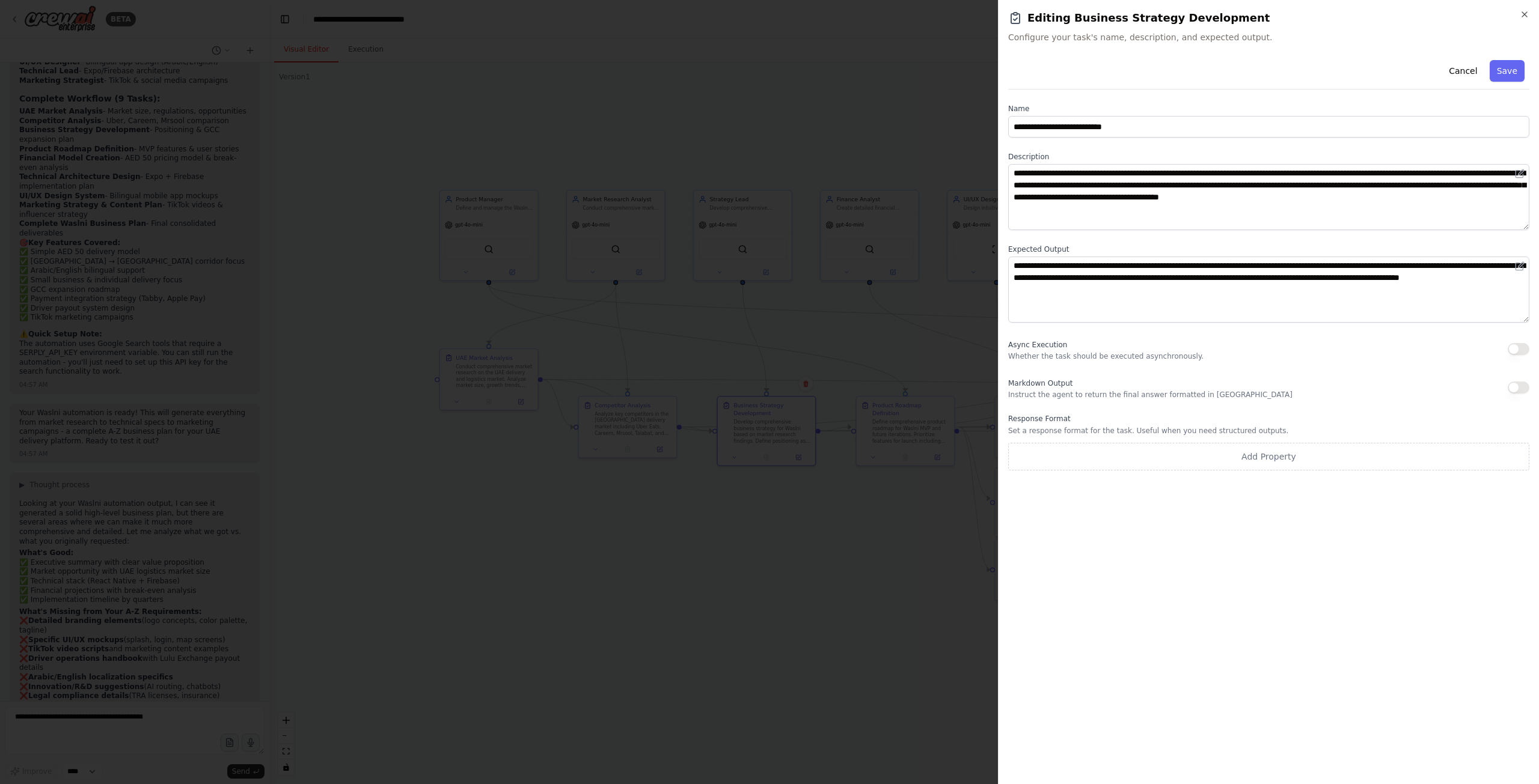
click at [918, 650] on div at bounding box center [770, 392] width 1539 height 784
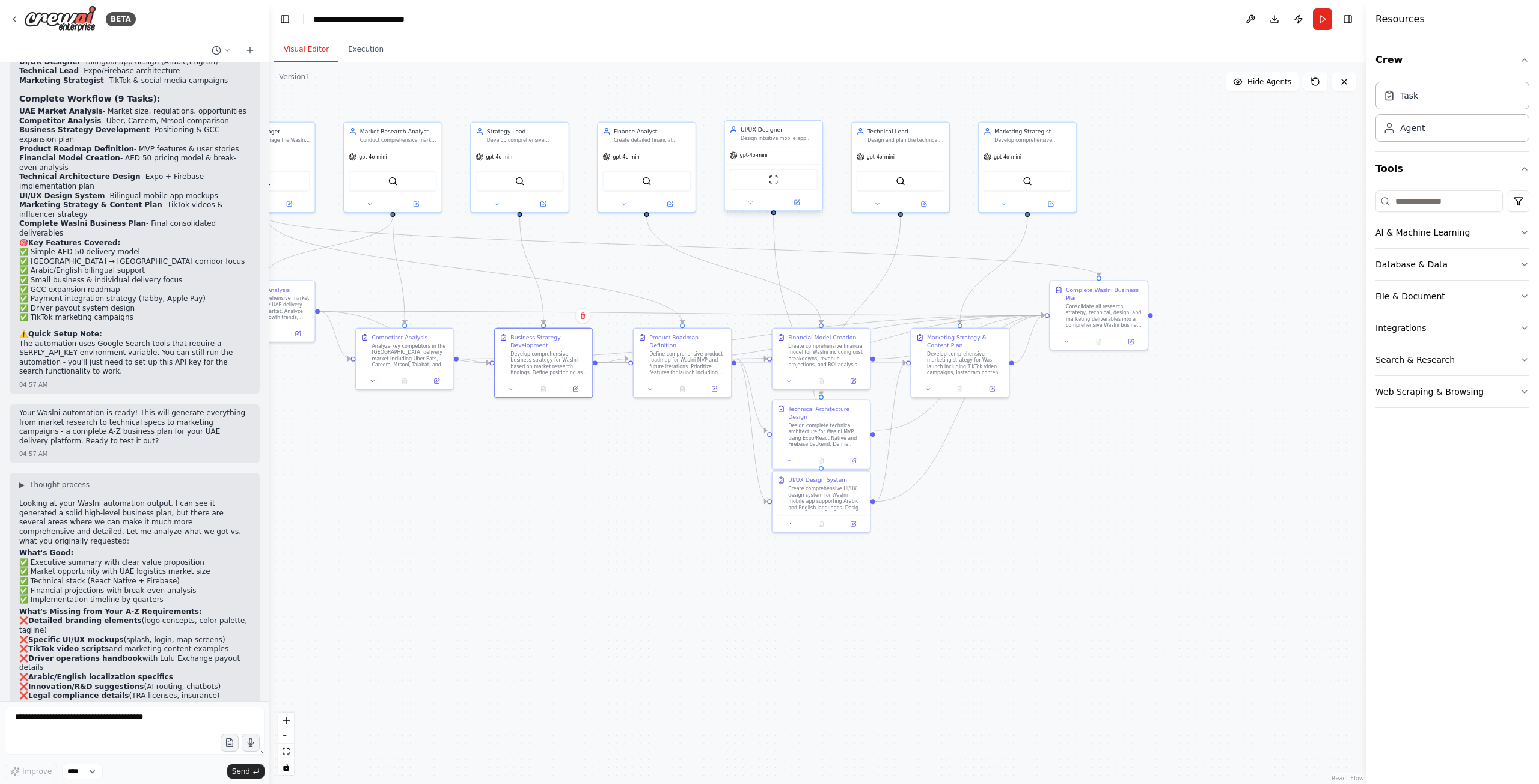
click at [765, 188] on div "ScrapeWebsiteTool" at bounding box center [773, 180] width 88 height 20
click at [756, 203] on button at bounding box center [750, 202] width 45 height 9
click at [748, 213] on div ".deletable-edge-delete-btn { width: 20px; height: 20px; border: 0px solid #ffff…" at bounding box center [817, 423] width 1096 height 722
click at [702, 232] on div ".deletable-edge-delete-btn { width: 20px; height: 20px; border: 0px solid #ffff…" at bounding box center [817, 423] width 1096 height 722
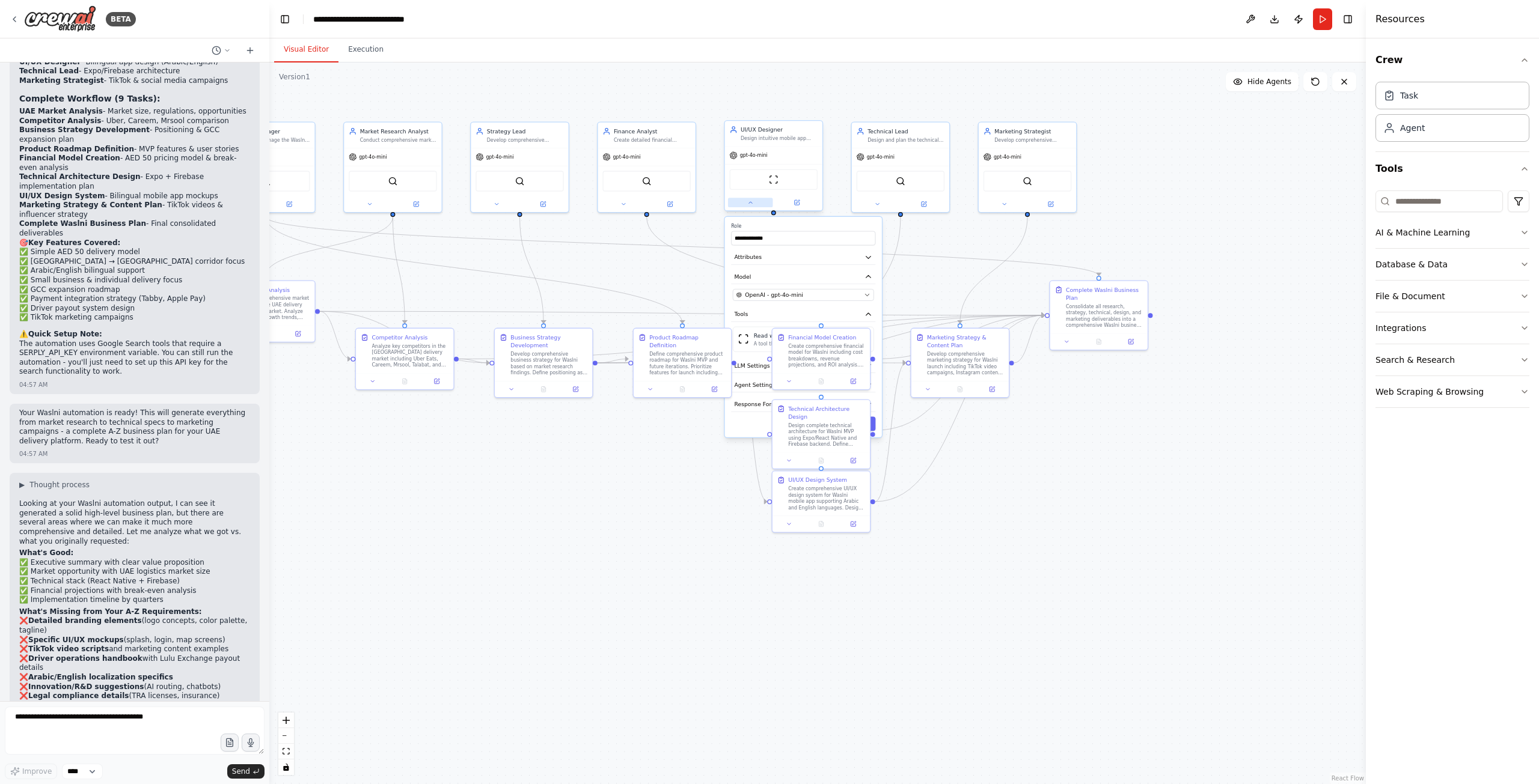
click at [743, 204] on button at bounding box center [750, 202] width 45 height 9
click at [752, 206] on button at bounding box center [750, 202] width 45 height 9
click at [1218, 474] on div ".deletable-edge-delete-btn { width: 20px; height: 20px; border: 0px solid #ffff…" at bounding box center [817, 423] width 1096 height 722
click at [72, 722] on textarea at bounding box center [134, 730] width 260 height 48
click at [355, 522] on div ".deletable-edge-delete-btn { width: 20px; height: 20px; border: 0px solid #ffff…" at bounding box center [817, 423] width 1096 height 722
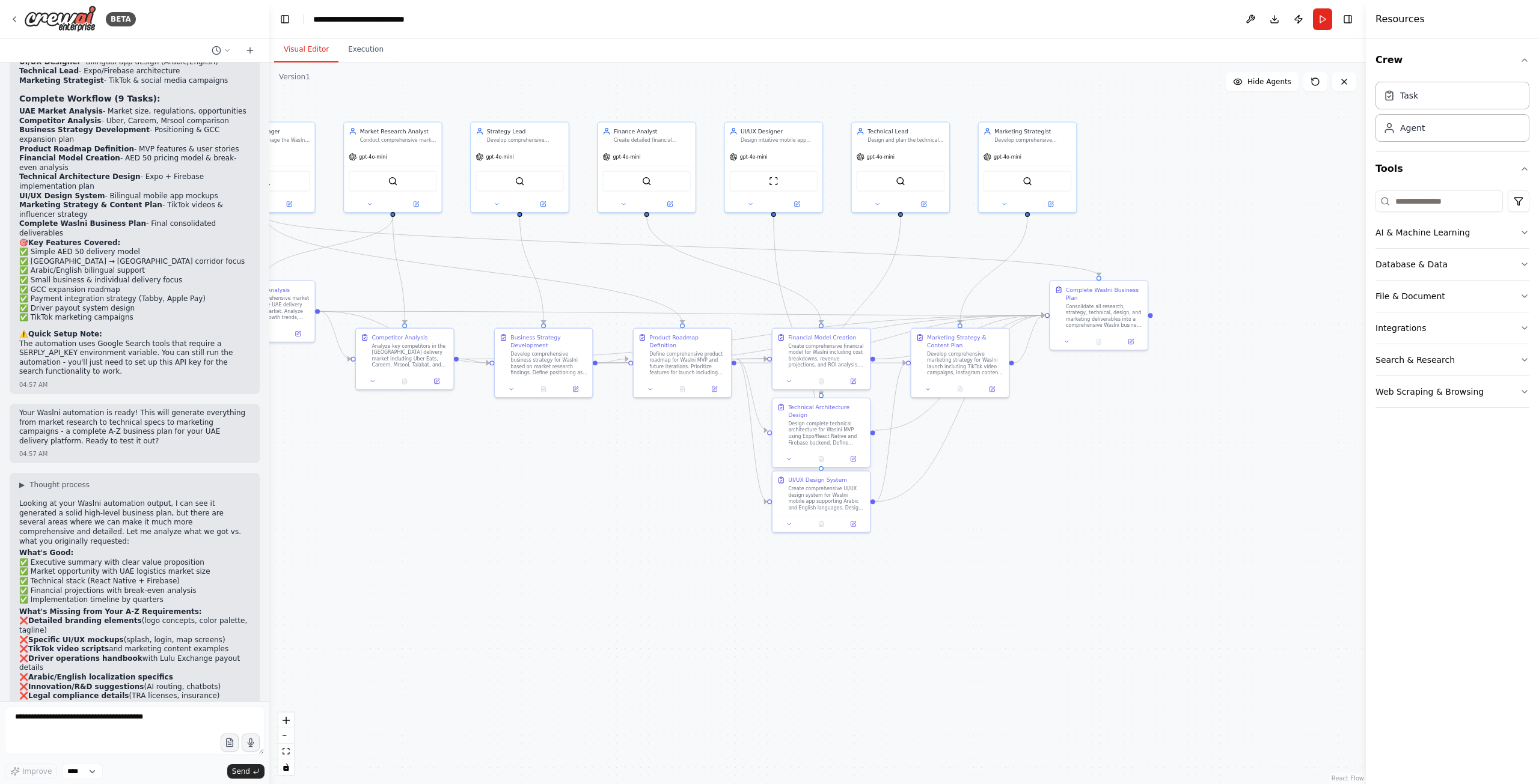
click at [808, 431] on div "Design complete technical architecture for Waslni MVP using Expo/React Native a…" at bounding box center [826, 433] width 77 height 26
click at [1050, 557] on div ".deletable-edge-delete-btn { width: 20px; height: 20px; border: 0px solid #ffff…" at bounding box center [817, 423] width 1096 height 722
click at [1019, 609] on div ".deletable-edge-delete-btn { width: 20px; height: 20px; border: 0px solid #ffff…" at bounding box center [817, 423] width 1096 height 722
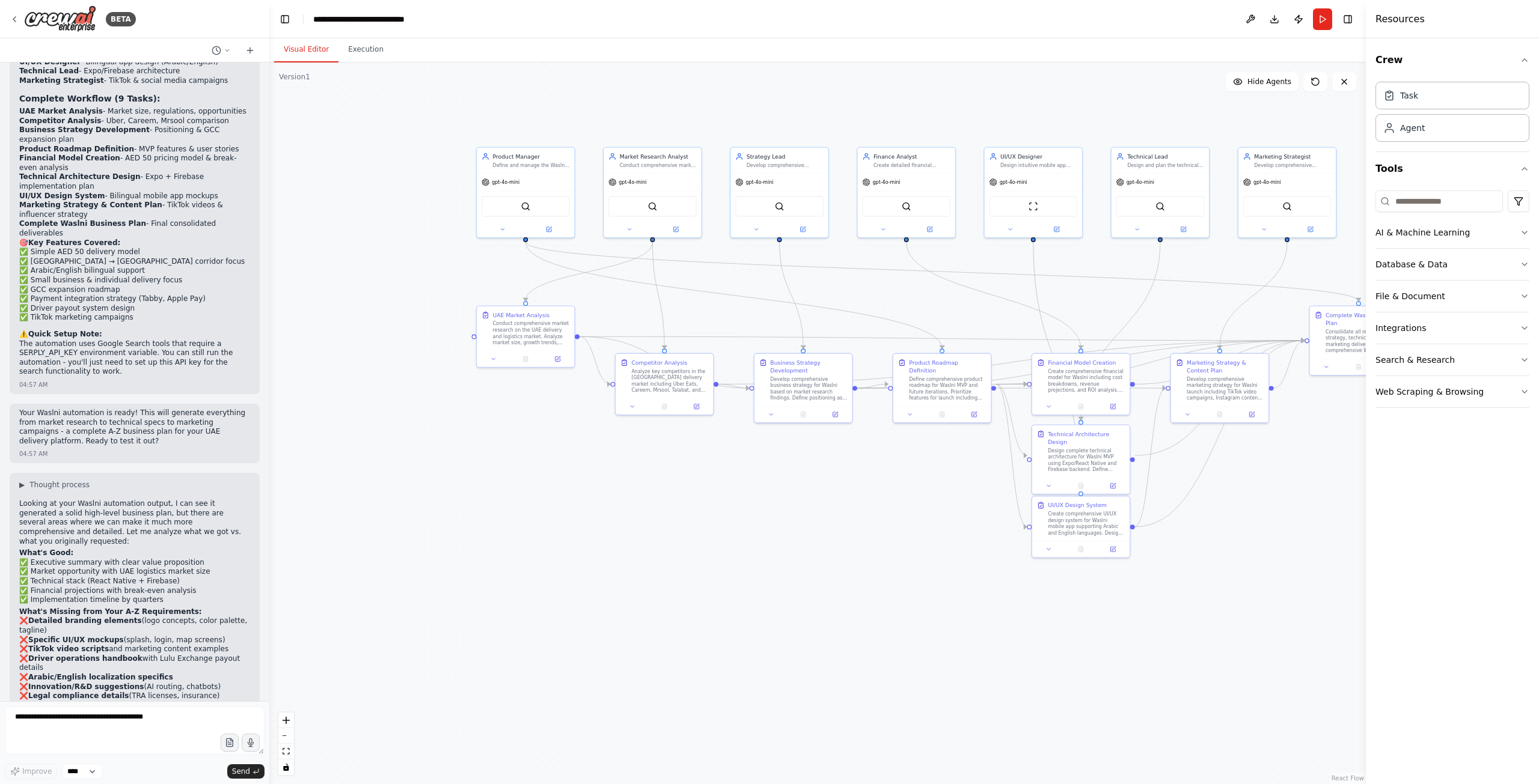
drag, startPoint x: 375, startPoint y: 271, endPoint x: 645, endPoint y: 298, distance: 271.3
click at [645, 298] on div ".deletable-edge-delete-btn { width: 20px; height: 20px; border: 0px solid #ffff…" at bounding box center [817, 423] width 1096 height 722
click at [361, 50] on button "Execution" at bounding box center [365, 50] width 55 height 26
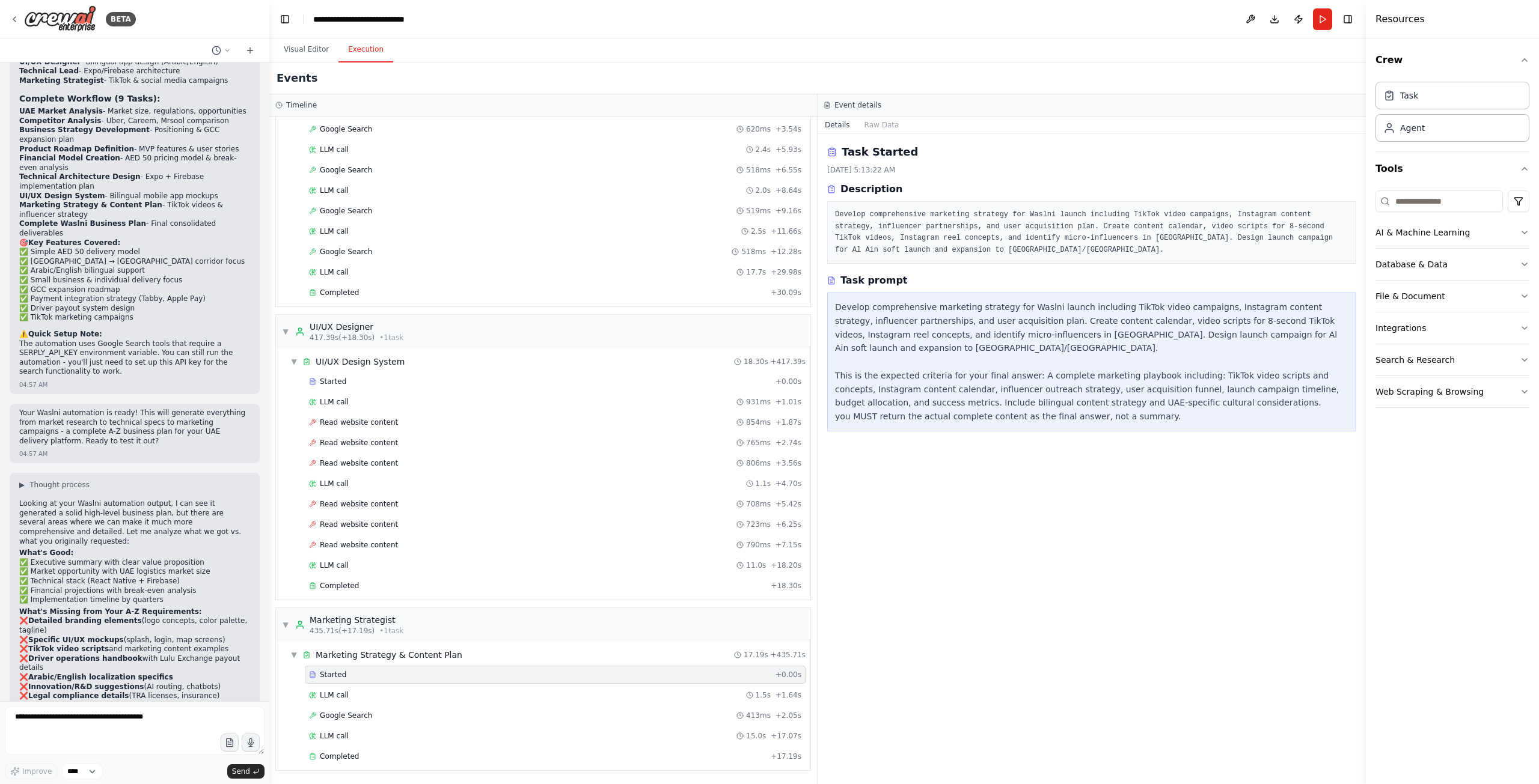
scroll to position [0, 0]
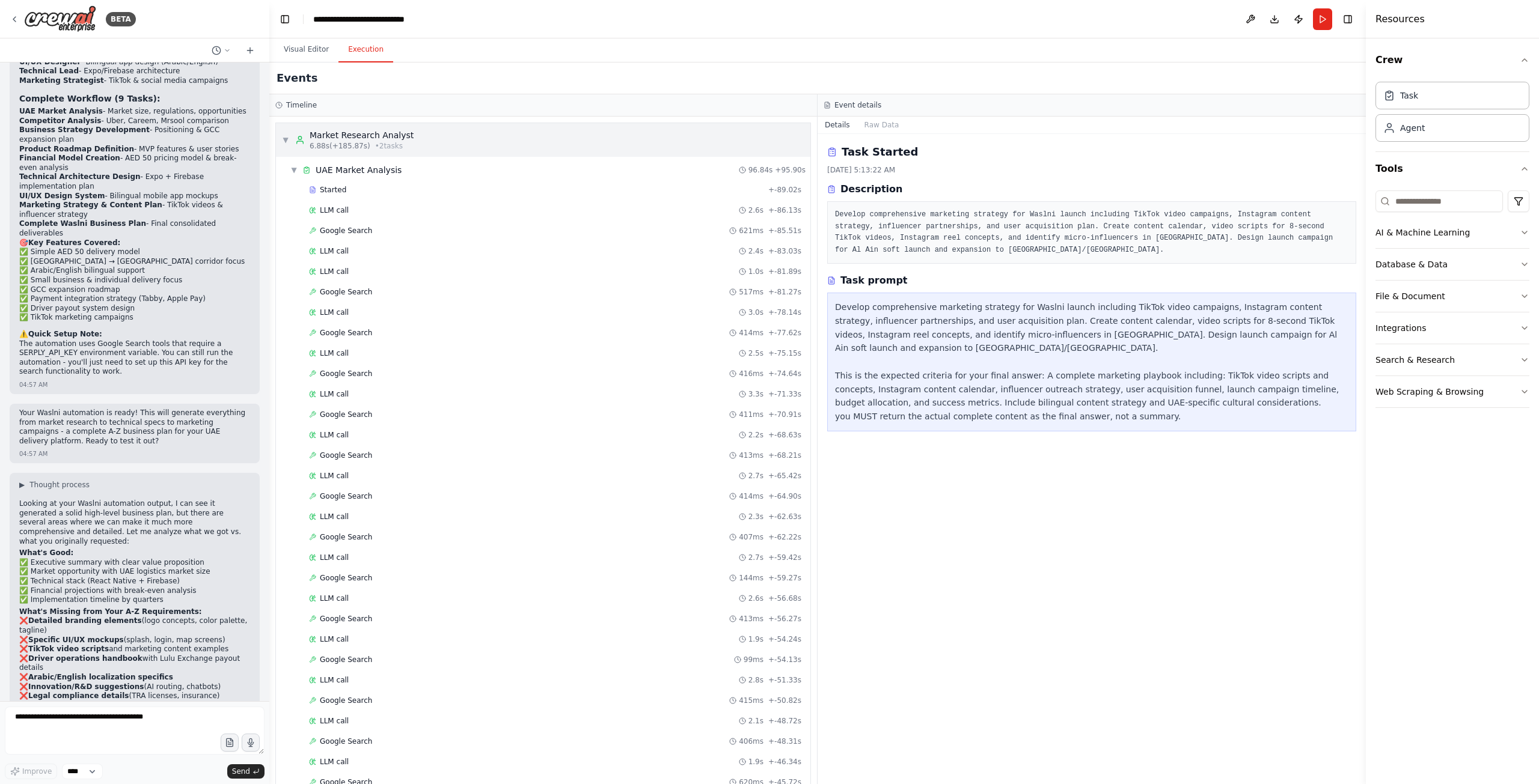
click at [428, 140] on div "▼ Market Research Analyst 6.88s (+185.87s) • 2 task s" at bounding box center [543, 140] width 534 height 33
click at [378, 146] on span "• 2 task s" at bounding box center [389, 146] width 28 height 9
click at [327, 167] on div "UAE Market Analysis" at bounding box center [358, 170] width 86 height 12
click at [292, 164] on div "▶ UAE Market Analysis" at bounding box center [345, 170] width 111 height 12
click at [365, 191] on div "Started" at bounding box center [536, 190] width 455 height 9
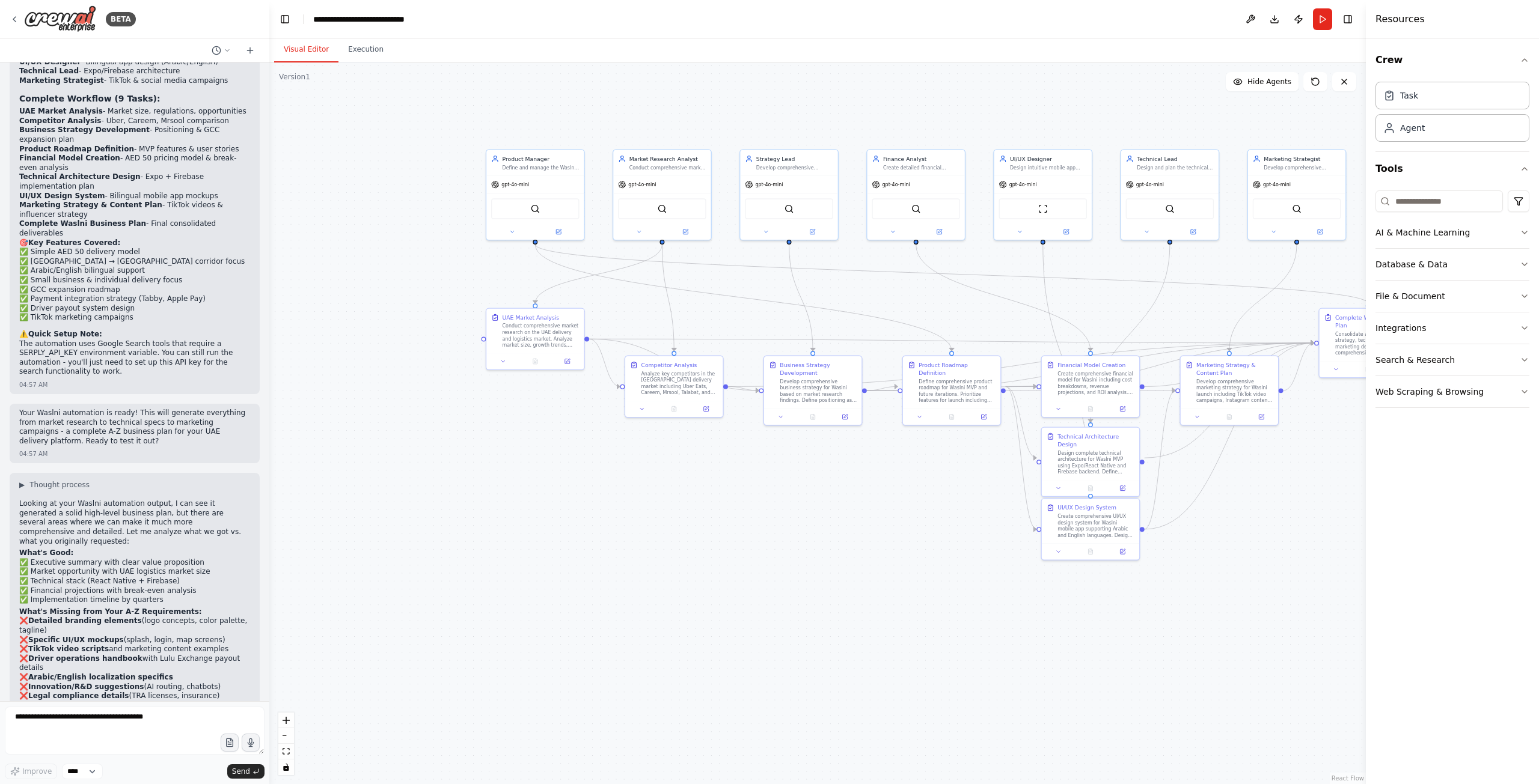
click at [295, 39] on button "Visual Editor" at bounding box center [306, 50] width 64 height 26
click at [98, 775] on select "****" at bounding box center [82, 772] width 41 height 16
click at [116, 771] on div "Improve **** Send" at bounding box center [134, 772] width 260 height 16
click at [68, 724] on textarea at bounding box center [134, 730] width 260 height 48
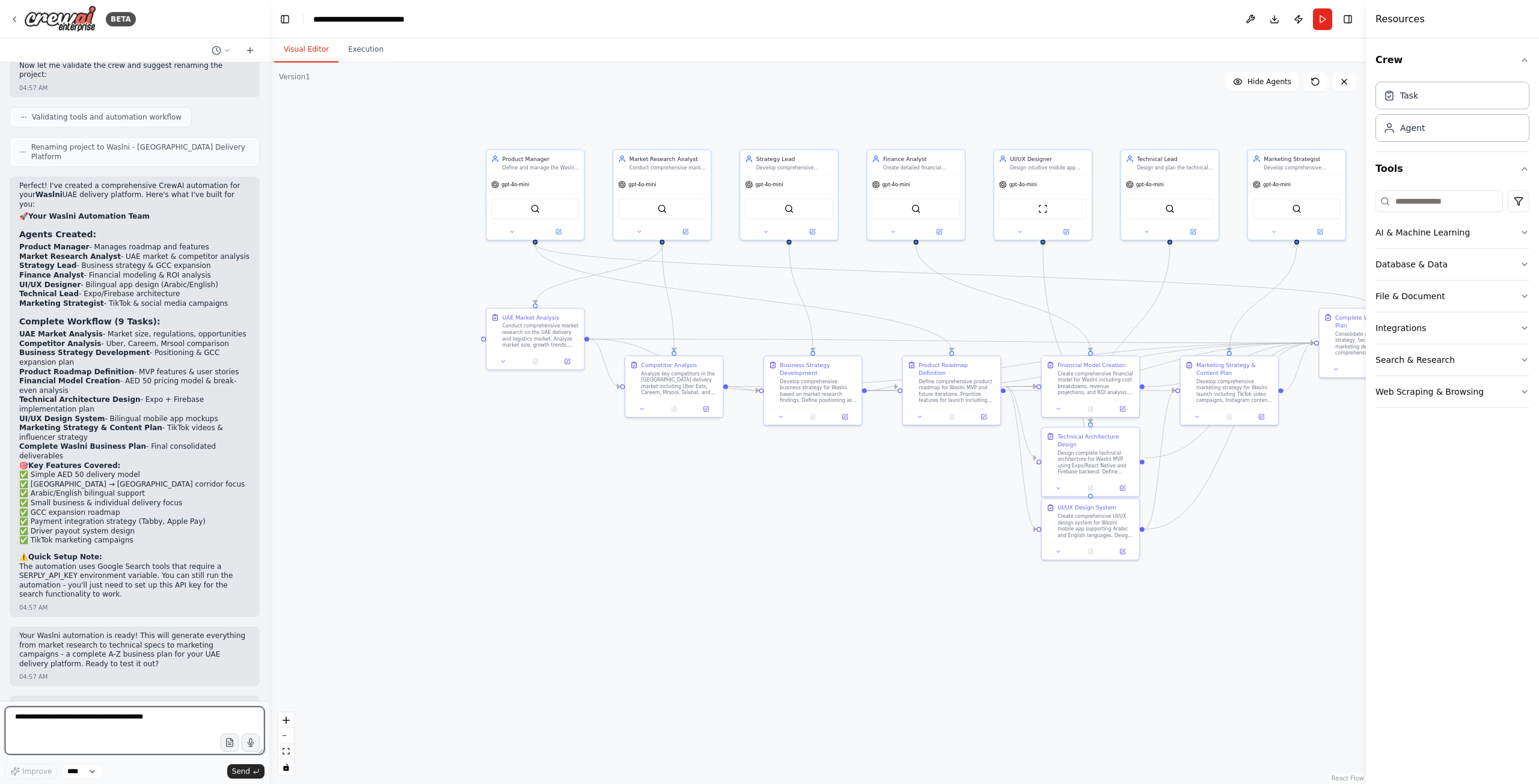
scroll to position [1949, 0]
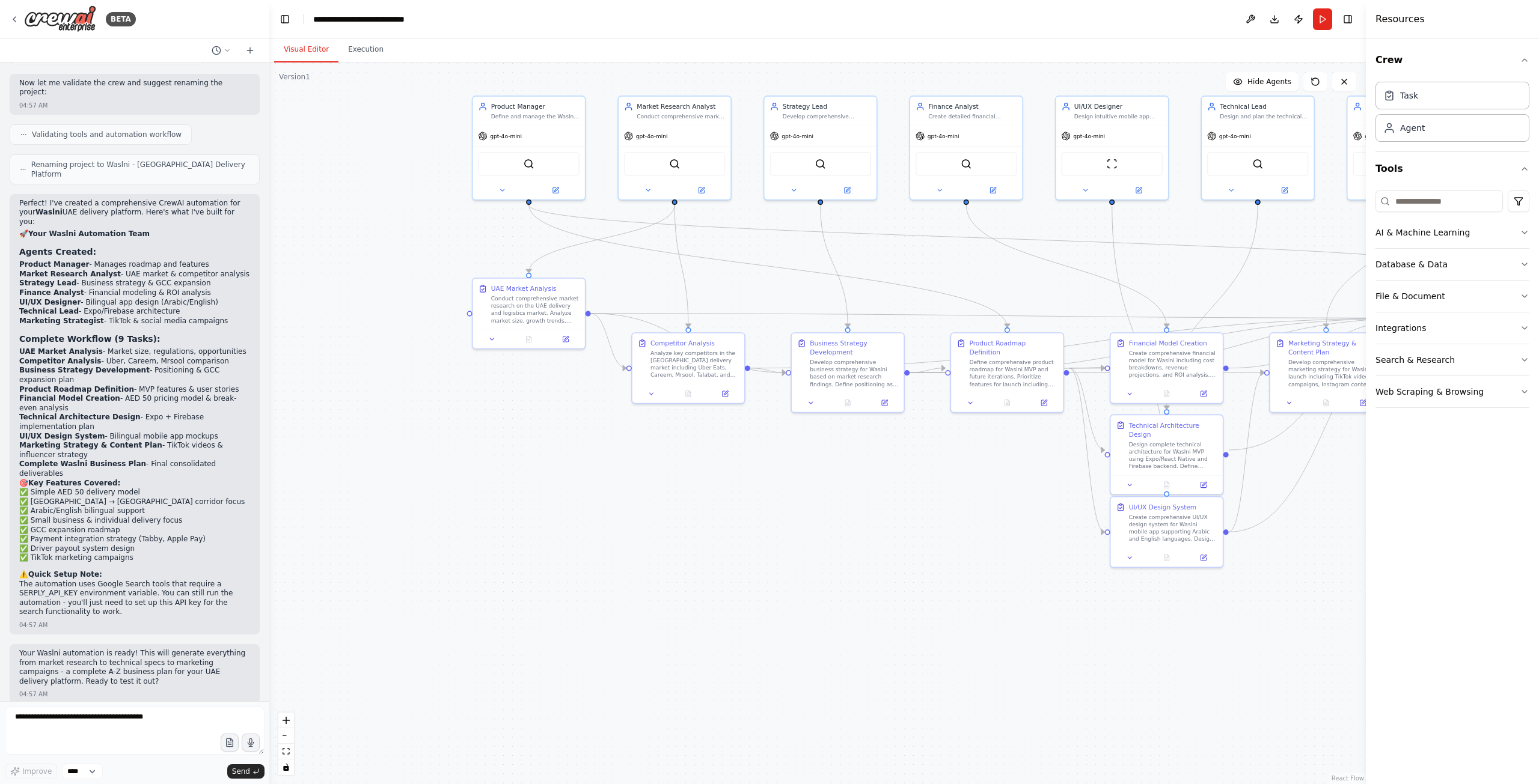
drag, startPoint x: 583, startPoint y: 733, endPoint x: 540, endPoint y: 673, distance: 73.8
click at [490, 751] on div ".deletable-edge-delete-btn { width: 20px; height: 20px; border: 0px solid #ffff…" at bounding box center [817, 423] width 1096 height 722
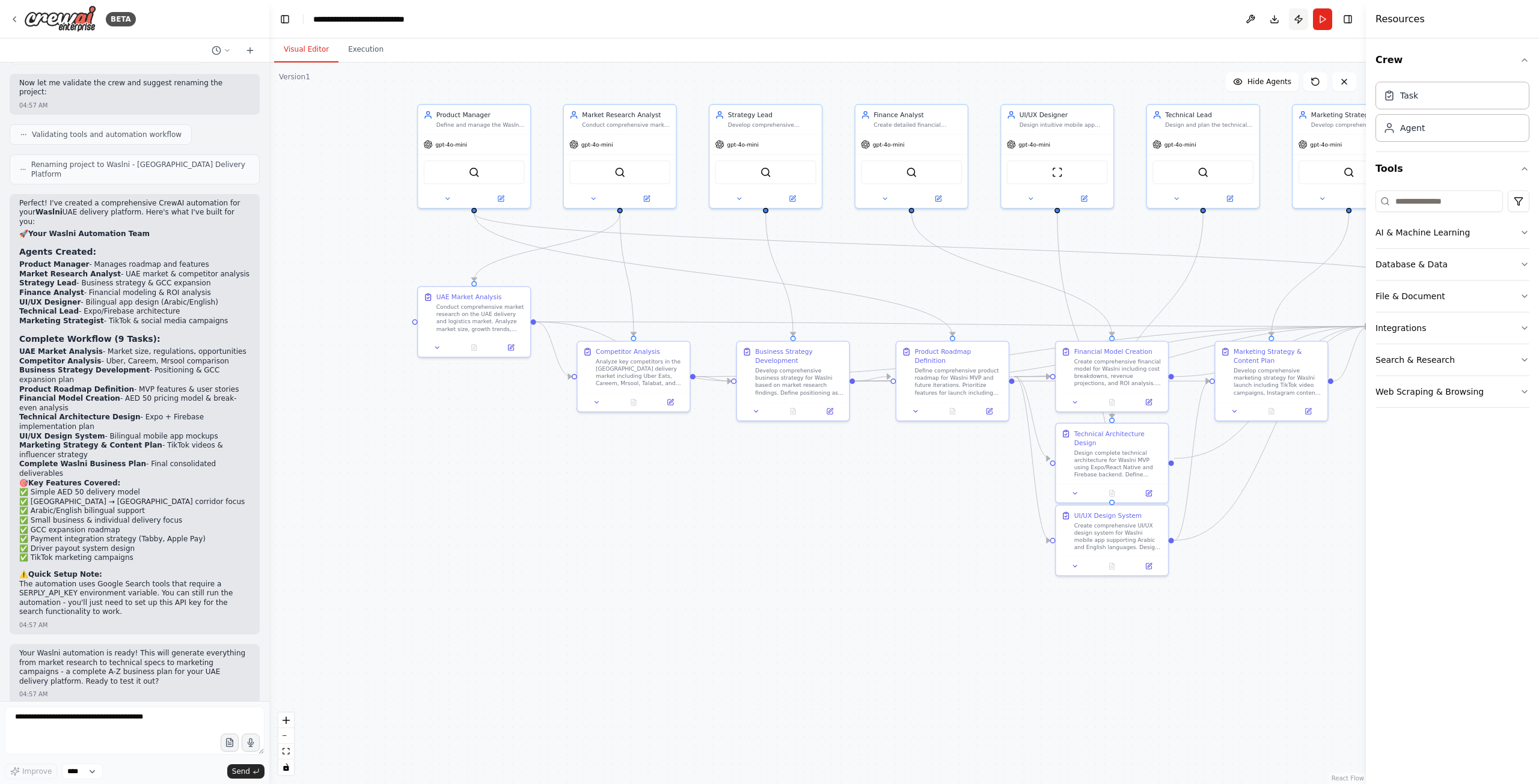
click at [1297, 23] on button "Publish" at bounding box center [1298, 19] width 19 height 22
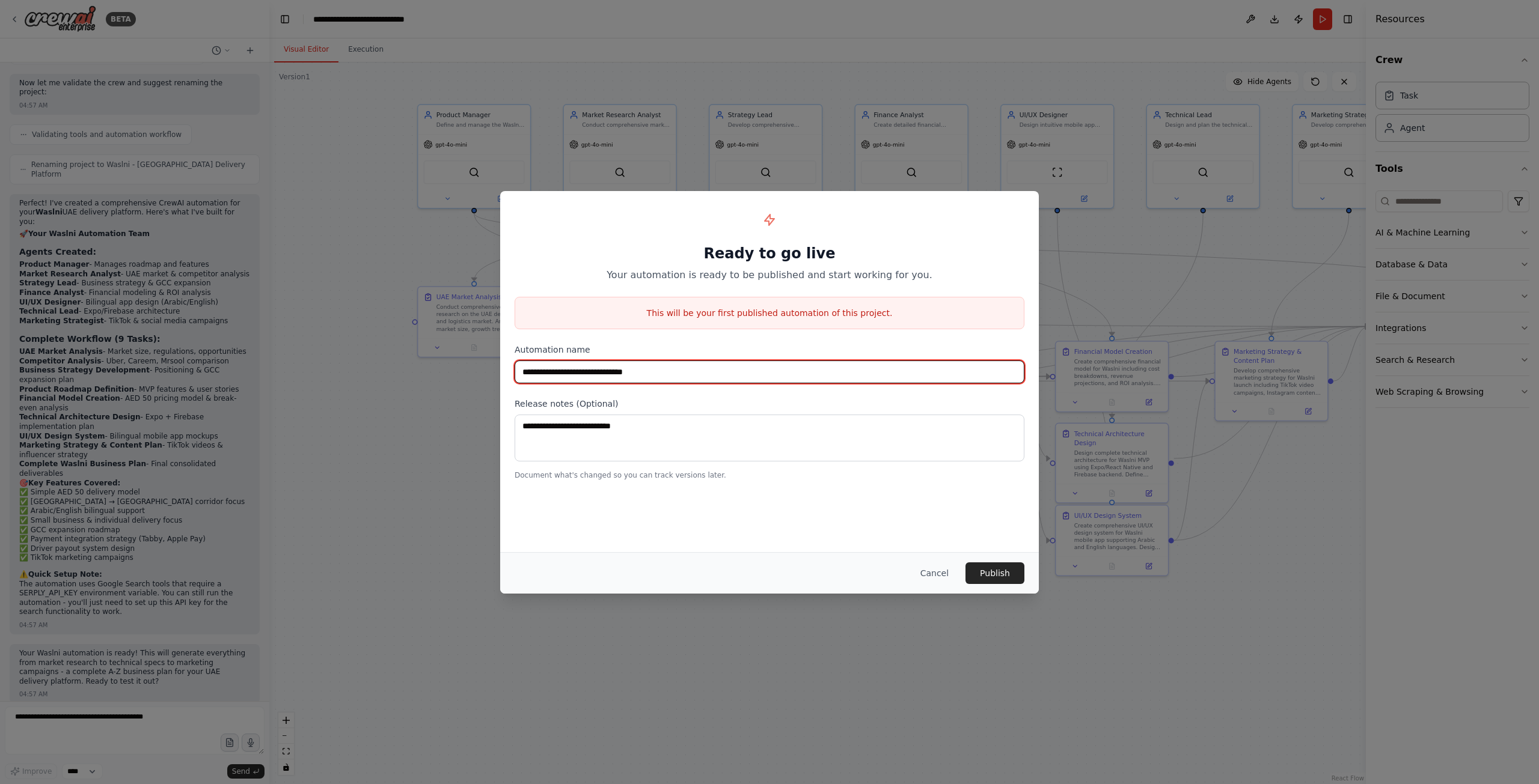
drag, startPoint x: 666, startPoint y: 370, endPoint x: 494, endPoint y: 375, distance: 172.1
click at [494, 375] on div "**********" at bounding box center [770, 392] width 1539 height 784
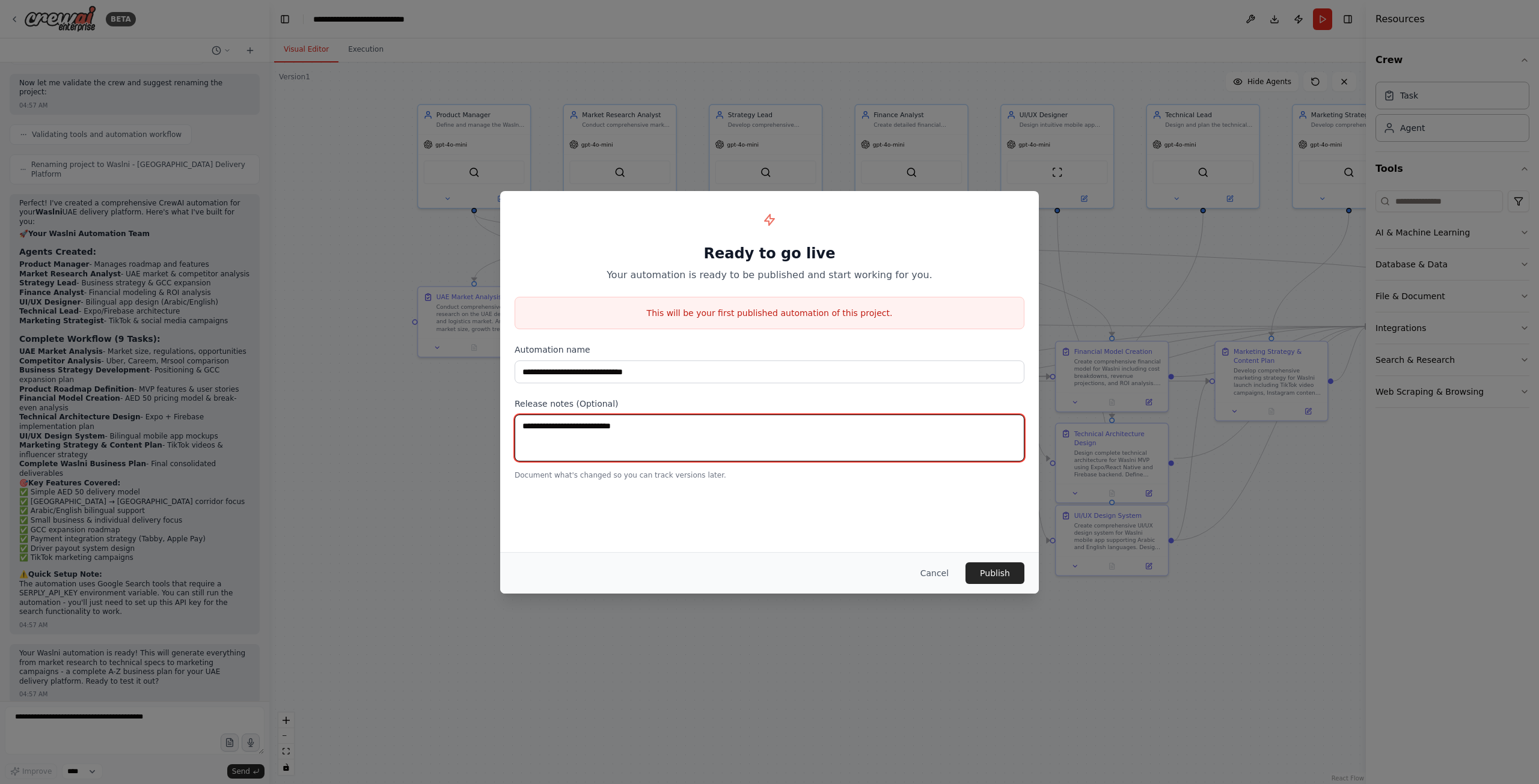
click at [607, 443] on textarea at bounding box center [769, 438] width 510 height 47
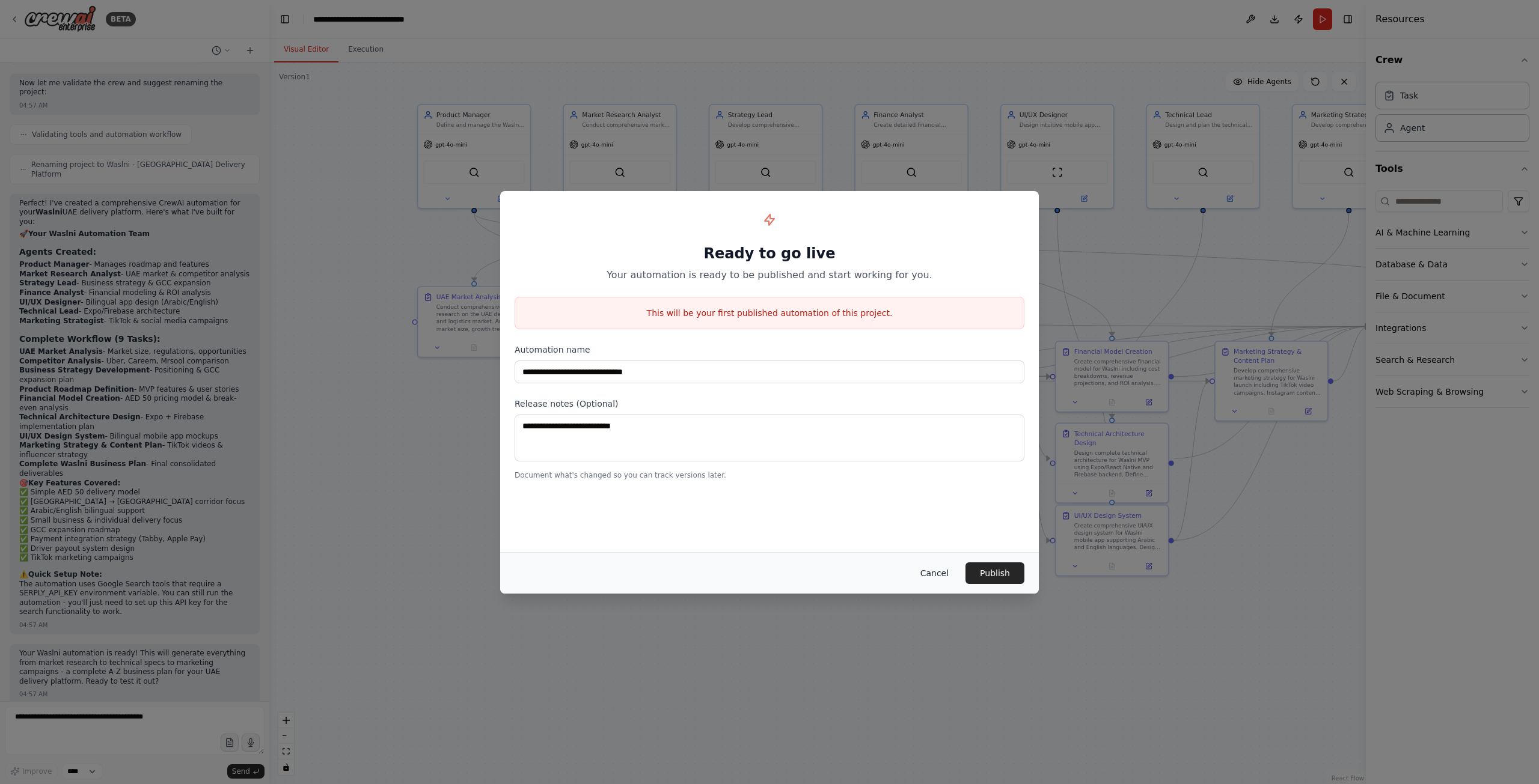
click at [937, 575] on button "Cancel" at bounding box center [934, 573] width 47 height 22
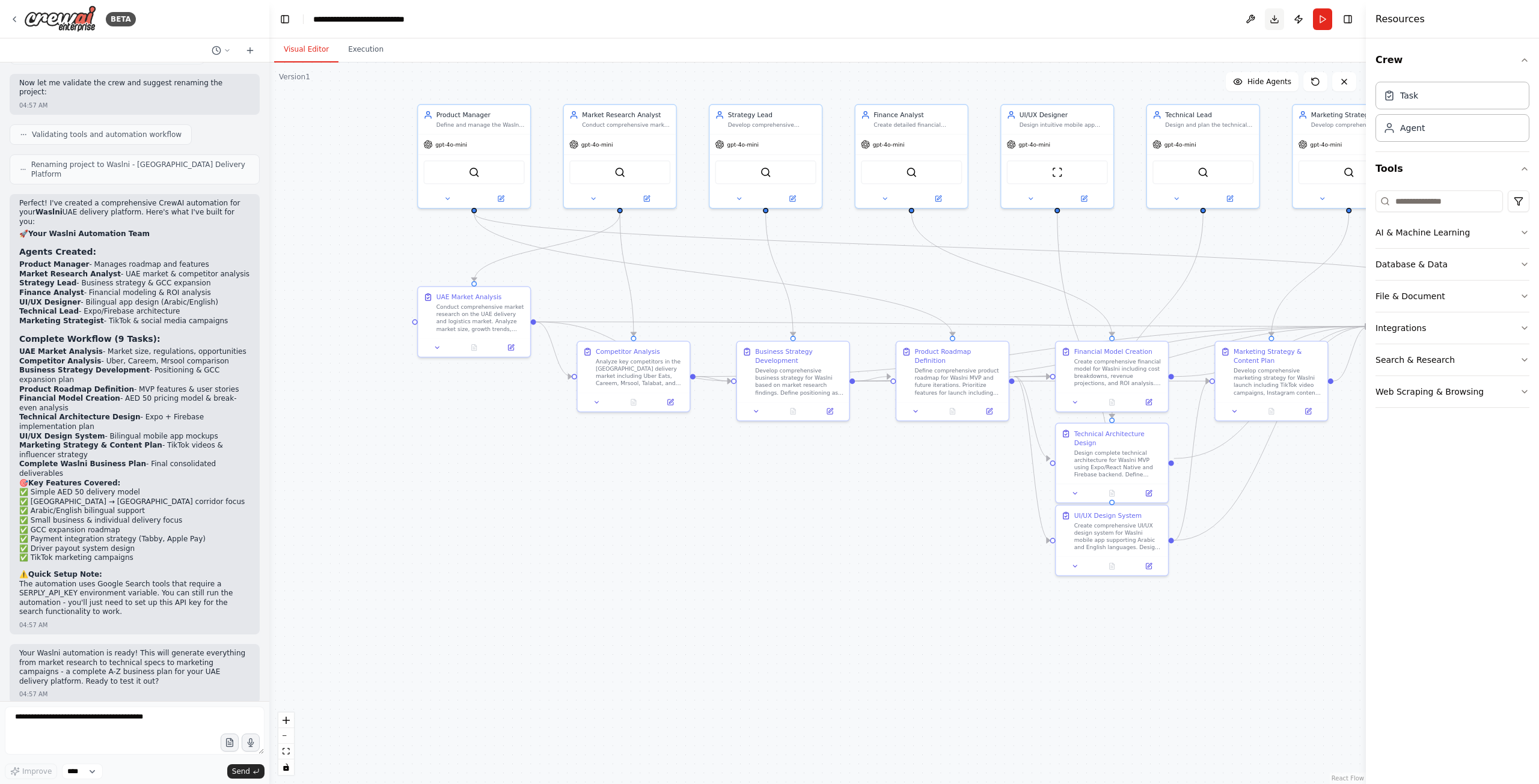
click at [1274, 15] on button "Download" at bounding box center [1274, 19] width 19 height 22
click at [1243, 20] on button at bounding box center [1250, 19] width 19 height 22
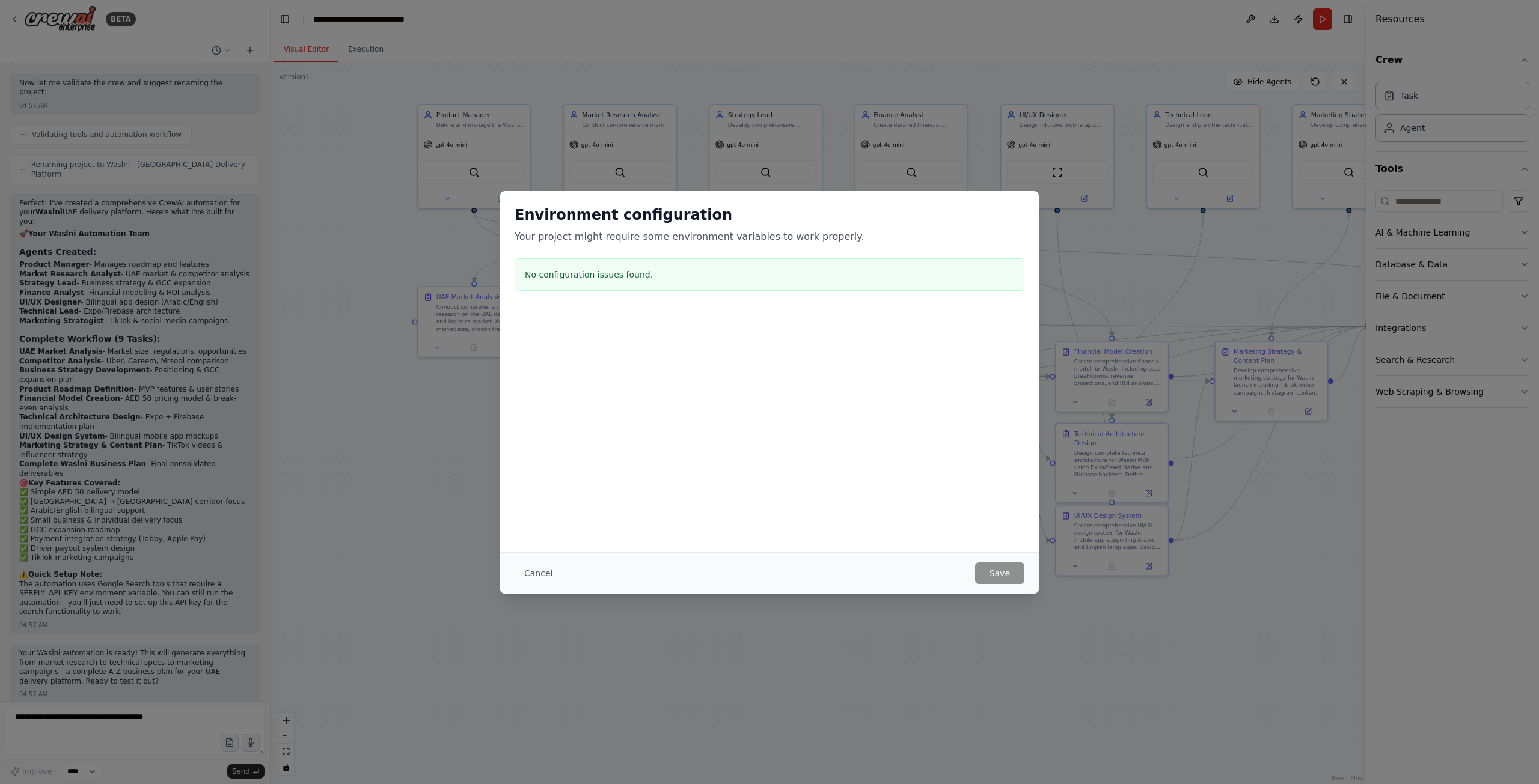
click at [540, 570] on button "Cancel" at bounding box center [538, 573] width 47 height 22
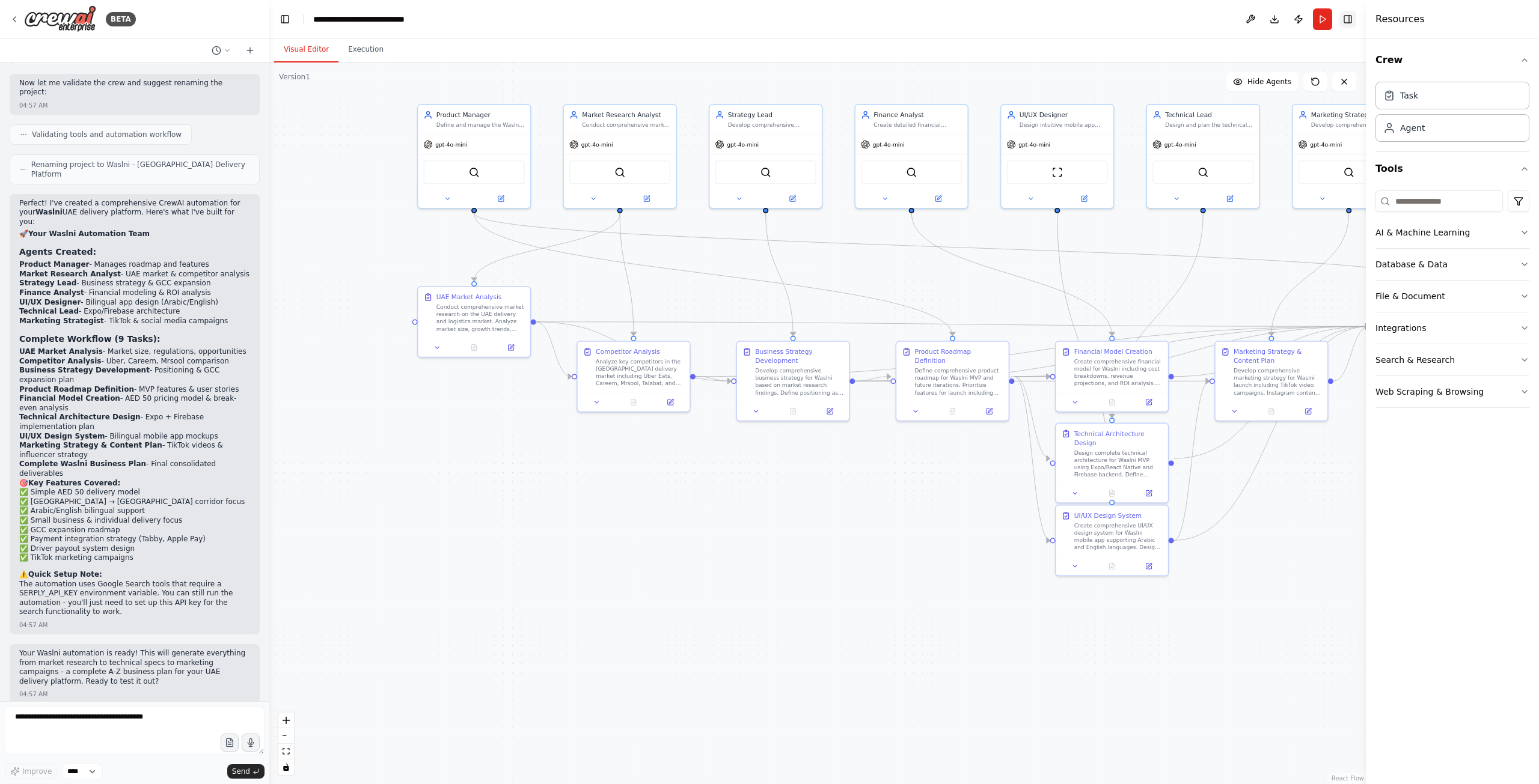
click at [1344, 13] on button "Toggle Right Sidebar" at bounding box center [1347, 19] width 17 height 17
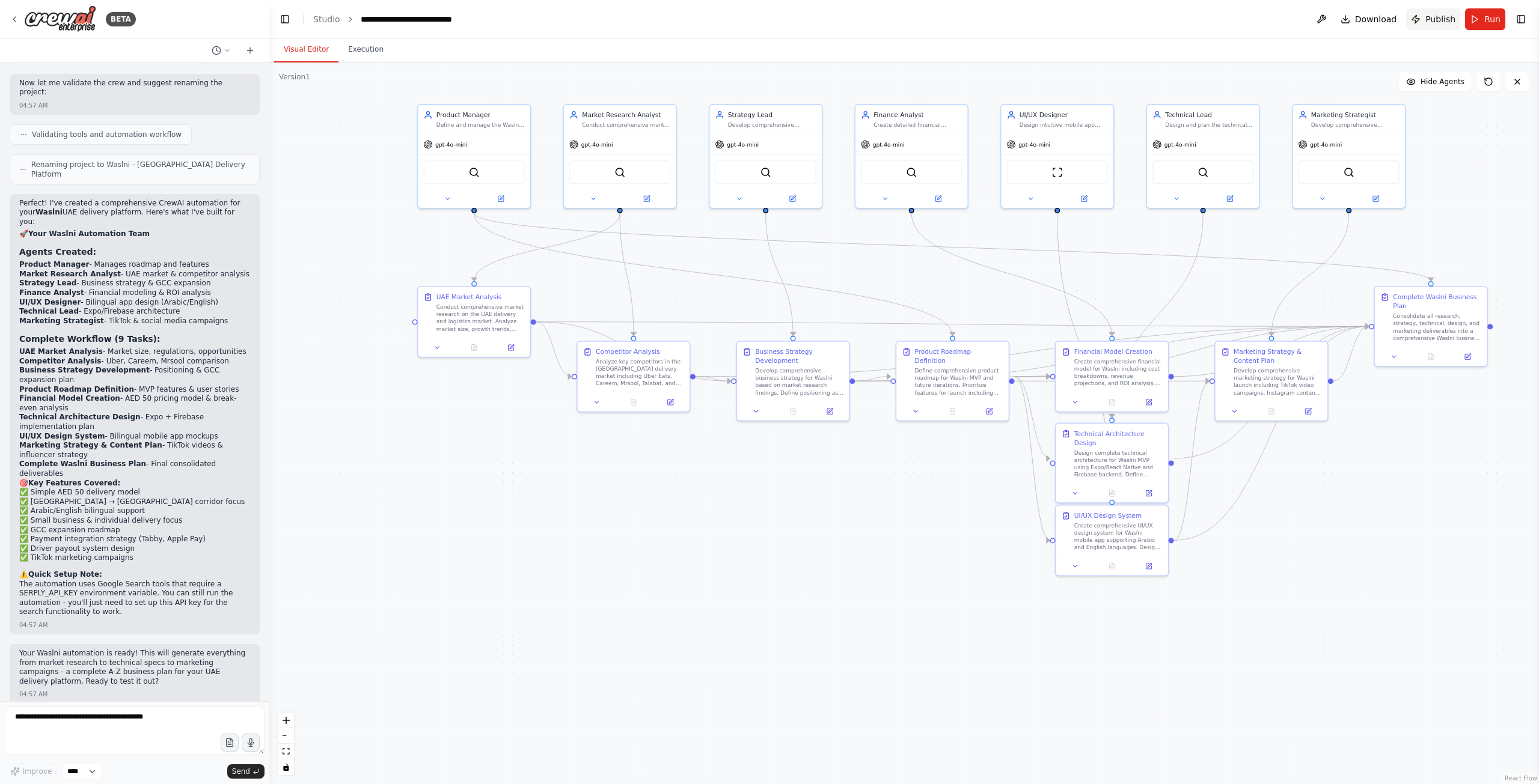
click at [1448, 20] on span "Publish" at bounding box center [1440, 19] width 30 height 12
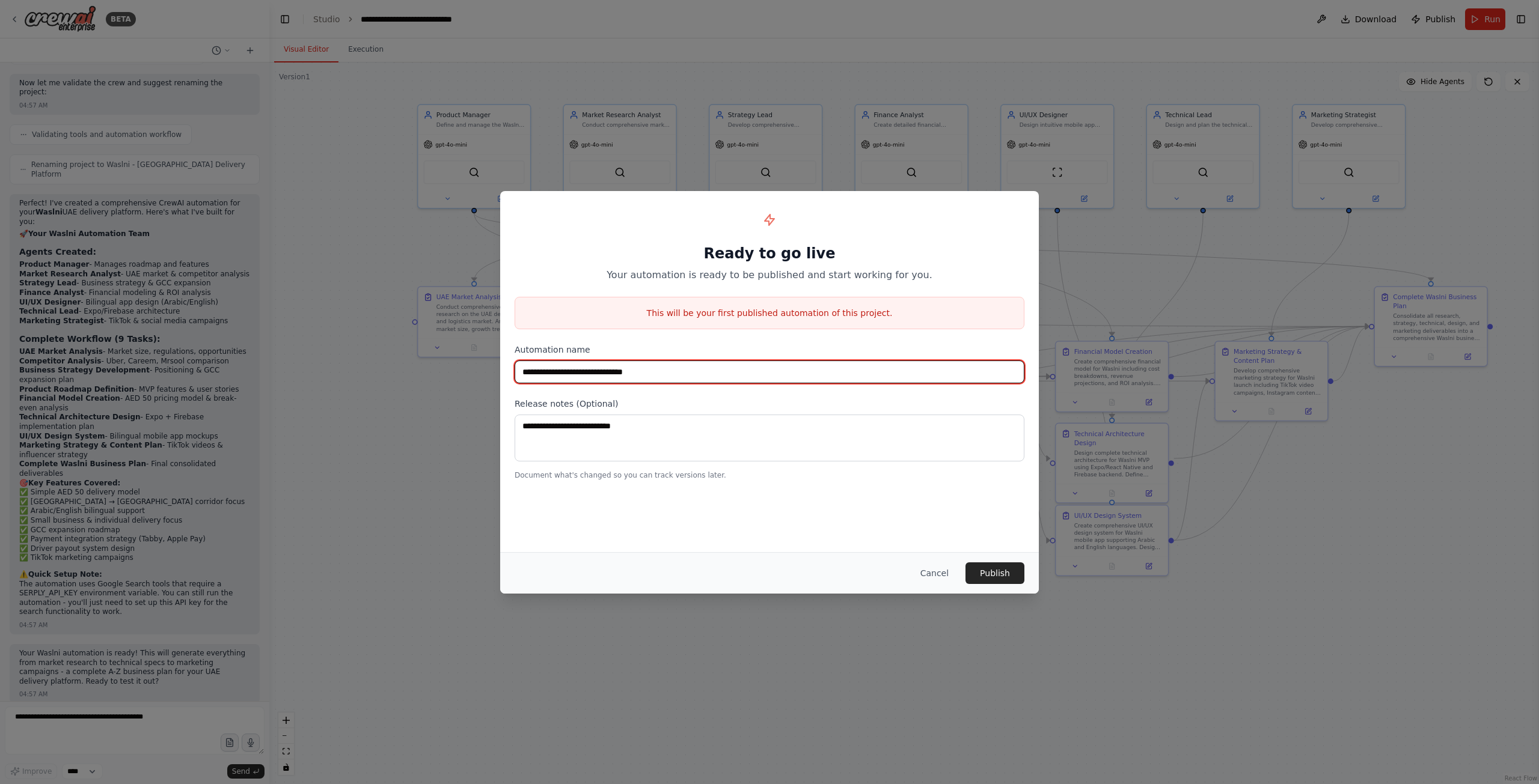
drag, startPoint x: 676, startPoint y: 376, endPoint x: 444, endPoint y: 391, distance: 232.5
click at [444, 391] on div "**********" at bounding box center [770, 392] width 1539 height 784
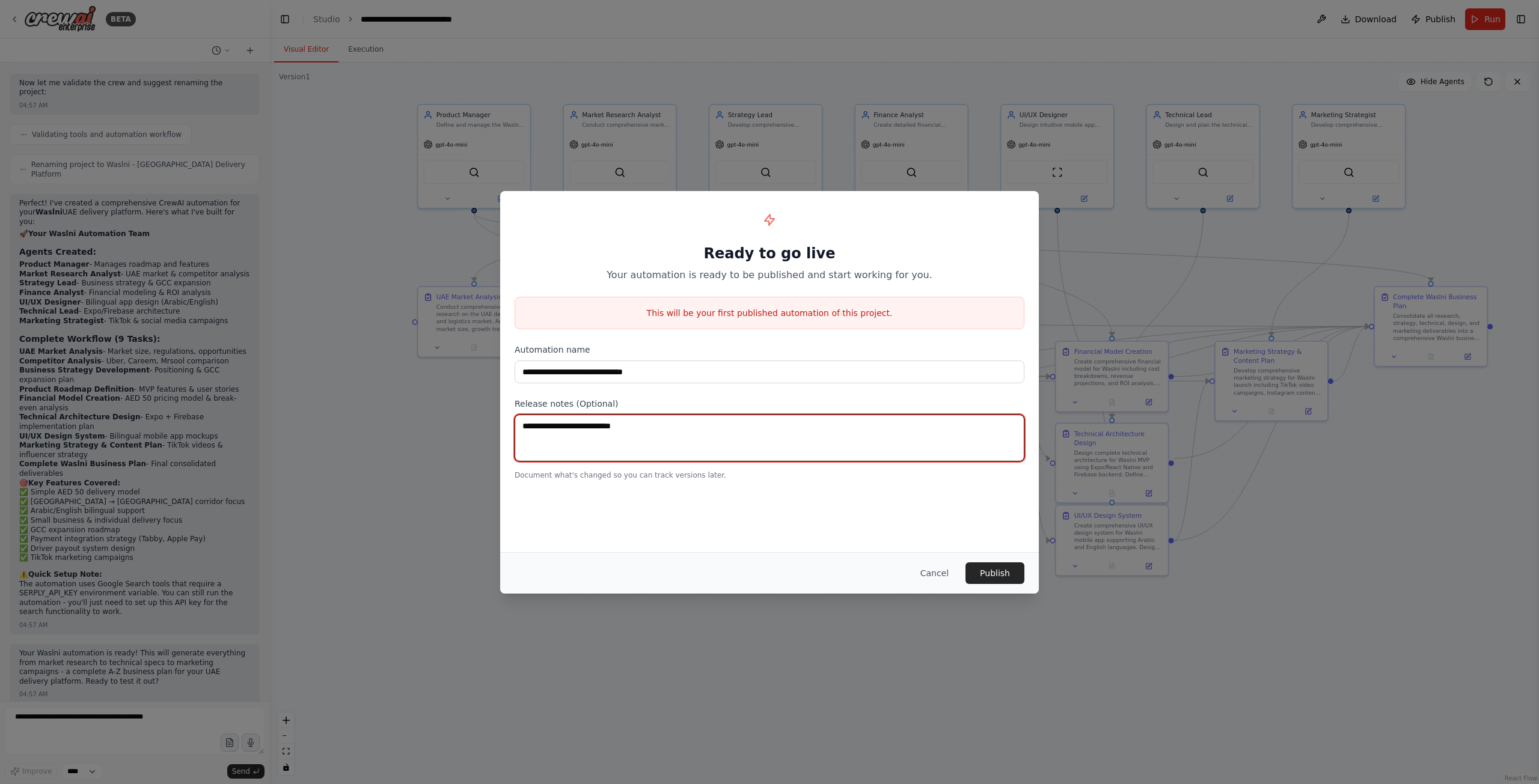
click at [700, 436] on textarea at bounding box center [769, 438] width 510 height 47
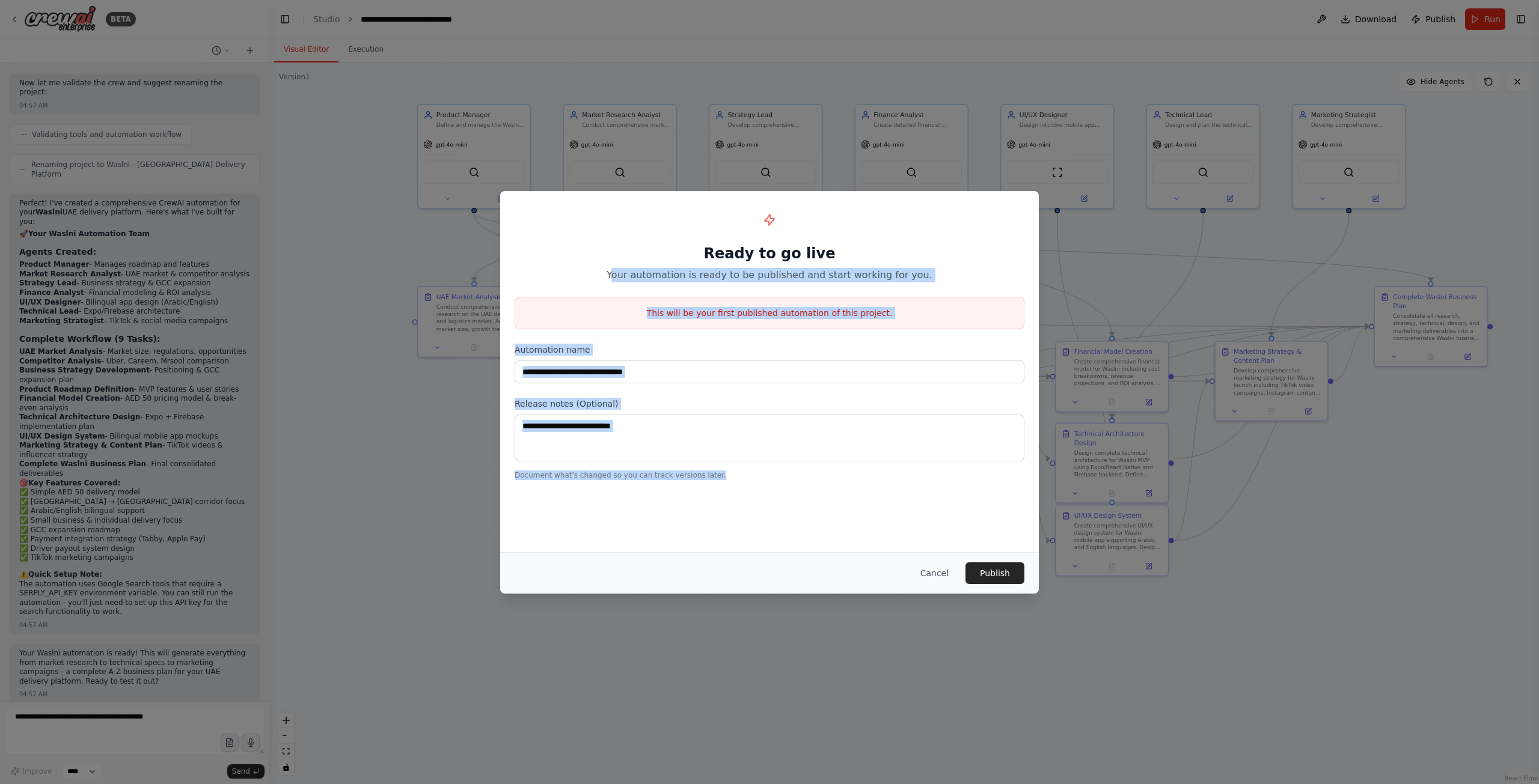
drag, startPoint x: 631, startPoint y: 274, endPoint x: 863, endPoint y: 485, distance: 313.6
click at [863, 485] on div "**********" at bounding box center [770, 342] width 538 height 303
copy div "our automation is ready to be published and start working for you. This will be…"
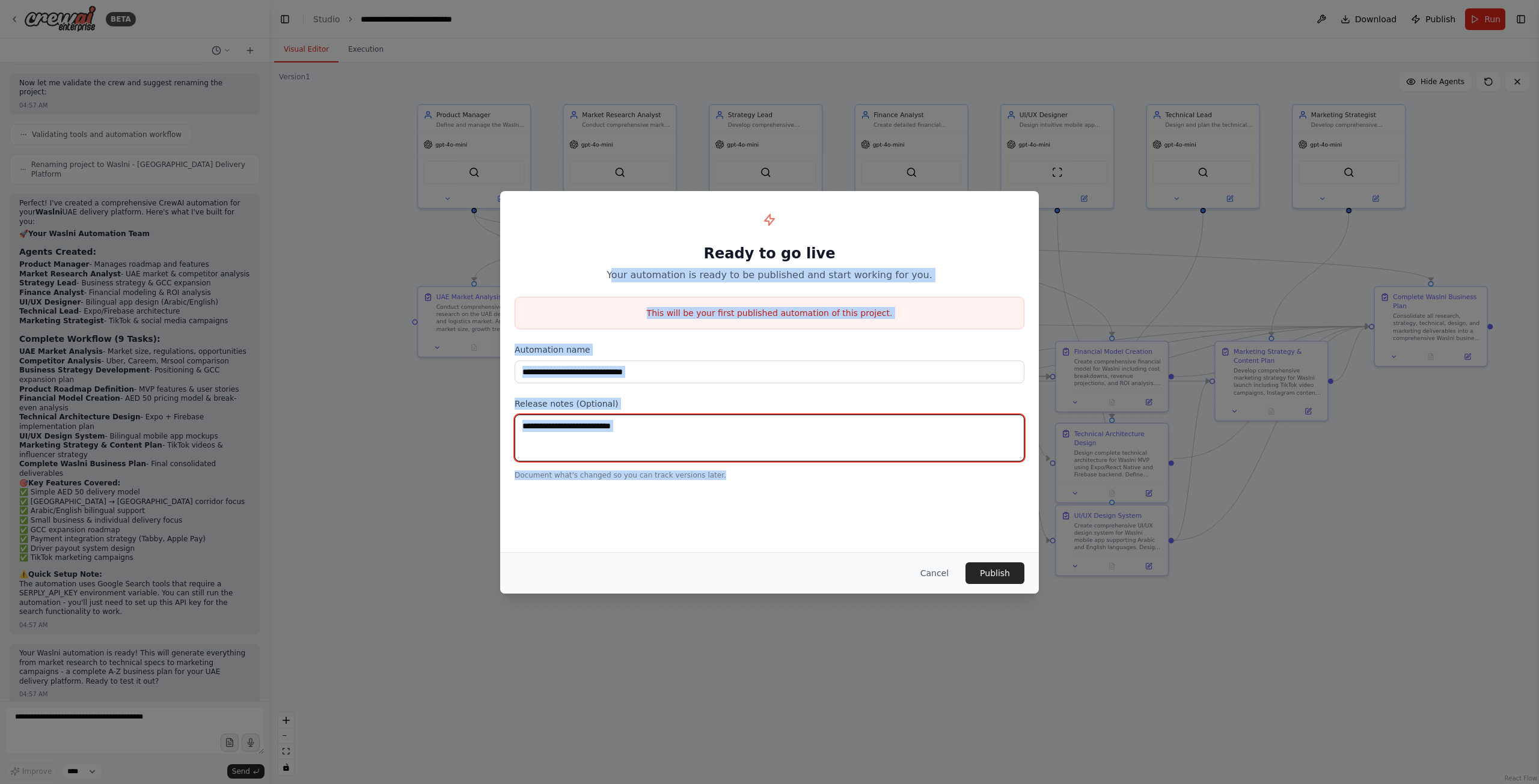
click at [769, 442] on textarea at bounding box center [769, 438] width 510 height 47
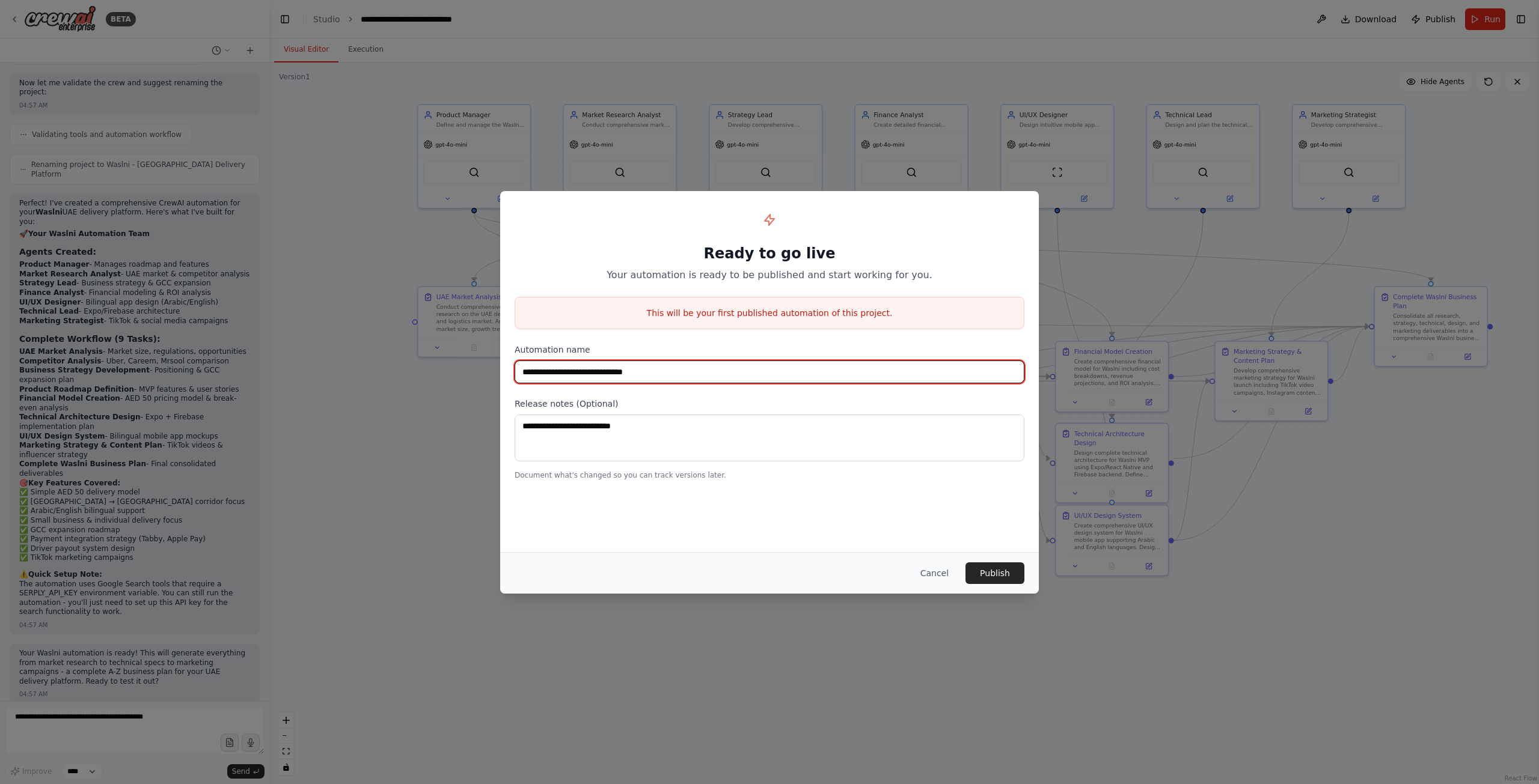
click at [697, 371] on input "**********" at bounding box center [769, 371] width 510 height 22
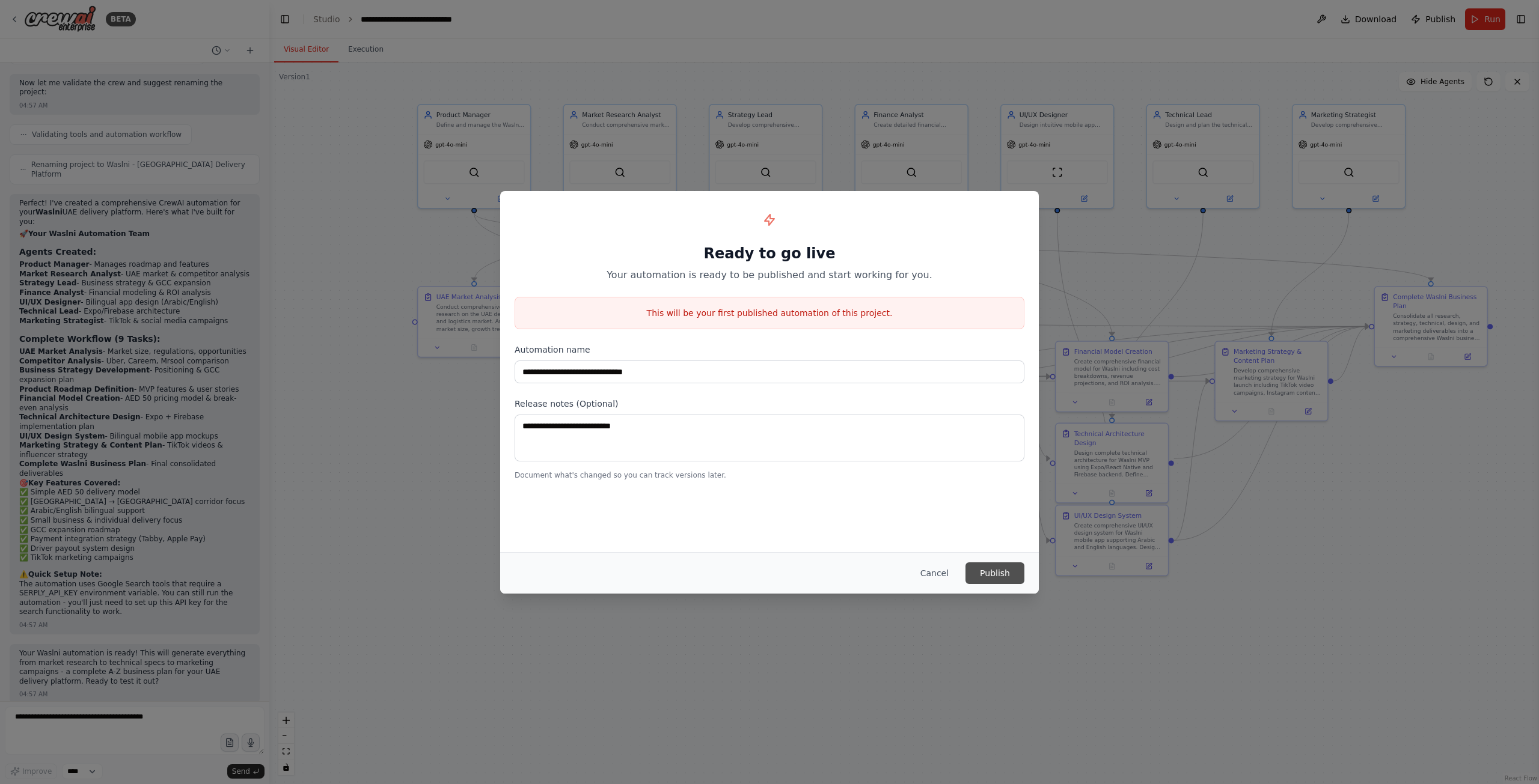
click at [997, 572] on button "Publish" at bounding box center [994, 573] width 59 height 22
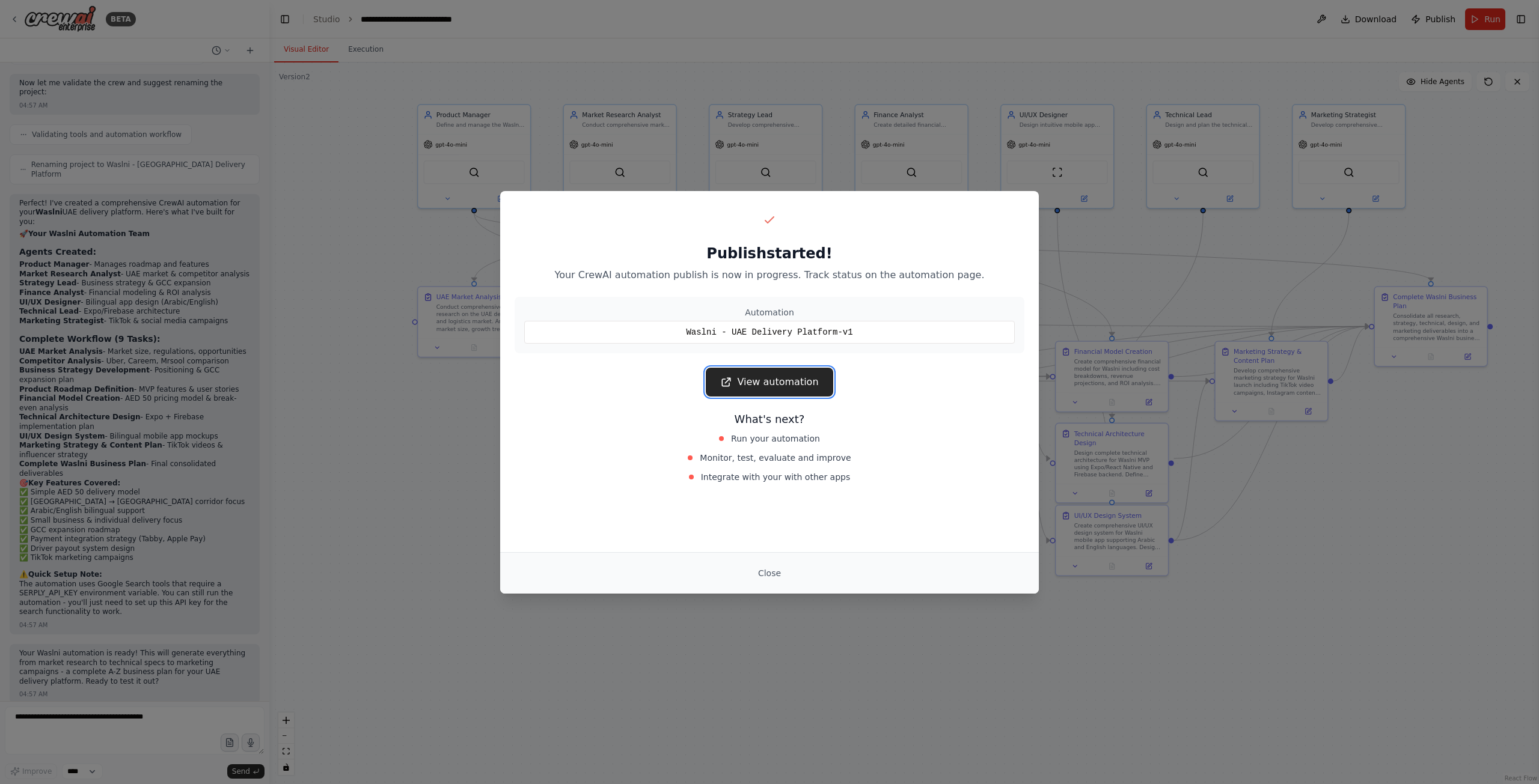
click at [779, 383] on link "View automation" at bounding box center [769, 382] width 126 height 29
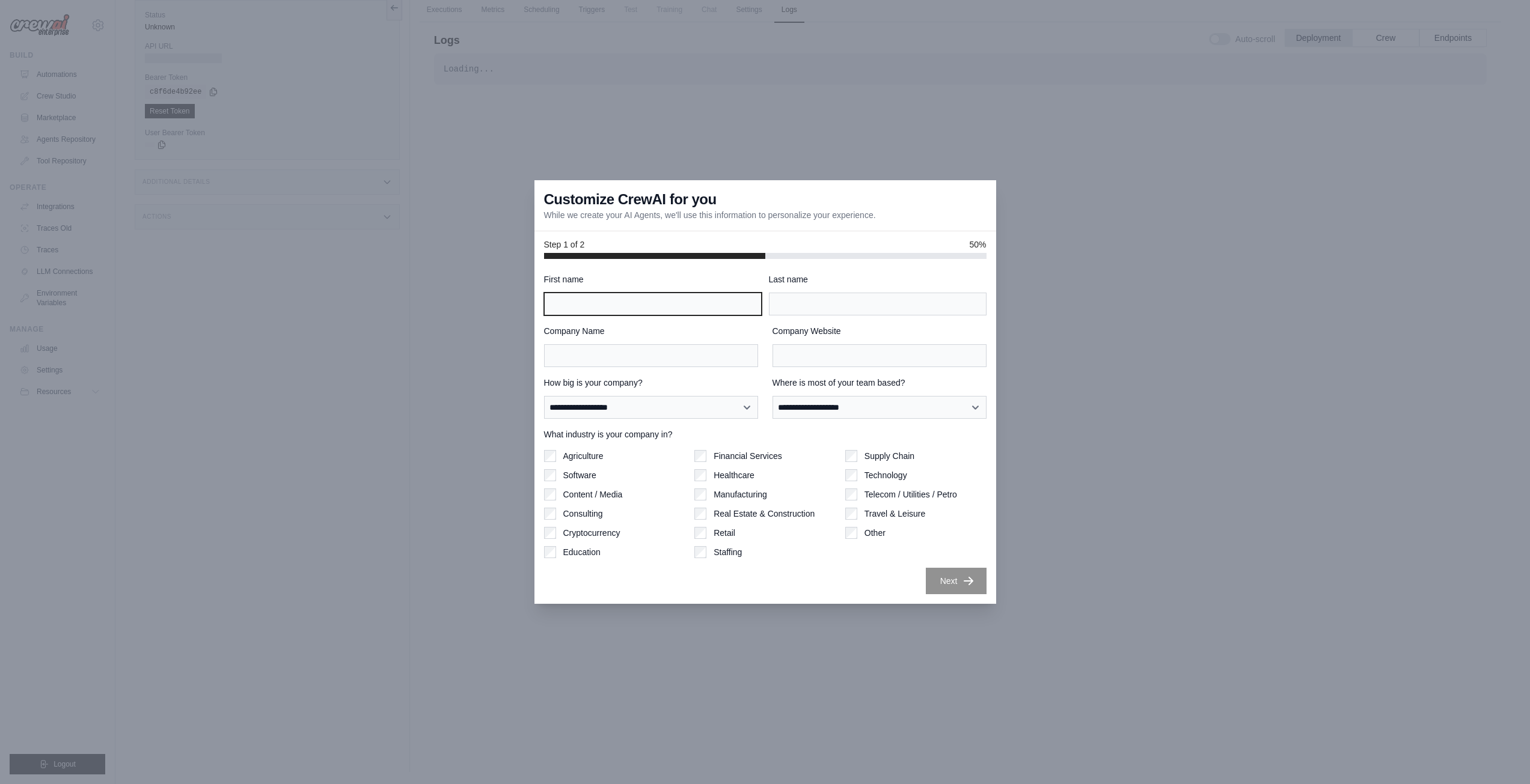
click at [708, 306] on input "First name" at bounding box center [652, 303] width 217 height 22
type input "*****"
type input "********"
click at [690, 359] on input "Company Name" at bounding box center [651, 355] width 214 height 22
click at [739, 399] on select "**********" at bounding box center [651, 407] width 214 height 22
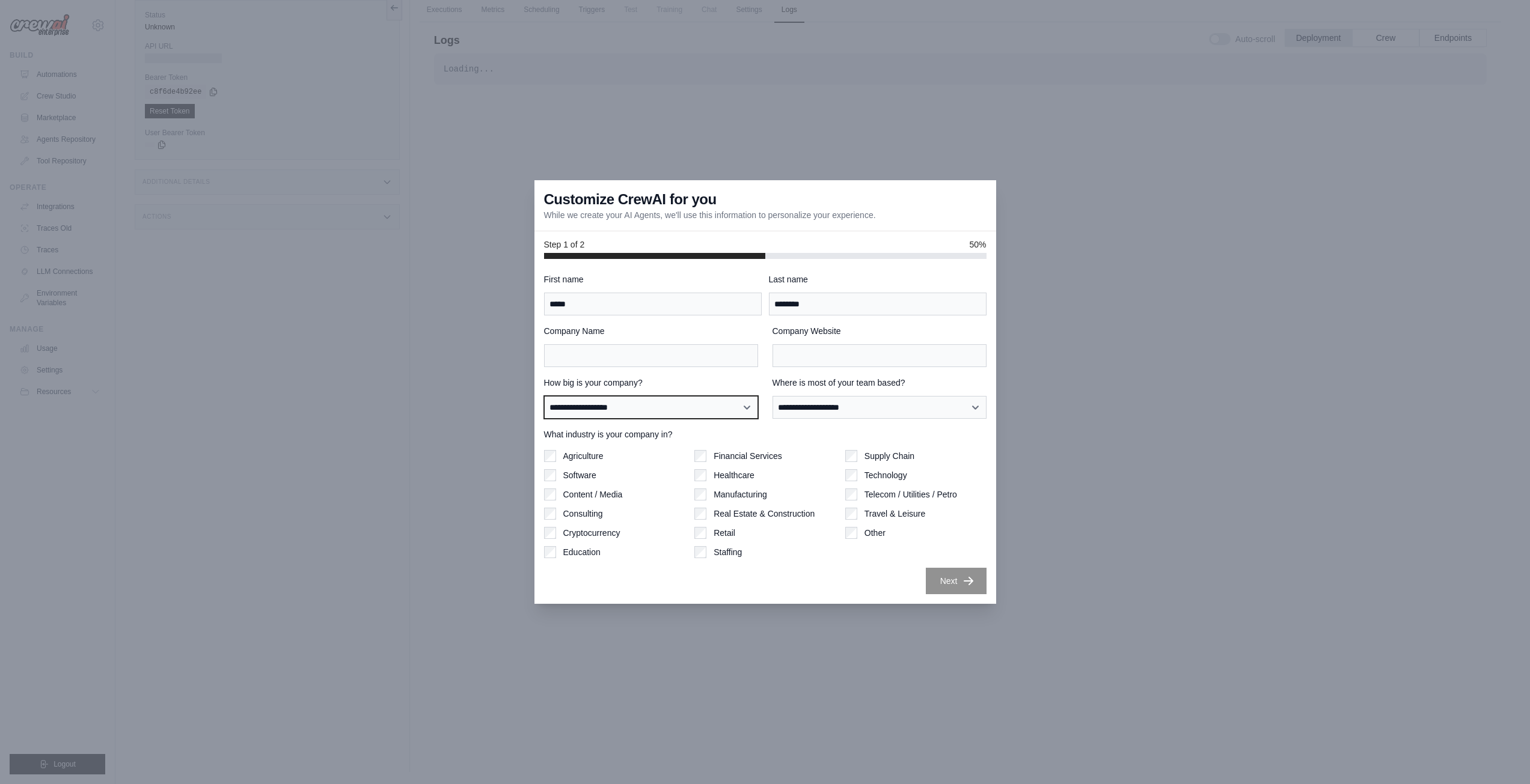
select select "**********"
click at [544, 396] on select "**********" at bounding box center [651, 407] width 214 height 22
click at [606, 359] on input "Company Name" at bounding box center [651, 355] width 214 height 22
type input "******"
click at [806, 354] on input "Company Website" at bounding box center [880, 355] width 214 height 22
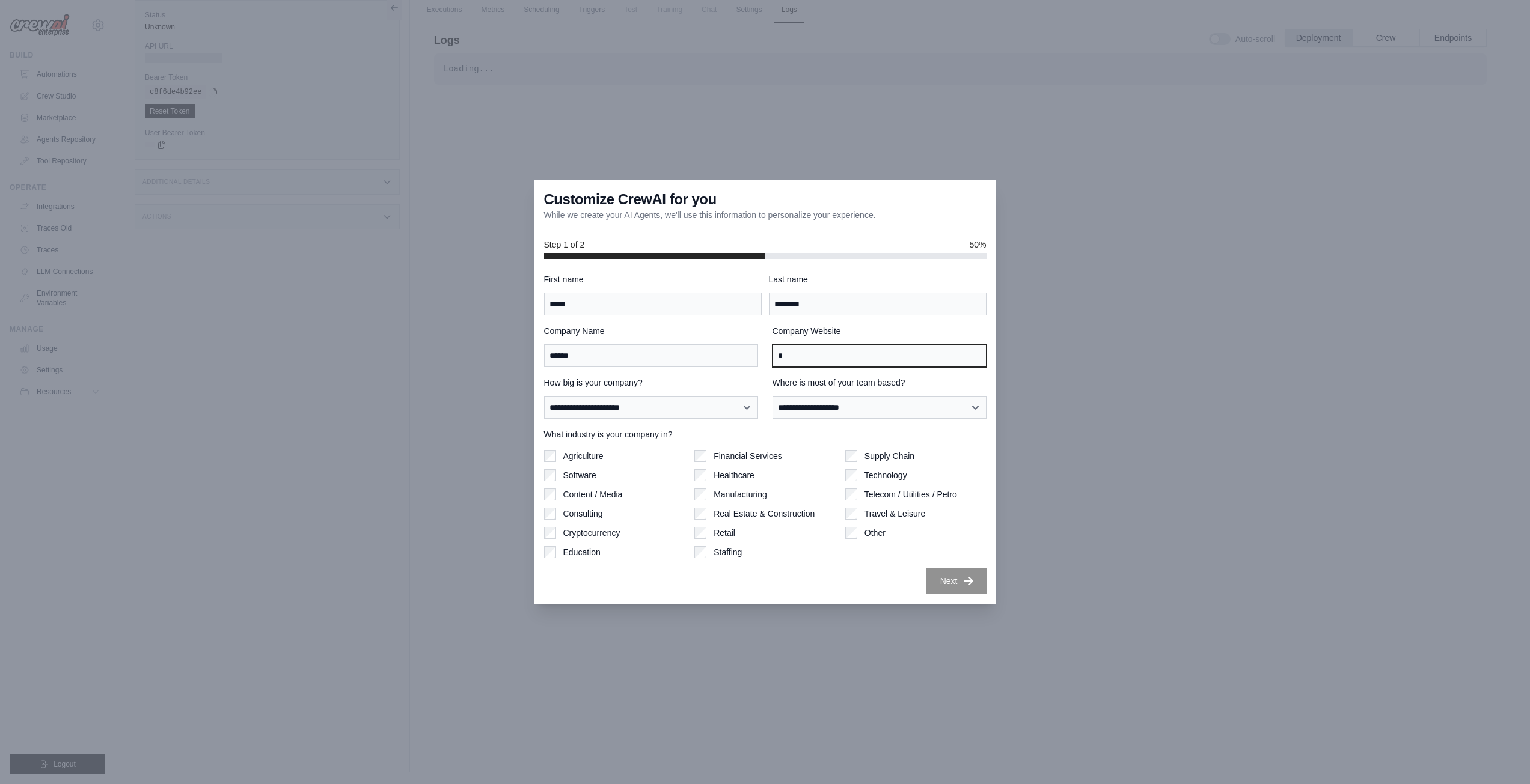
type input "*"
click at [843, 420] on div "**********" at bounding box center [765, 434] width 442 height 321
click at [836, 402] on select "**********" at bounding box center [880, 407] width 214 height 22
click at [860, 375] on div "**********" at bounding box center [765, 434] width 442 height 321
click at [868, 399] on select "**********" at bounding box center [880, 407] width 214 height 22
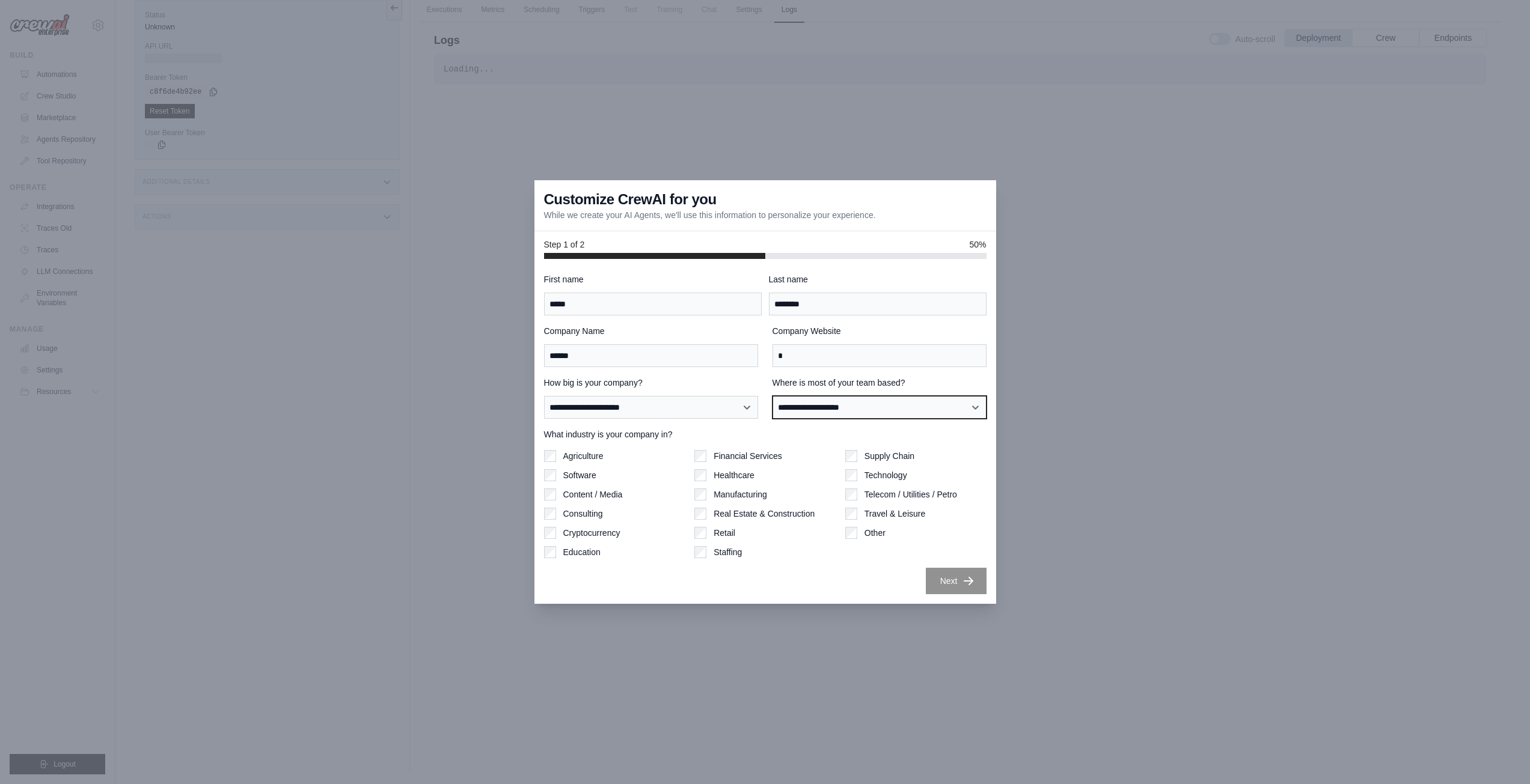
select select "**********"
click at [773, 396] on select "**********" at bounding box center [880, 407] width 214 height 22
click at [665, 406] on select "**********" at bounding box center [651, 407] width 214 height 22
click at [847, 394] on div "**********" at bounding box center [880, 398] width 214 height 42
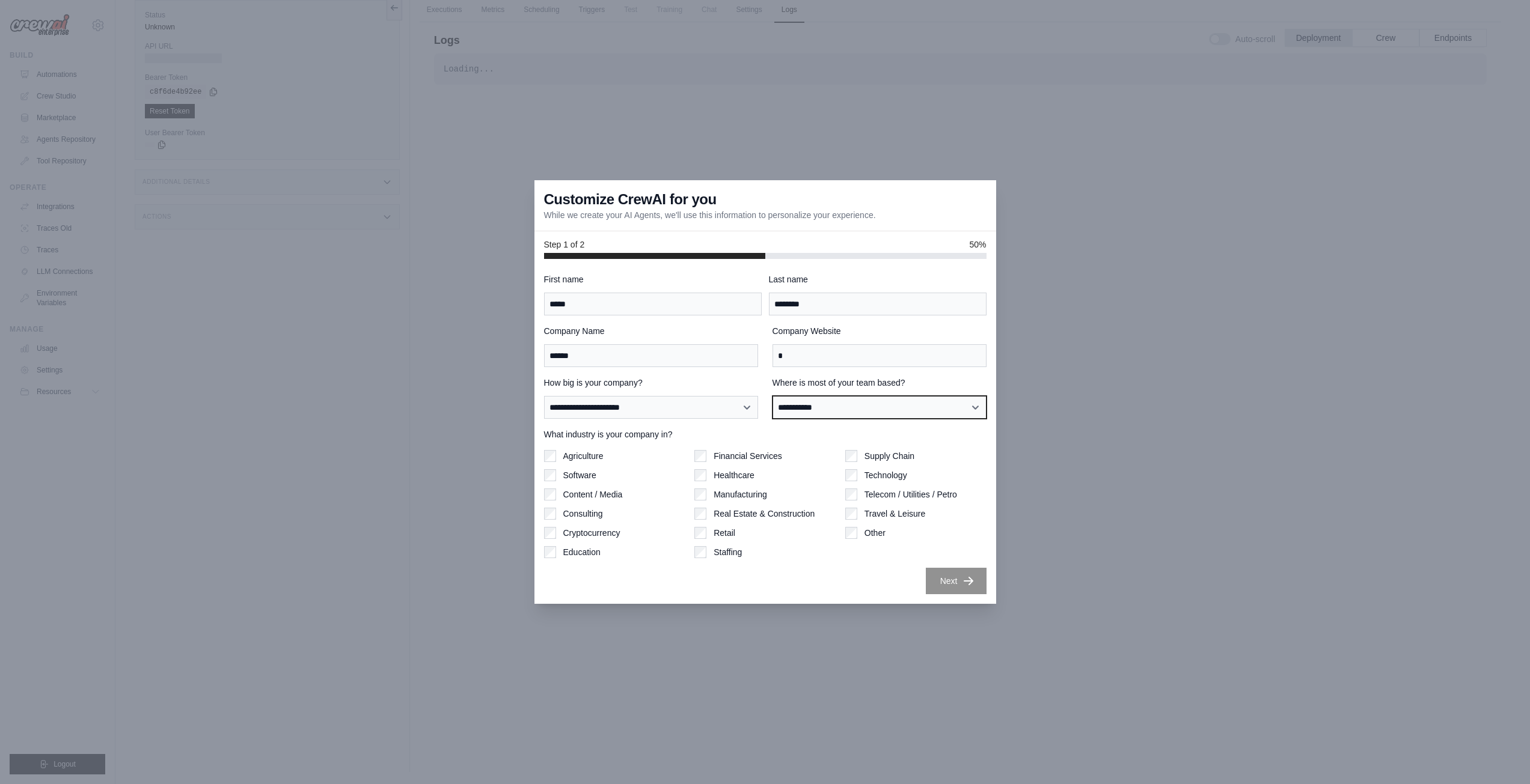
click at [847, 399] on select "**********" at bounding box center [880, 407] width 214 height 22
click at [856, 539] on div "Supply Chain Technology Telecom / Utilities / Petro Travel & Leisure Other" at bounding box center [916, 503] width 141 height 108
click at [971, 583] on icon "button" at bounding box center [968, 580] width 12 height 12
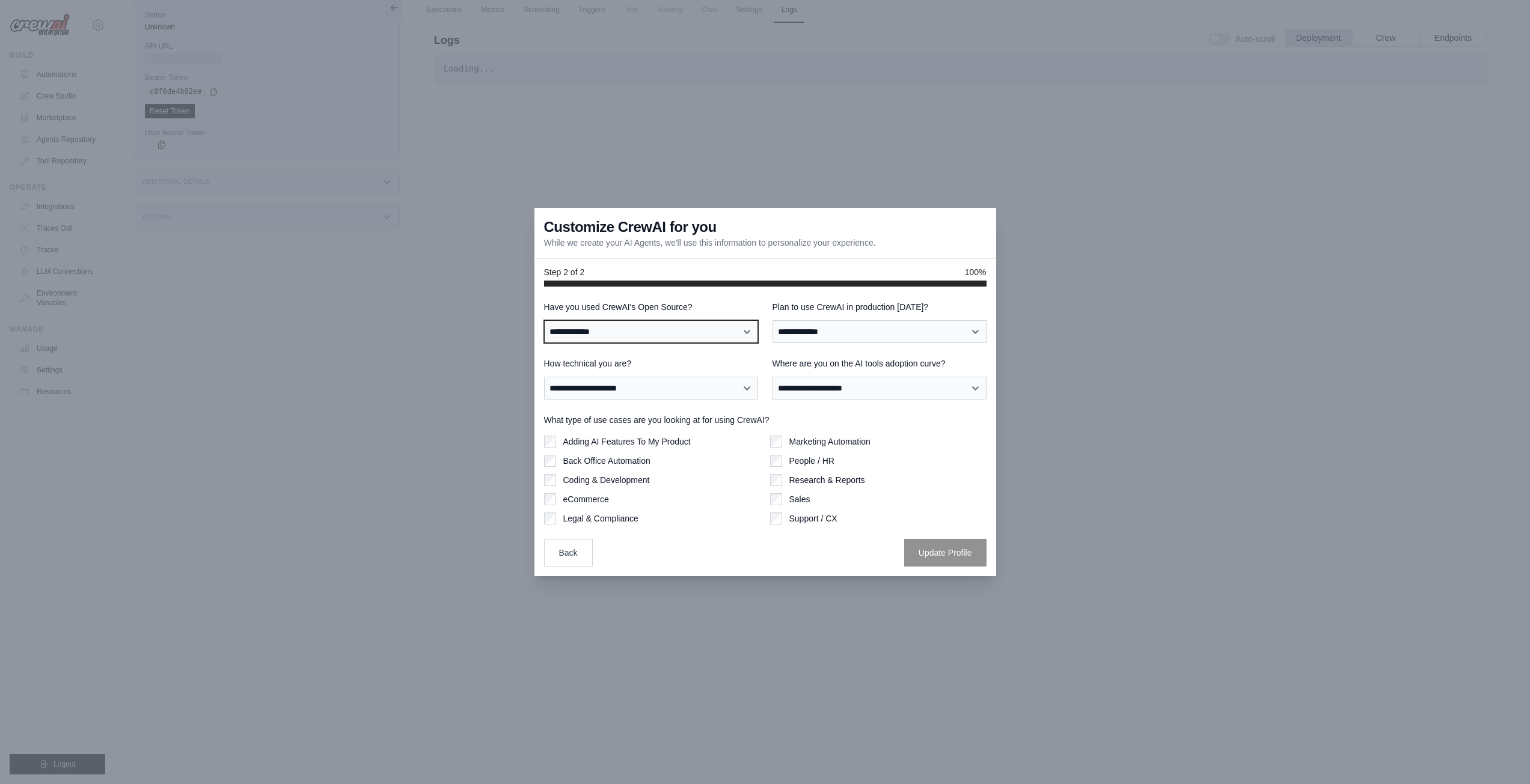
click at [671, 332] on select "**********" at bounding box center [651, 331] width 214 height 22
select select "**"
click at [544, 320] on select "**********" at bounding box center [651, 331] width 214 height 22
click at [824, 340] on select "**********" at bounding box center [880, 331] width 214 height 22
select select "****"
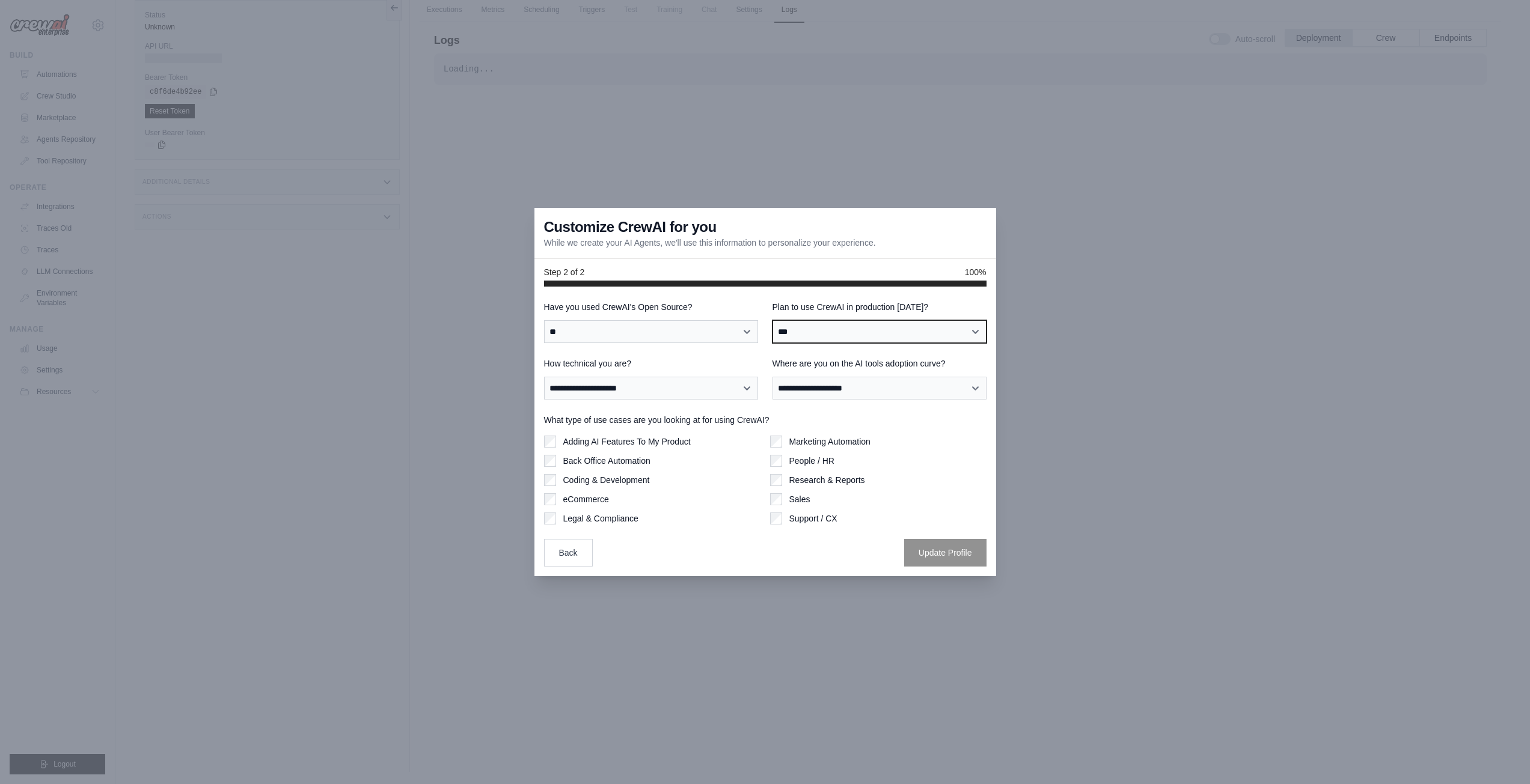
click at [773, 320] on select "**********" at bounding box center [880, 331] width 214 height 22
click at [675, 391] on select "**********" at bounding box center [651, 388] width 214 height 22
select select "**********"
click at [544, 377] on select "**********" at bounding box center [651, 388] width 214 height 22
click at [936, 396] on select "**********" at bounding box center [880, 388] width 214 height 22
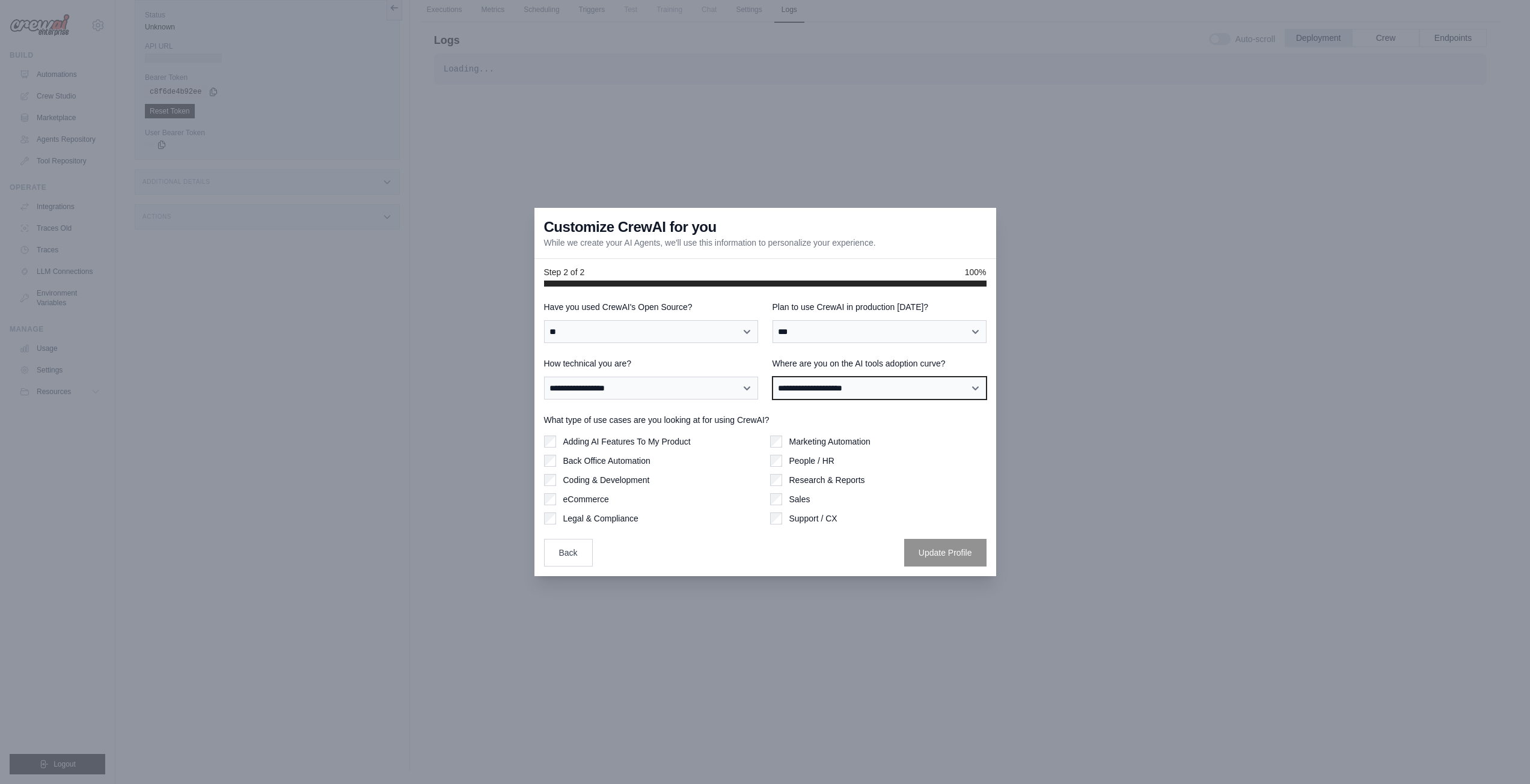
select select "**********"
click at [773, 377] on select "**********" at bounding box center [880, 388] width 214 height 22
click at [943, 541] on button "Update Profile" at bounding box center [945, 552] width 82 height 28
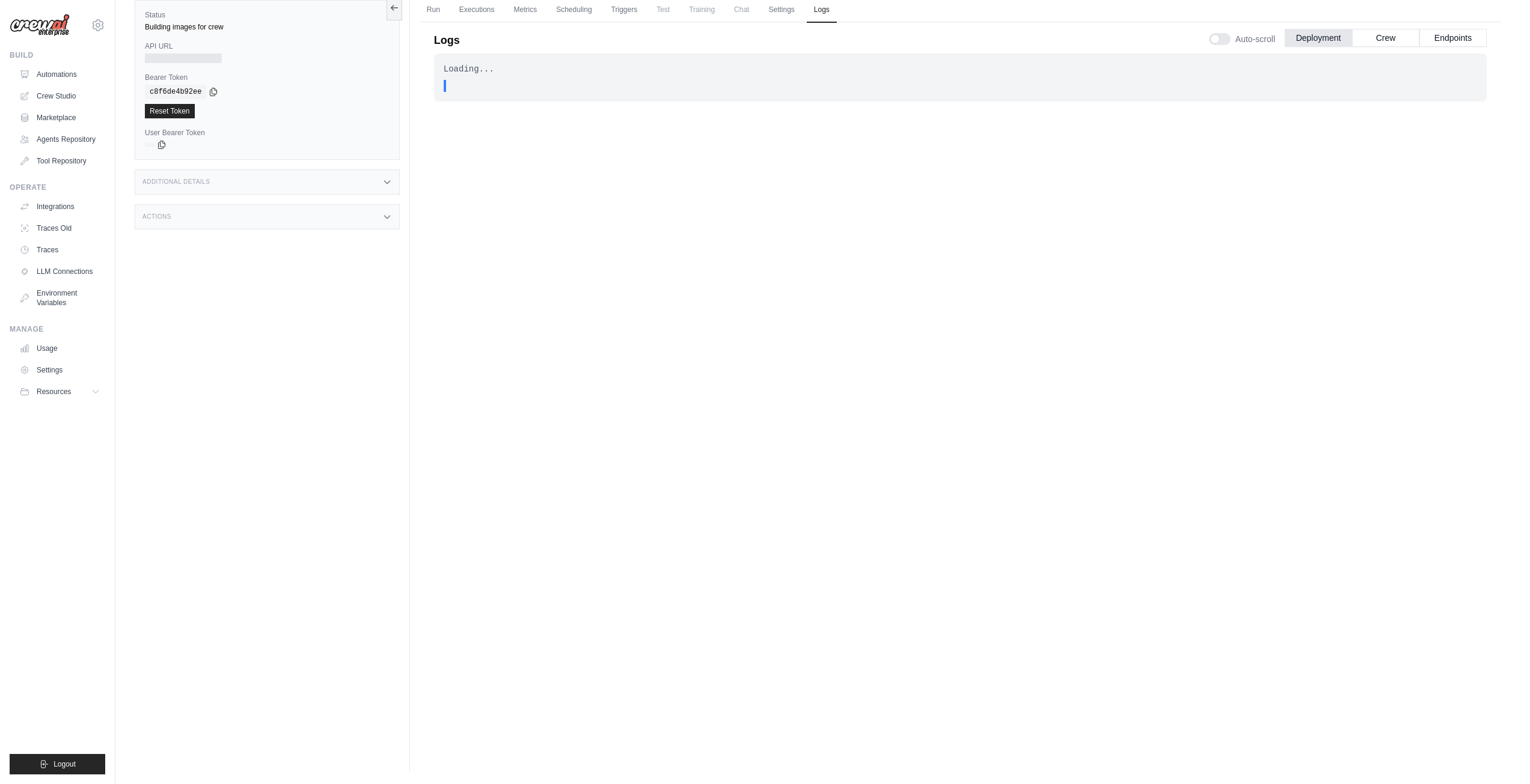
drag, startPoint x: 335, startPoint y: 209, endPoint x: 349, endPoint y: 183, distance: 29.5
click at [341, 195] on div "Status Building images for crew API URL Bearer Token copied c8f6de4b92ee Reset …" at bounding box center [272, 380] width 275 height 784
click at [356, 168] on div "Status Building images for crew API URL Bearer Token copied c8f6de4b92ee Reset …" at bounding box center [272, 380] width 275 height 784
click at [362, 179] on div "Additional Details" at bounding box center [268, 182] width 265 height 26
click at [363, 179] on div "Additional Details" at bounding box center [268, 182] width 265 height 26
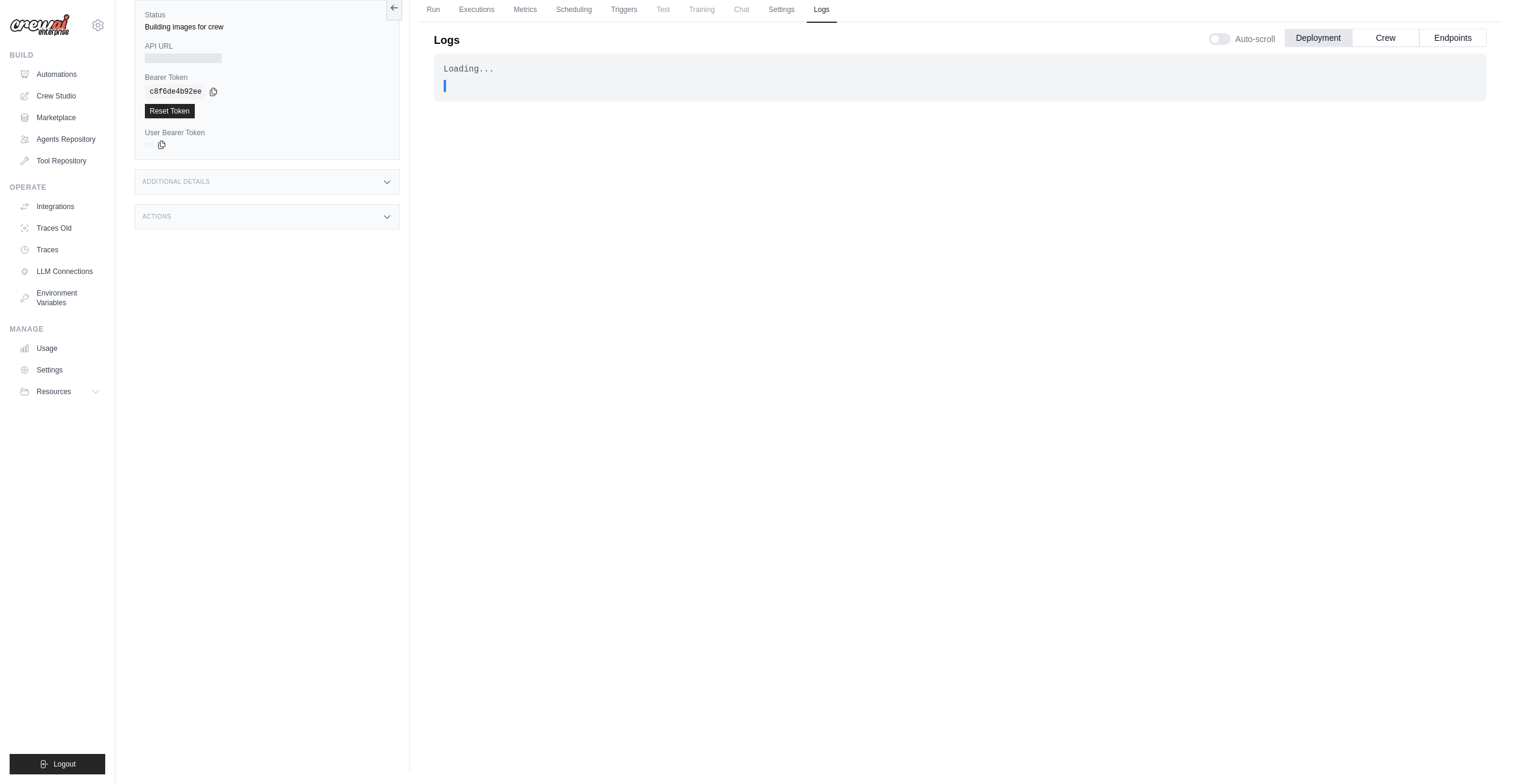
click at [210, 55] on div at bounding box center [183, 58] width 77 height 9
click at [442, 2] on link "Run" at bounding box center [434, 10] width 28 height 26
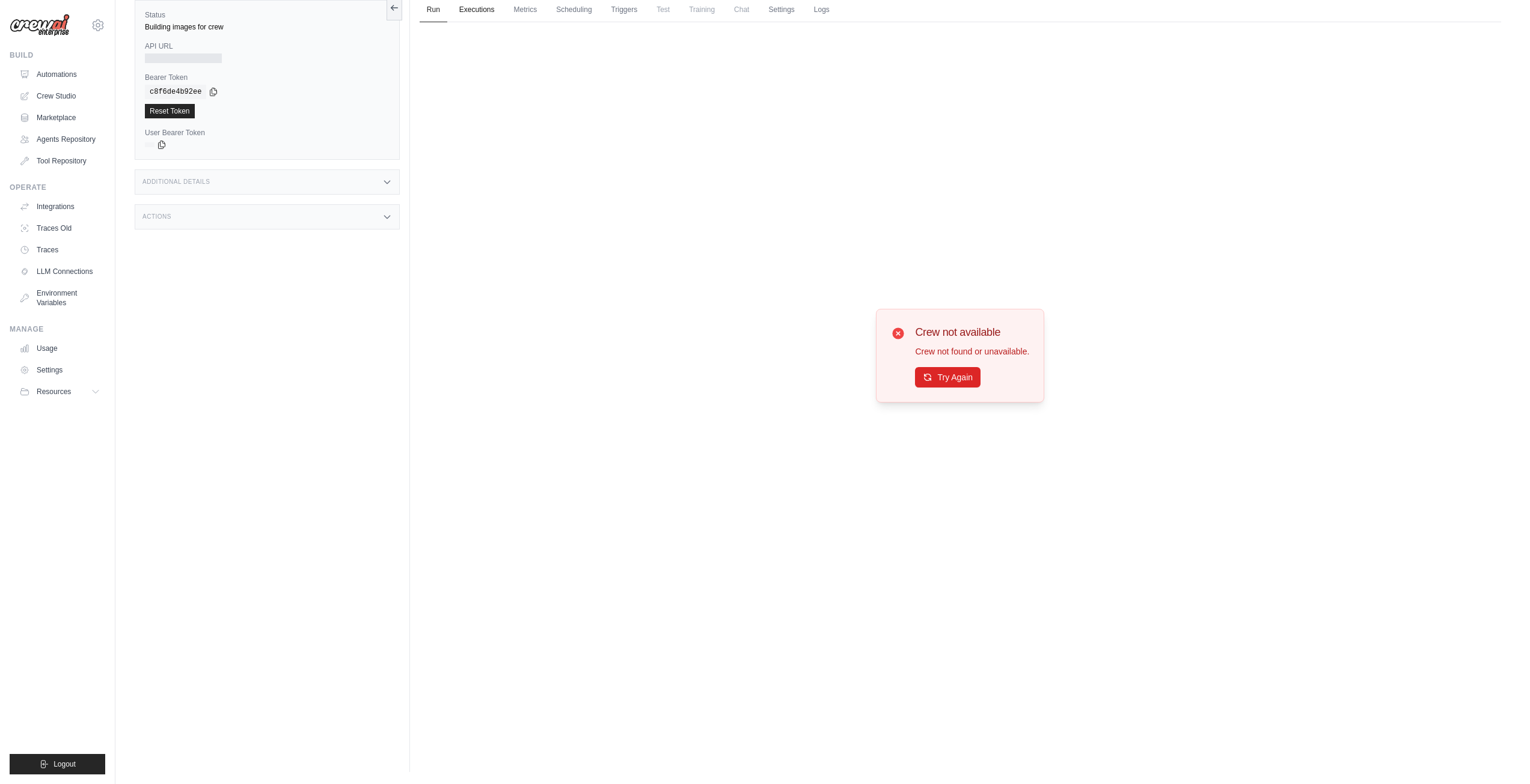
click at [476, 9] on link "Executions" at bounding box center [477, 10] width 50 height 26
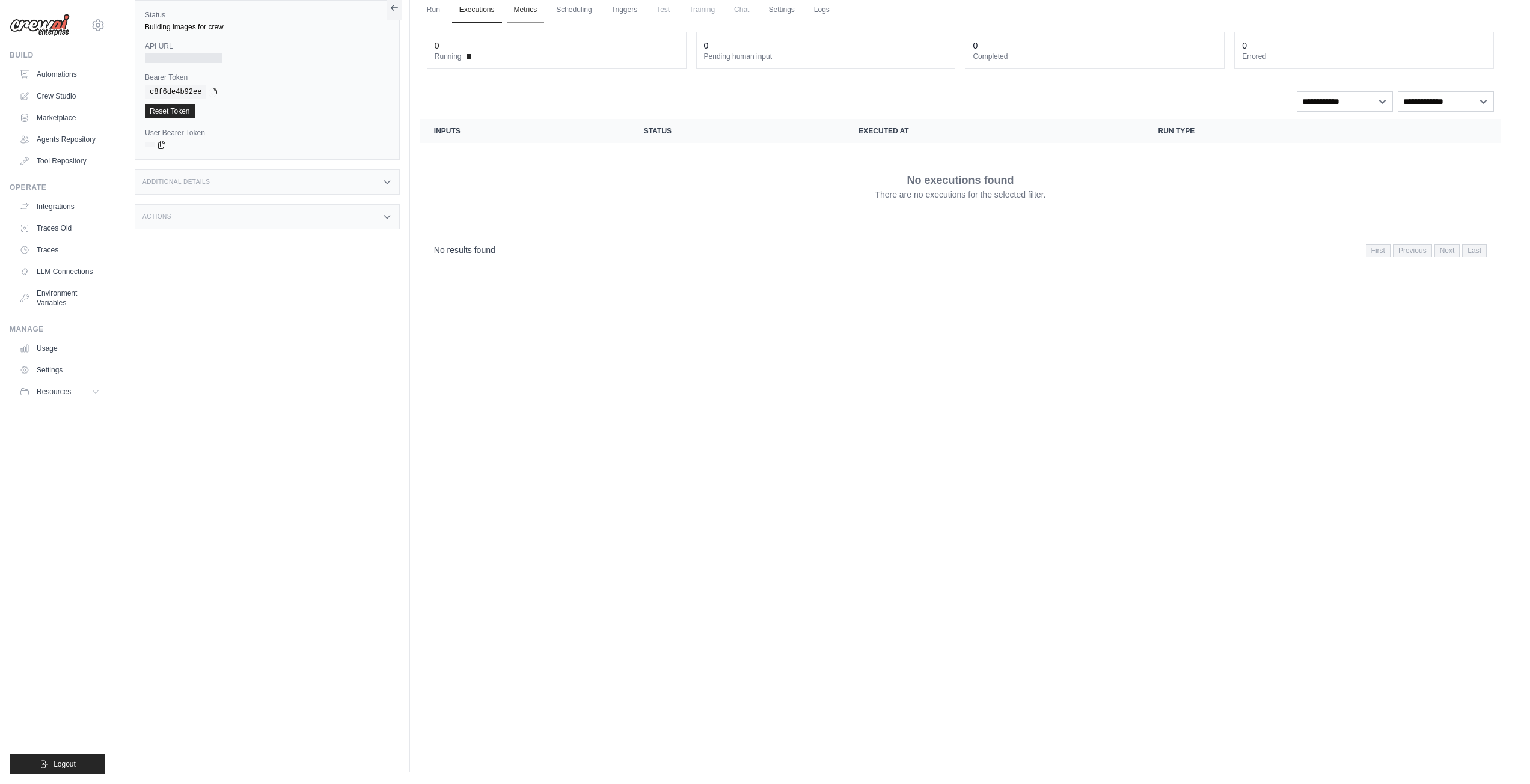
click at [522, 9] on link "Metrics" at bounding box center [525, 10] width 38 height 26
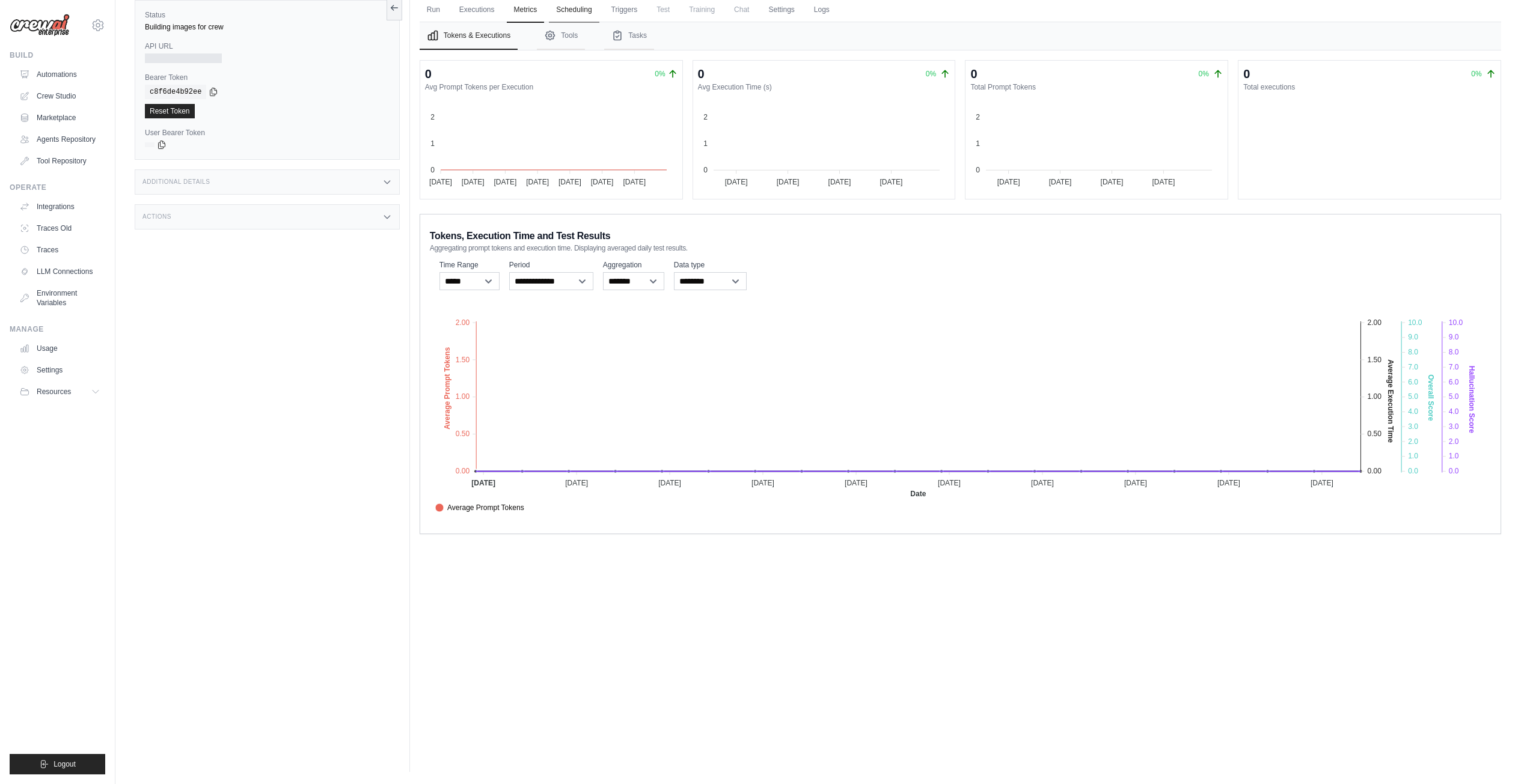
click at [575, 13] on link "Scheduling" at bounding box center [573, 10] width 50 height 26
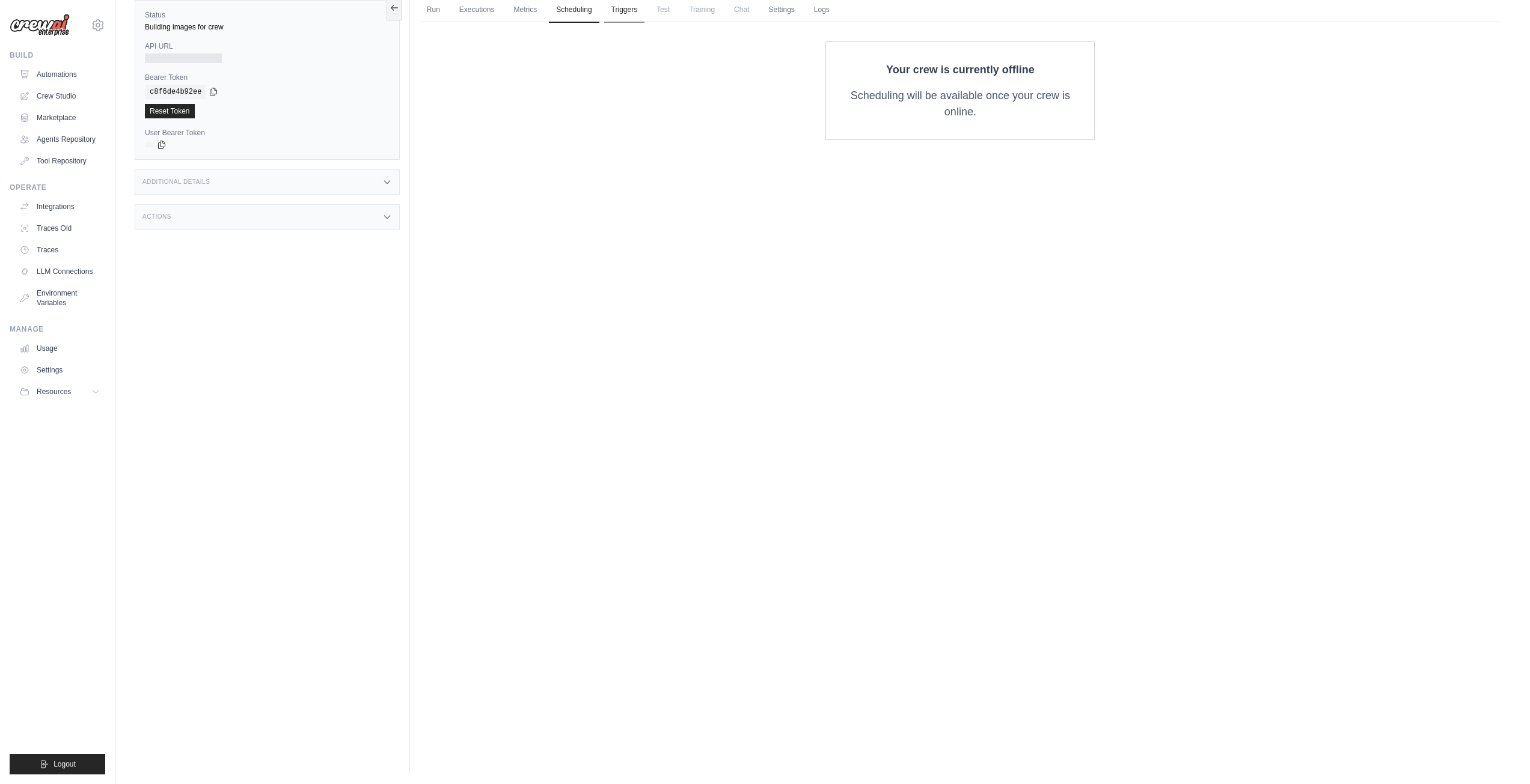
click at [642, 9] on link "Triggers" at bounding box center [625, 10] width 41 height 26
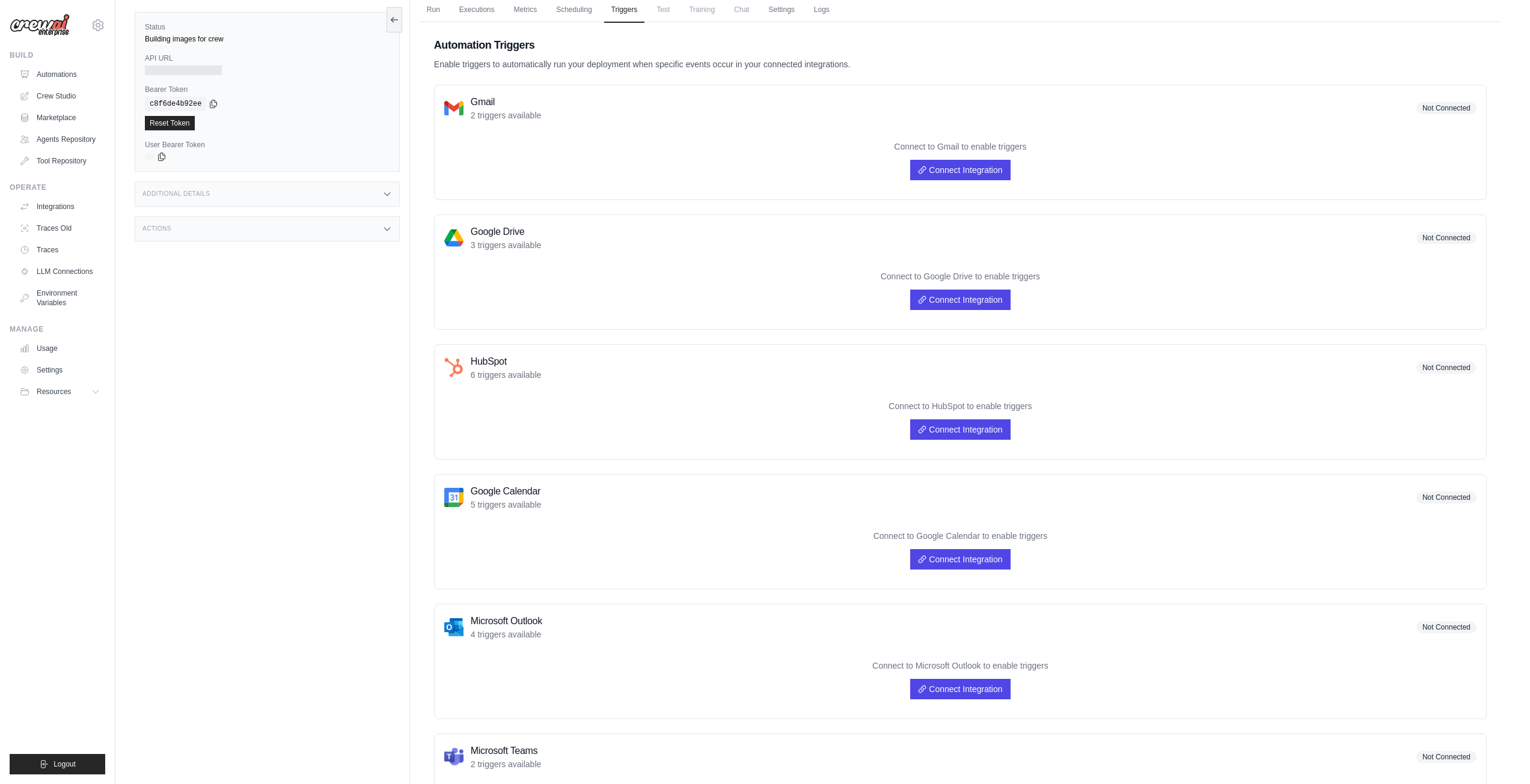
click at [671, 12] on span "Test" at bounding box center [663, 9] width 28 height 24
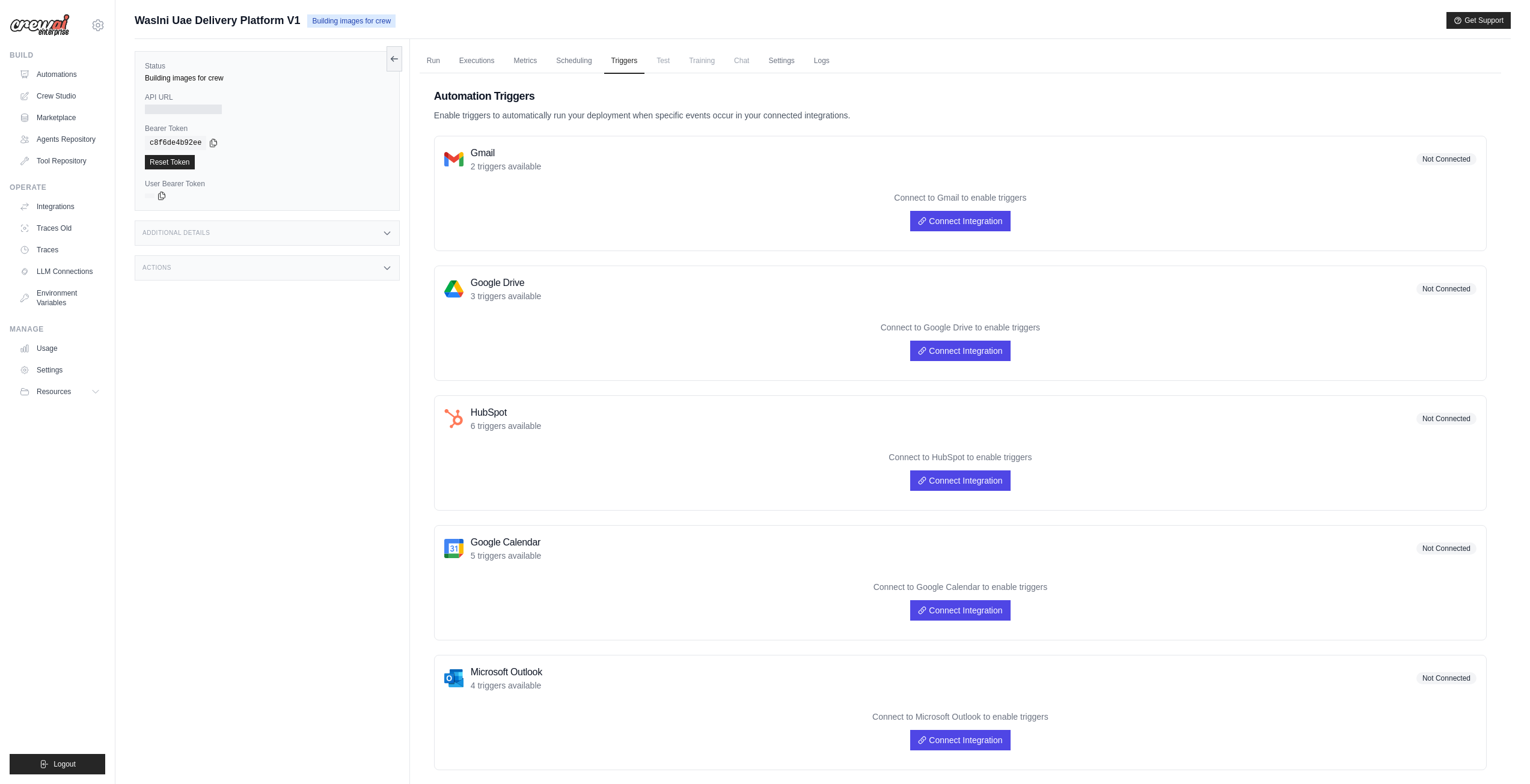
click at [704, 64] on span "Training" at bounding box center [702, 60] width 40 height 24
click at [770, 63] on link "Settings" at bounding box center [781, 61] width 40 height 26
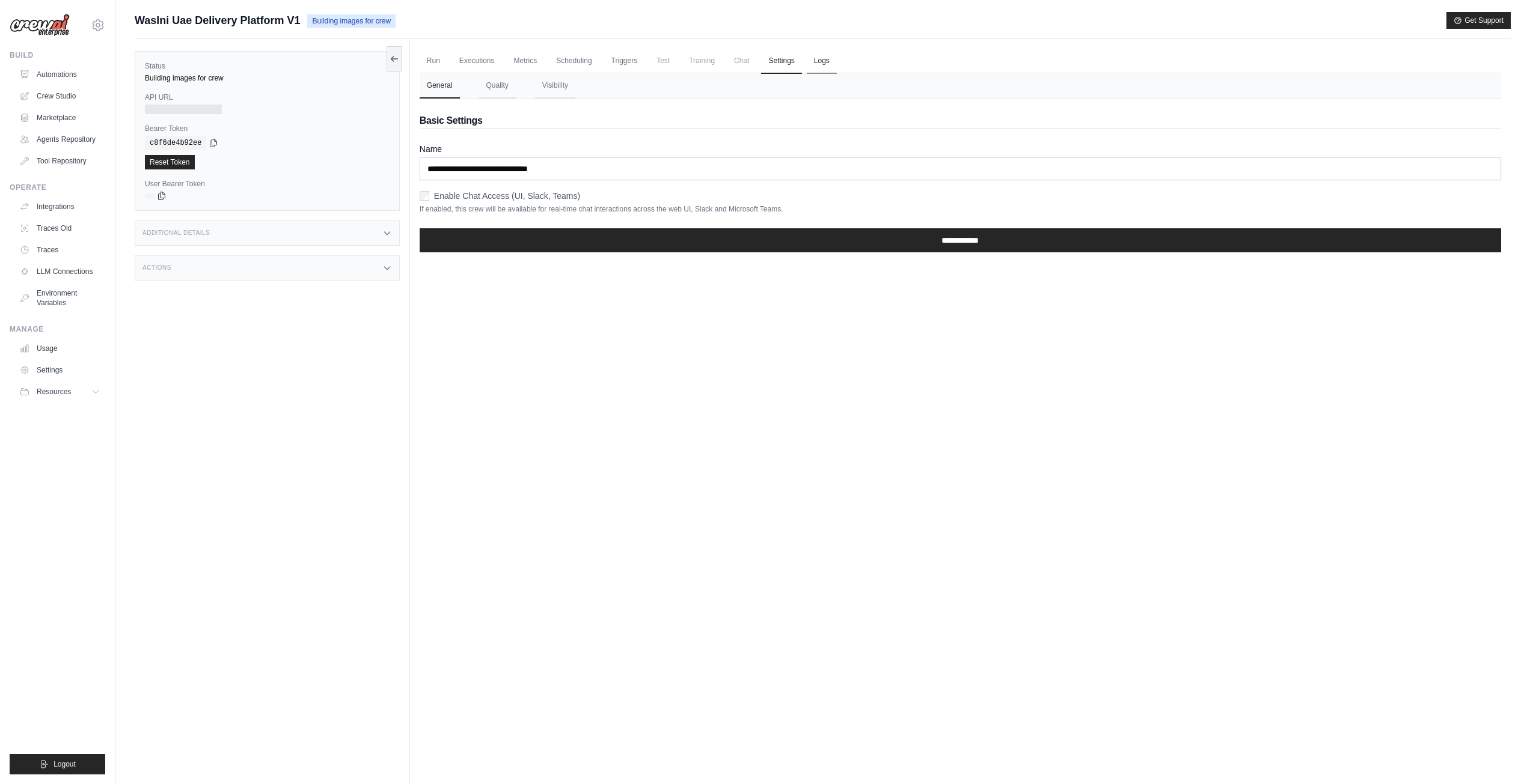
click at [817, 60] on link "Logs" at bounding box center [822, 61] width 30 height 26
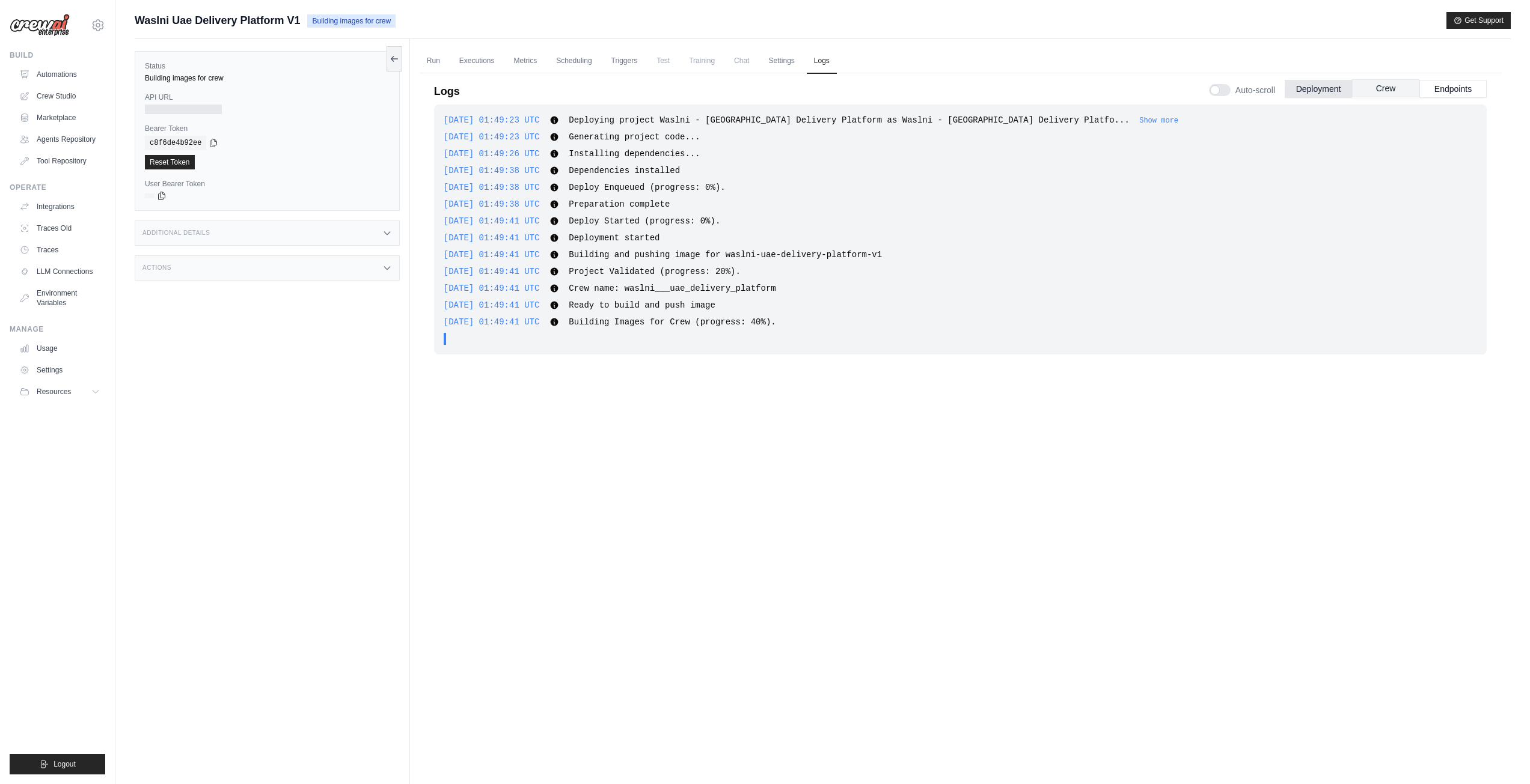
click at [1373, 89] on button "Crew" at bounding box center [1386, 88] width 68 height 18
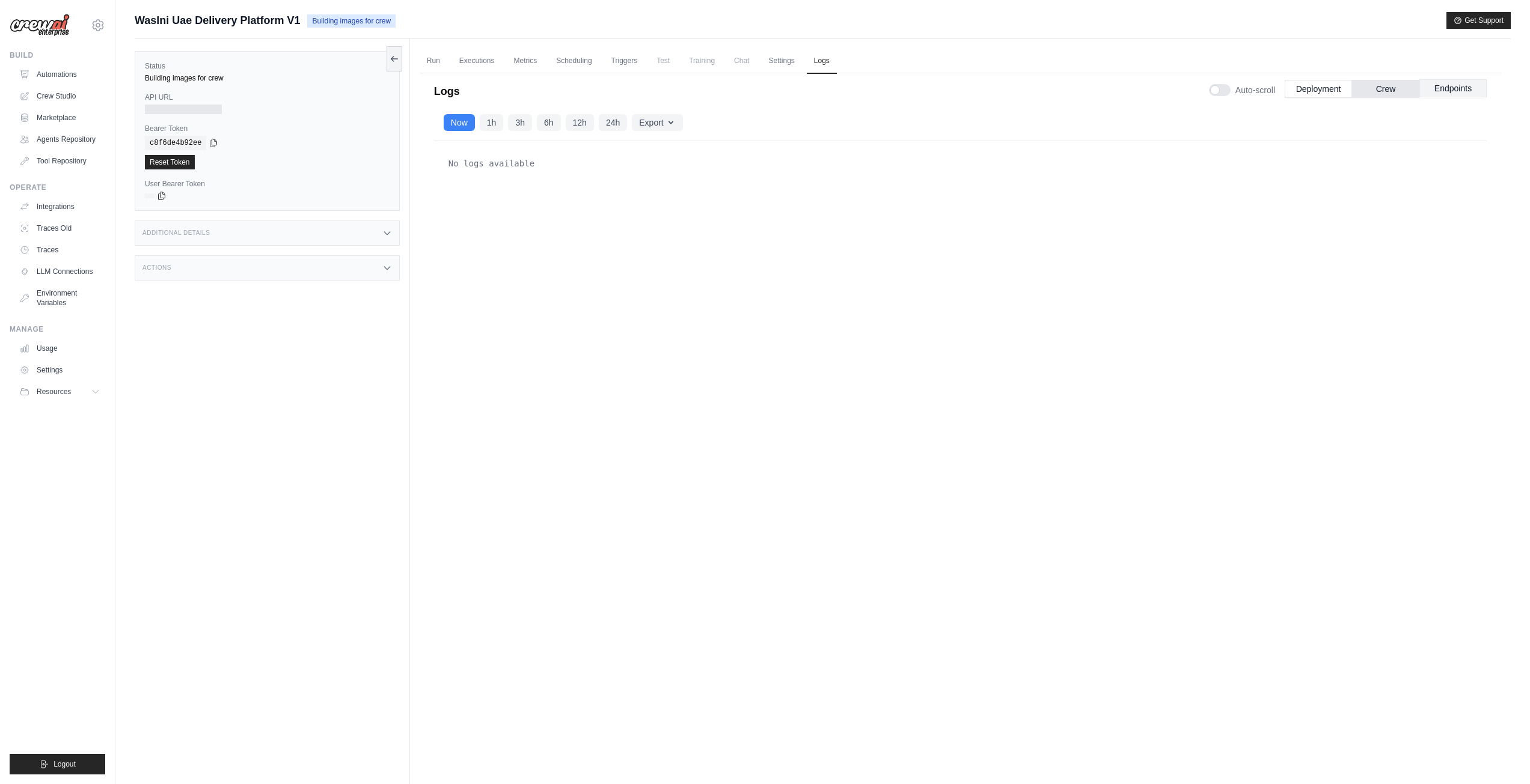
click at [1435, 85] on button "Endpoints" at bounding box center [1452, 88] width 68 height 18
click at [1311, 87] on button "Deployment" at bounding box center [1318, 88] width 68 height 18
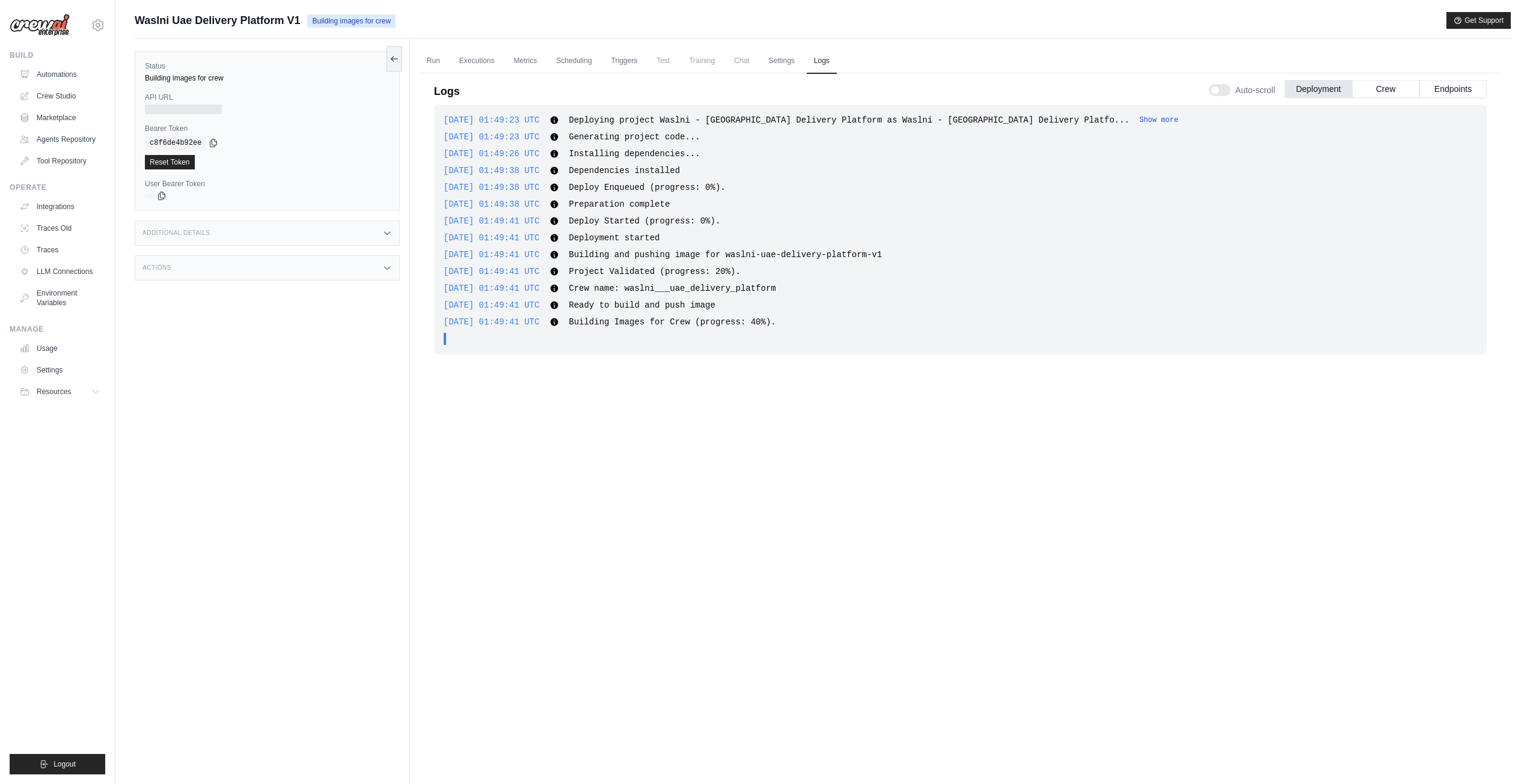
click at [1139, 120] on button "Show more" at bounding box center [1158, 120] width 39 height 9
